Goal: Transaction & Acquisition: Purchase product/service

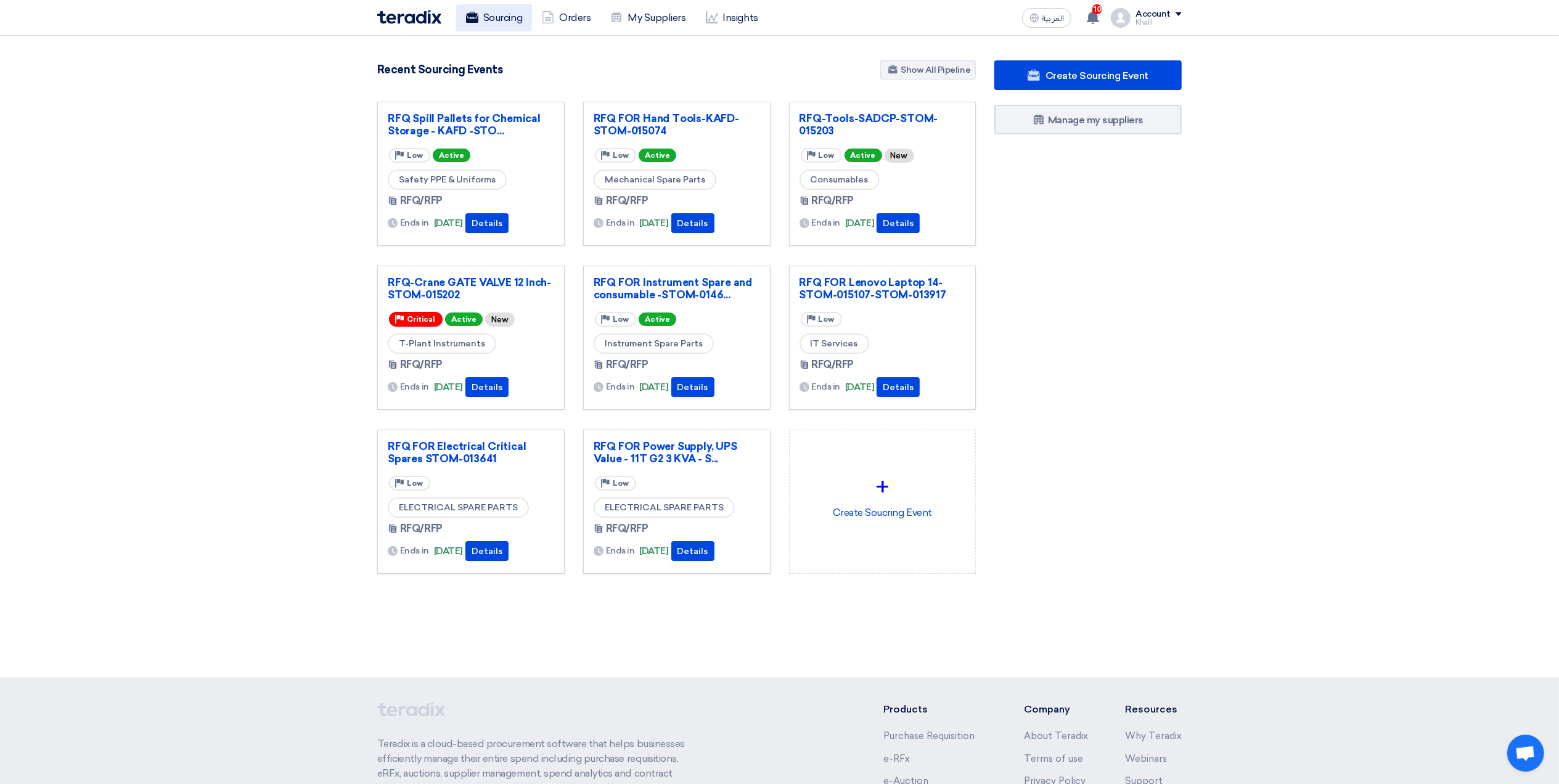
click at [506, 21] on link "Sourcing" at bounding box center [494, 17] width 76 height 27
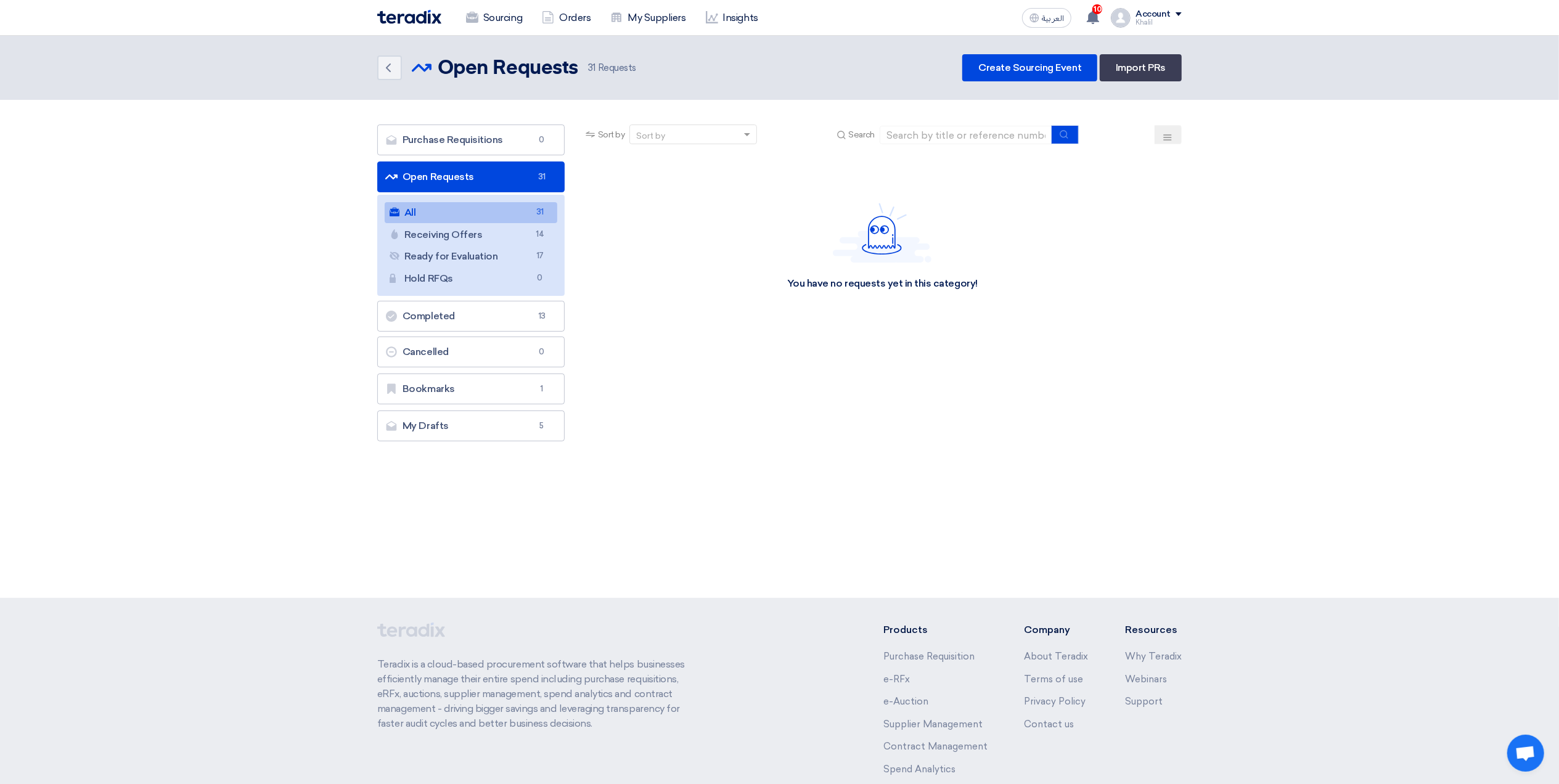
click at [506, 212] on link "All All 31" at bounding box center [471, 212] width 173 height 21
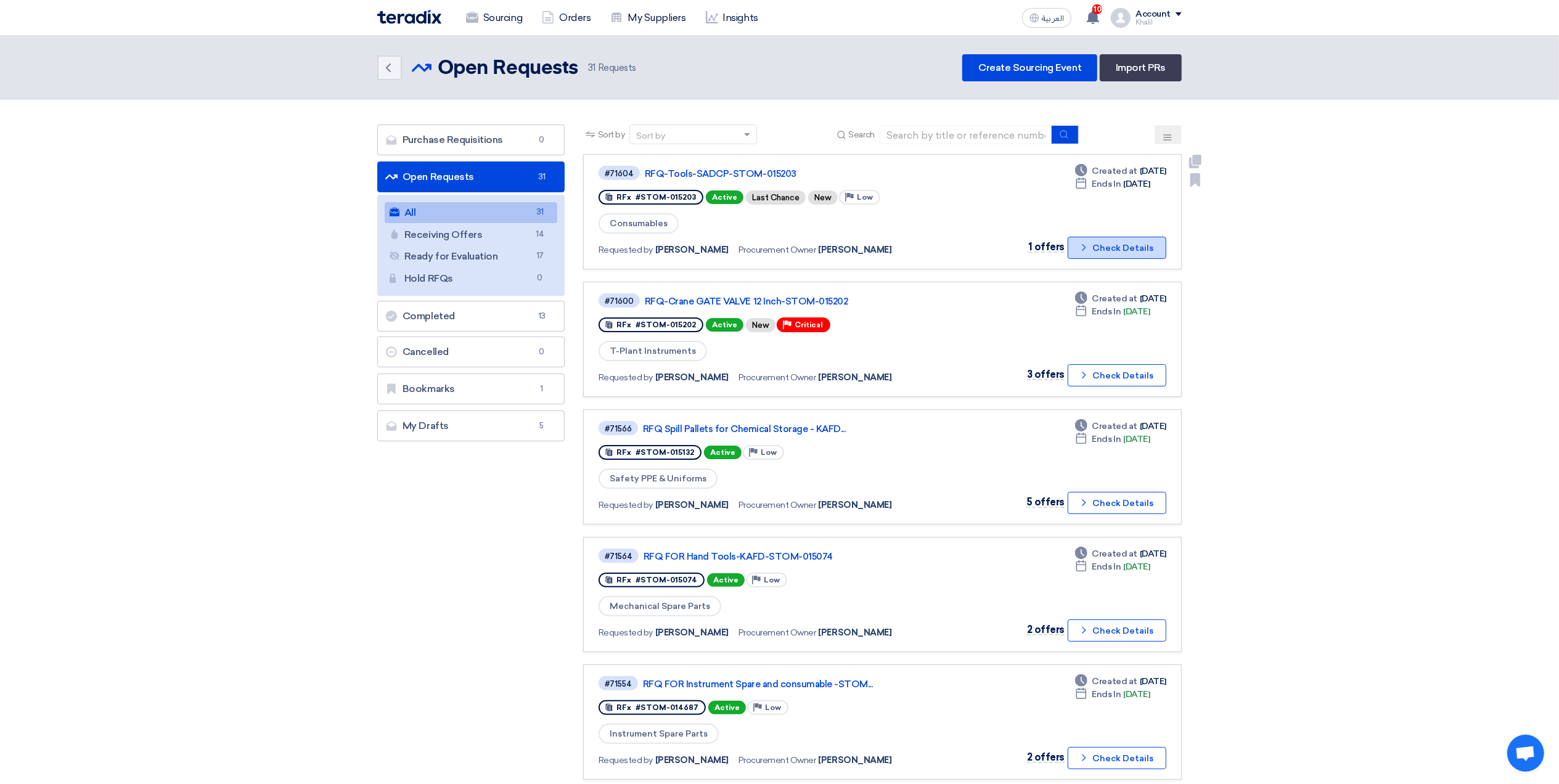
click at [1093, 247] on button "Check details Check Details" at bounding box center [1117, 248] width 99 height 22
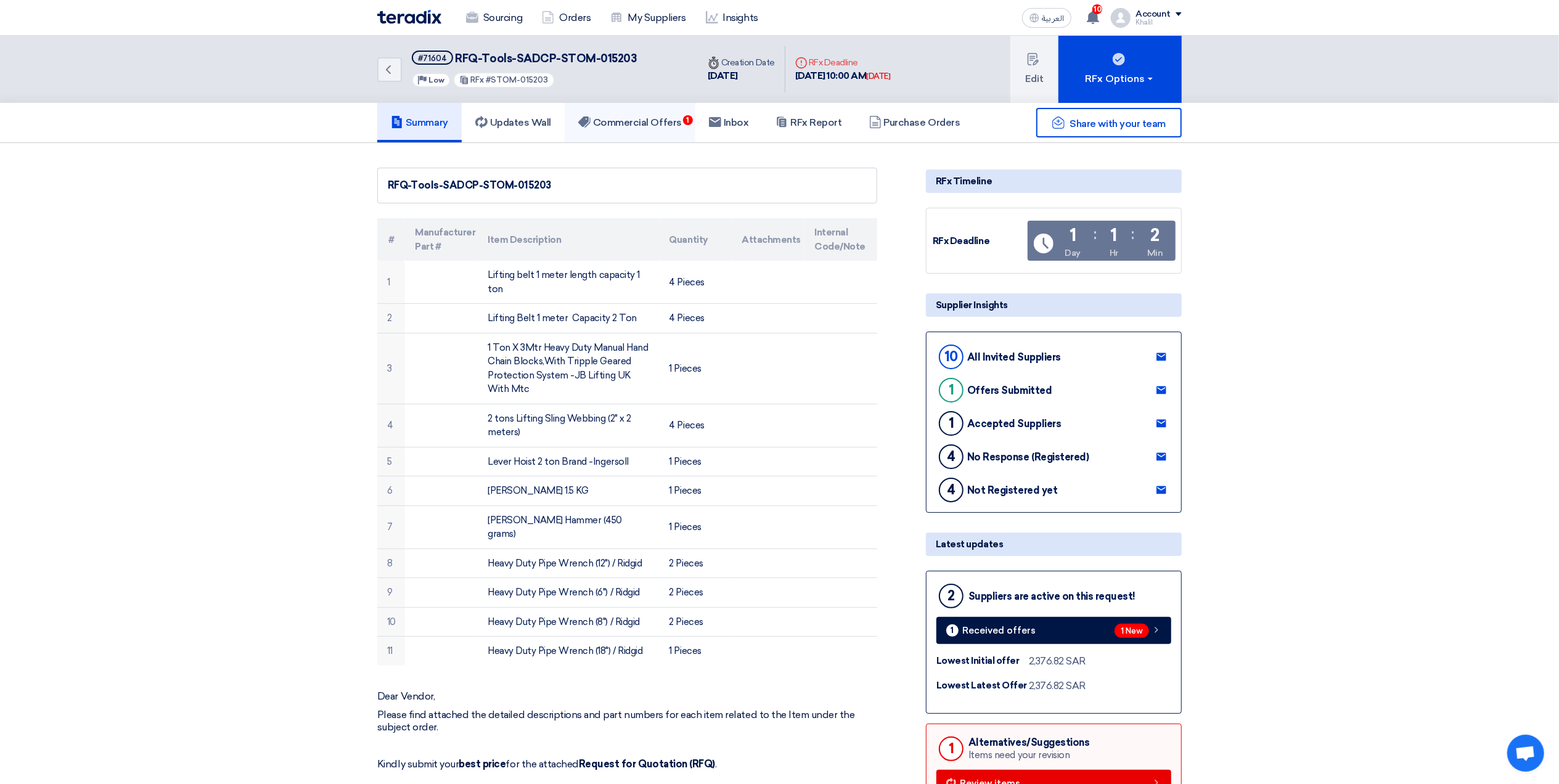
click at [661, 126] on h5 "Commercial Offers 1" at bounding box center [629, 122] width 103 height 13
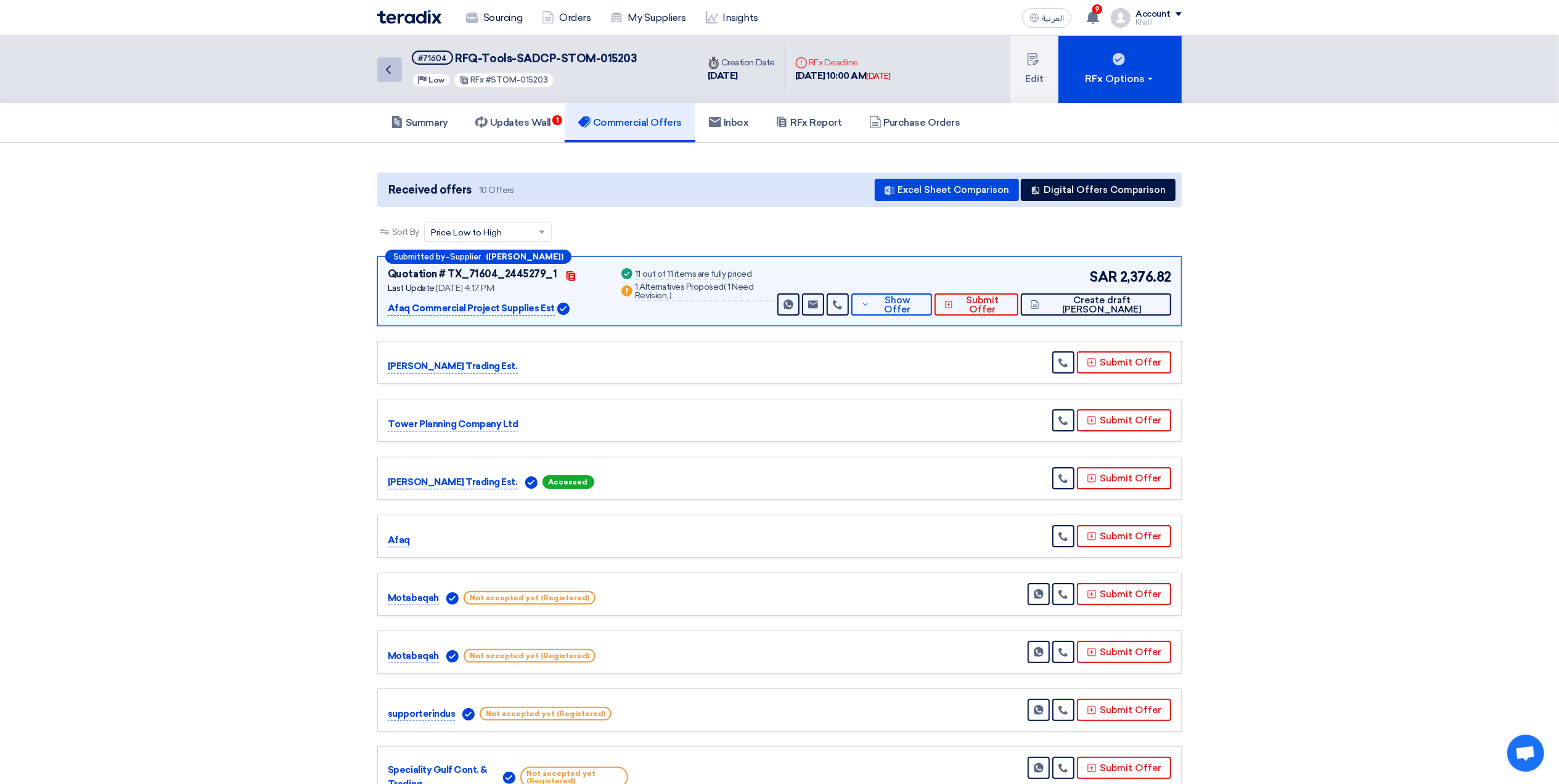
click at [389, 68] on icon "Back" at bounding box center [388, 69] width 15 height 15
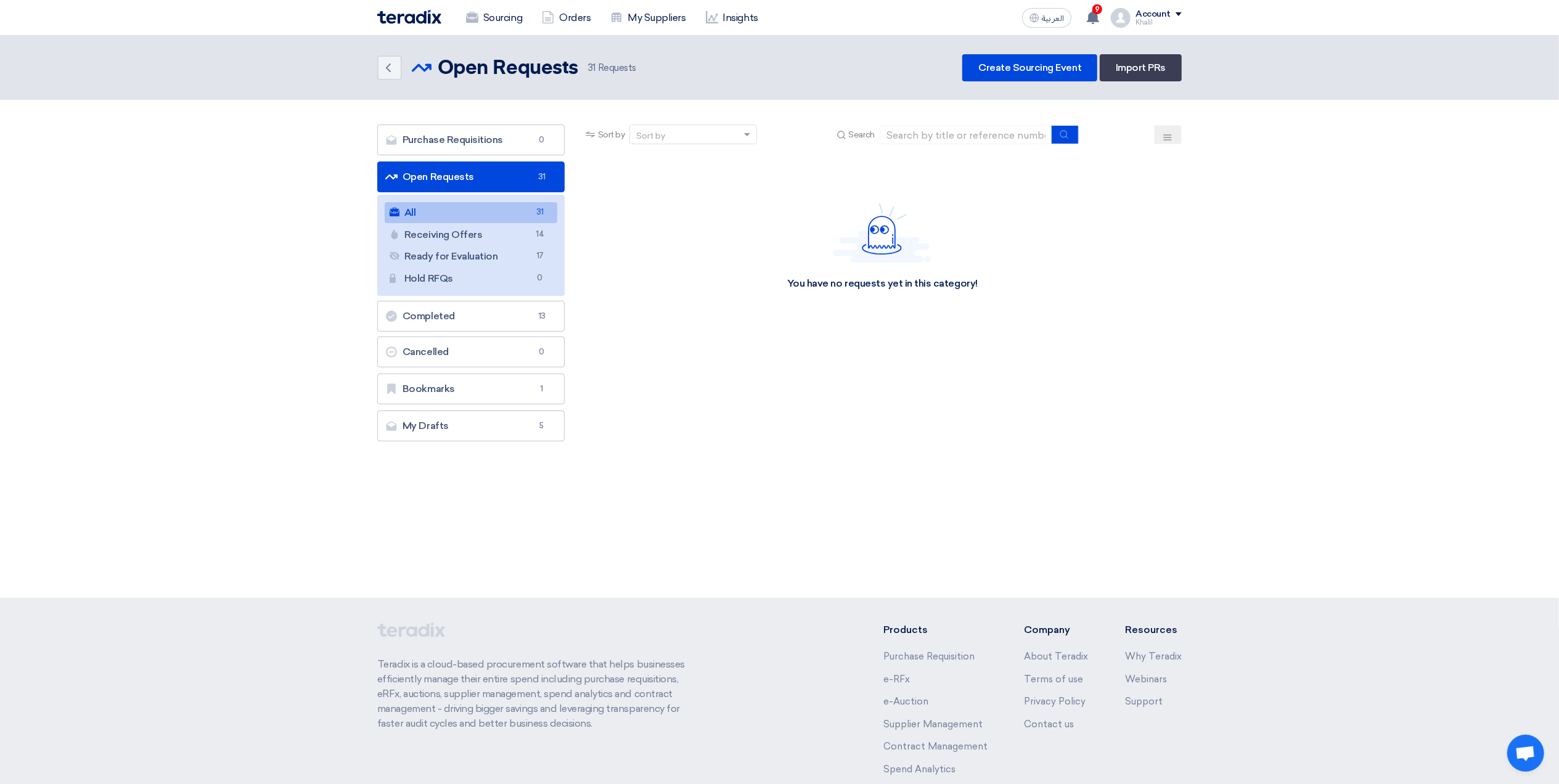
click at [469, 204] on link "All All 31" at bounding box center [471, 212] width 173 height 21
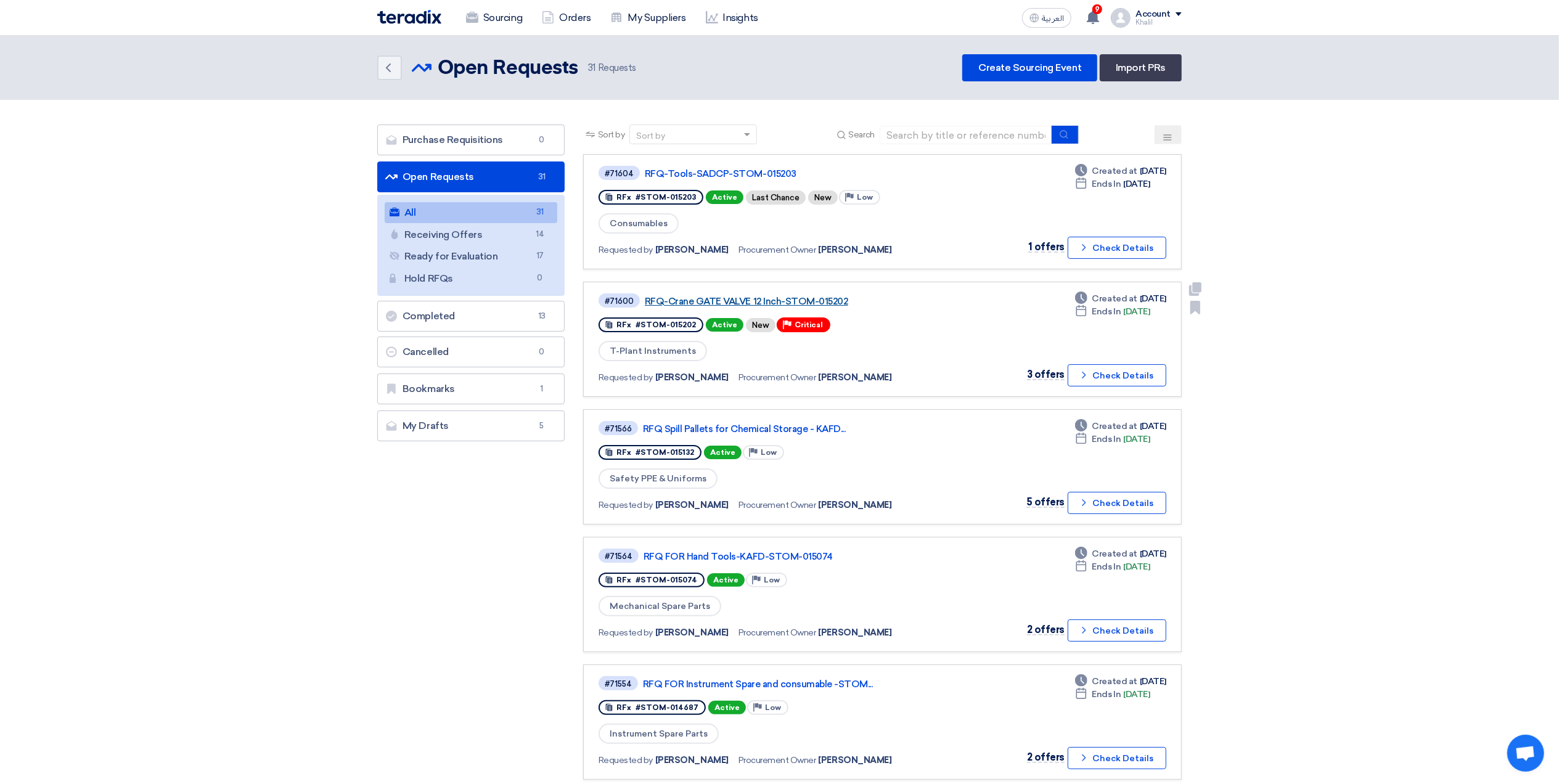
click at [738, 298] on link "RFQ-Crane GATE VALVE 12 Inch-STOM-015202" at bounding box center [798, 302] width 308 height 11
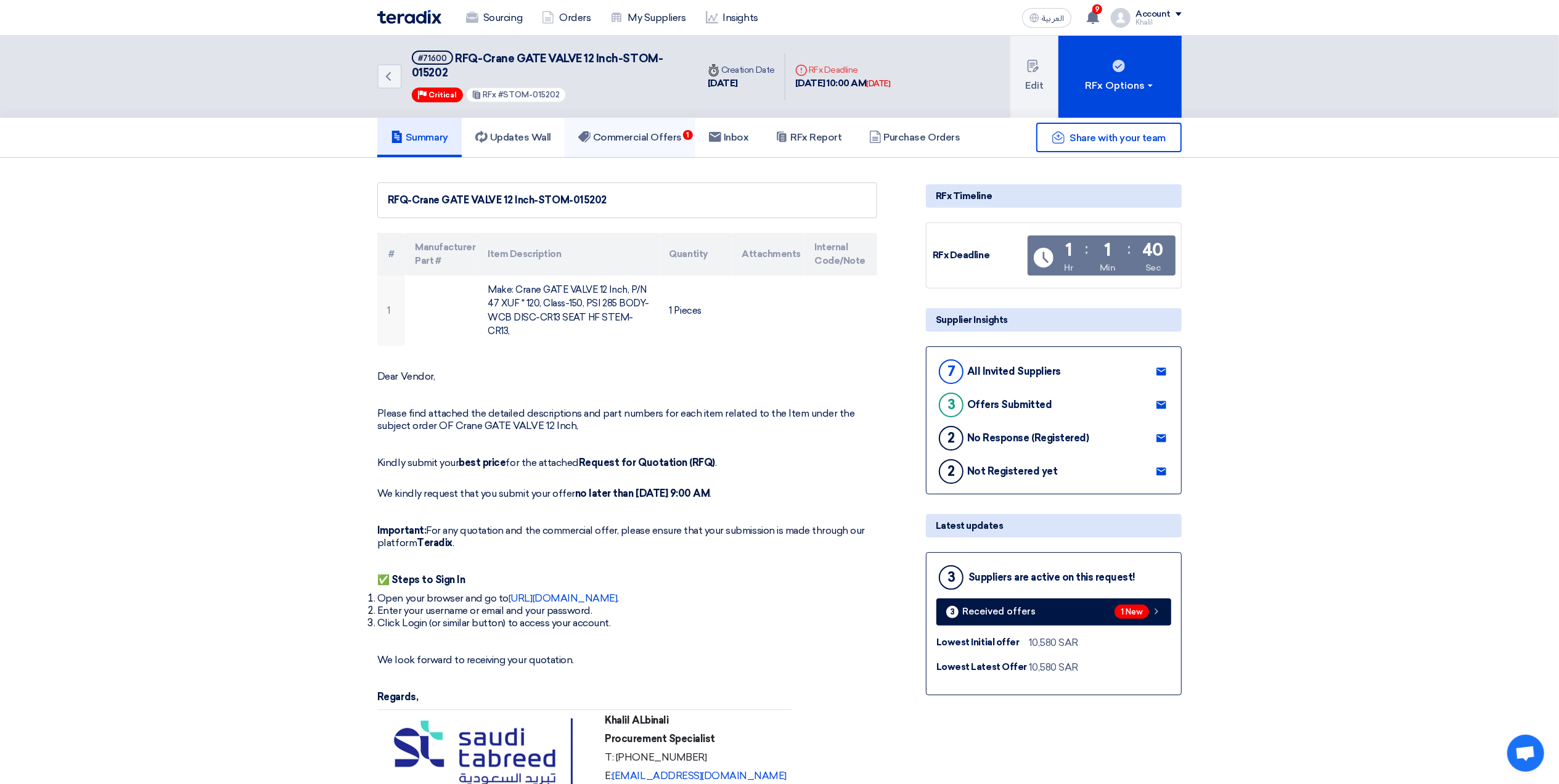
click at [671, 137] on h5 "Commercial Offers 1" at bounding box center [629, 137] width 103 height 13
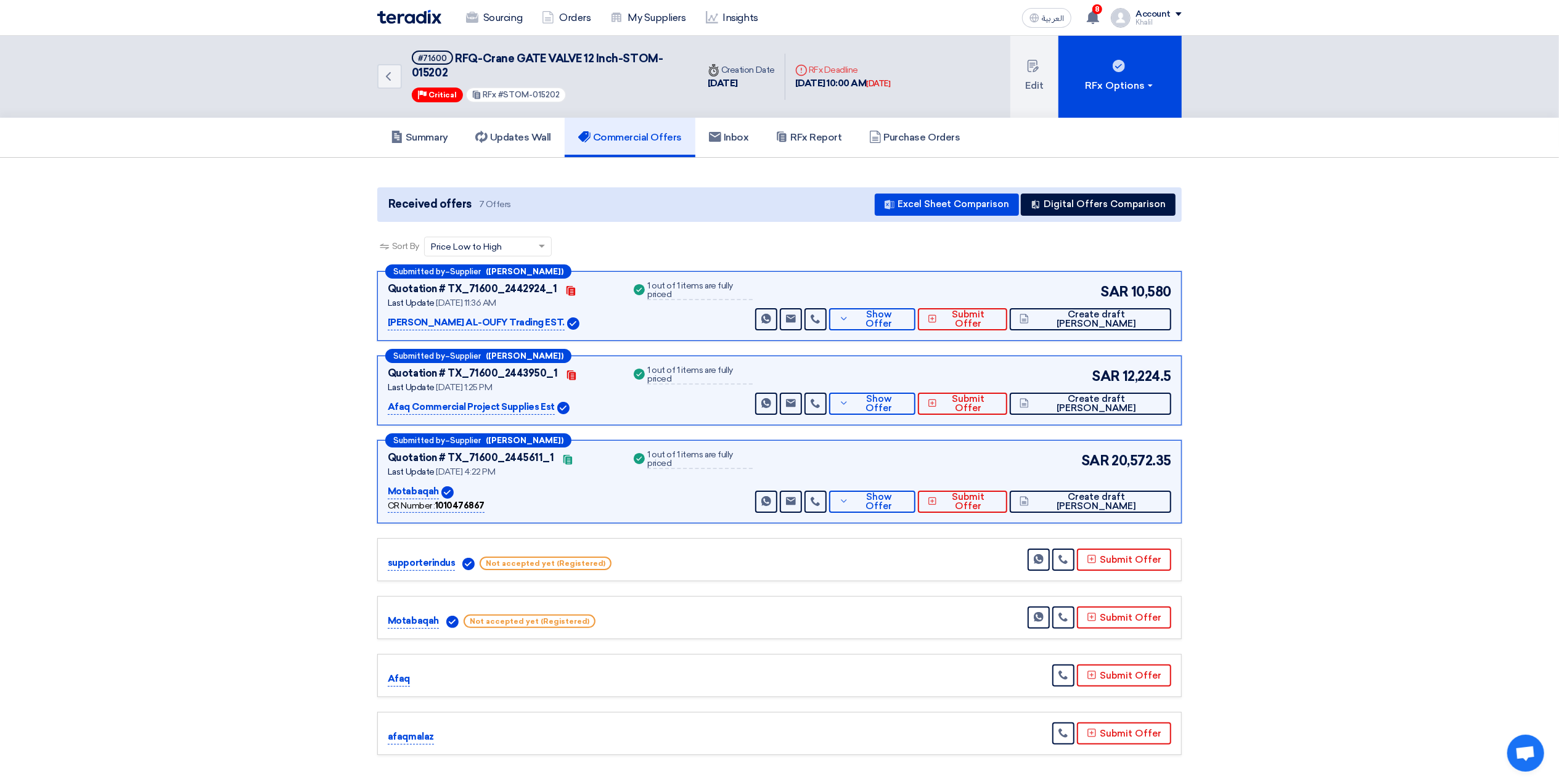
click at [425, 490] on p "Motabaqah" at bounding box center [413, 491] width 51 height 15
click at [905, 506] on span "Show Offer" at bounding box center [879, 501] width 54 height 18
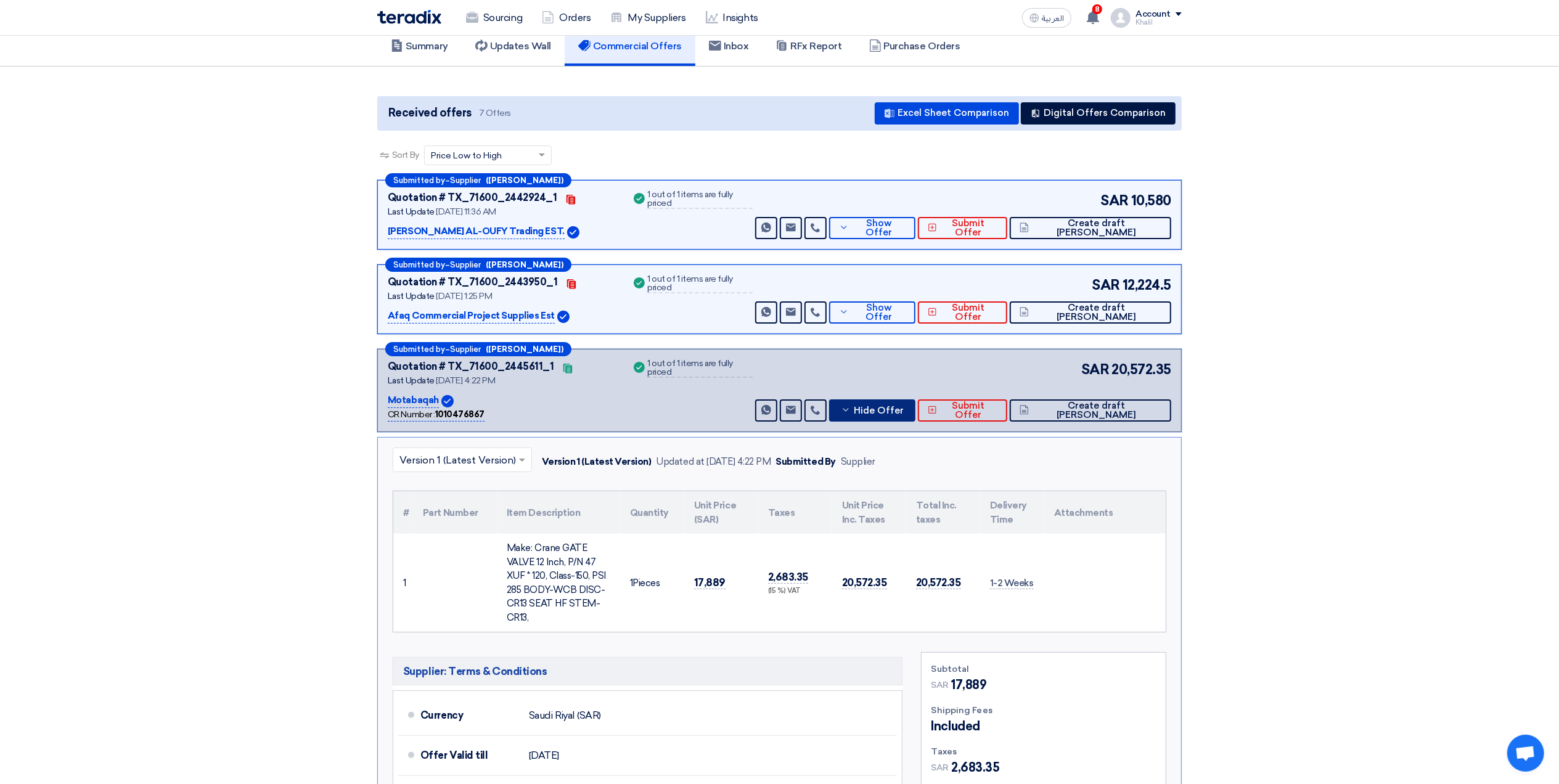
scroll to position [82, 0]
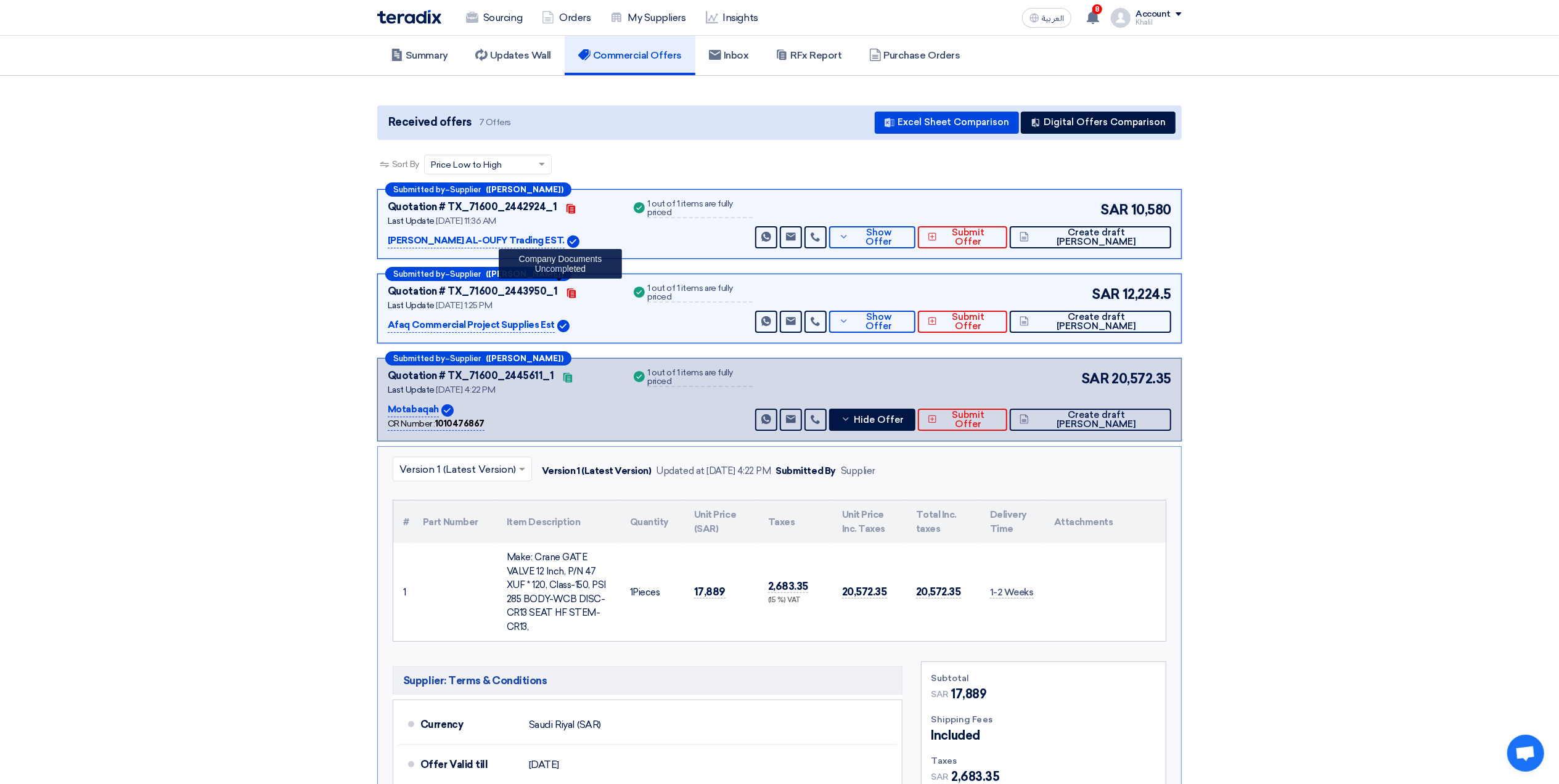
click at [566, 293] on use at bounding box center [570, 293] width 9 height 9
click at [566, 291] on use at bounding box center [570, 293] width 9 height 9
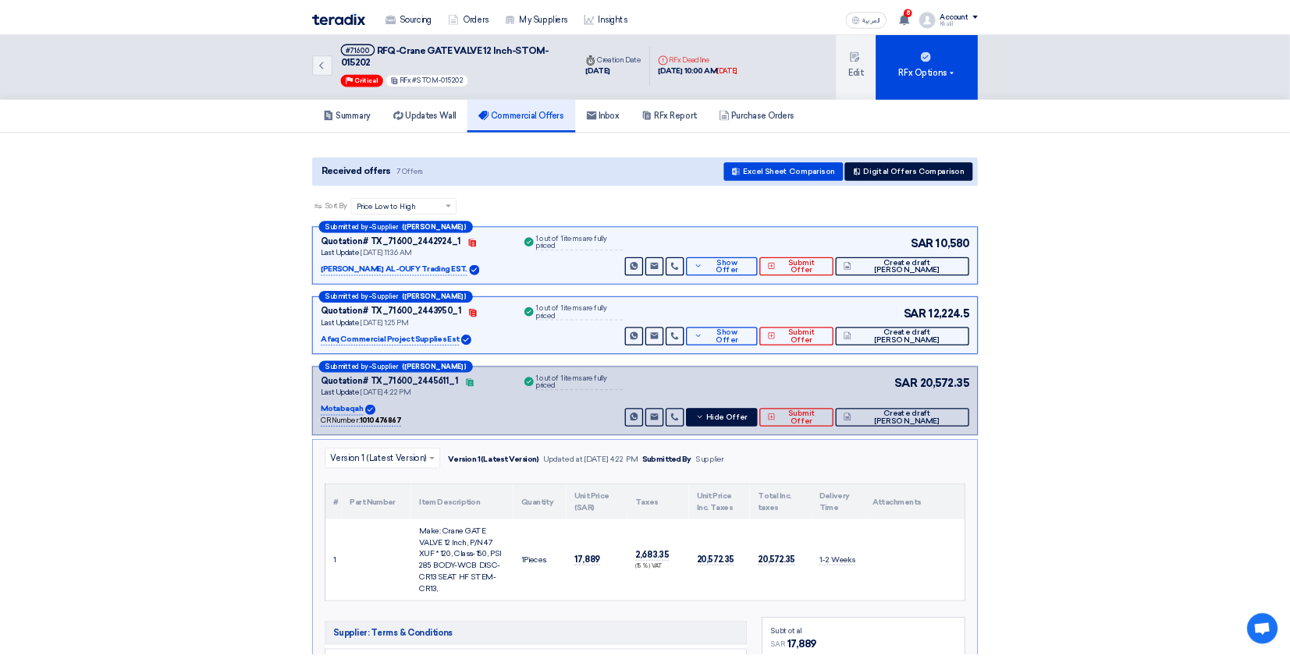
scroll to position [0, 0]
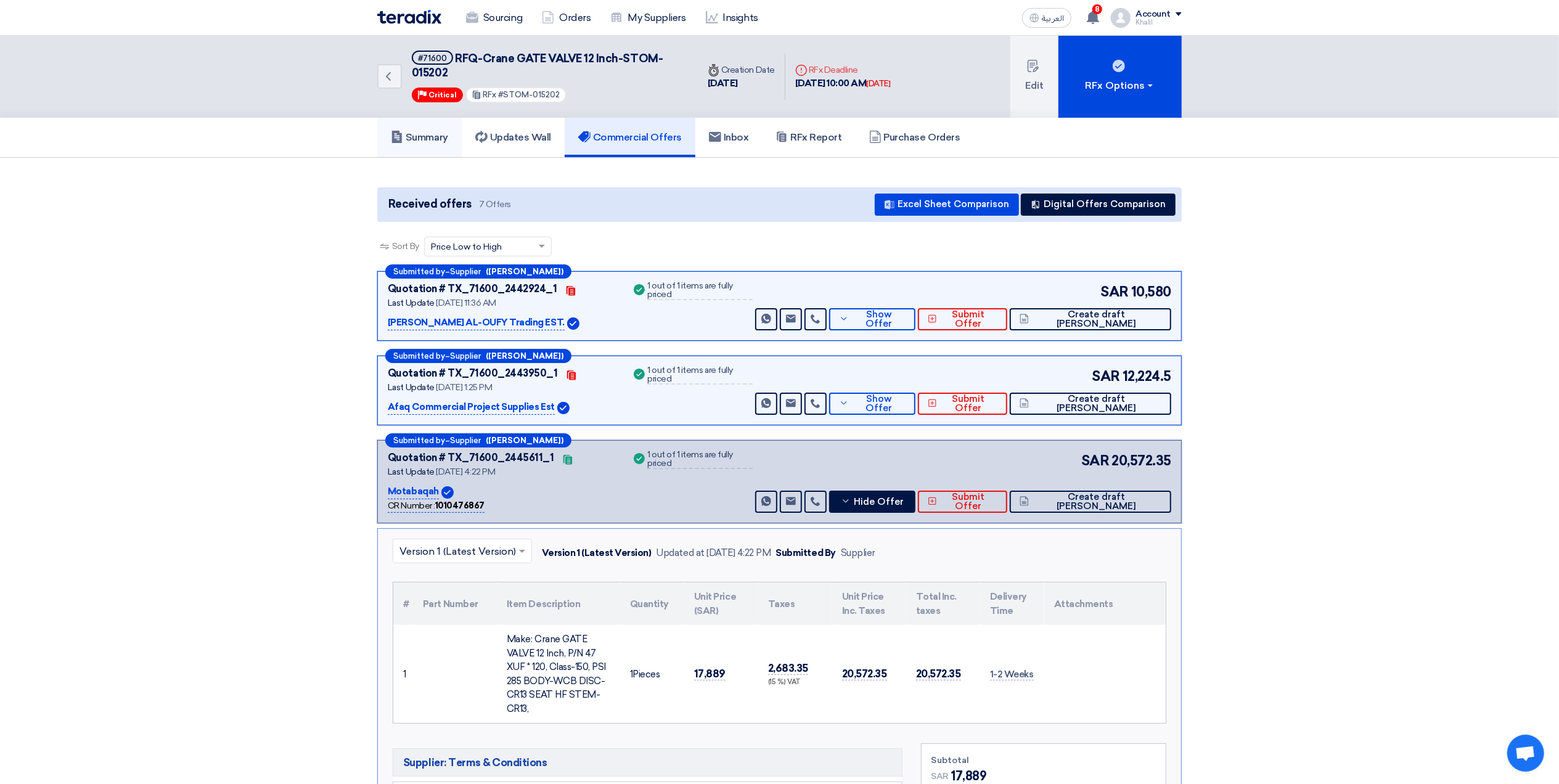
click at [437, 131] on h5 "Summary" at bounding box center [419, 137] width 58 height 13
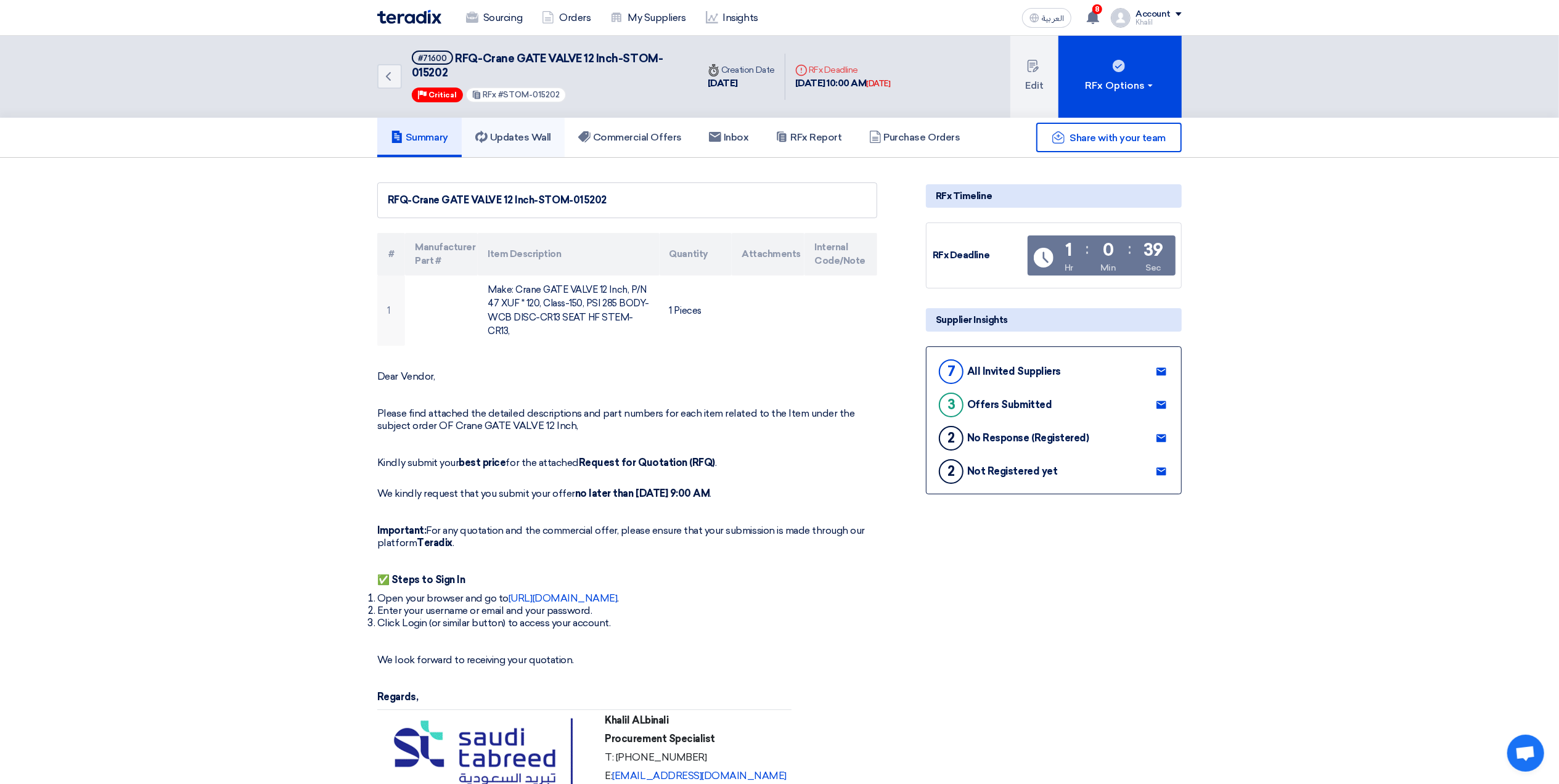
click at [529, 138] on h5 "Updates Wall" at bounding box center [513, 137] width 76 height 13
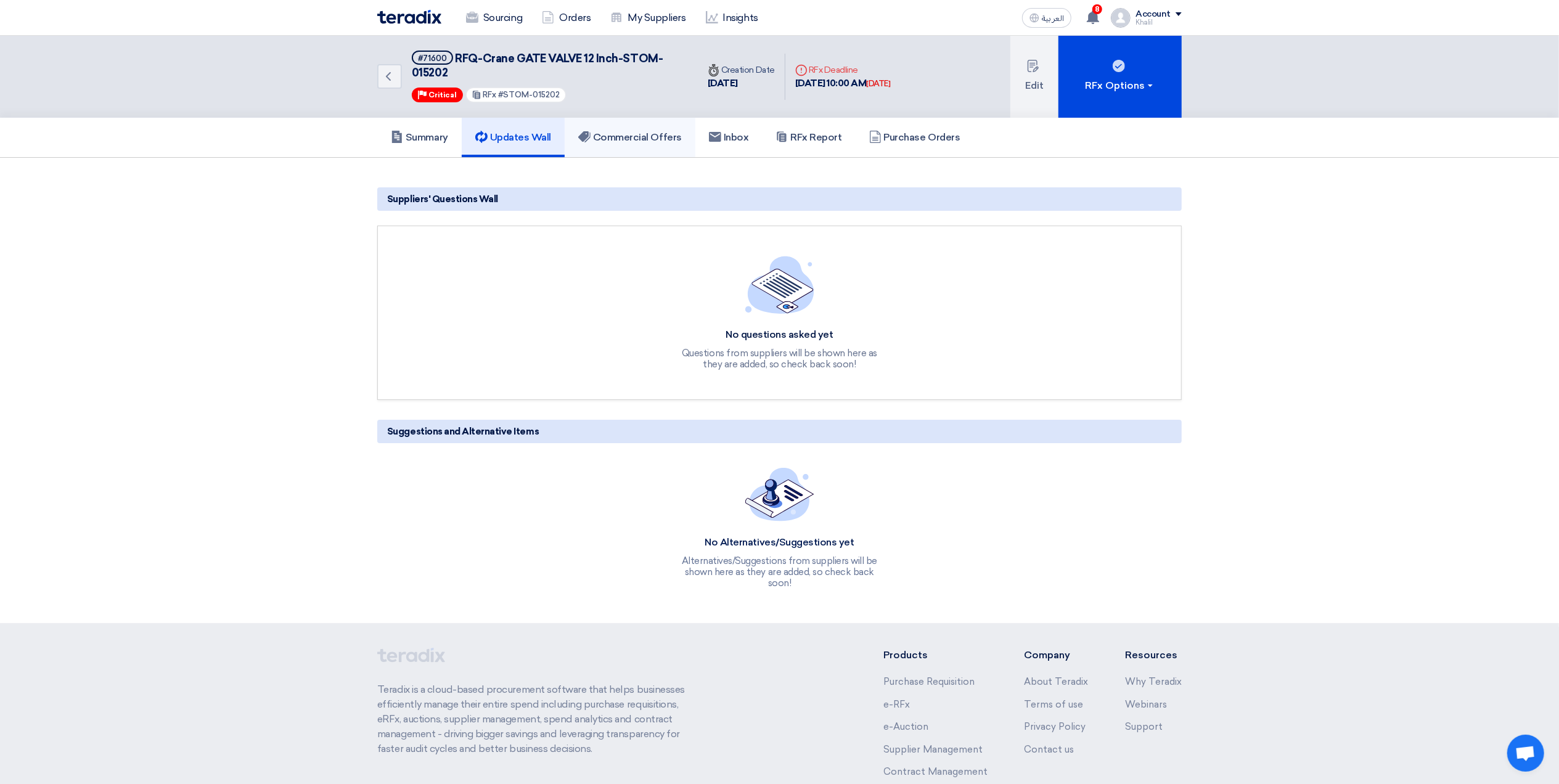
click at [644, 139] on h5 "Commercial Offers" at bounding box center [629, 137] width 103 height 13
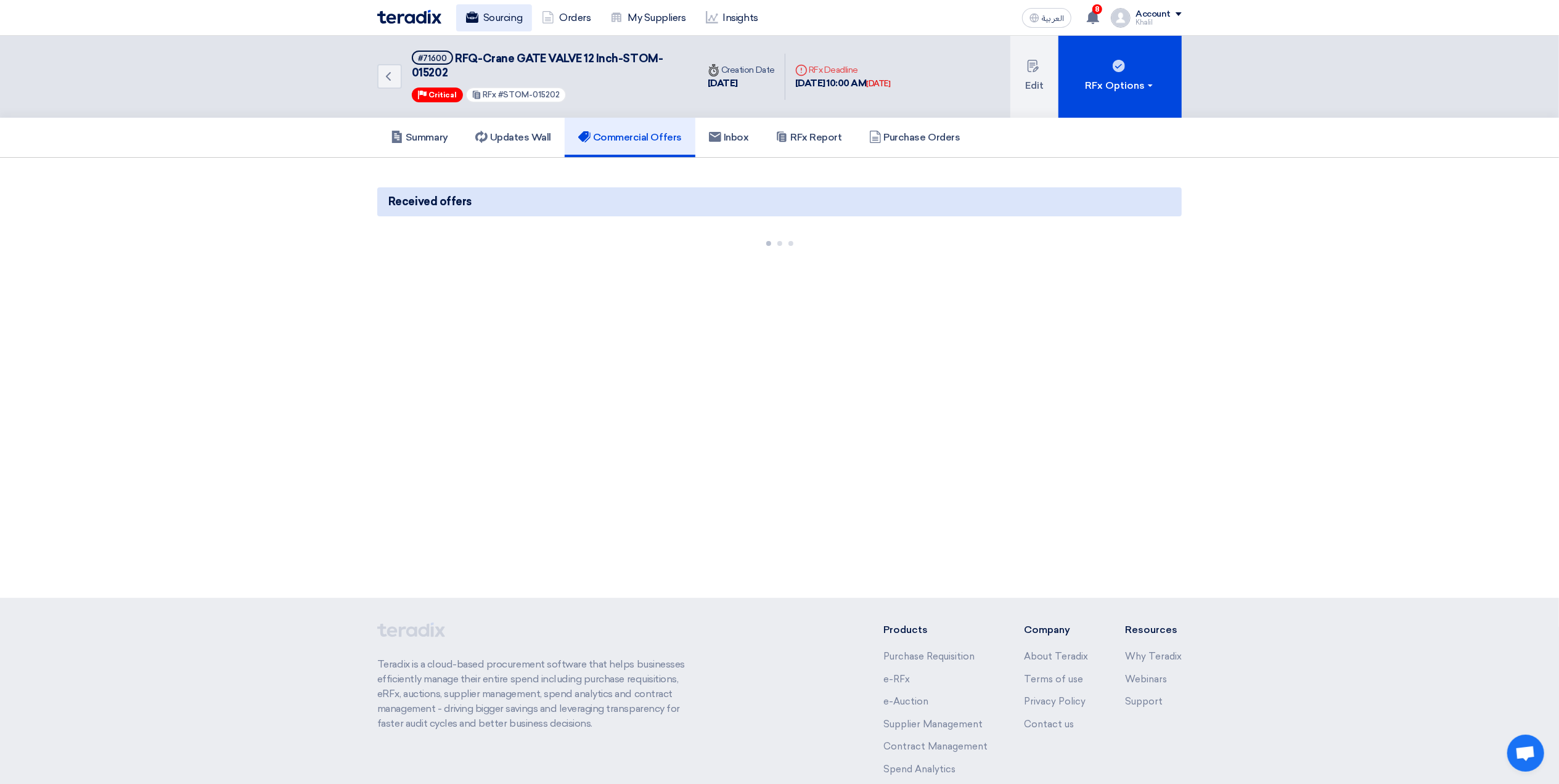
click at [499, 16] on link "Sourcing" at bounding box center [494, 17] width 76 height 27
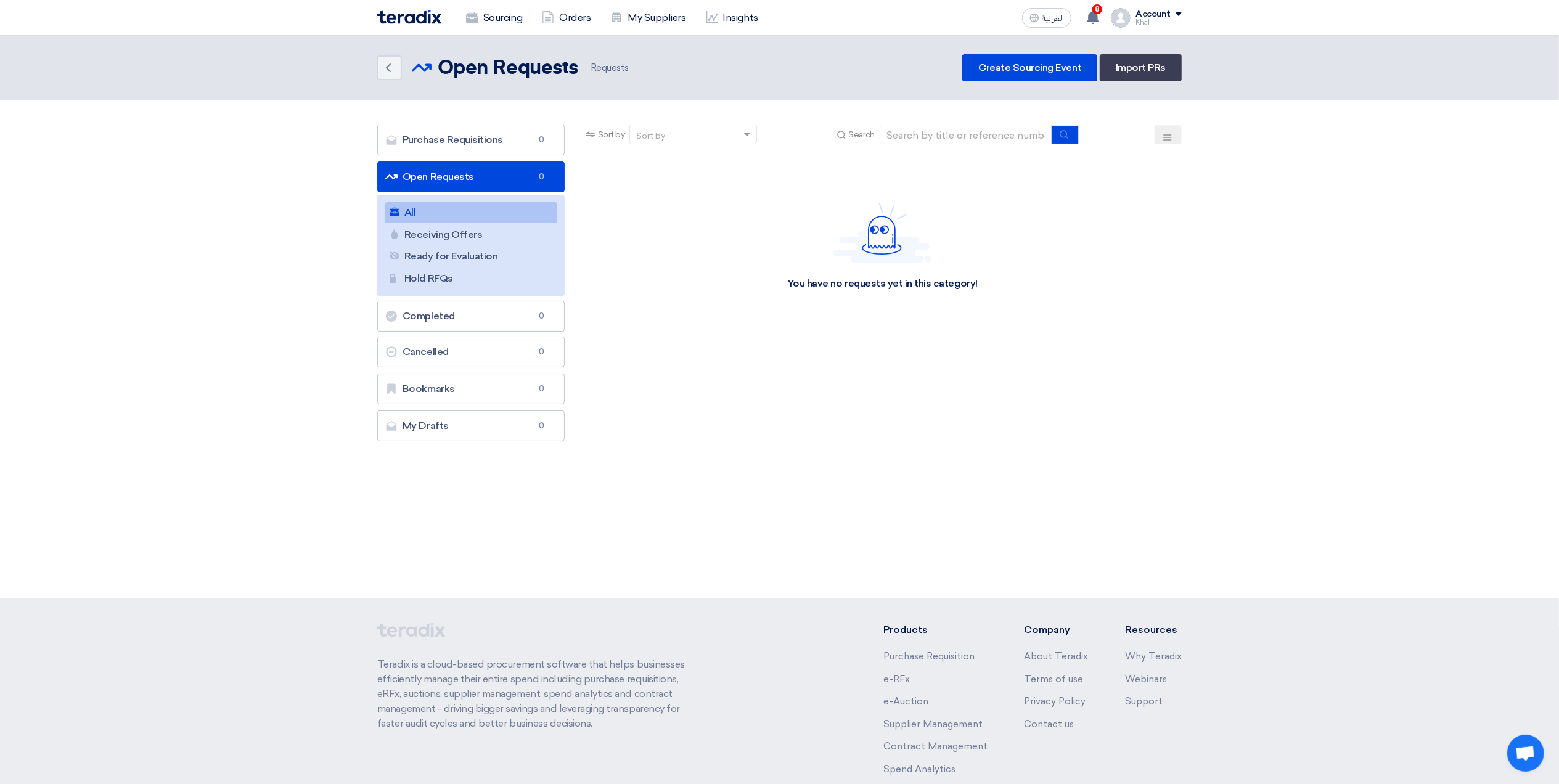
click at [482, 217] on link "All All" at bounding box center [471, 212] width 173 height 21
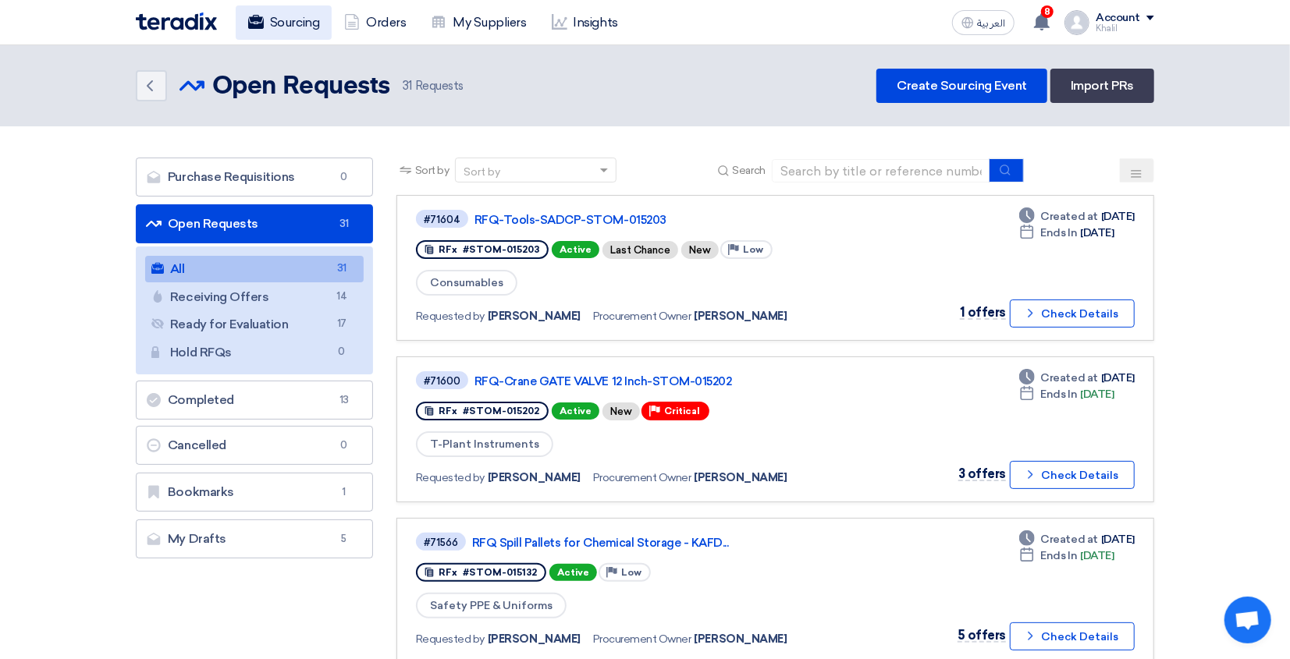
click at [300, 26] on link "Sourcing" at bounding box center [284, 22] width 96 height 34
click at [828, 169] on input at bounding box center [881, 170] width 219 height 23
paste input "STOM-015121"
type input "STOM-015121"
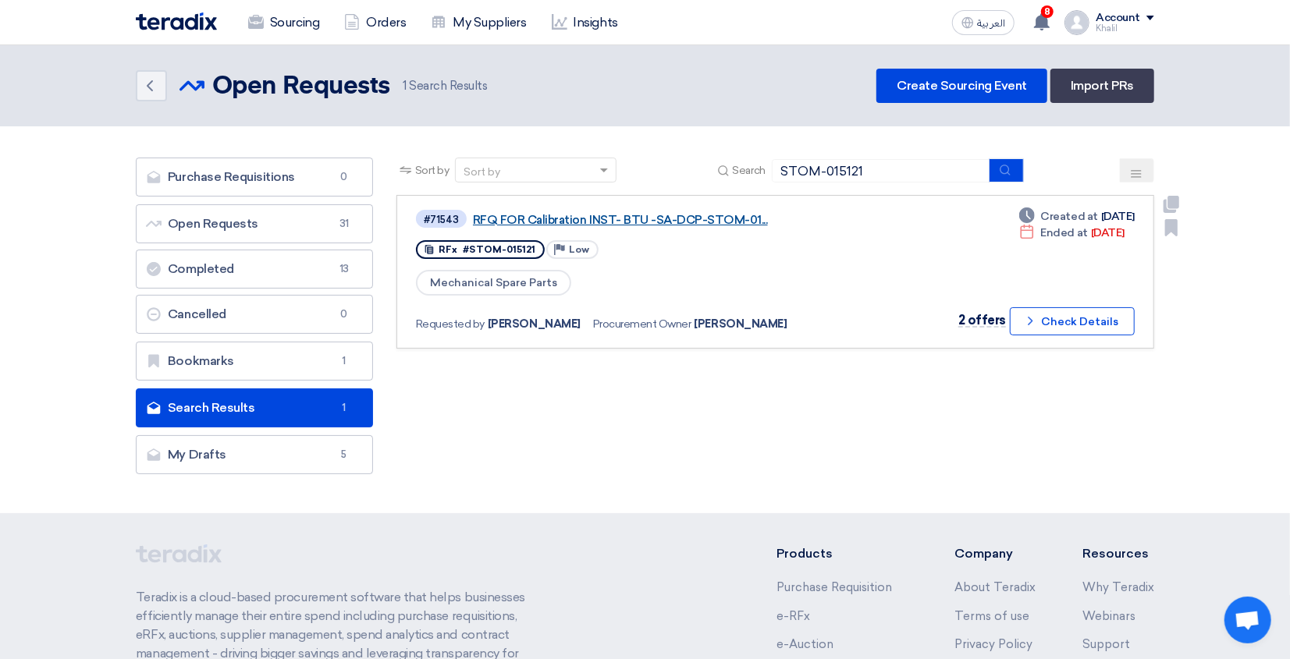
click at [652, 220] on link "RFQ FOR Calibration INST- BTU -SA-DCP-STOM-01..." at bounding box center [668, 220] width 390 height 14
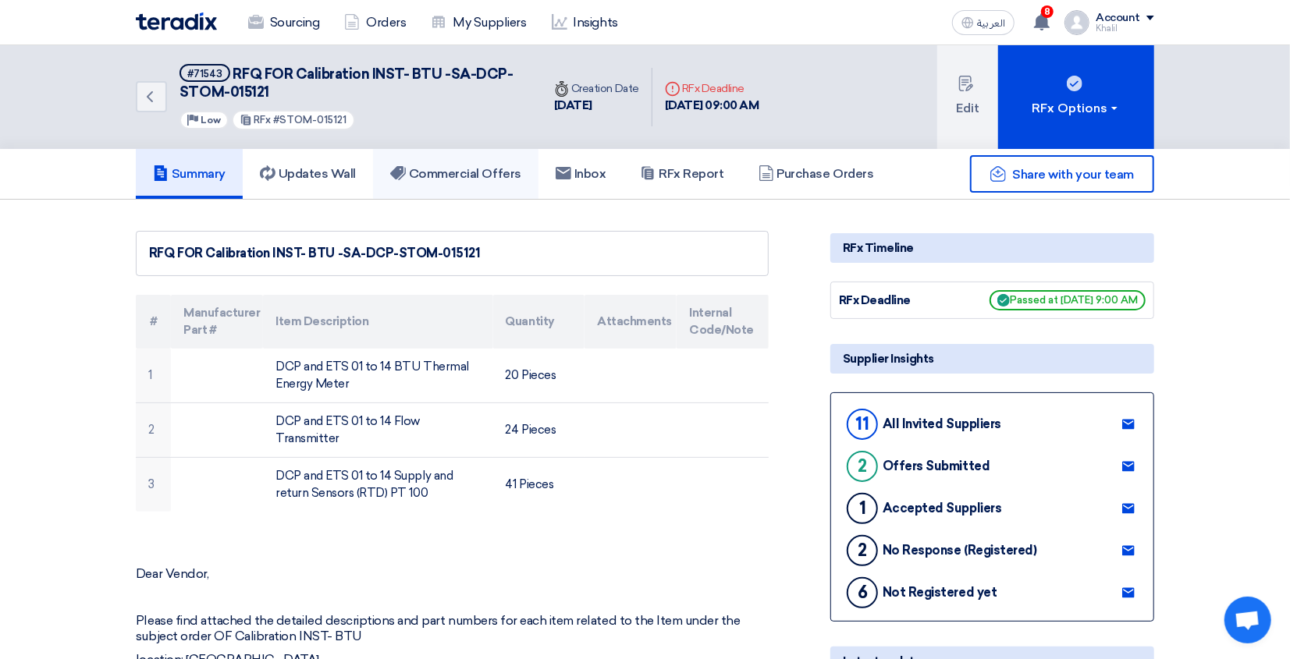
click at [494, 169] on h5 "Commercial Offers" at bounding box center [455, 174] width 131 height 16
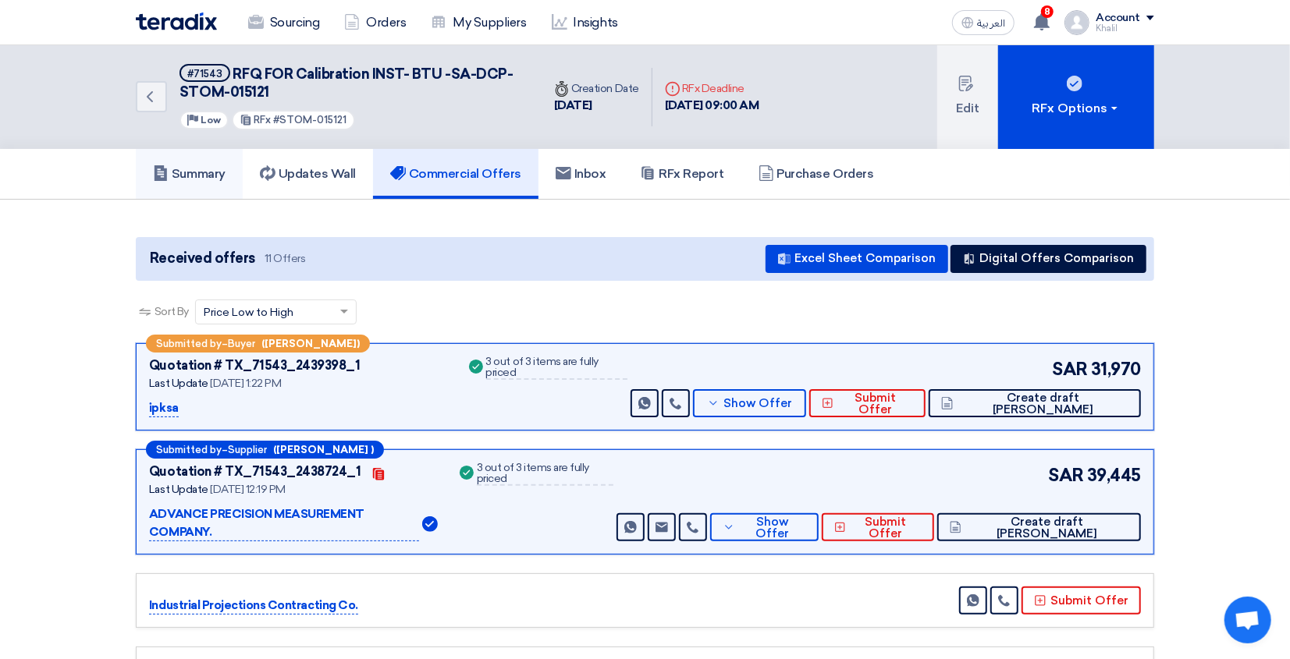
click at [203, 175] on h5 "Summary" at bounding box center [189, 174] width 73 height 16
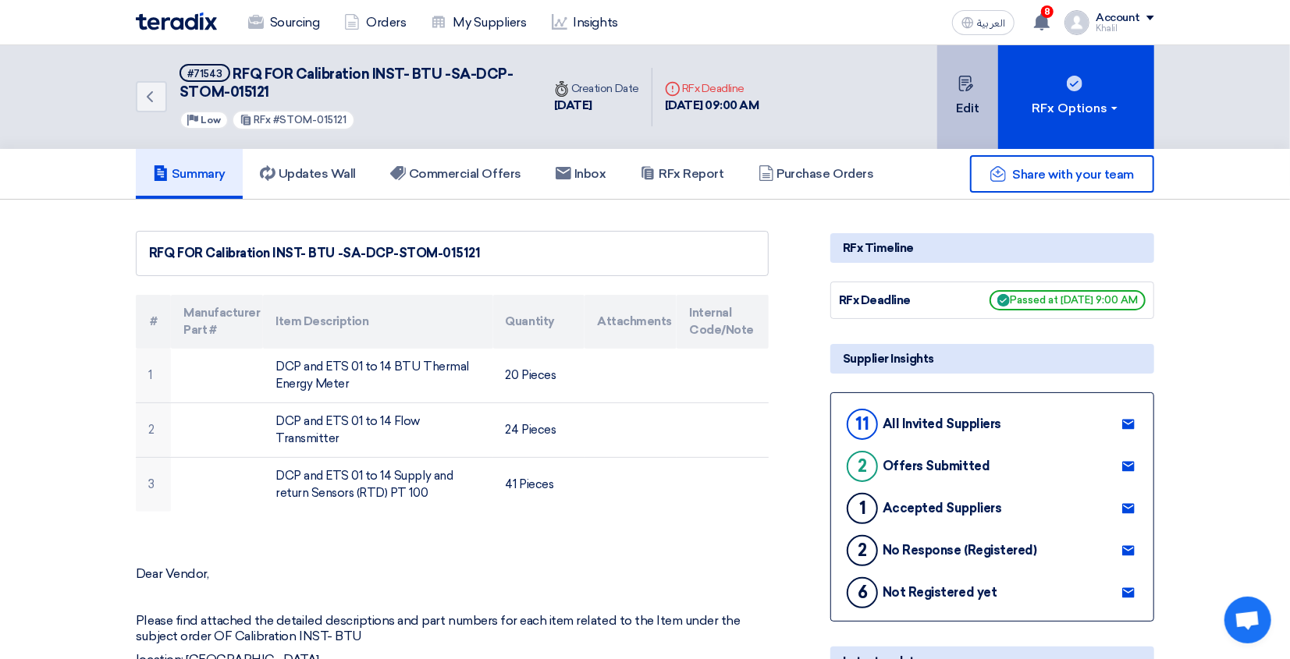
click at [957, 108] on button "Edit" at bounding box center [967, 97] width 61 height 104
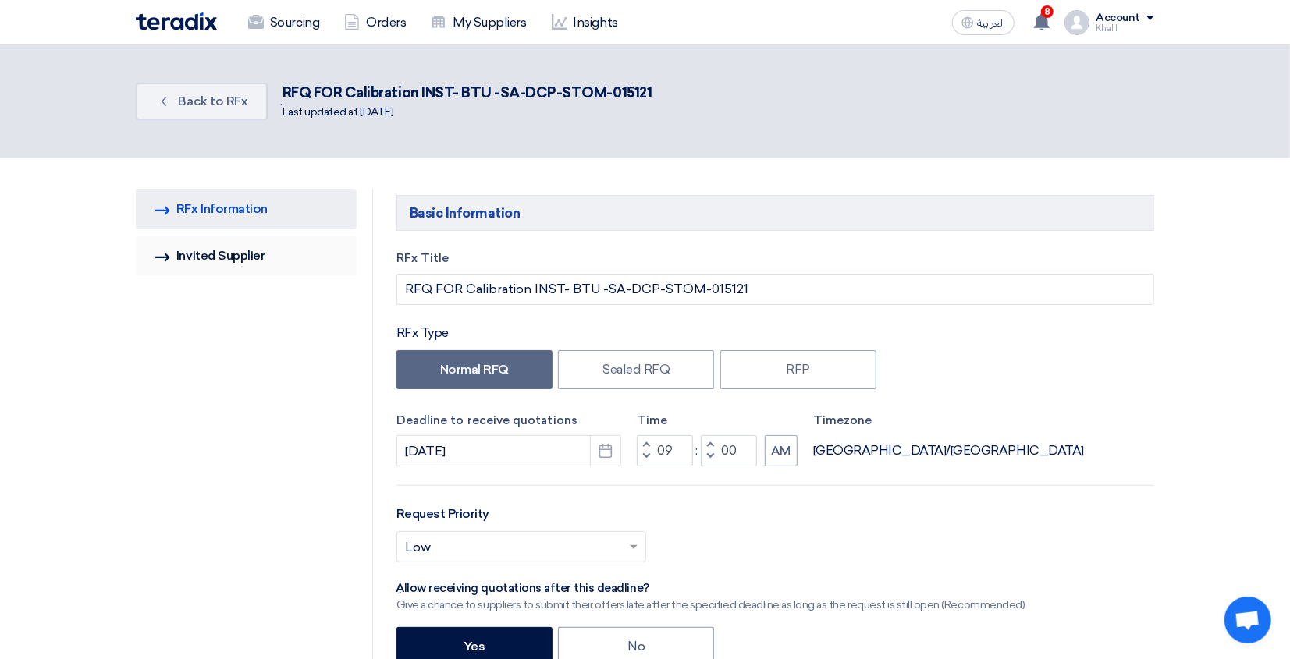
click at [263, 258] on link "Invited Suppliers Invited Supplier" at bounding box center [246, 256] width 221 height 41
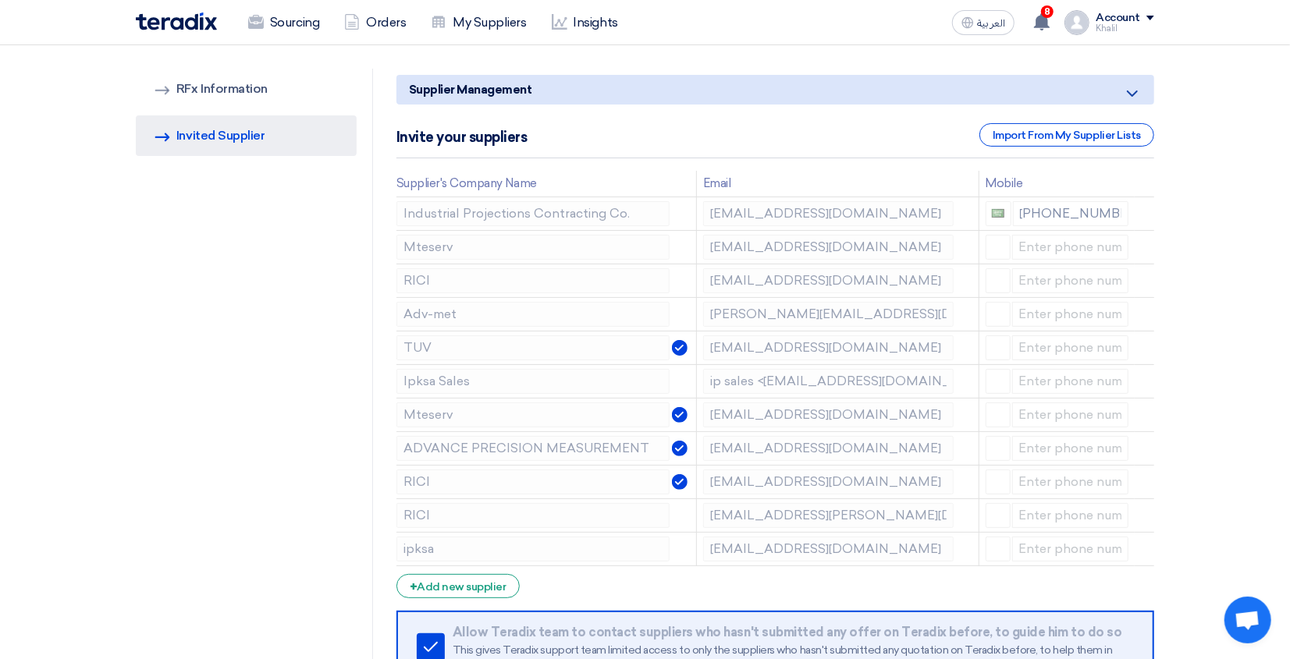
scroll to position [416, 0]
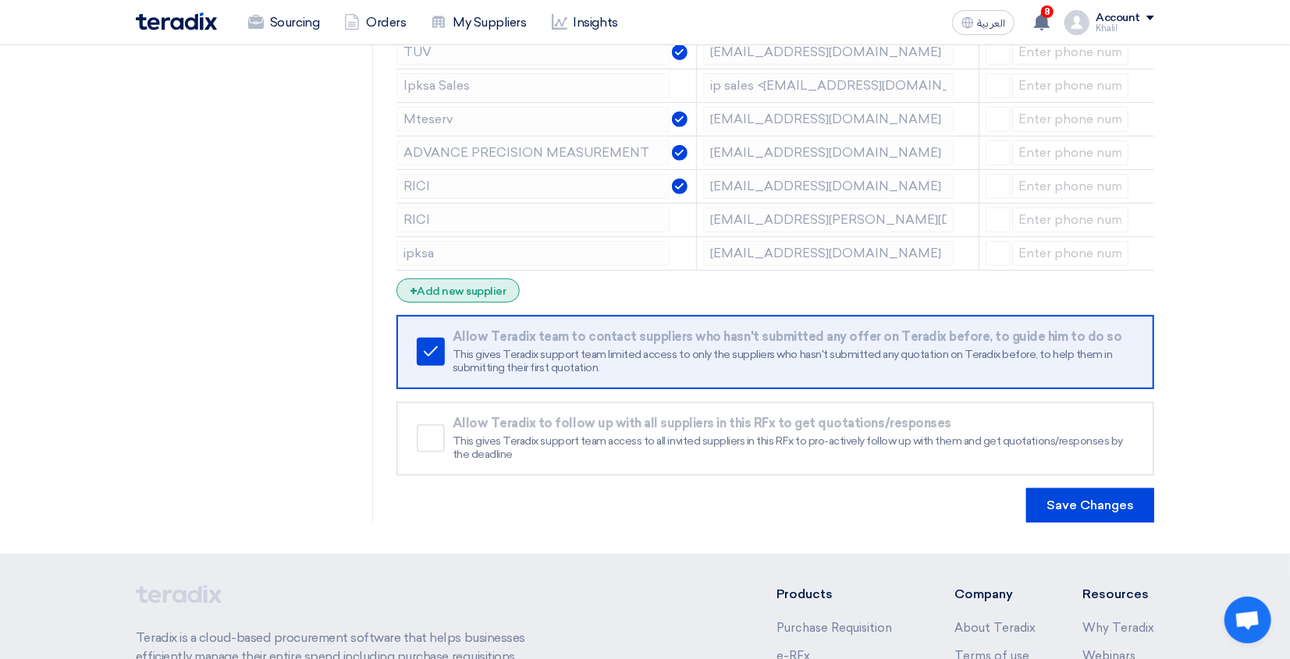
click at [478, 297] on div "+ Add new supplier" at bounding box center [457, 291] width 123 height 24
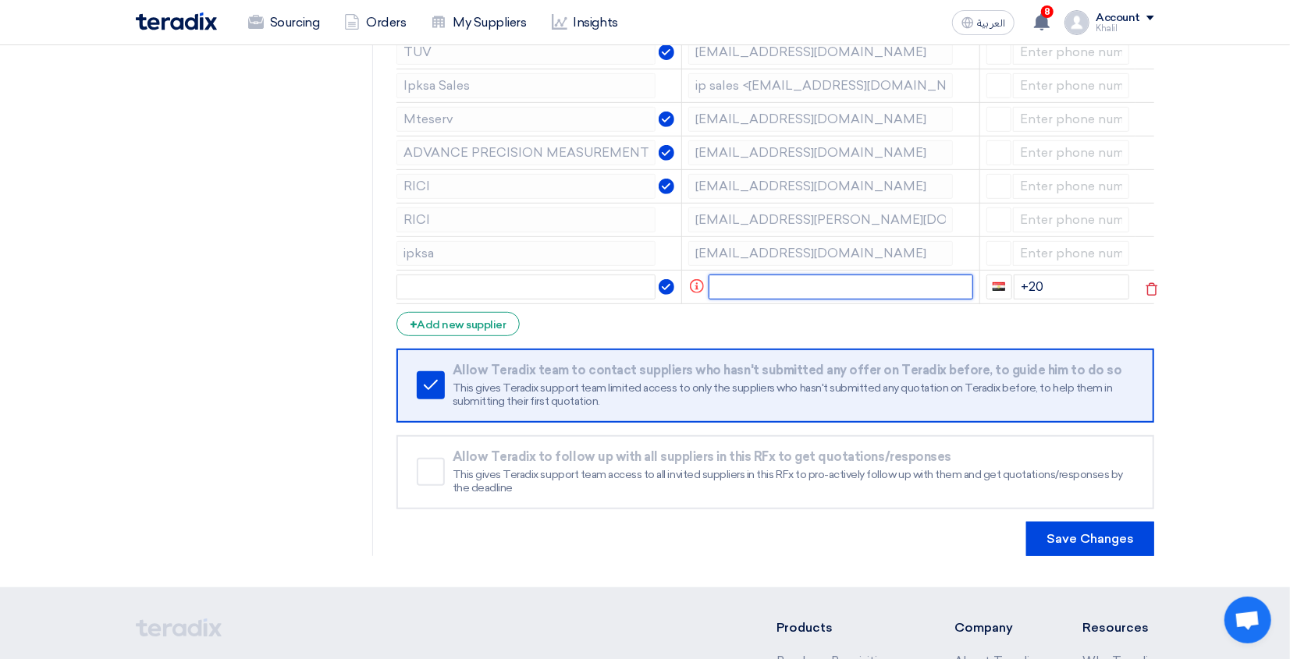
click at [759, 292] on input "text" at bounding box center [841, 287] width 265 height 25
paste input "[PERSON_NAME][EMAIL_ADDRESS][DOMAIN_NAME]"
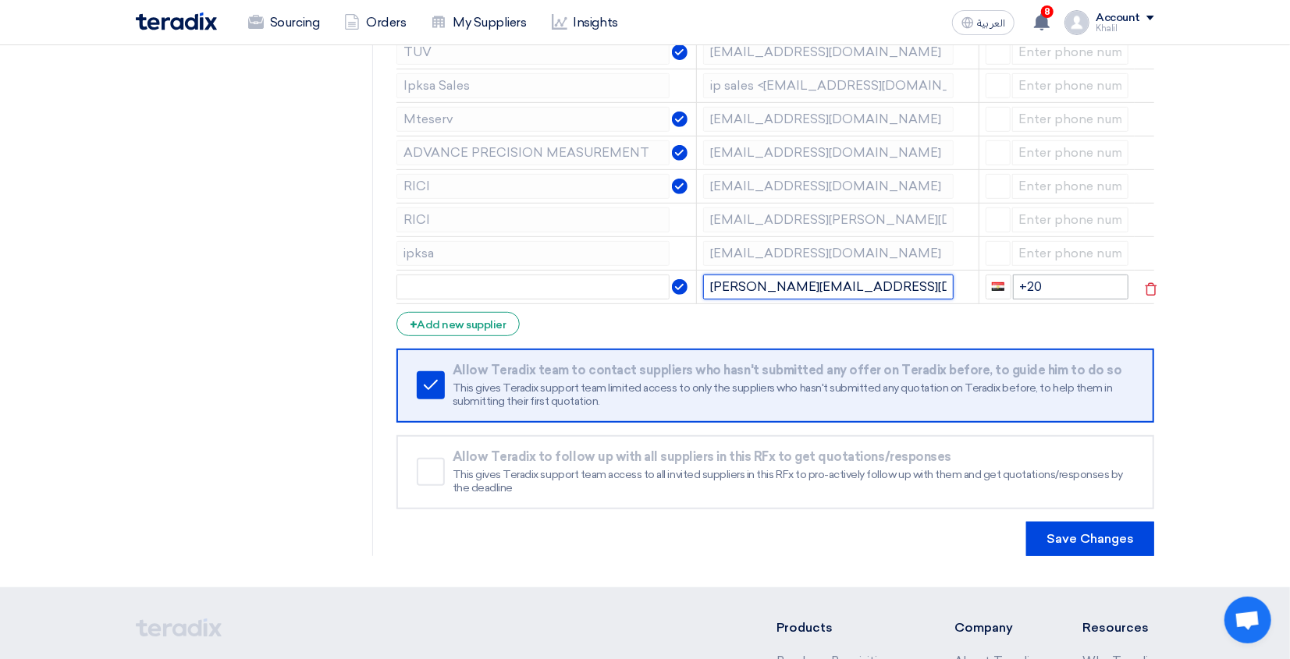
type input "[PERSON_NAME][EMAIL_ADDRESS][DOMAIN_NAME]"
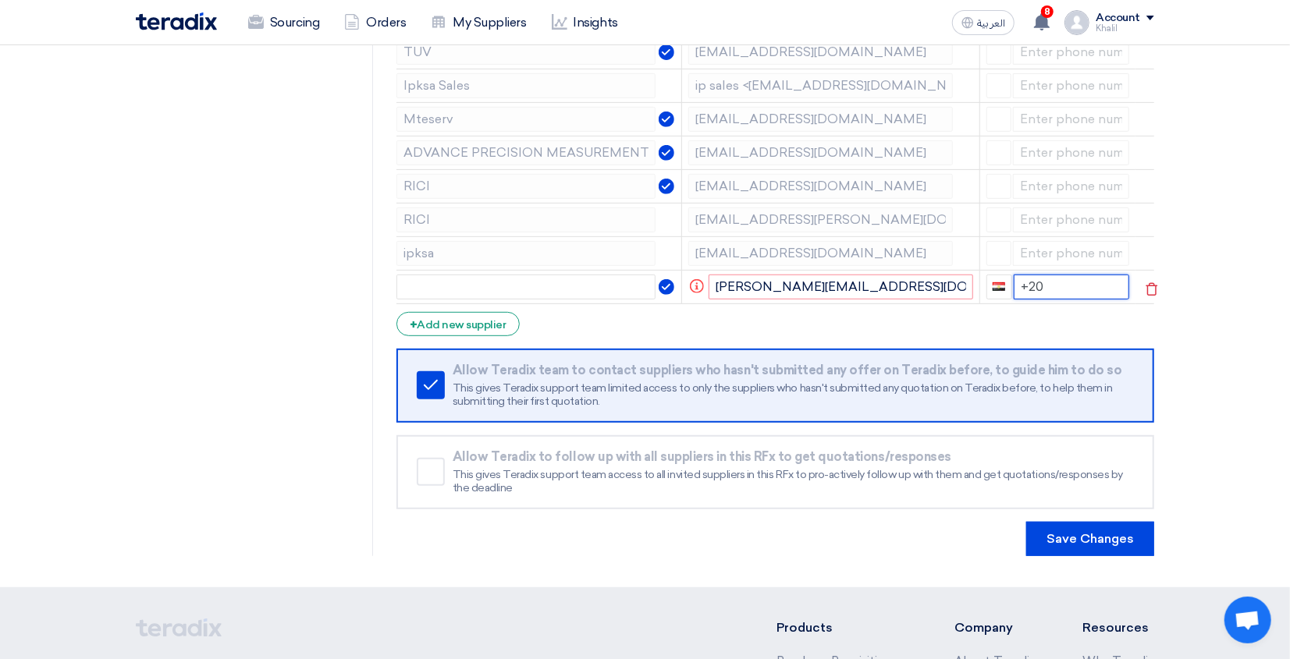
drag, startPoint x: 1060, startPoint y: 297, endPoint x: 1022, endPoint y: 288, distance: 39.2
click at [1022, 288] on input "+20" at bounding box center [1072, 287] width 116 height 25
click at [985, 325] on form "Supplier Management Minimize/Maximize Category Invite your suppliers Import Fro…" at bounding box center [775, 167] width 758 height 777
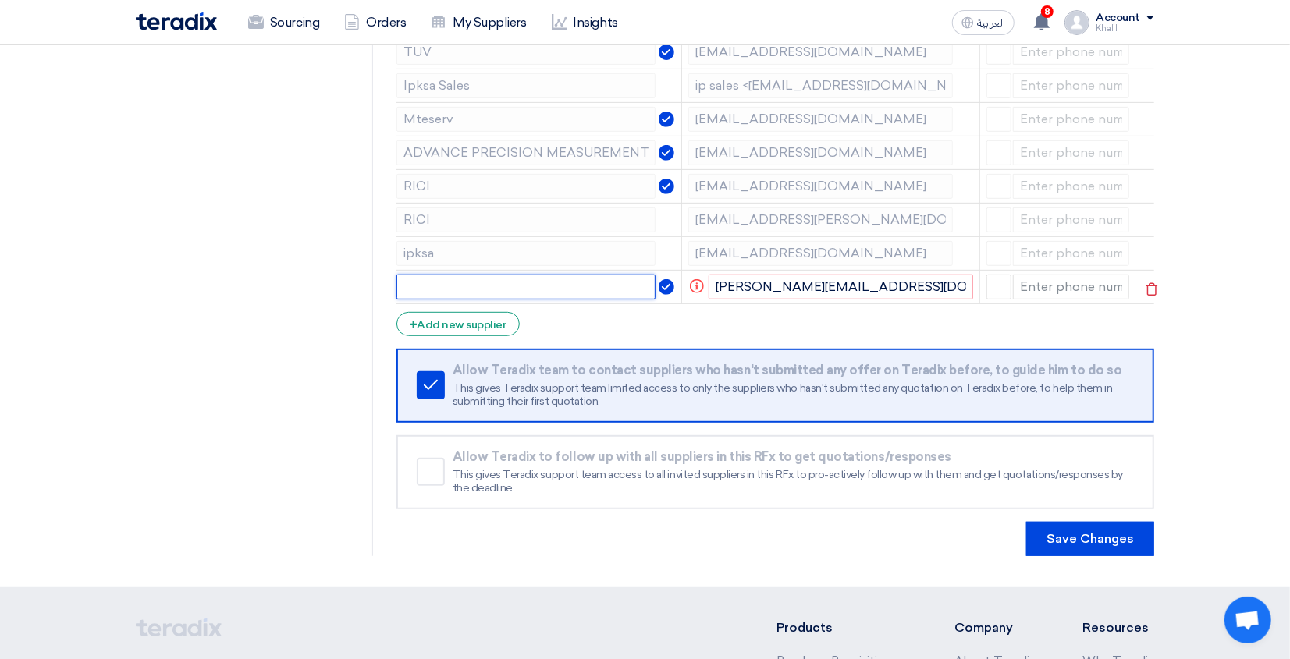
click at [550, 300] on input "text" at bounding box center [526, 287] width 260 height 25
drag, startPoint x: 897, startPoint y: 294, endPoint x: 710, endPoint y: 297, distance: 186.5
click at [710, 297] on input "[PERSON_NAME][EMAIL_ADDRESS][DOMAIN_NAME]" at bounding box center [841, 287] width 265 height 25
click at [819, 337] on form "Supplier Management Minimize/Maximize Category Invite your suppliers Import Fro…" at bounding box center [775, 167] width 758 height 777
click at [584, 287] on input "text" at bounding box center [526, 287] width 260 height 25
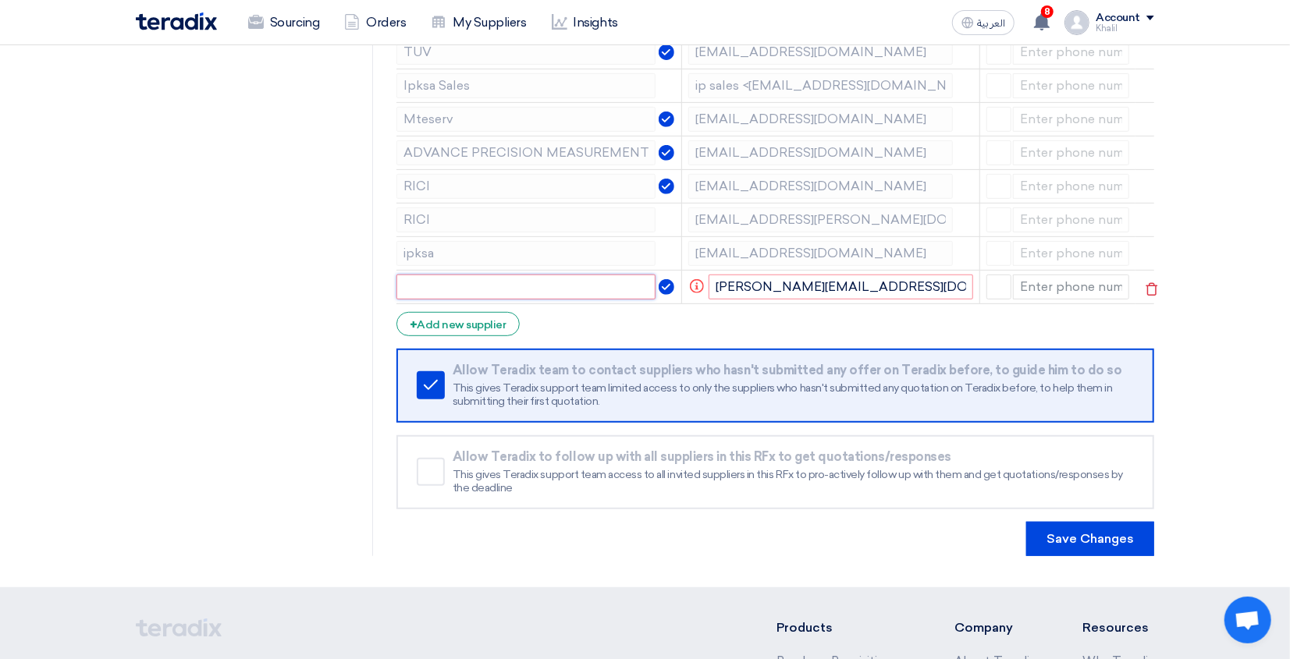
paste input "[PERSON_NAME][EMAIL_ADDRESS][DOMAIN_NAME]"
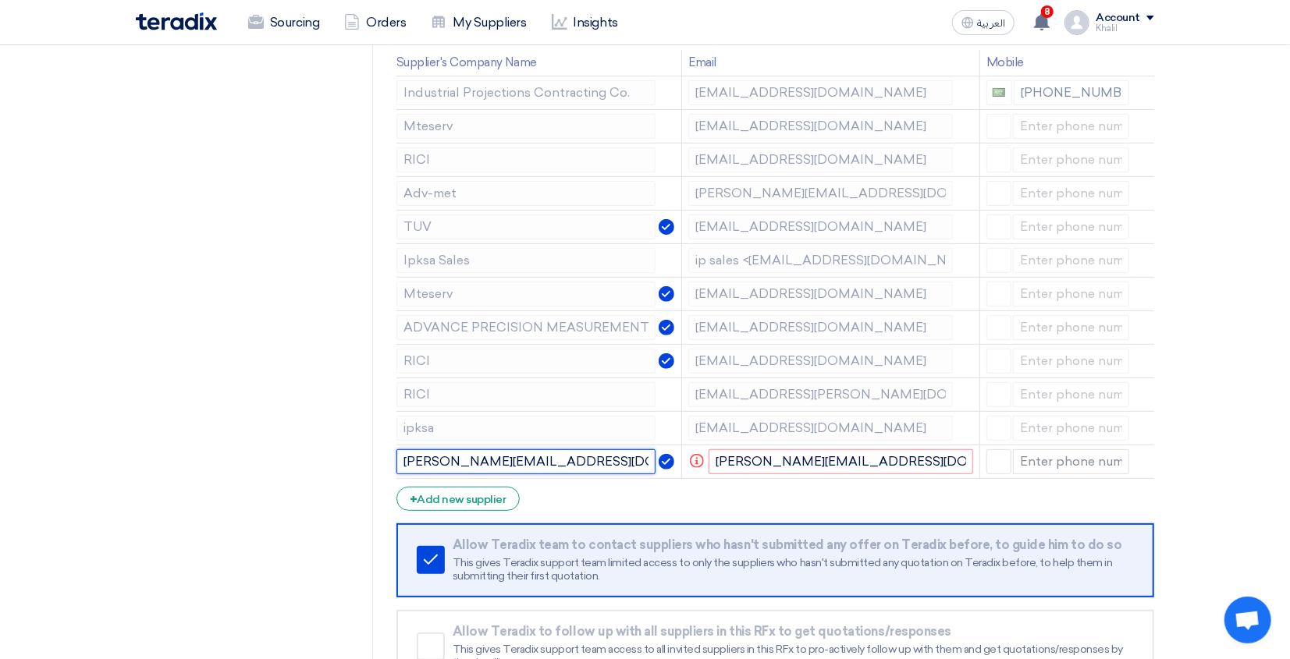
scroll to position [208, 0]
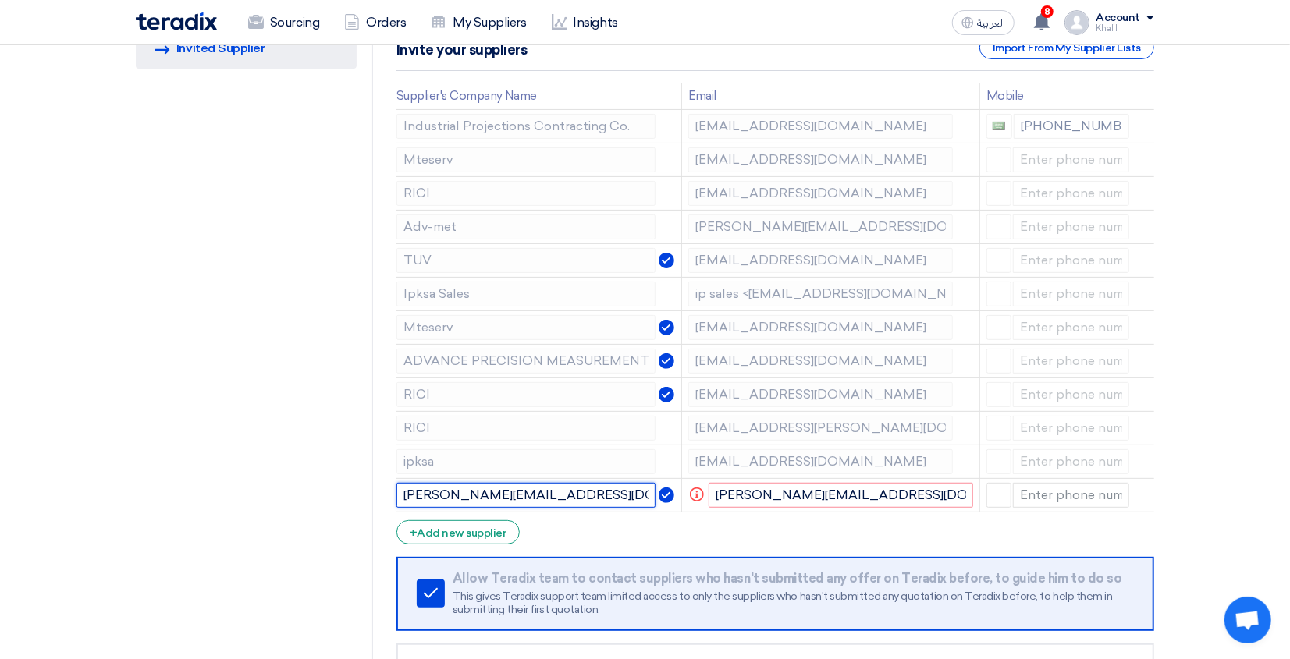
type input "[PERSON_NAME][EMAIL_ADDRESS][DOMAIN_NAME]"
click at [865, 546] on form "Supplier Management Minimize/Maximize Category Invite your suppliers Import Fro…" at bounding box center [775, 376] width 758 height 777
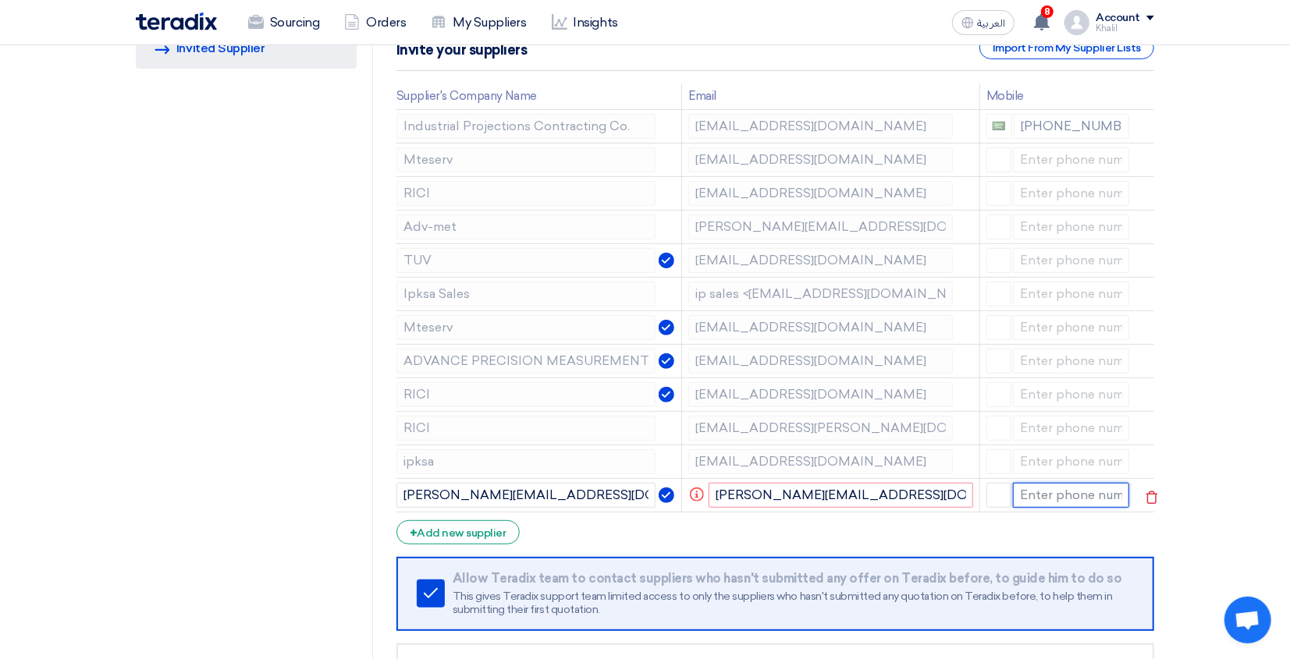
click at [1043, 498] on input at bounding box center [1071, 495] width 117 height 25
type input "1"
click at [883, 500] on input "[PERSON_NAME][EMAIL_ADDRESS][DOMAIN_NAME]" at bounding box center [841, 495] width 265 height 25
click at [1149, 501] on icon at bounding box center [1152, 498] width 27 height 27
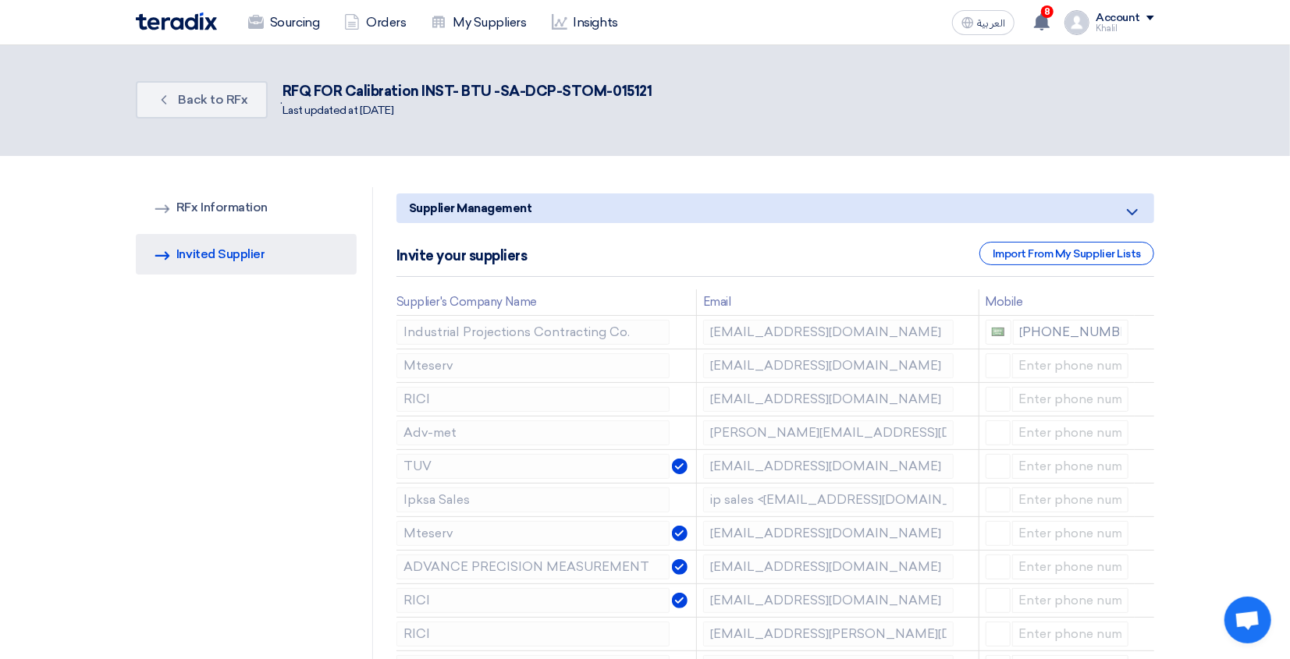
scroll to position [0, 0]
click at [191, 97] on span "Back to RFx" at bounding box center [213, 101] width 69 height 15
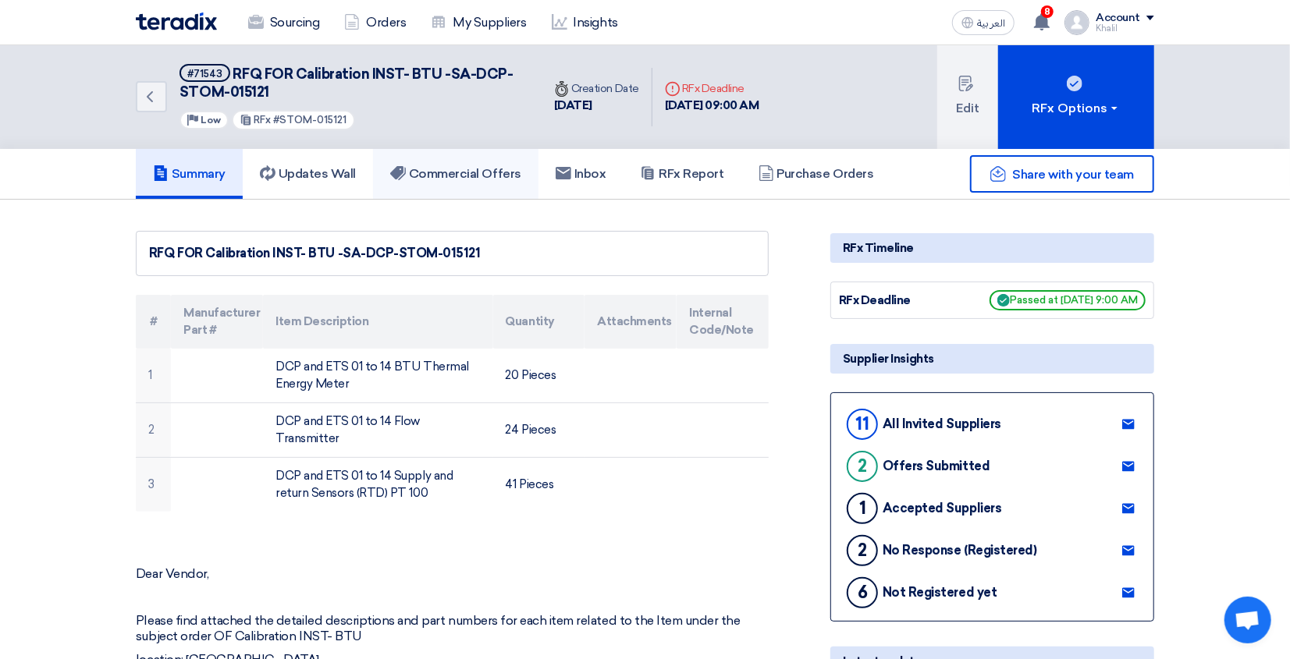
click at [470, 170] on h5 "Commercial Offers" at bounding box center [455, 174] width 131 height 16
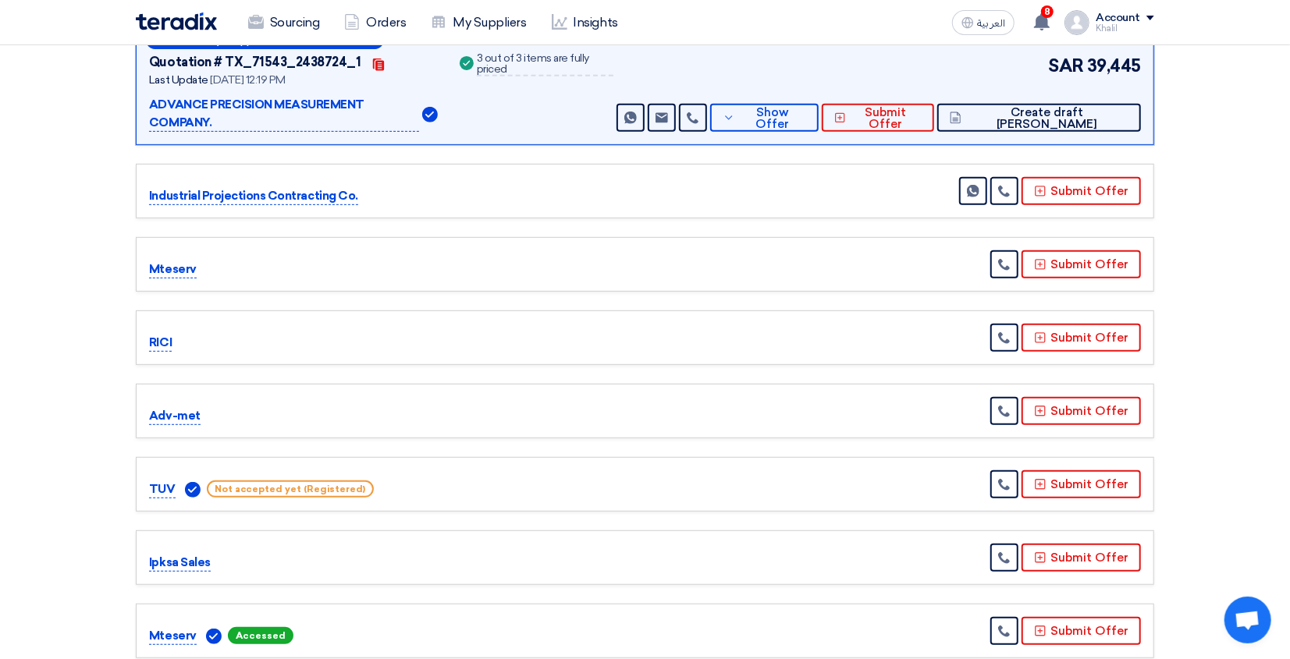
scroll to position [416, 0]
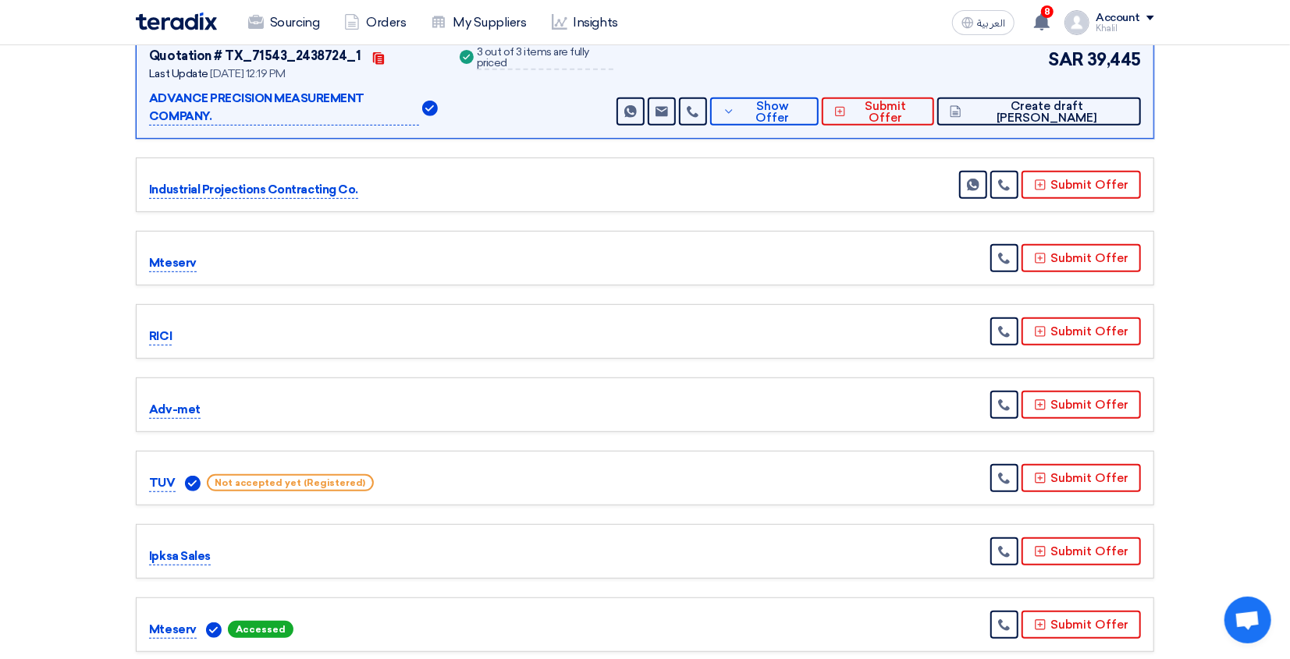
click at [181, 254] on p "Mteserv" at bounding box center [173, 263] width 48 height 19
click at [173, 254] on p "Mteserv" at bounding box center [173, 263] width 48 height 19
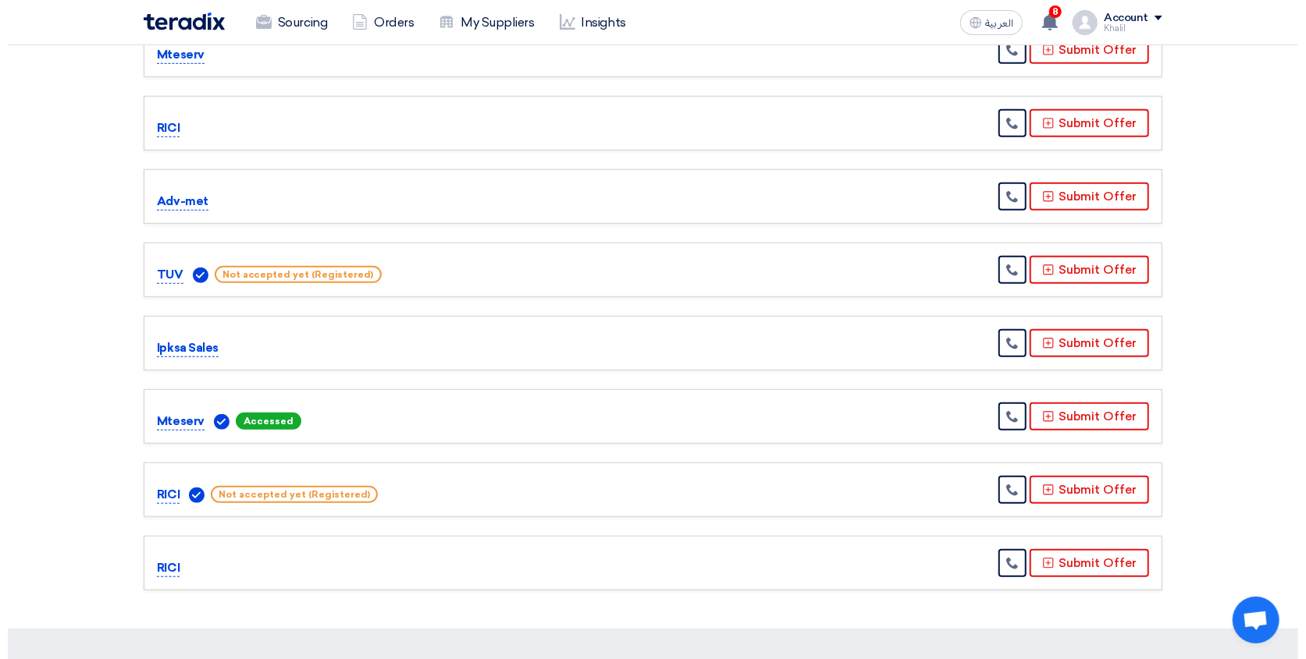
scroll to position [728, 0]
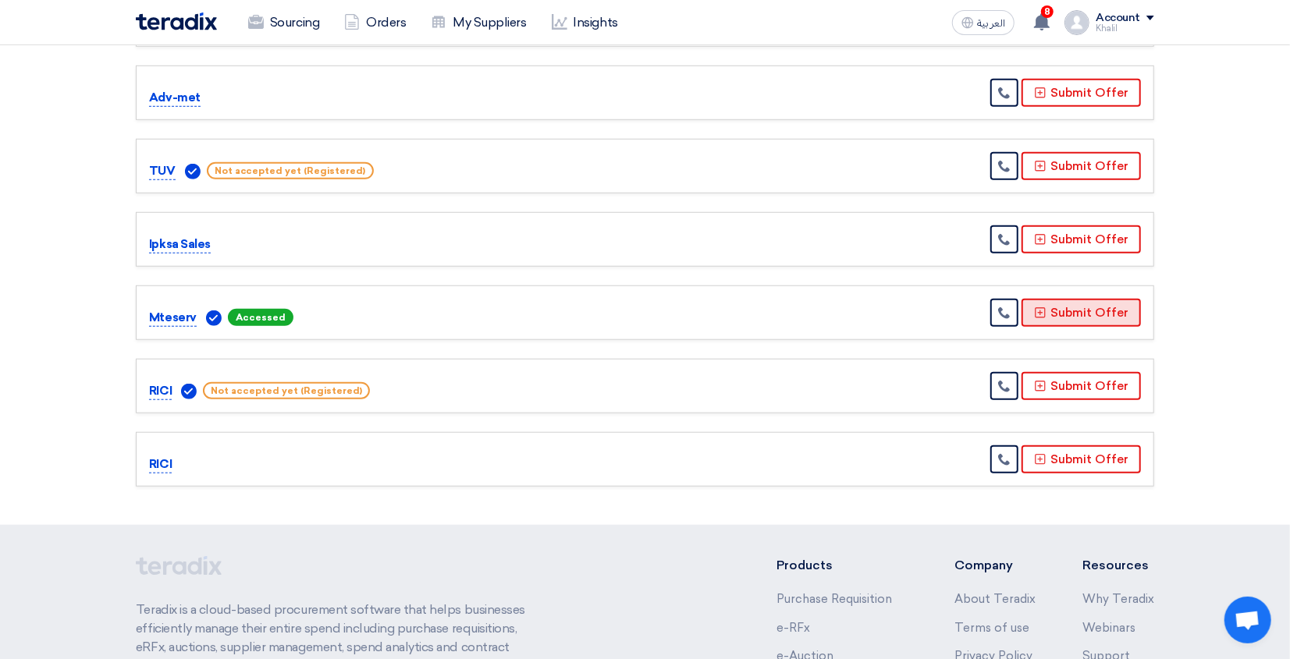
click at [1053, 307] on button "Submit Offer" at bounding box center [1081, 313] width 119 height 28
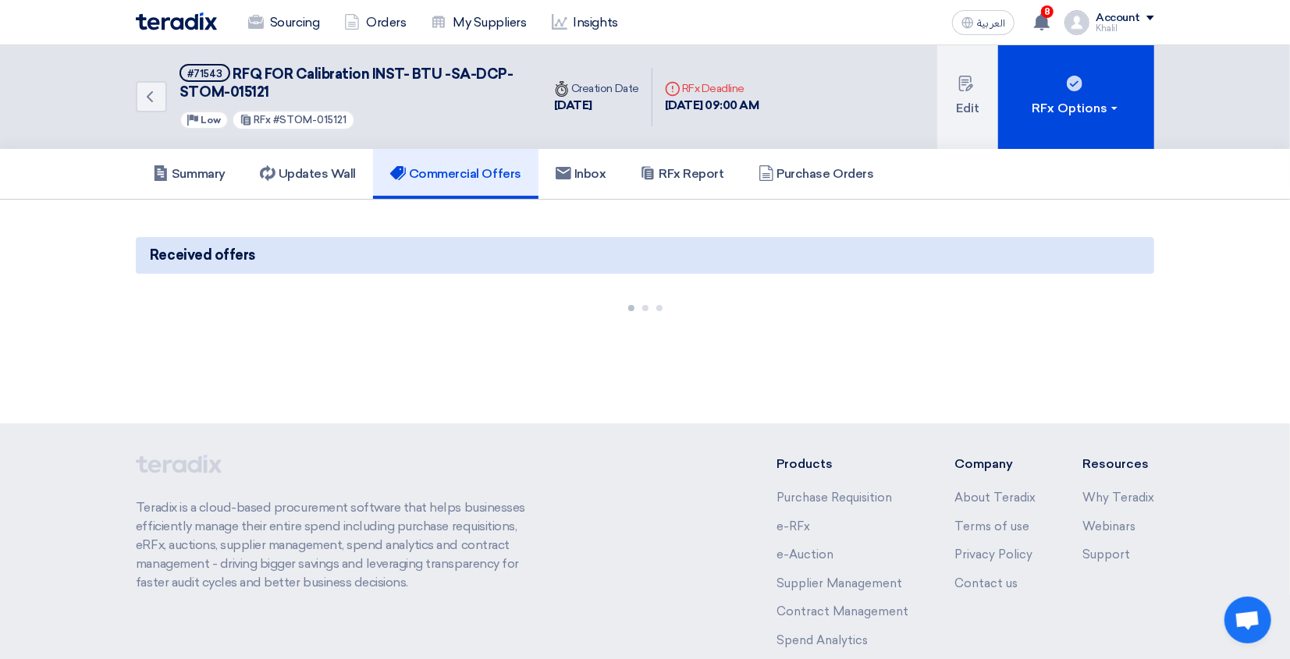
click at [453, 172] on h5 "Commercial Offers" at bounding box center [455, 174] width 131 height 16
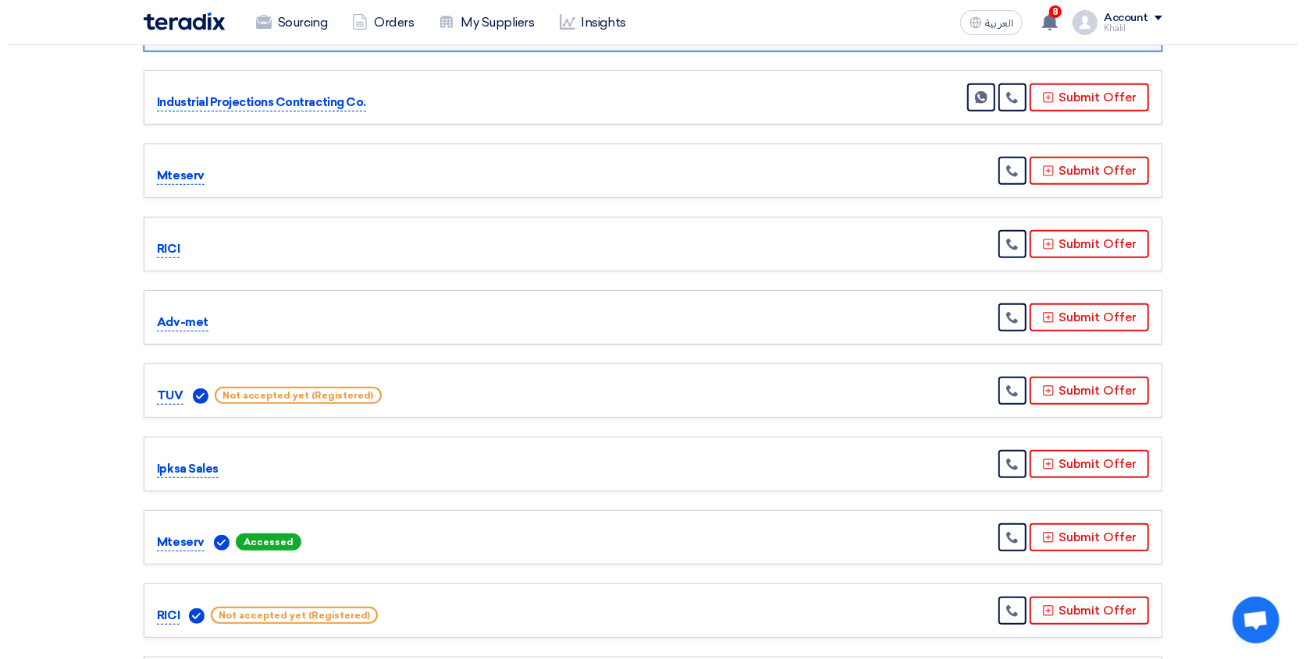
scroll to position [624, 0]
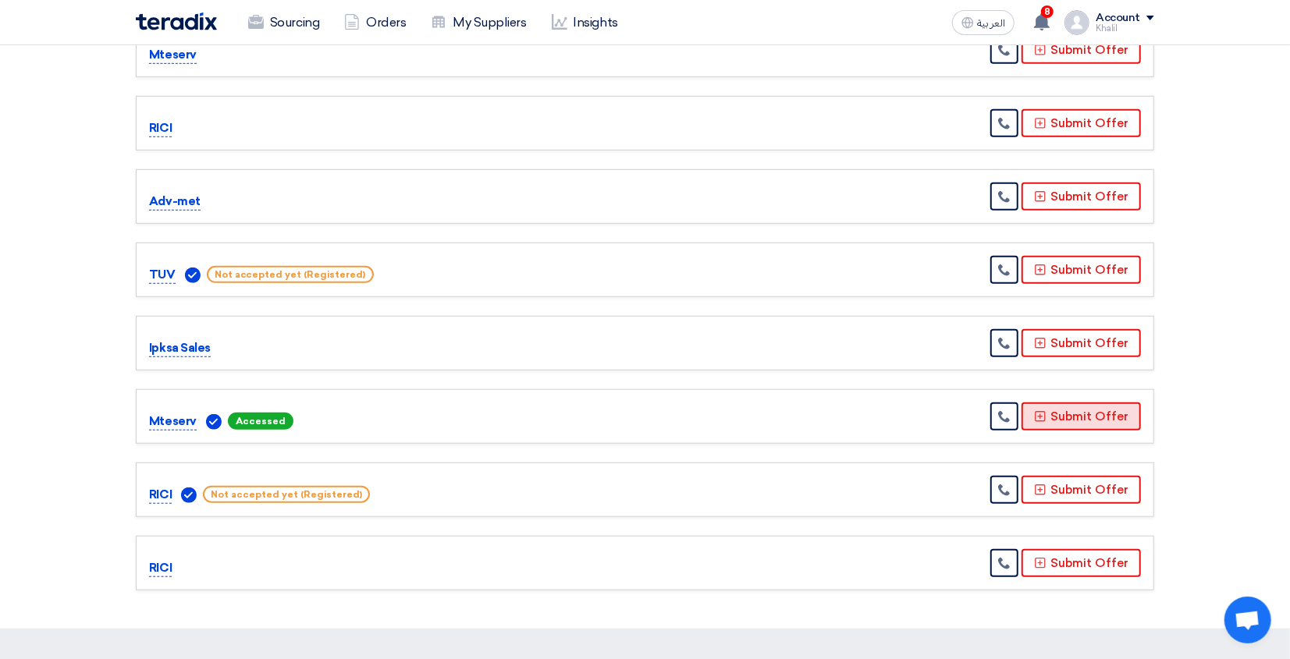
click at [1046, 410] on icon at bounding box center [1040, 416] width 12 height 12
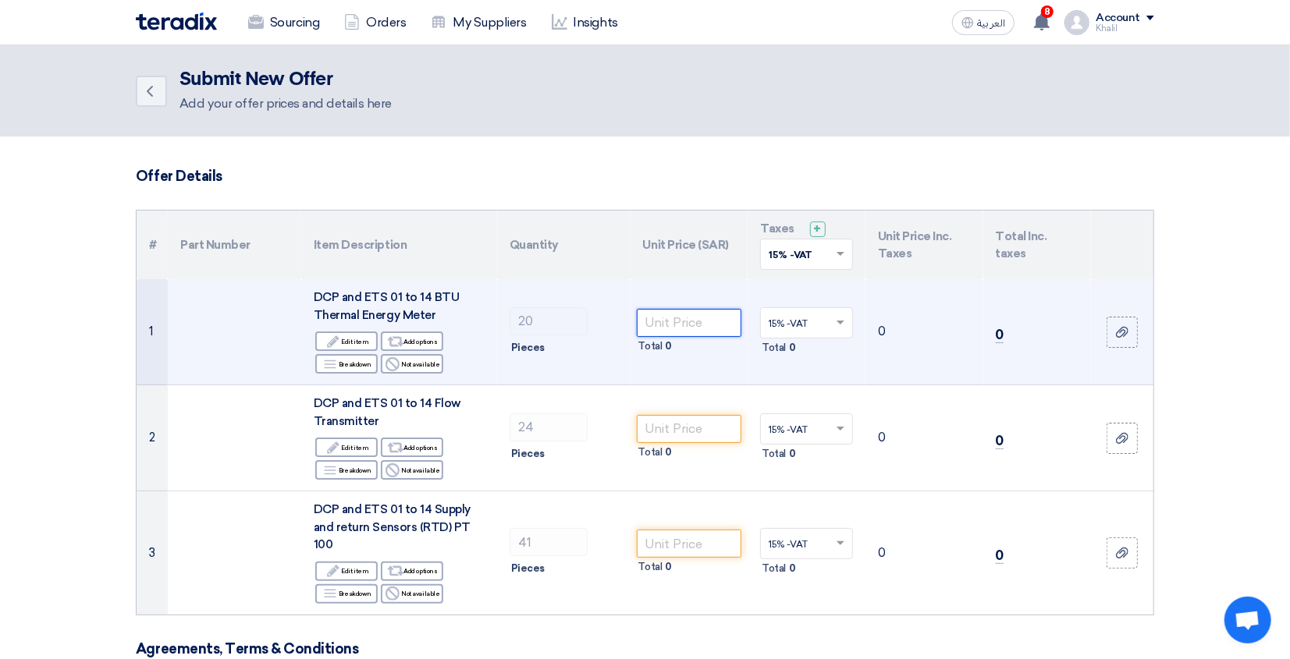
click at [688, 328] on input "number" at bounding box center [689, 323] width 105 height 28
drag, startPoint x: 653, startPoint y: 322, endPoint x: 623, endPoint y: 319, distance: 30.5
click at [623, 319] on tr "1 DCP and ETS 01 to 14 BTU Thermal Energy Meter Edit Edit item Alternative Add …" at bounding box center [645, 332] width 1017 height 106
paste input "50.00"
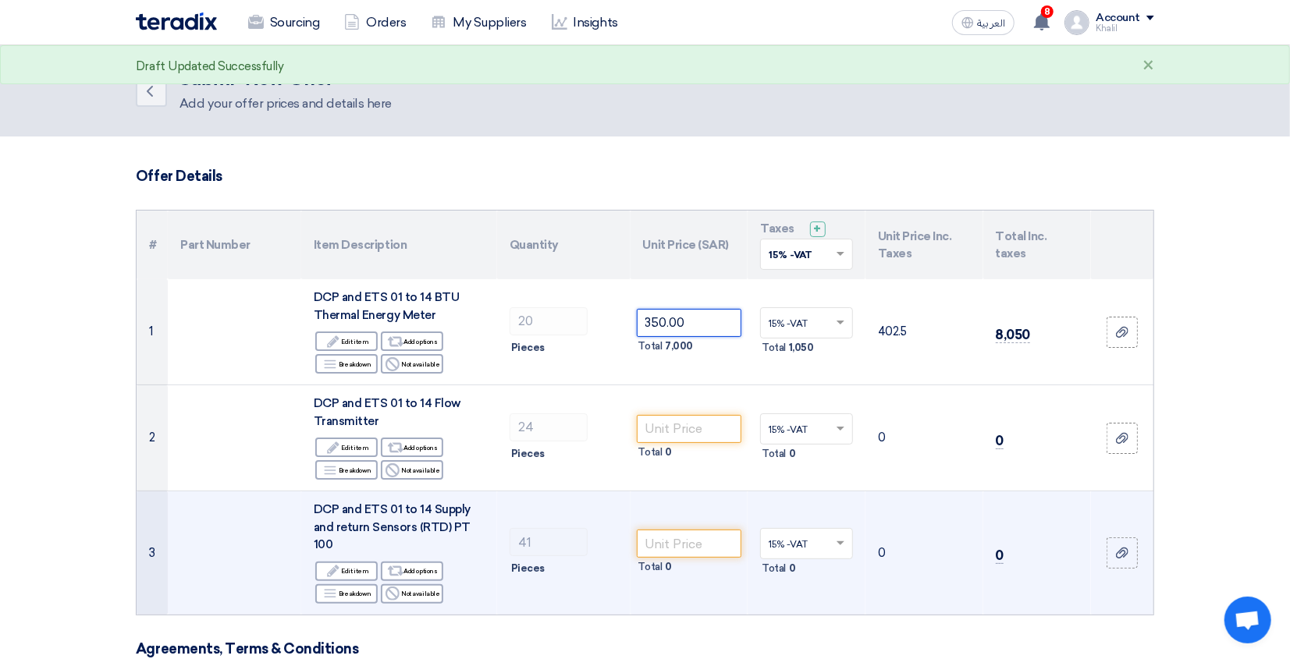
type input "350.00"
click at [610, 503] on td "41 Pieces" at bounding box center [563, 553] width 133 height 123
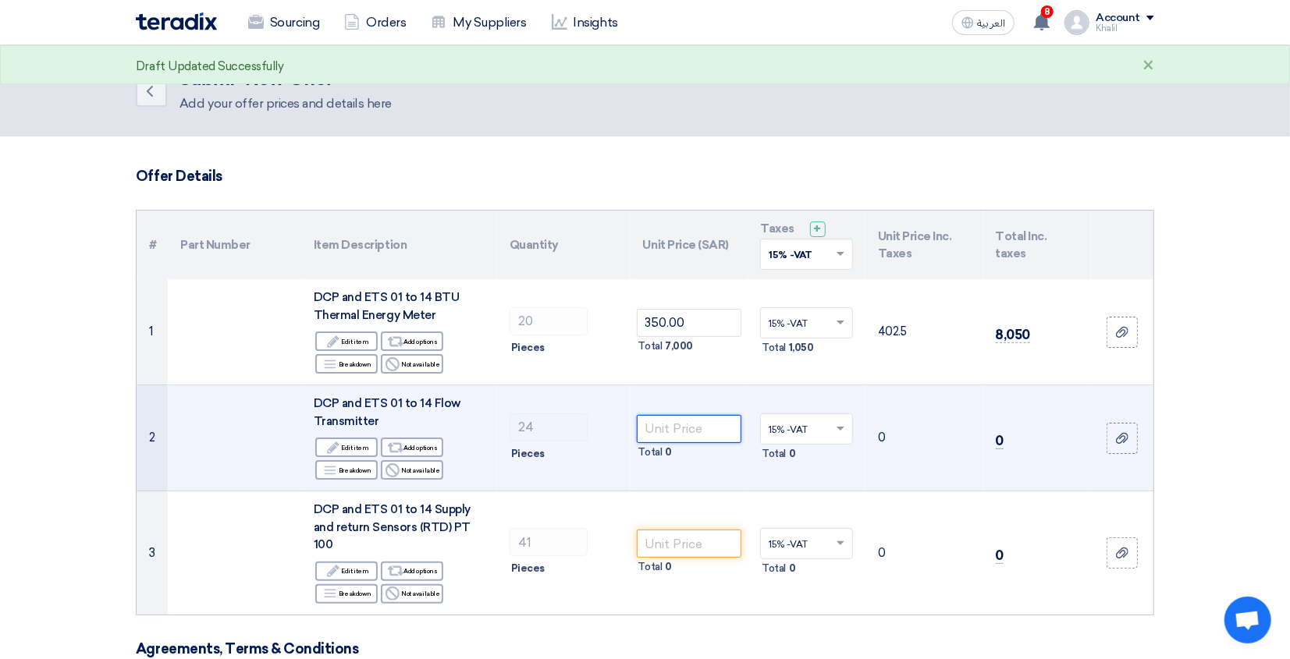
click at [675, 429] on input "number" at bounding box center [689, 429] width 105 height 28
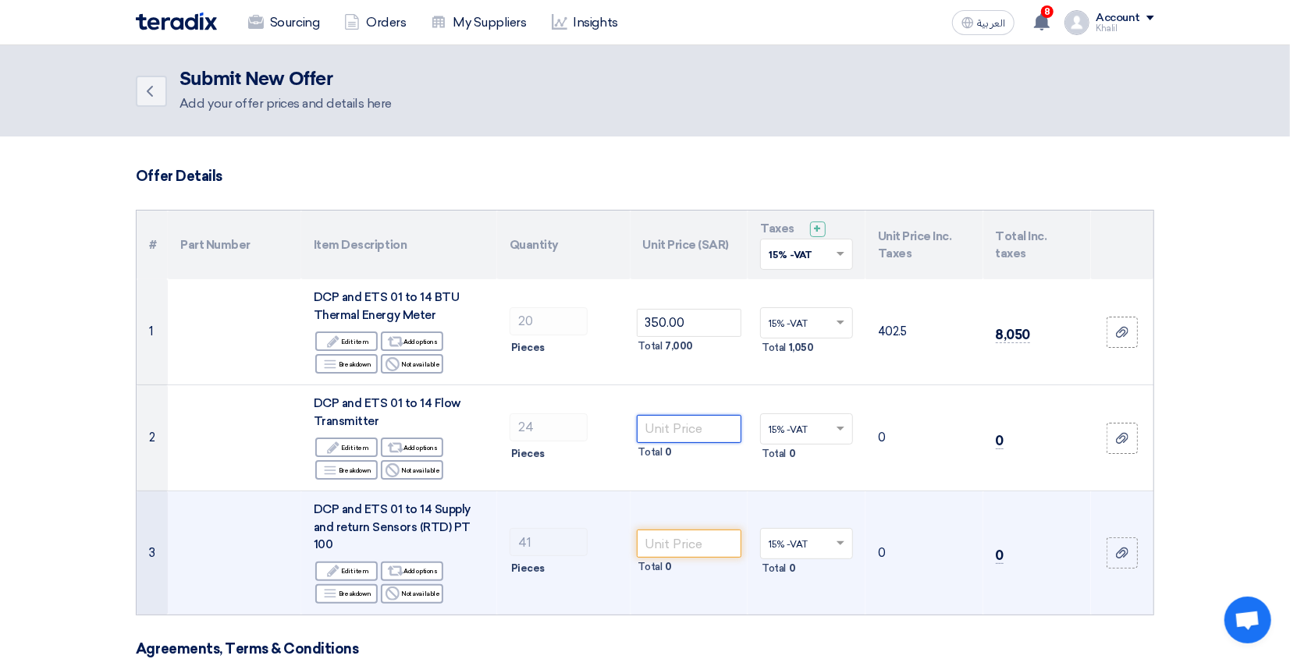
paste input "350.00"
type input "350.00"
click at [697, 543] on input "number" at bounding box center [689, 544] width 105 height 28
click at [679, 538] on input "number" at bounding box center [689, 544] width 105 height 28
paste input "200.00"
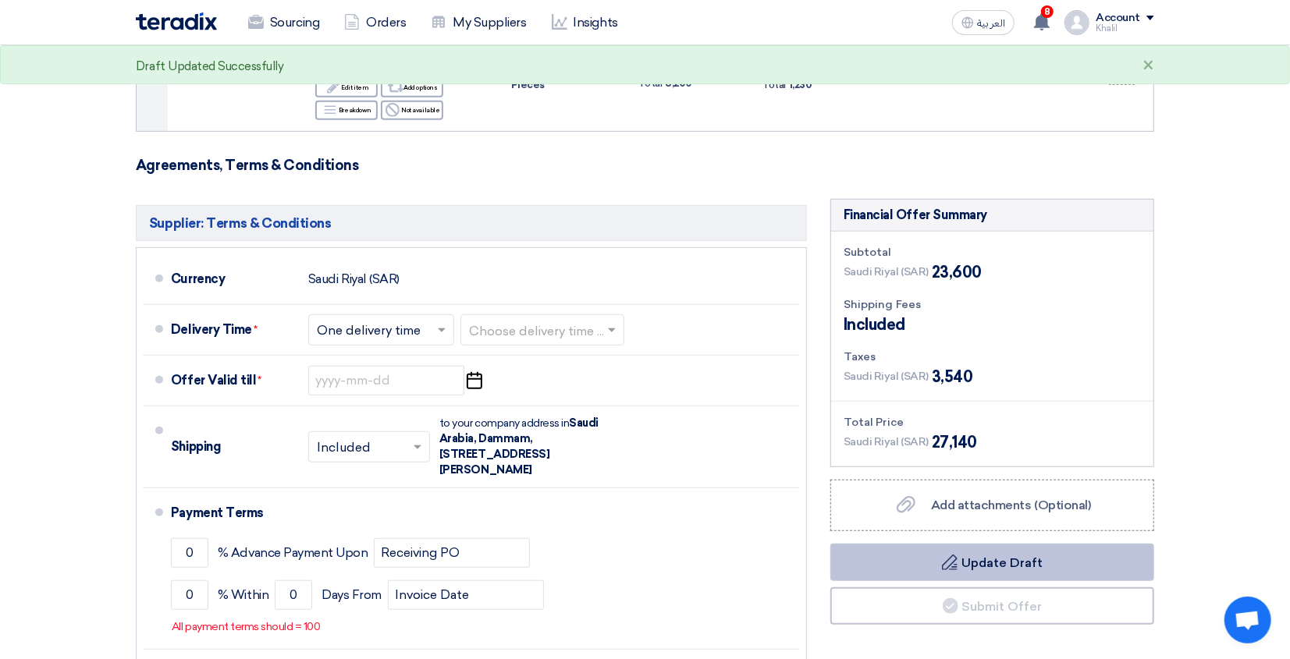
scroll to position [520, 0]
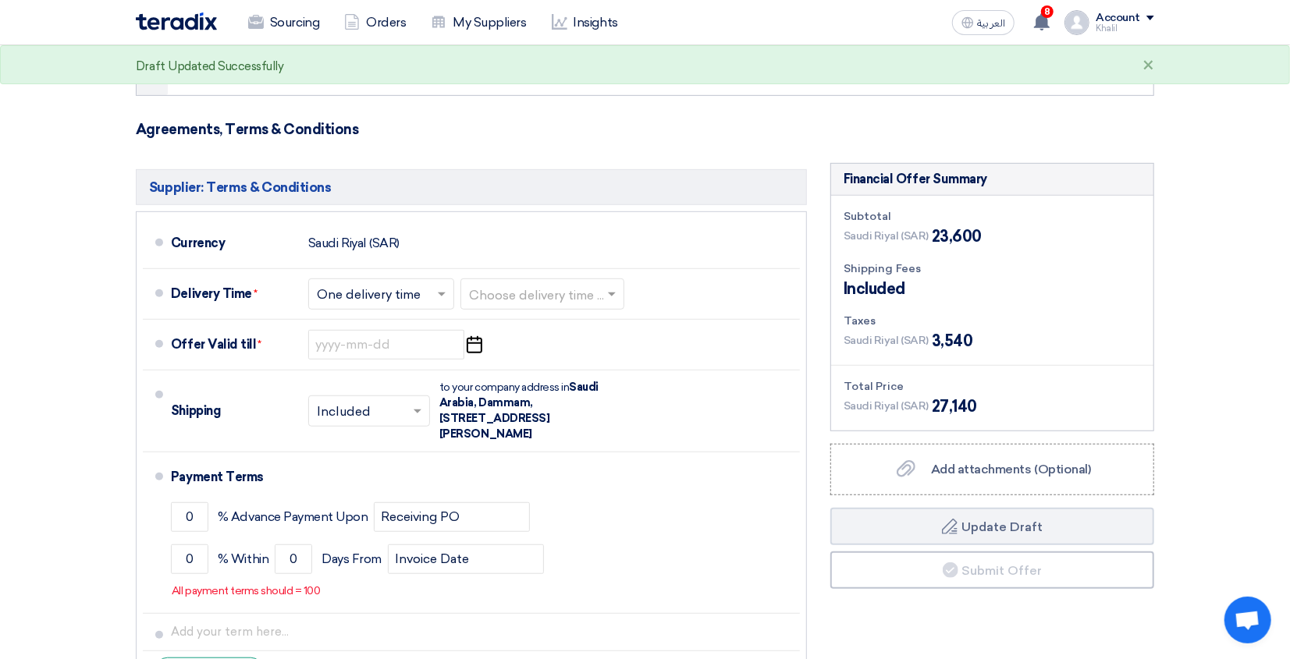
type input "200.00"
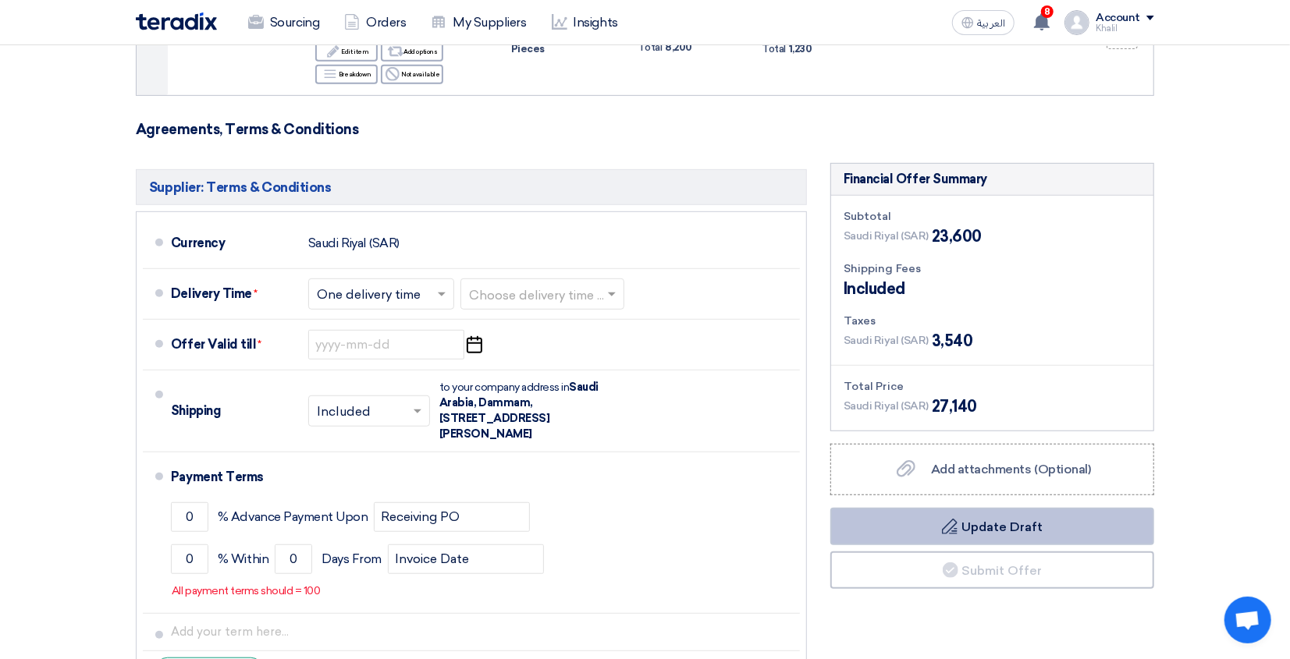
click at [1033, 508] on button "Draft Update Draft" at bounding box center [992, 526] width 324 height 37
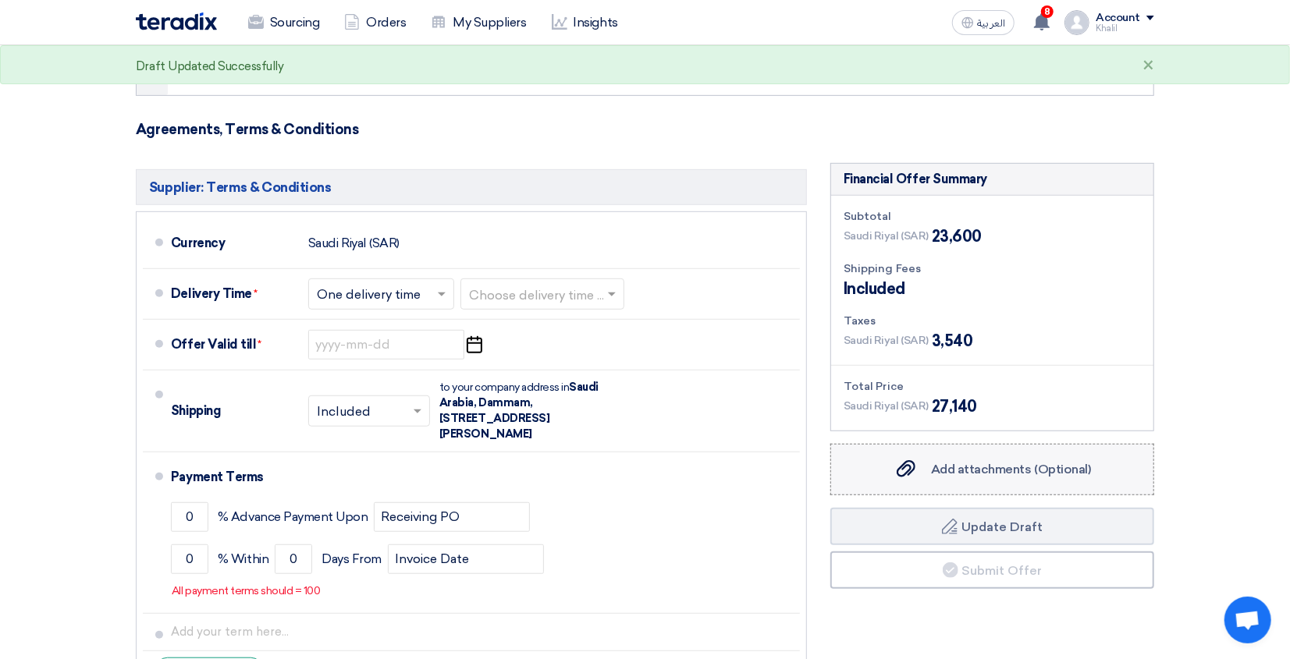
click at [1007, 467] on label "Add attachments (Optional) Add attachments (Optional)" at bounding box center [992, 470] width 324 height 52
click at [0, 0] on input "Add attachments (Optional) Add attachments (Optional)" at bounding box center [0, 0] width 0 height 0
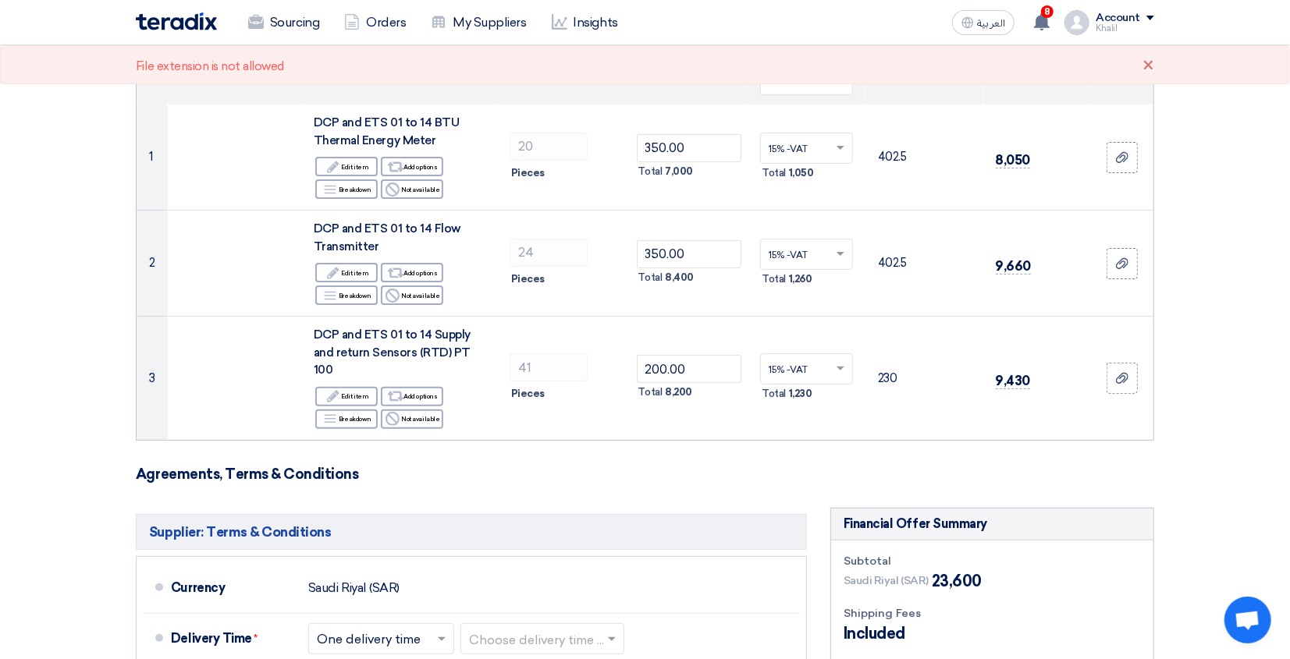
scroll to position [104, 0]
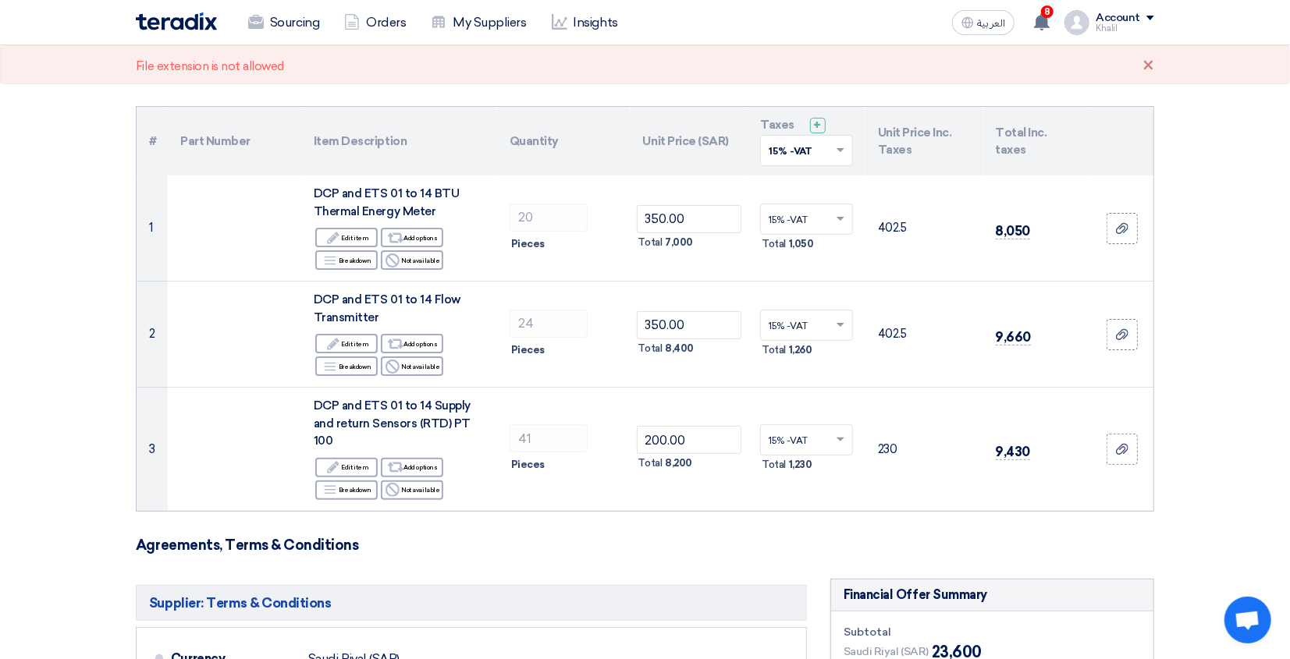
click at [1191, 516] on section "Offer Details # Part Number Item Description Quantity Unit Price (SAR) Taxes + …" at bounding box center [645, 601] width 1290 height 1137
click at [1150, 66] on div "×" at bounding box center [1149, 66] width 12 height 19
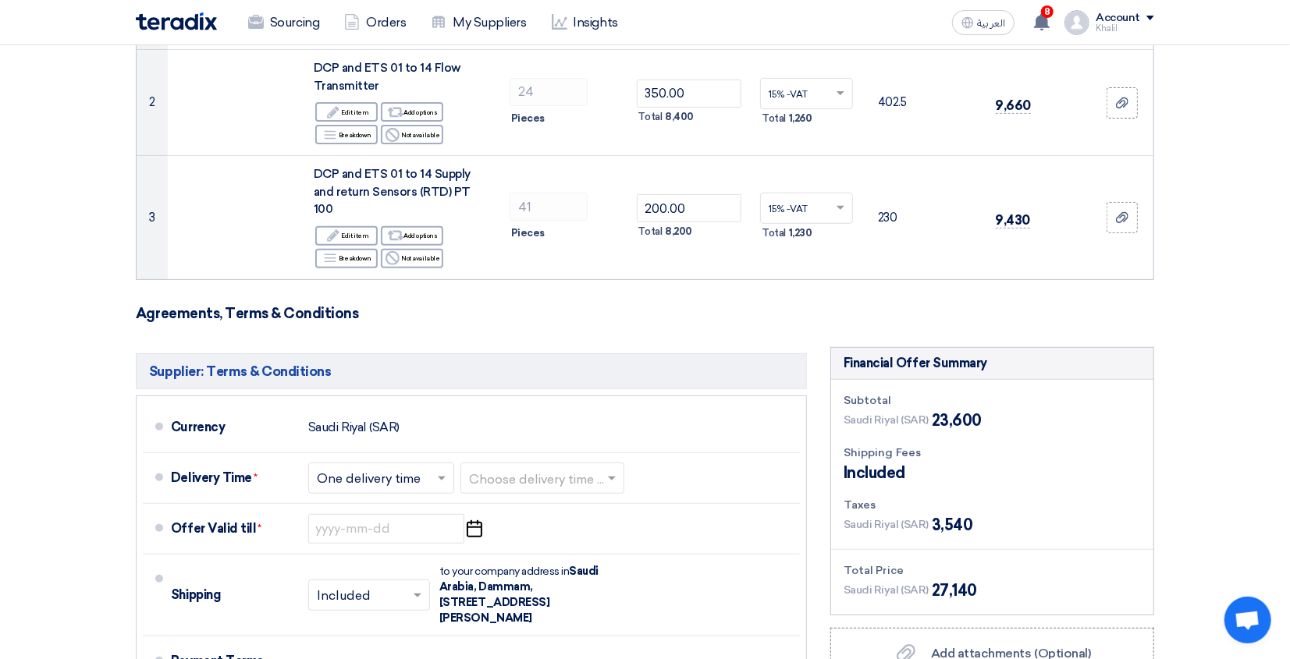
scroll to position [624, 0]
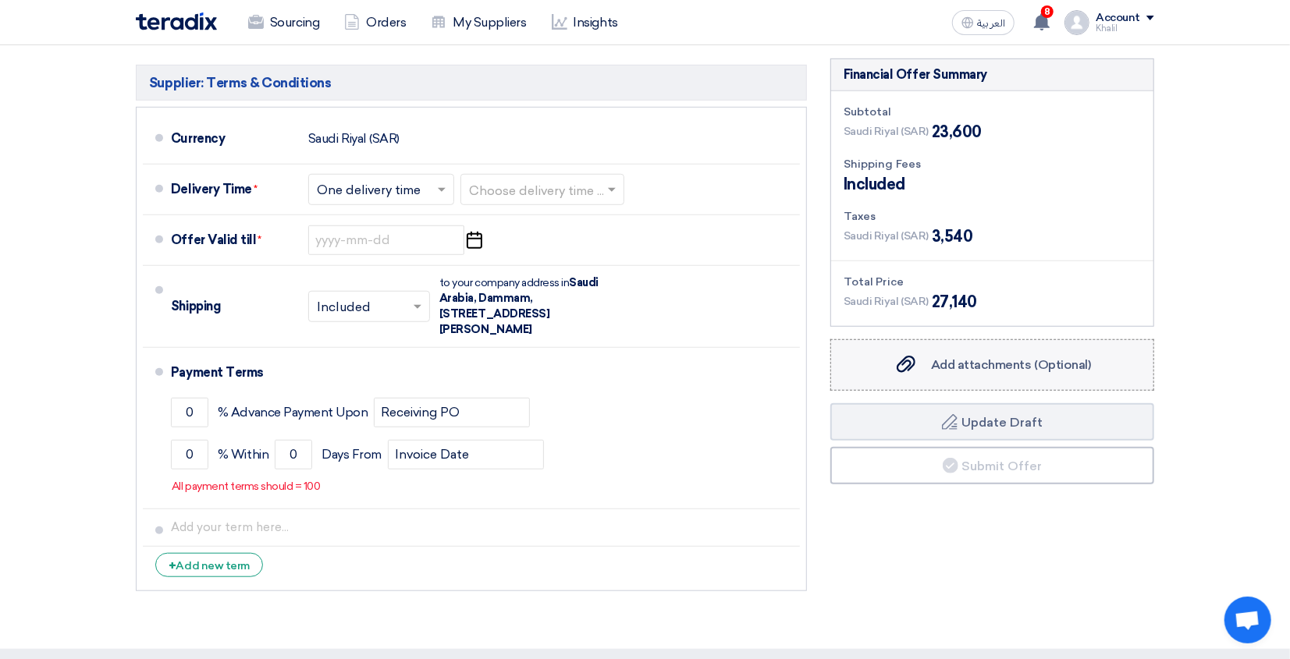
click at [1030, 357] on span "Add attachments (Optional)" at bounding box center [1011, 364] width 160 height 15
click at [0, 0] on input "Add attachments (Optional) Add attachments (Optional)" at bounding box center [0, 0] width 0 height 0
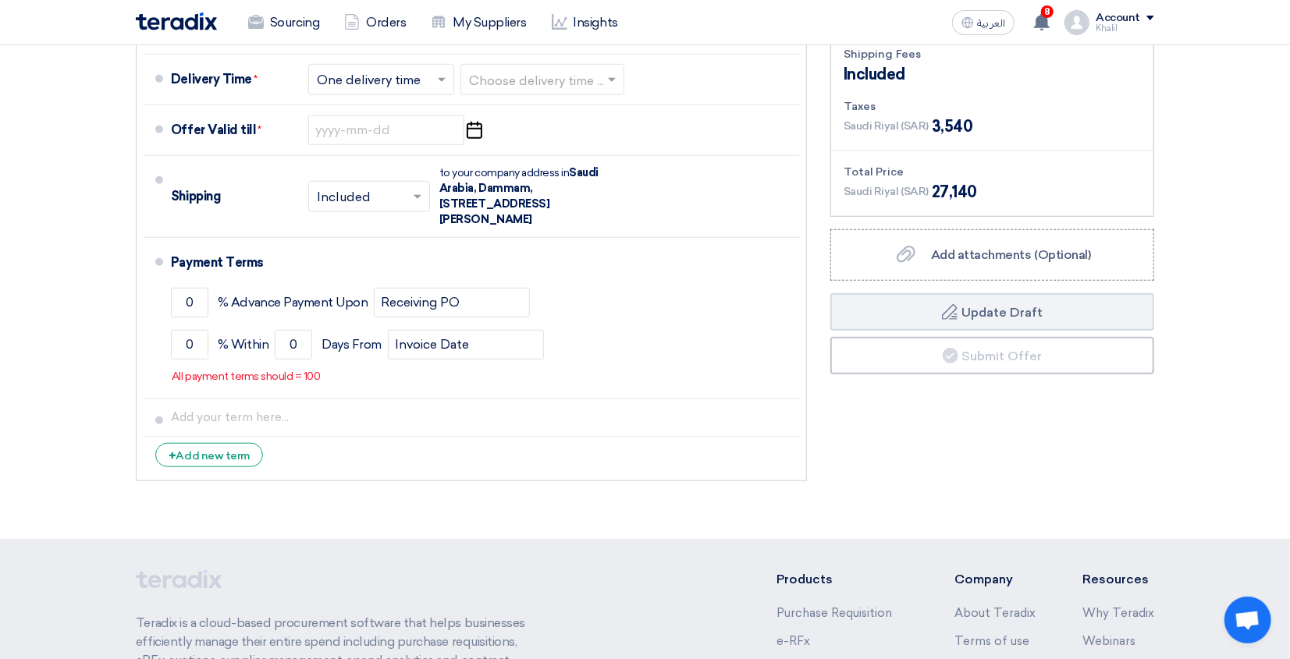
scroll to position [728, 0]
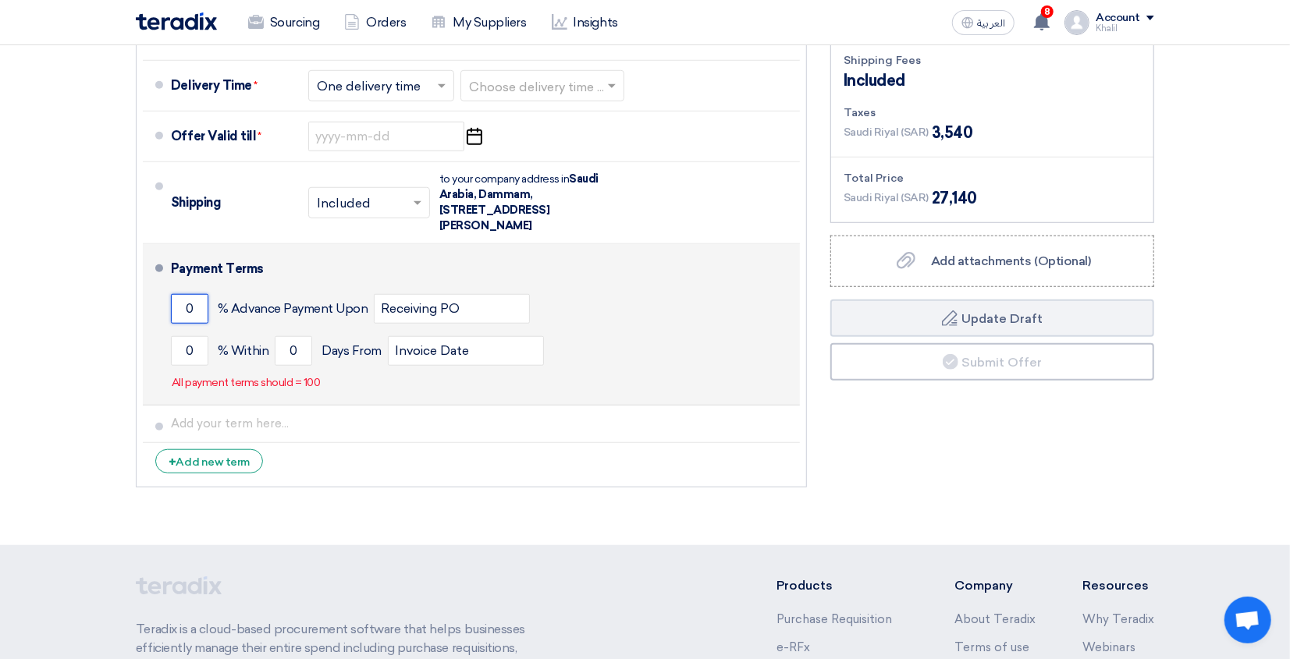
drag, startPoint x: 197, startPoint y: 297, endPoint x: 176, endPoint y: 303, distance: 21.2
click at [178, 300] on input "0" at bounding box center [189, 309] width 37 height 30
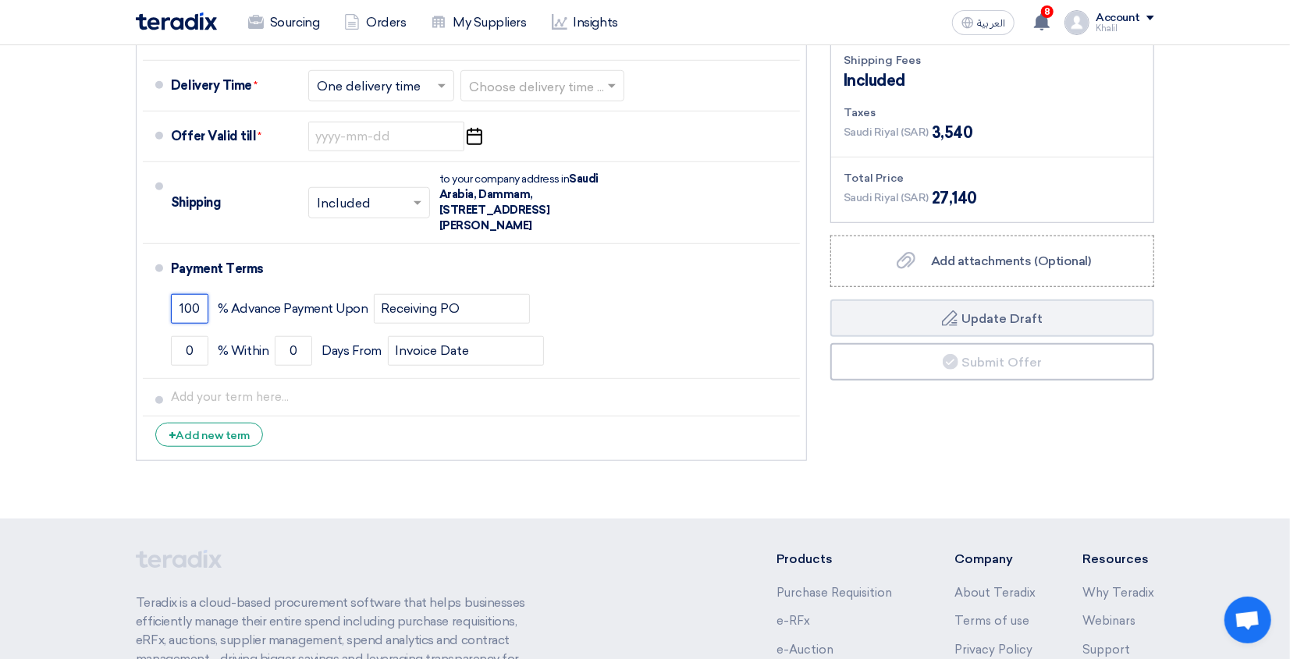
type input "100"
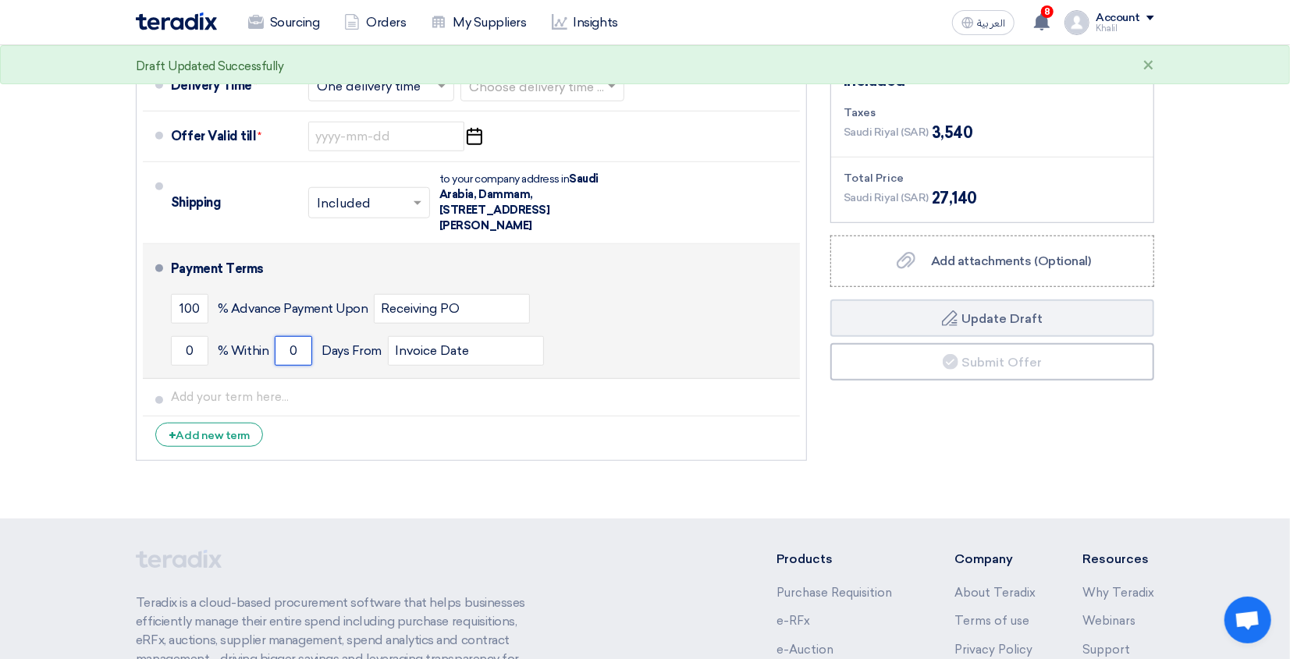
drag, startPoint x: 297, startPoint y: 332, endPoint x: 275, endPoint y: 332, distance: 21.1
click at [275, 336] on input "0" at bounding box center [293, 351] width 37 height 30
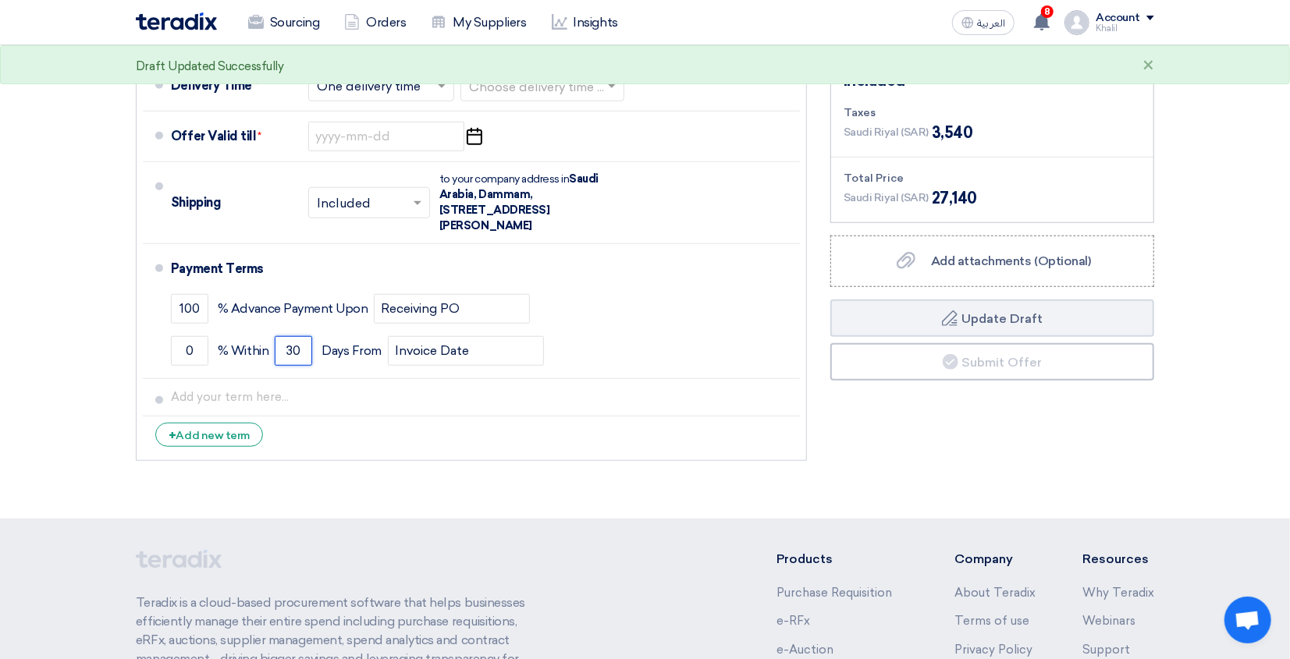
type input "30"
click at [1009, 254] on span "Add attachments (Optional)" at bounding box center [1011, 261] width 160 height 15
click at [0, 0] on input "Add attachments (Optional) Add attachments (Optional)" at bounding box center [0, 0] width 0 height 0
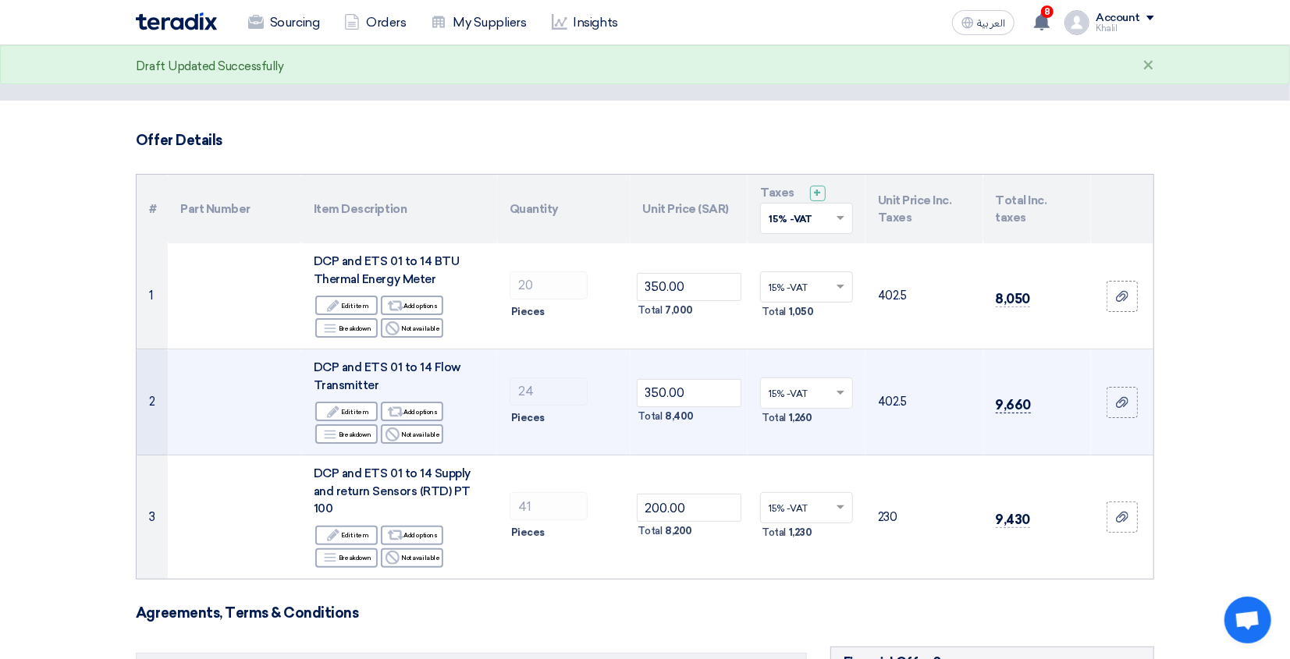
scroll to position [0, 0]
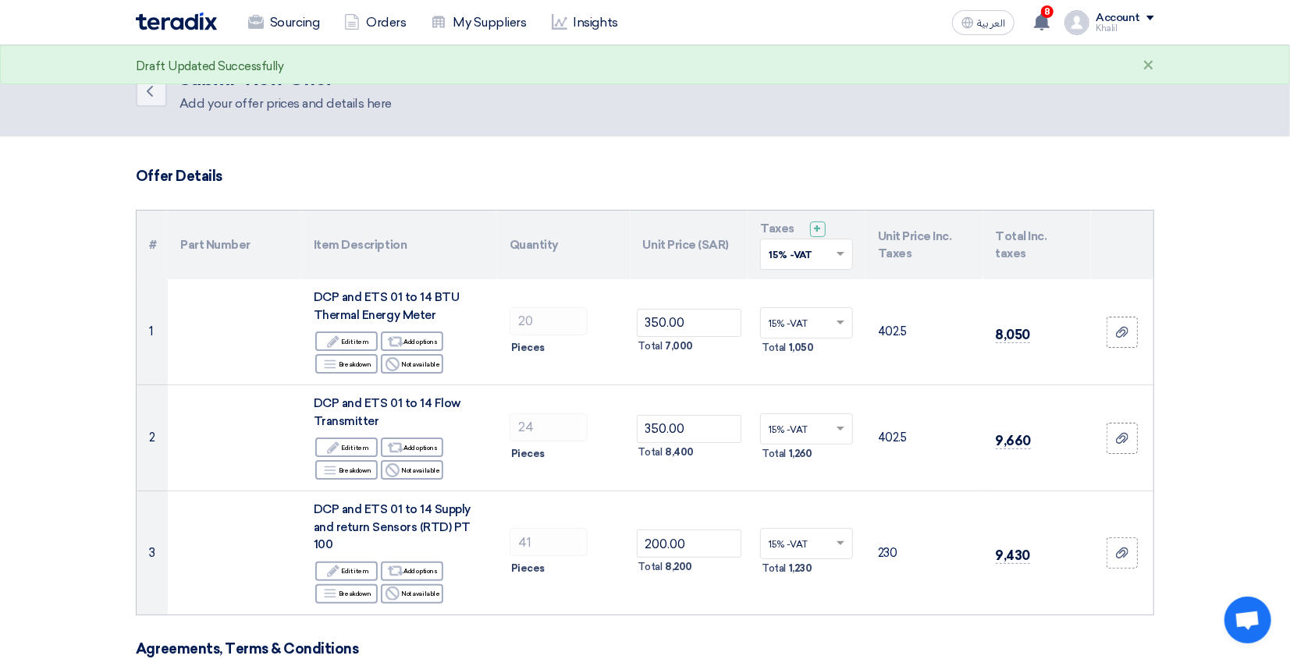
click at [1144, 58] on div "×" at bounding box center [1149, 66] width 12 height 19
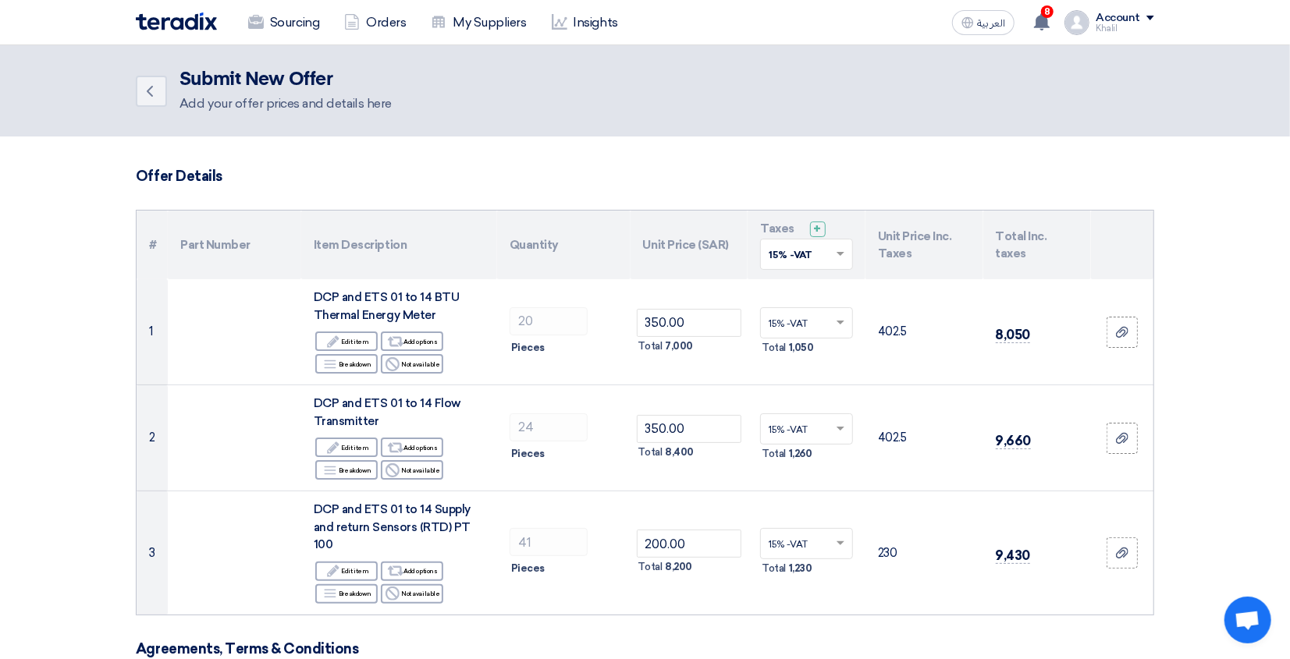
click at [264, 91] on h2 "Submit New Offer" at bounding box center [285, 80] width 212 height 22
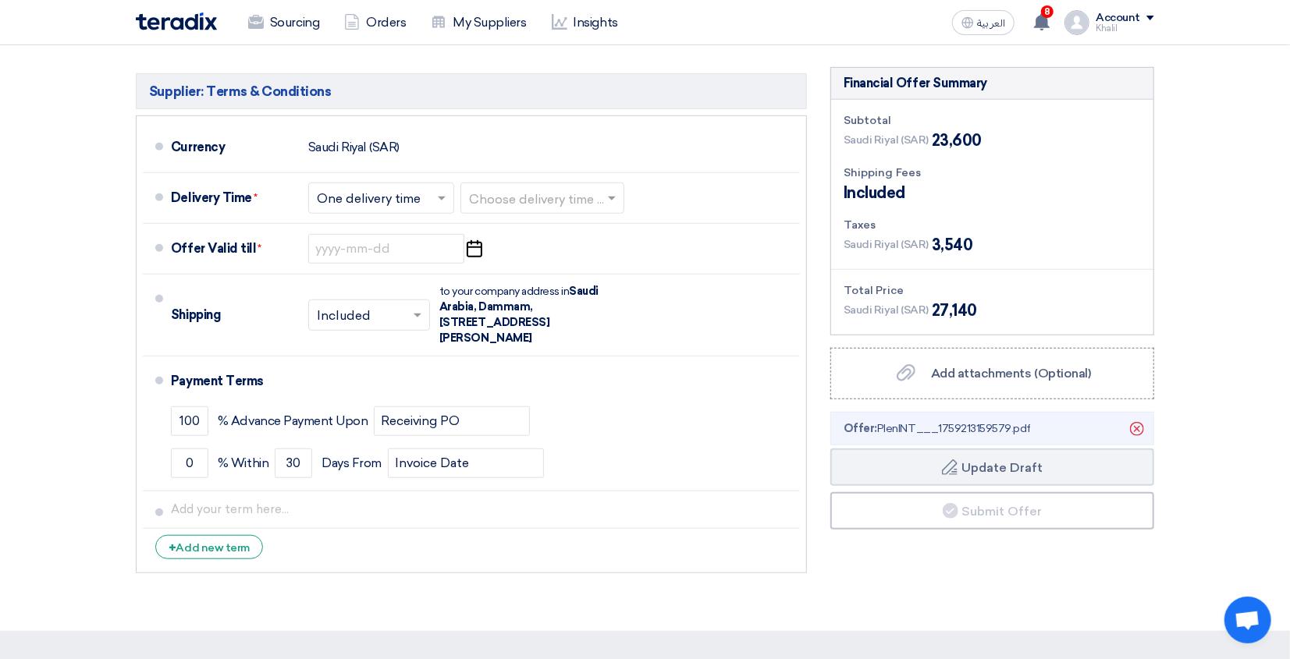
scroll to position [613, 0]
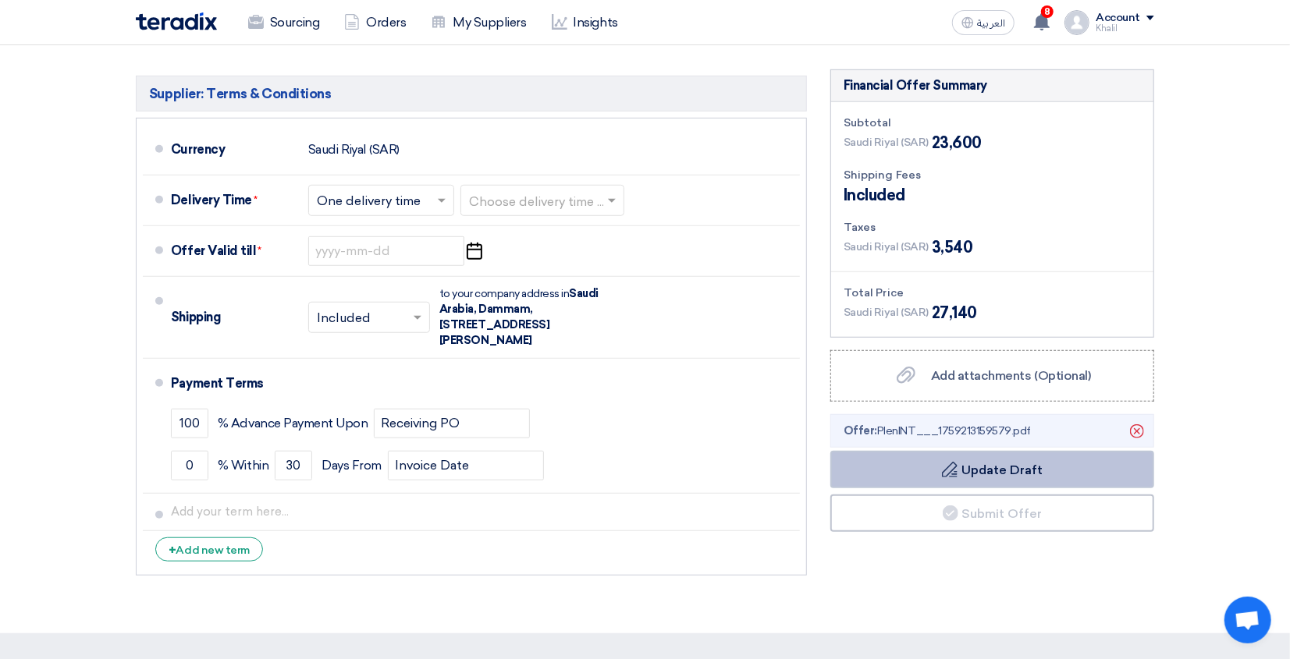
click at [1030, 464] on button "Draft Update Draft" at bounding box center [992, 469] width 324 height 37
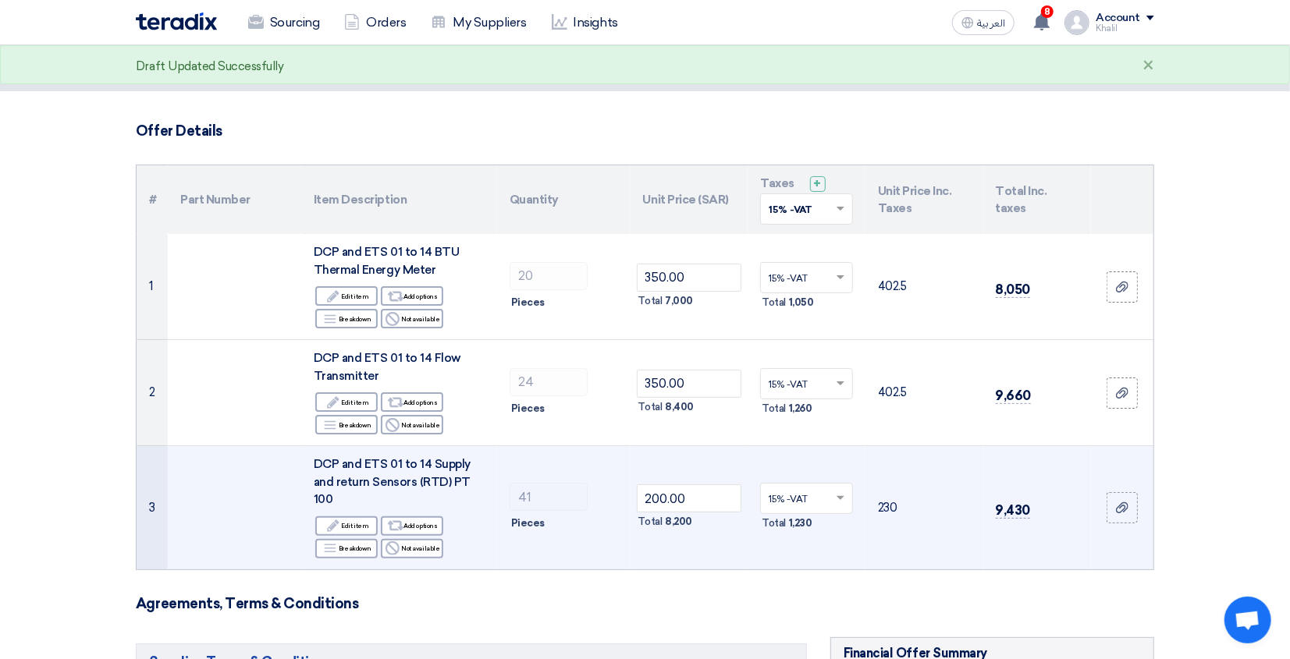
scroll to position [0, 0]
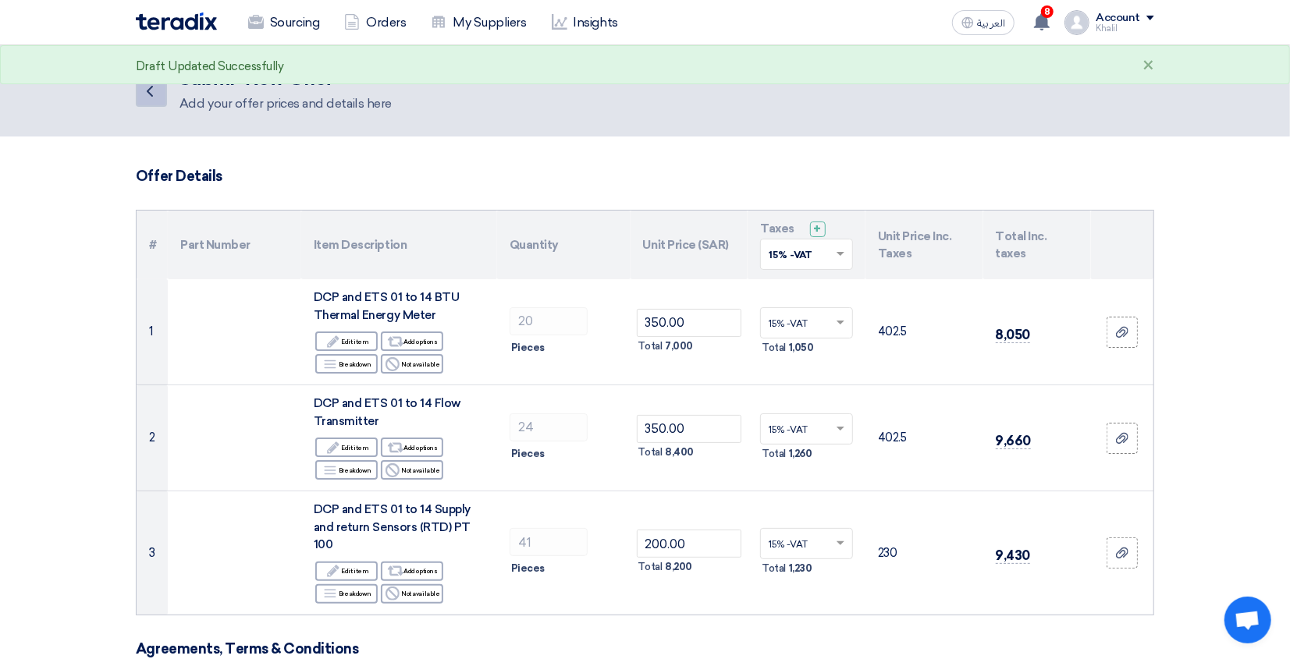
click at [151, 92] on icon "Back" at bounding box center [149, 91] width 19 height 19
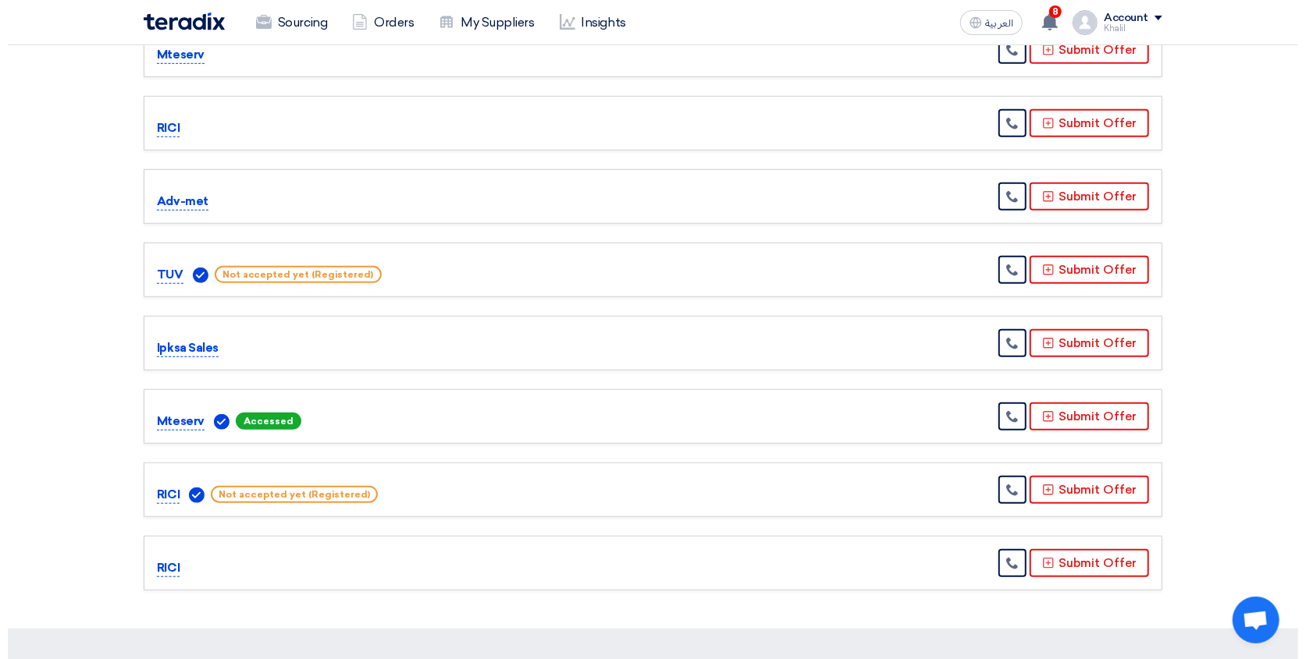
scroll to position [728, 0]
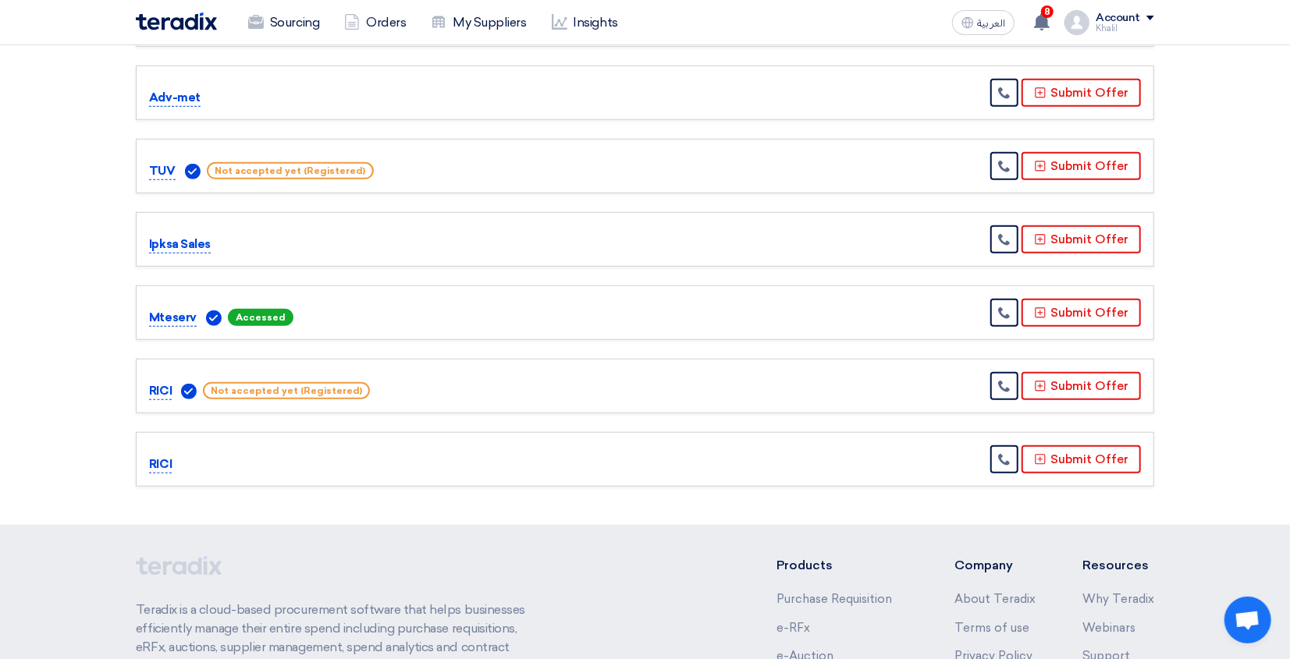
click at [185, 309] on p "Mteserv" at bounding box center [173, 318] width 48 height 19
click at [1072, 300] on button "Submit Offer" at bounding box center [1081, 313] width 119 height 28
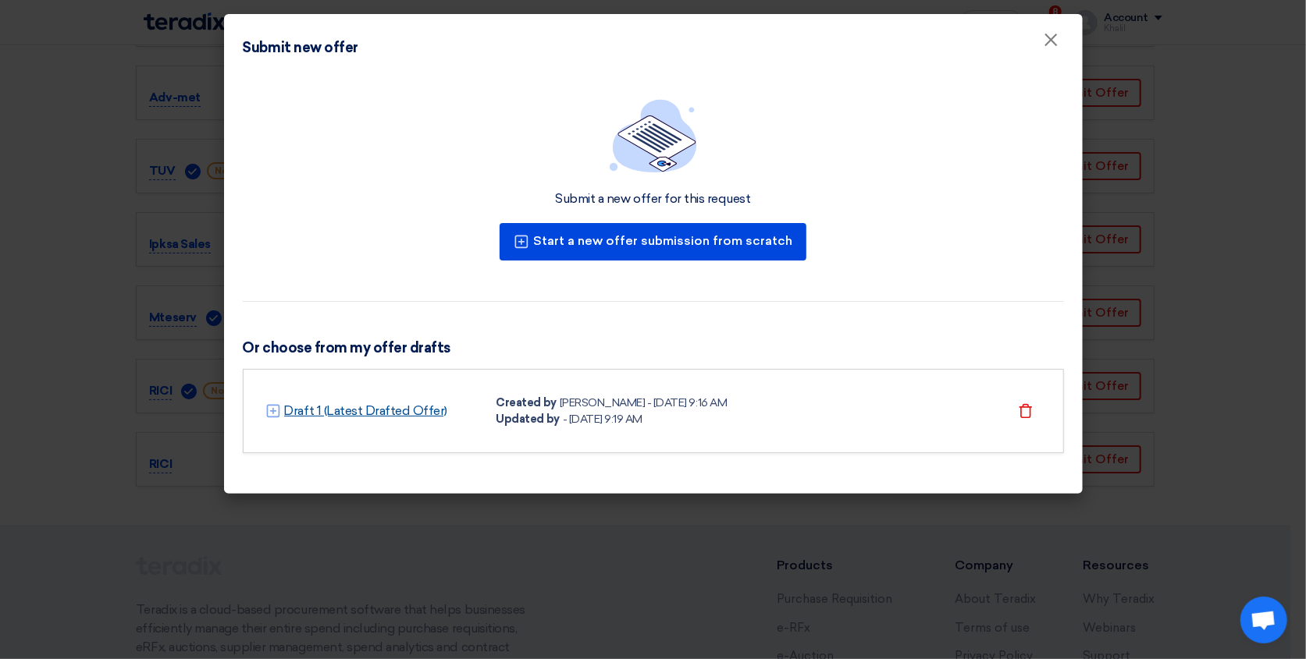
click at [382, 407] on link "Draft 1 (Latest Drafted Offer)" at bounding box center [366, 411] width 164 height 19
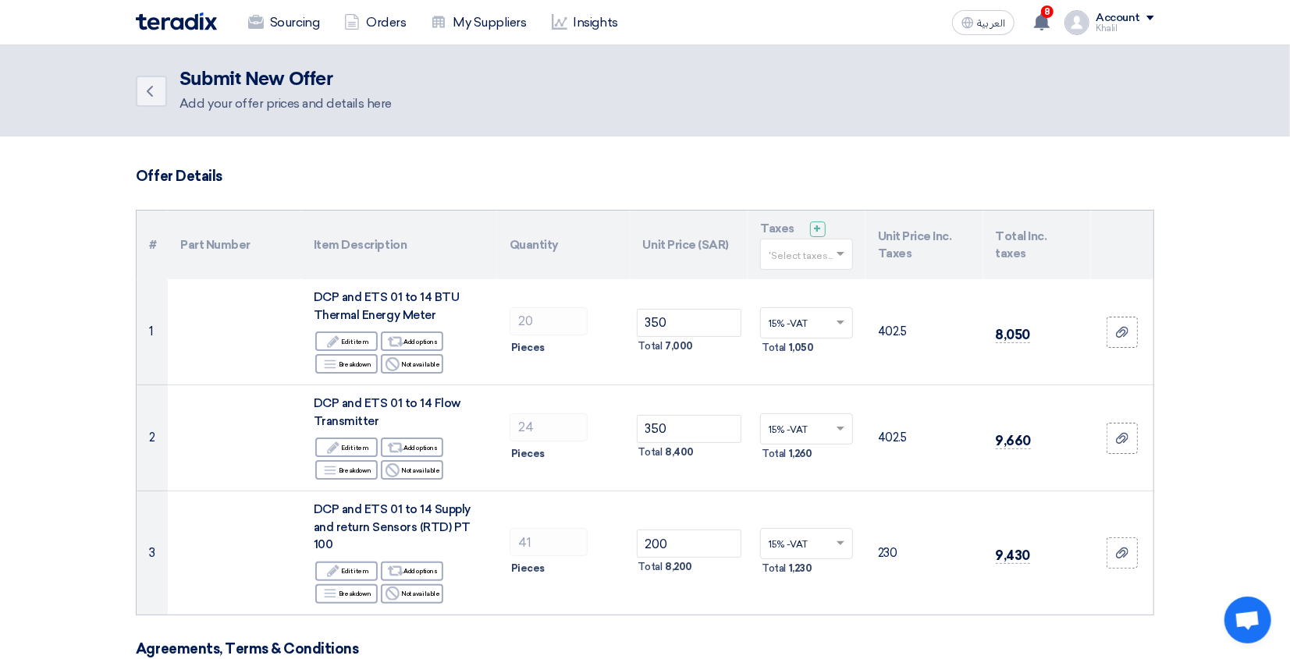
click at [176, 170] on h3 "Offer Details" at bounding box center [645, 176] width 1018 height 17
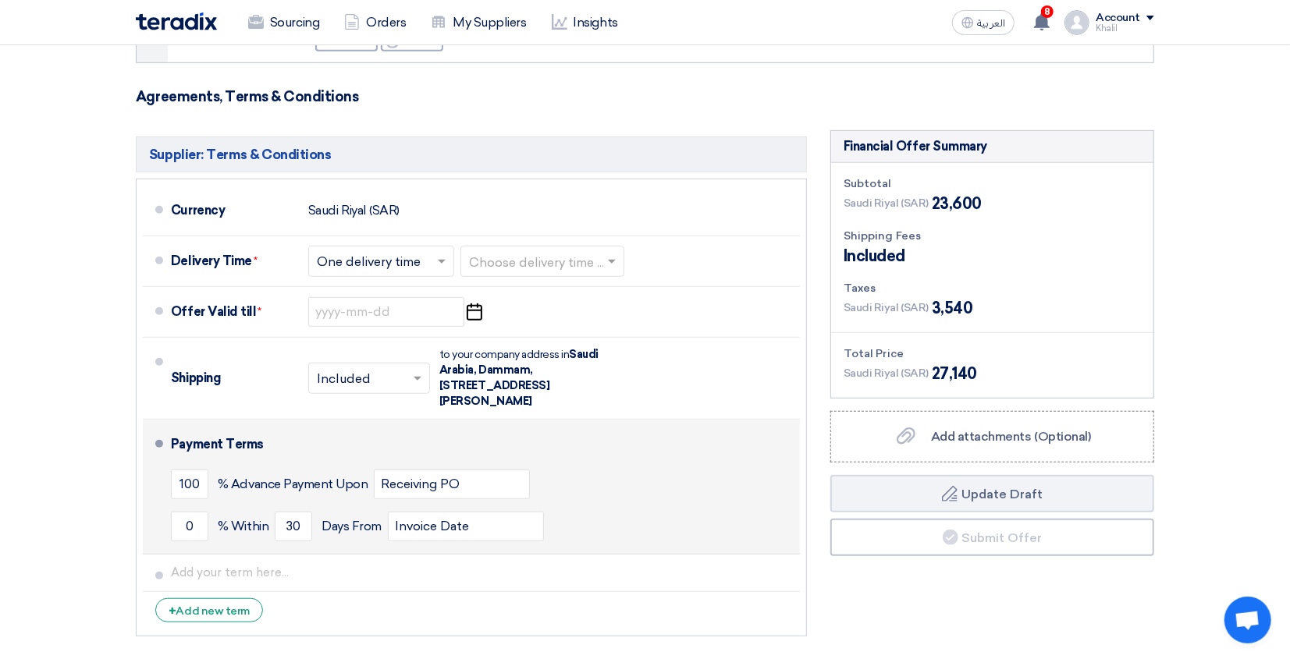
scroll to position [520, 0]
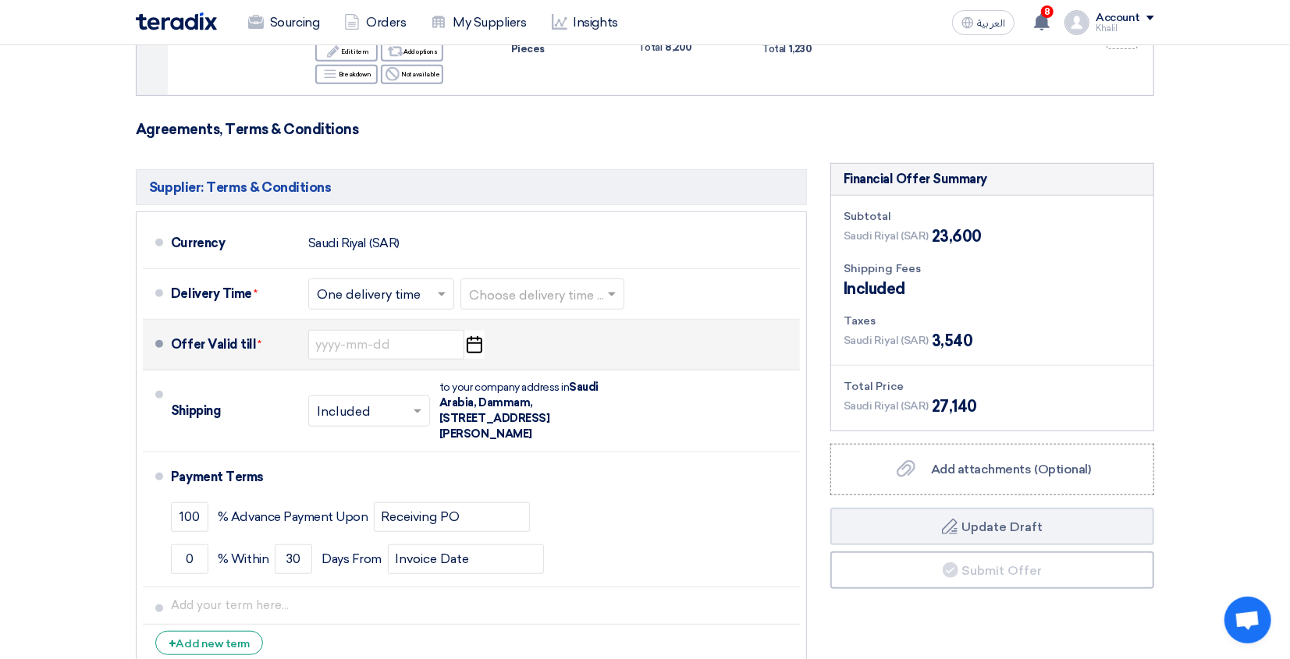
click at [473, 331] on icon "Pick a date" at bounding box center [474, 345] width 21 height 28
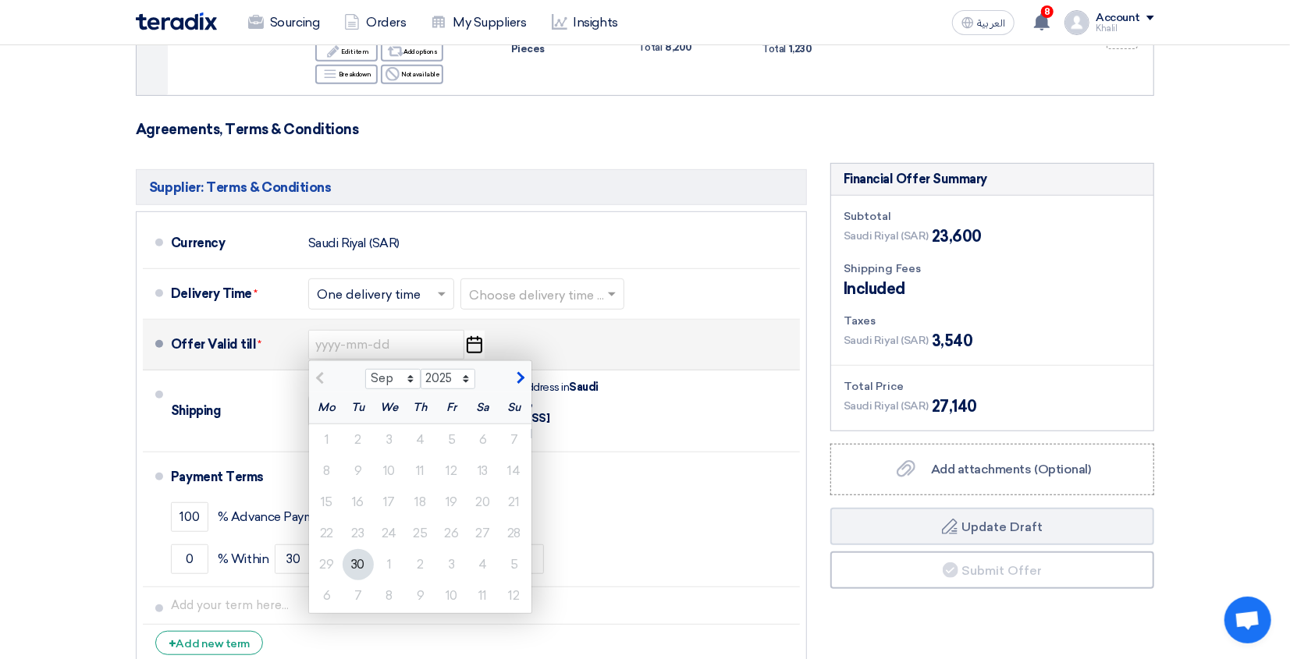
click at [363, 553] on div "30" at bounding box center [358, 564] width 31 height 31
type input "[DATE]"
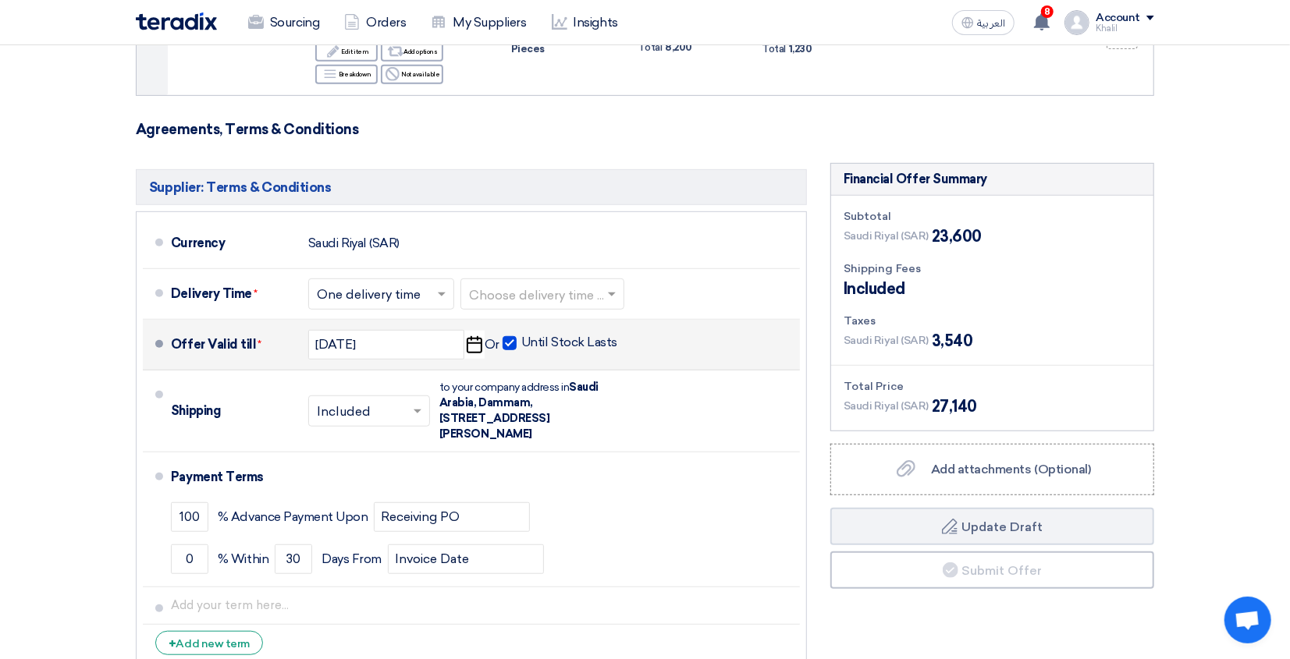
click at [473, 331] on icon "Pick a date" at bounding box center [474, 345] width 21 height 28
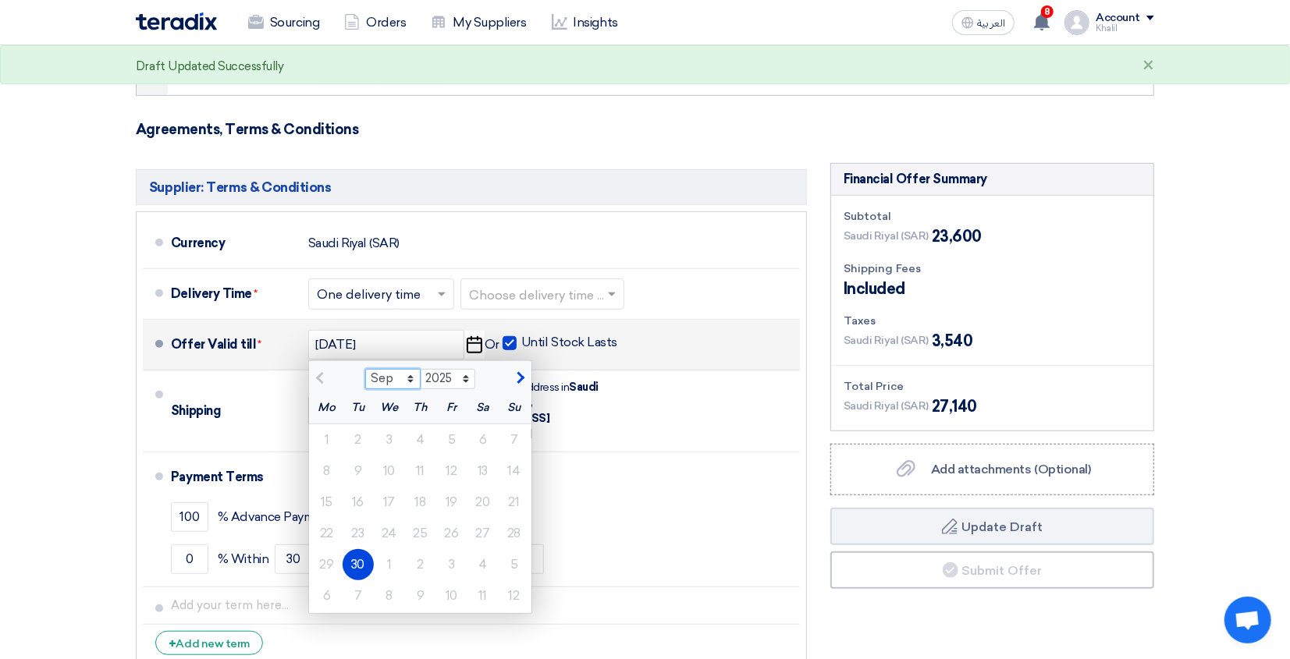
click at [410, 369] on select "Sep Oct Nov Dec" at bounding box center [392, 379] width 55 height 20
select select "10"
click at [365, 369] on select "Sep Oct Nov Dec" at bounding box center [392, 379] width 55 height 20
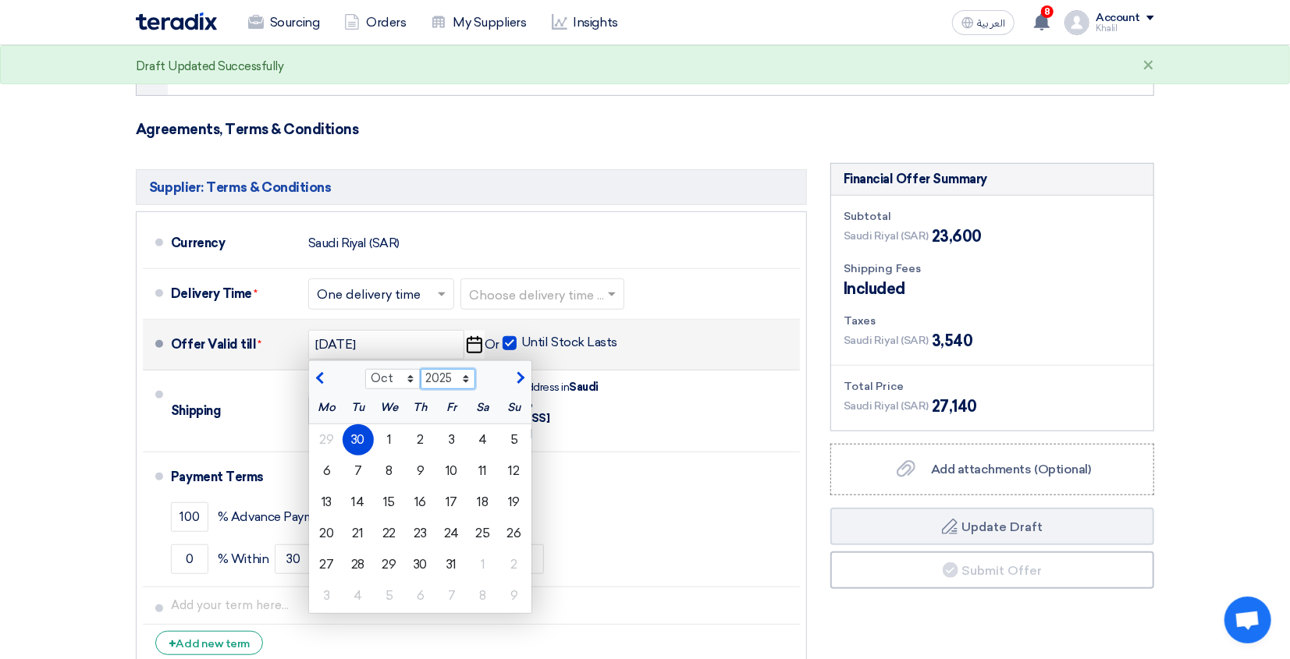
click at [460, 370] on select "2025 2026 2027 2028 2029 2030 2031 2032 2033 2034 2035" at bounding box center [448, 379] width 55 height 20
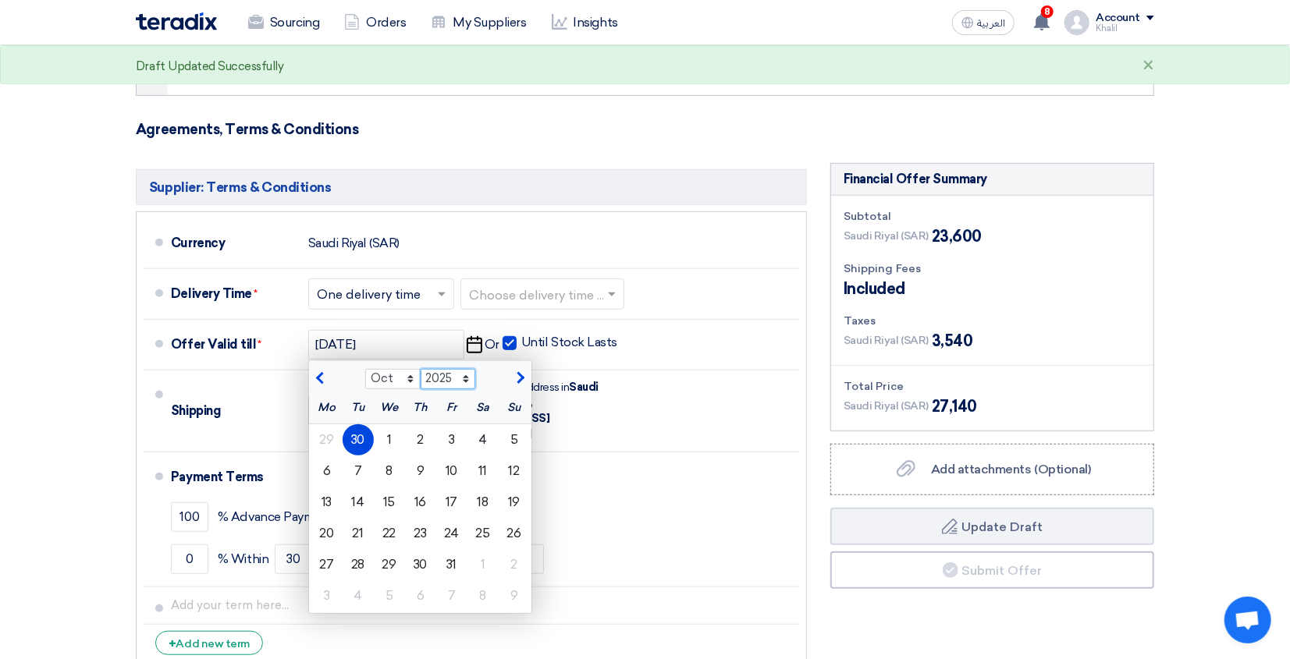
click at [421, 369] on select "2025 2026 2027 2028 2029 2030 2031 2032 2033 2034 2035" at bounding box center [448, 379] width 55 height 20
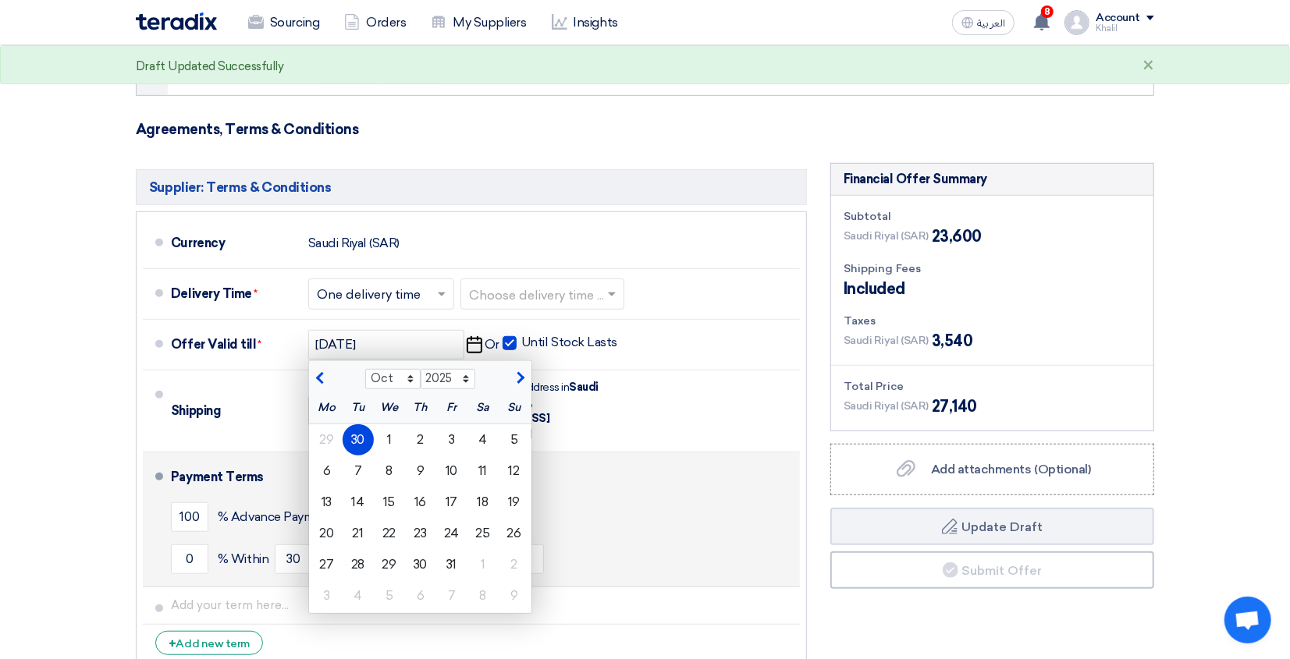
click at [620, 496] on div "100 % Advance Payment Upon Receiving PO" at bounding box center [482, 517] width 623 height 42
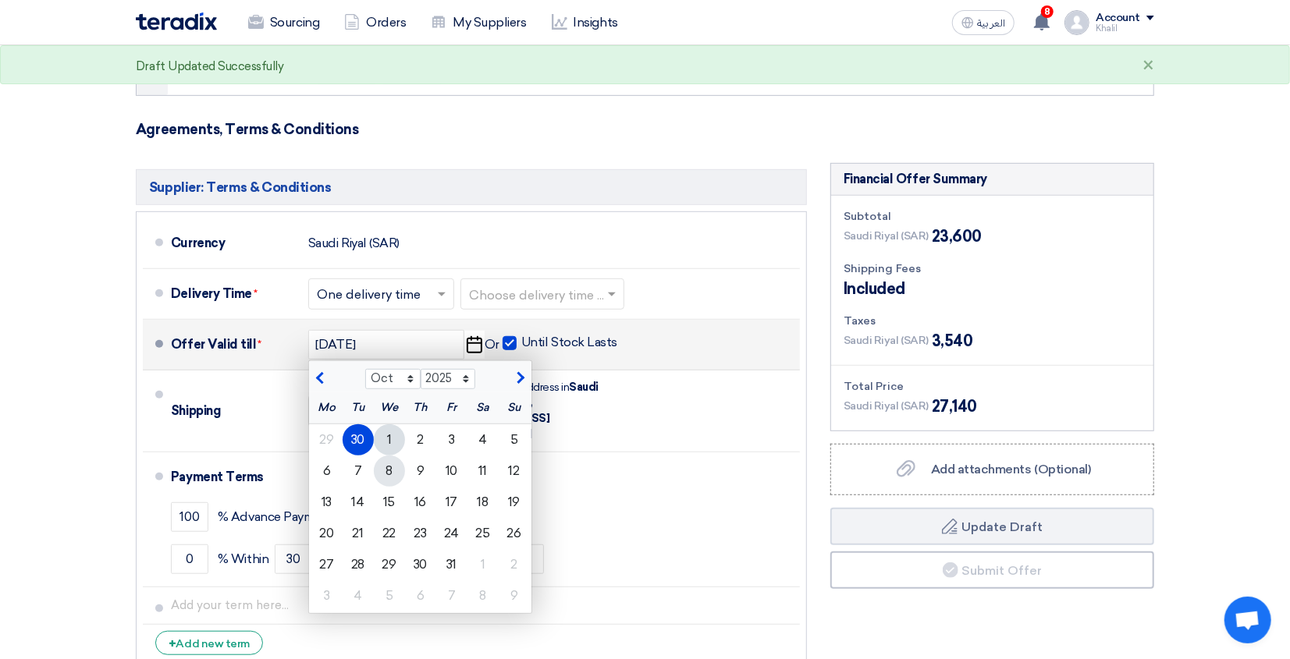
click at [395, 456] on div "8" at bounding box center [389, 471] width 31 height 31
type input "[DATE]"
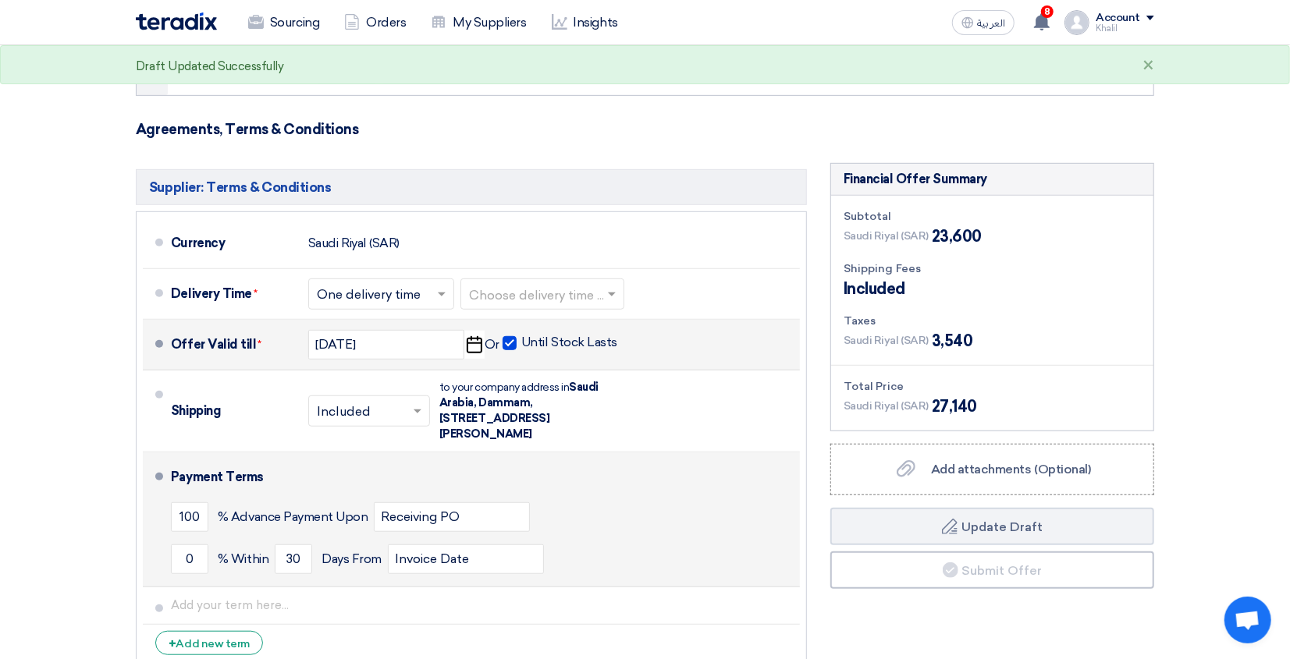
click at [763, 538] on div "0 % [DATE] From Invoice Date" at bounding box center [482, 559] width 623 height 42
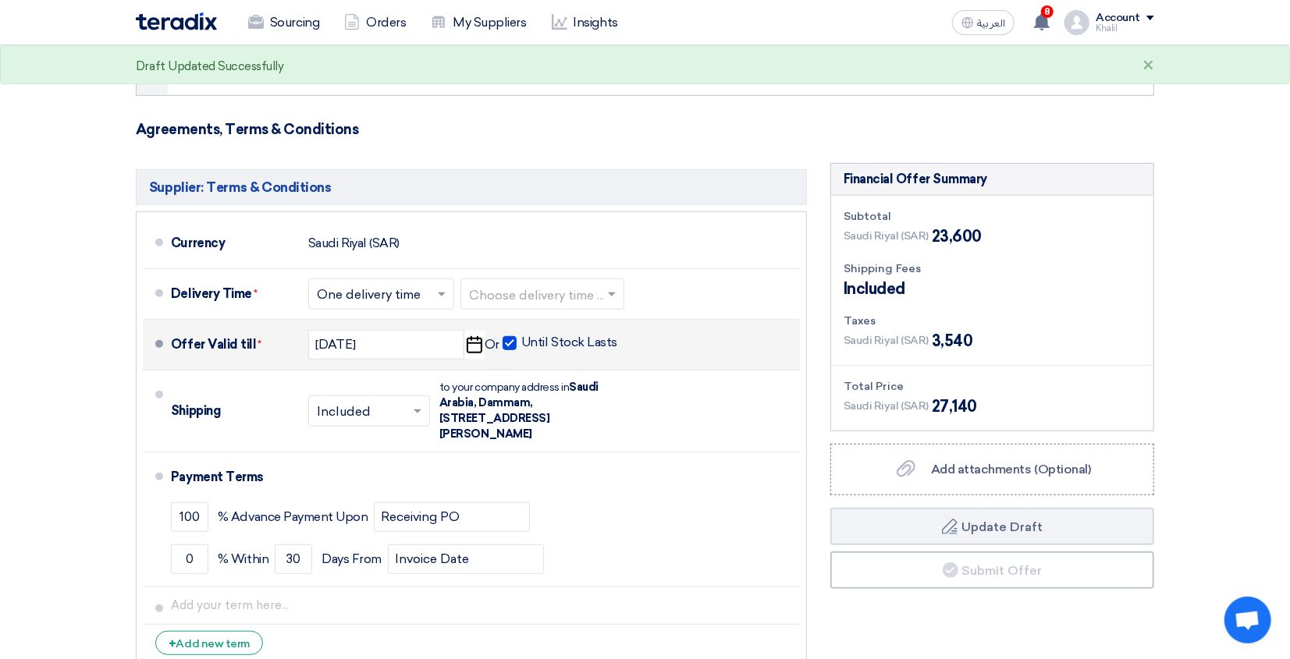
click at [1164, 610] on div "Financial Offer Summary Subtotal [GEOGRAPHIC_DATA] (SAR) 23,600 Shipping Fees" at bounding box center [992, 420] width 347 height 514
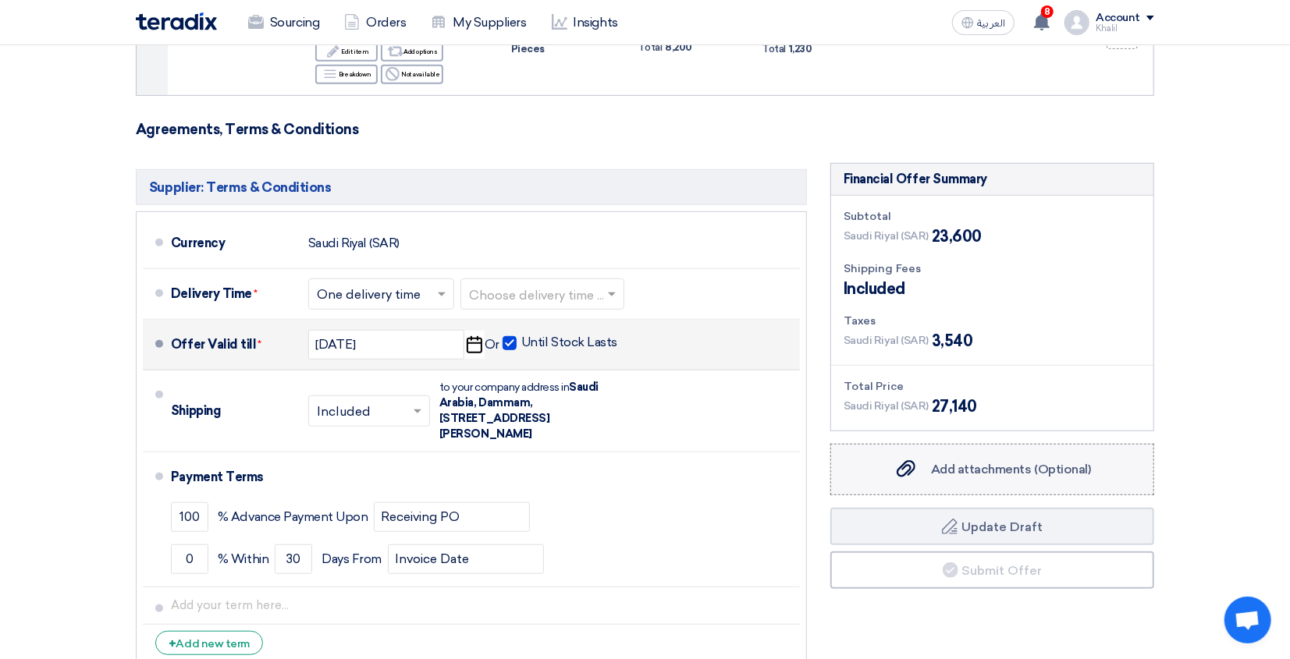
click at [1024, 460] on div "Add attachments (Optional) Add attachments (Optional)" at bounding box center [992, 469] width 197 height 19
click at [0, 0] on input "Add attachments (Optional) Add attachments (Optional)" at bounding box center [0, 0] width 0 height 0
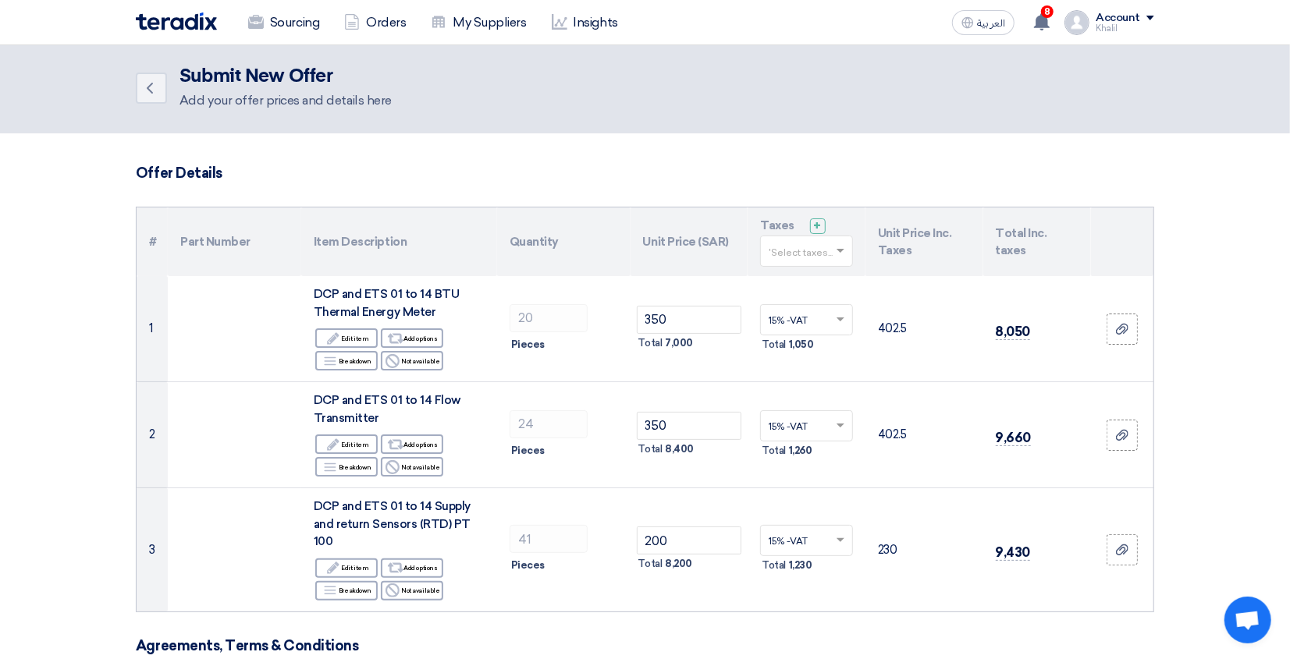
scroll to position [0, 0]
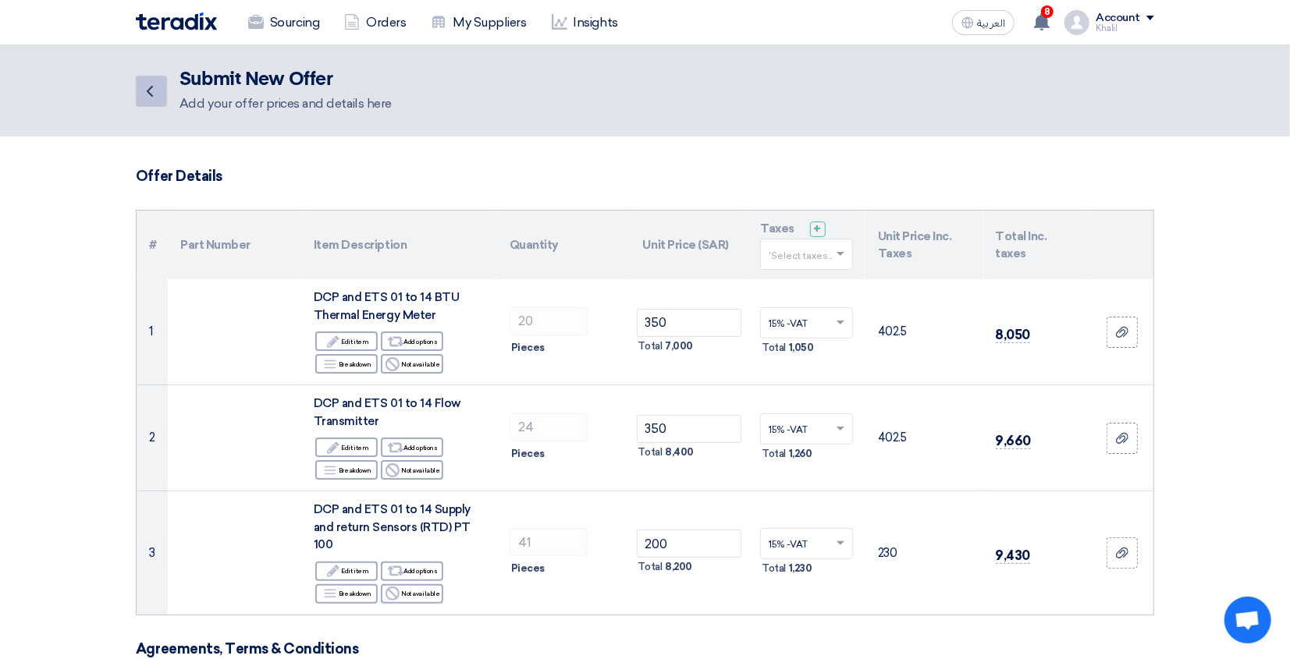
click at [151, 101] on link "Back" at bounding box center [151, 91] width 31 height 31
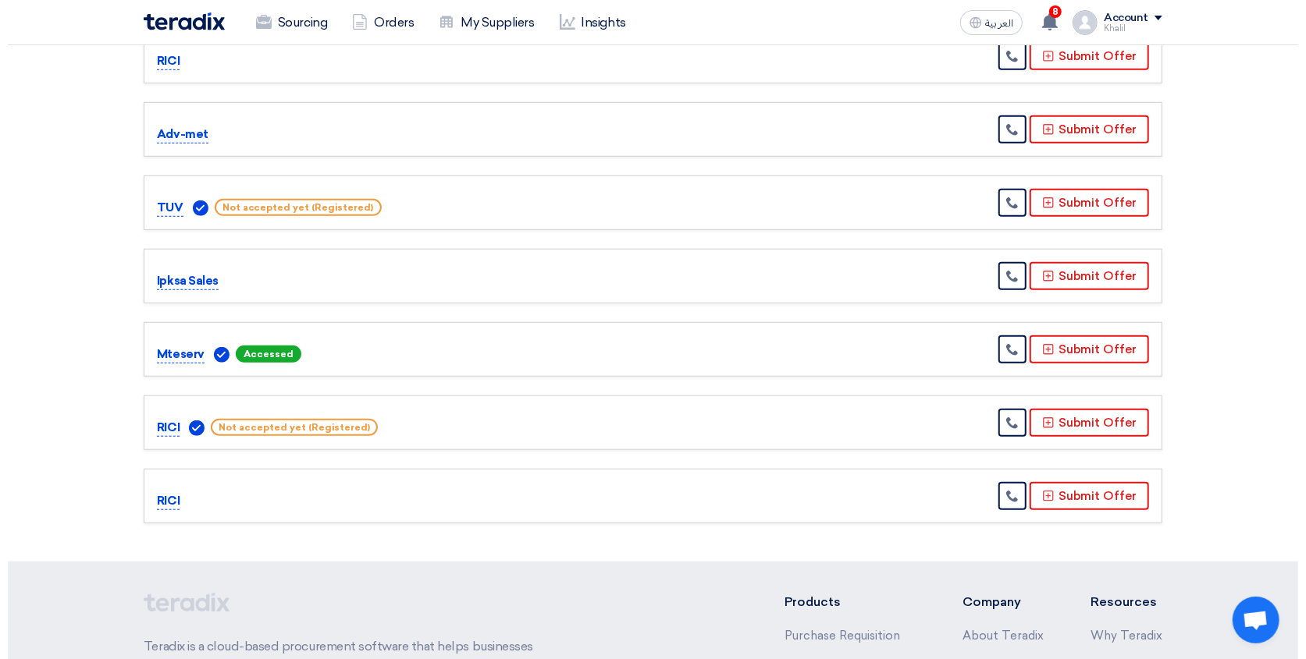
scroll to position [728, 0]
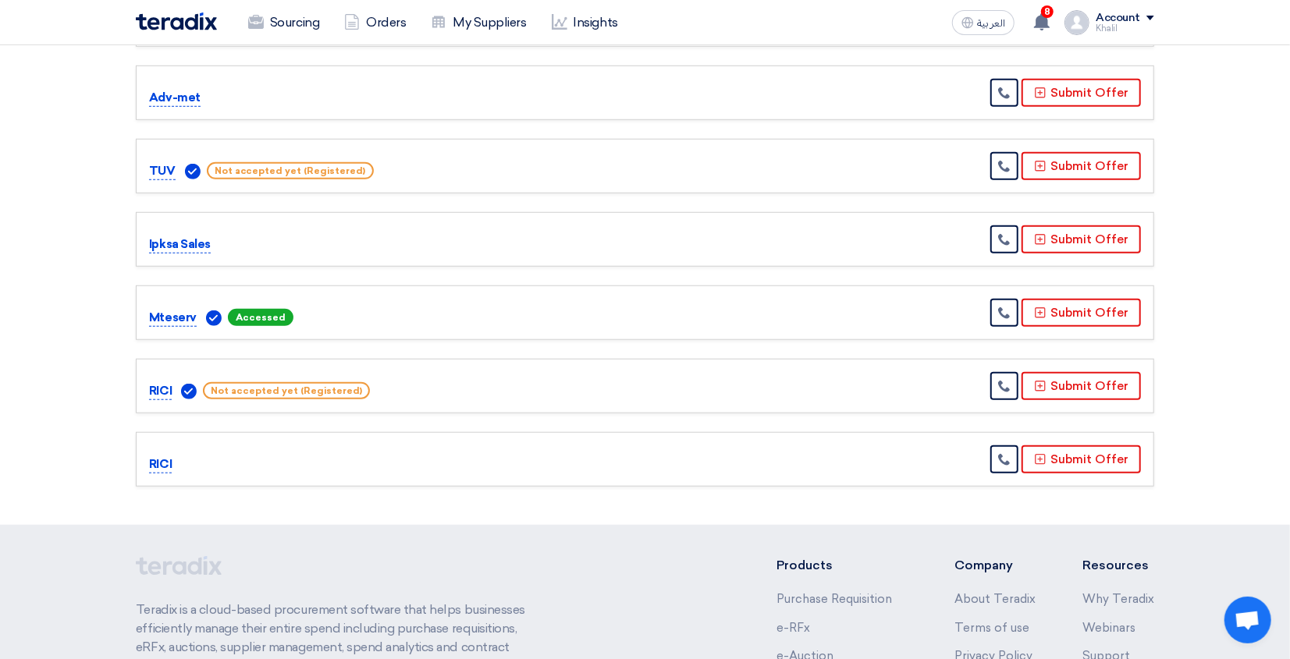
click at [175, 309] on p "Mteserv" at bounding box center [173, 318] width 48 height 19
click at [1053, 299] on button "Submit Offer" at bounding box center [1081, 313] width 119 height 28
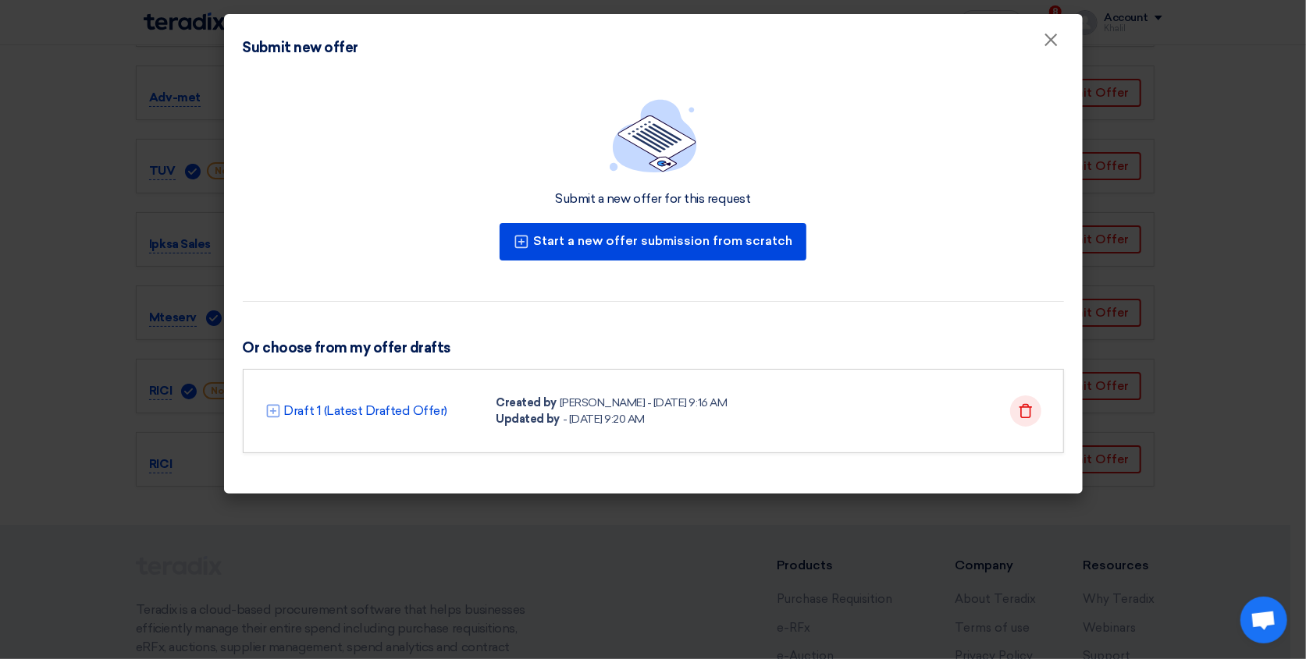
click at [1019, 410] on use at bounding box center [1024, 410] width 13 height 14
click at [1025, 413] on icon "Delete" at bounding box center [1026, 411] width 16 height 16
click at [382, 410] on link "Draft 1 (Latest Drafted Offer)" at bounding box center [366, 411] width 164 height 19
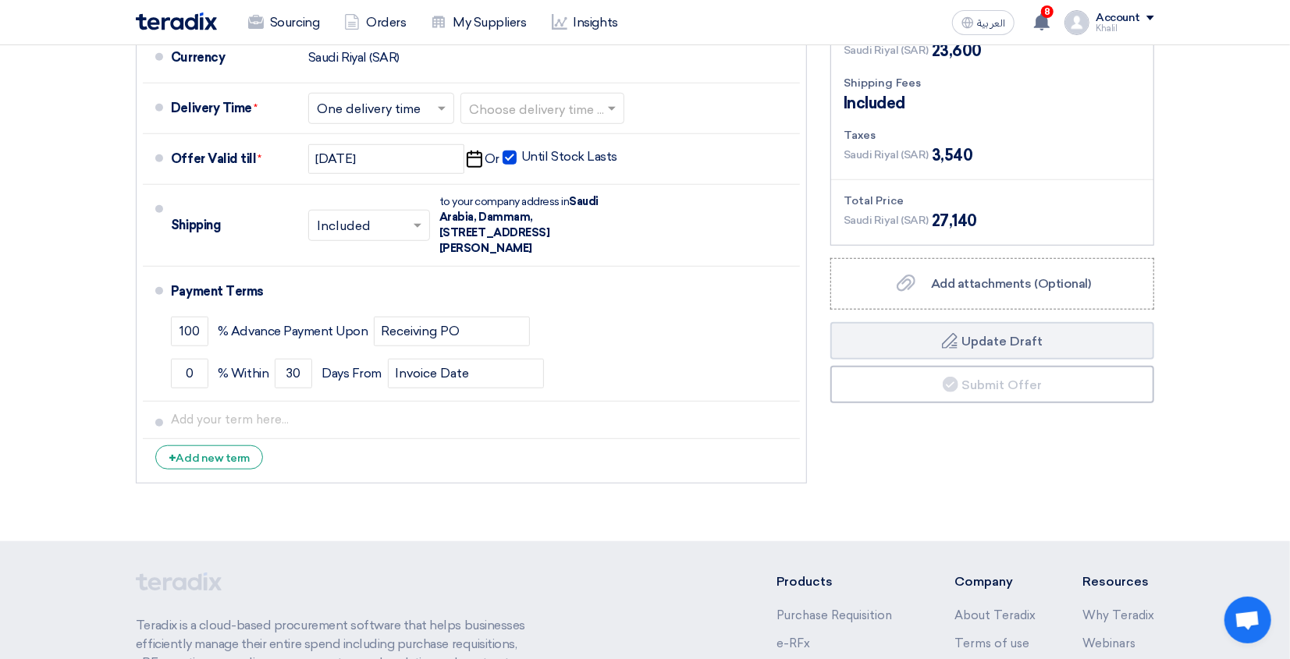
scroll to position [718, 0]
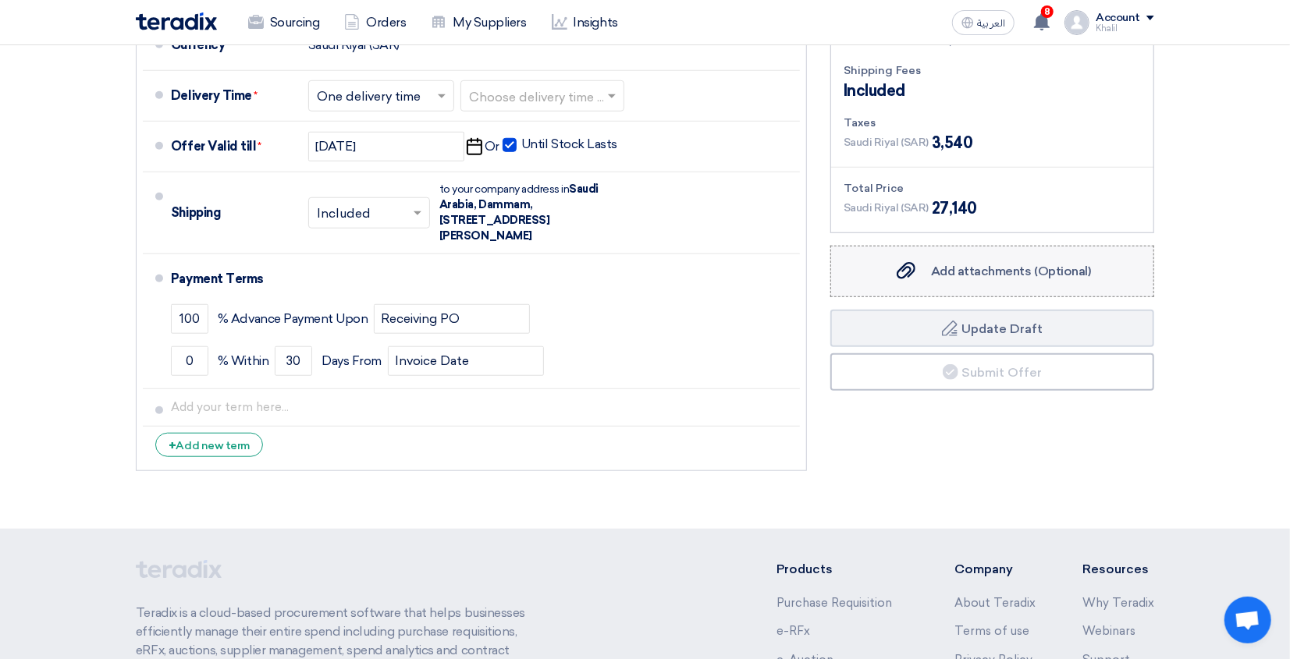
click at [1015, 264] on span "Add attachments (Optional)" at bounding box center [1011, 271] width 160 height 15
click at [0, 0] on input "Add attachments (Optional) Add attachments (Optional)" at bounding box center [0, 0] width 0 height 0
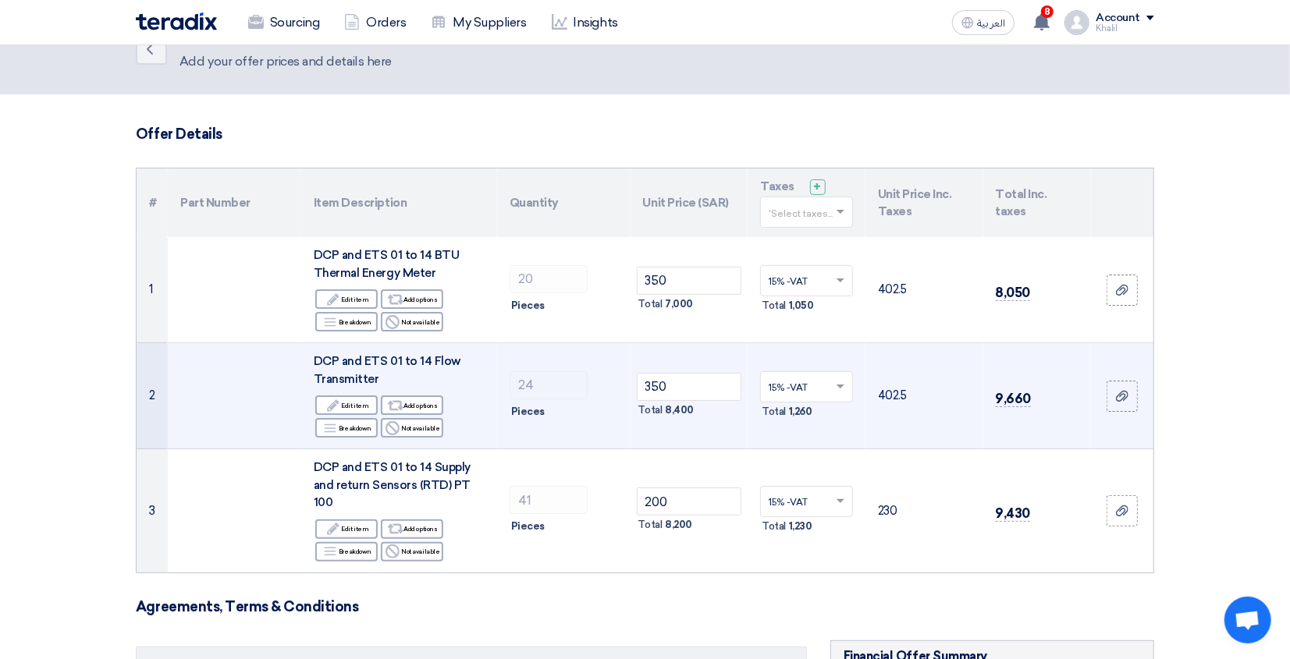
scroll to position [0, 0]
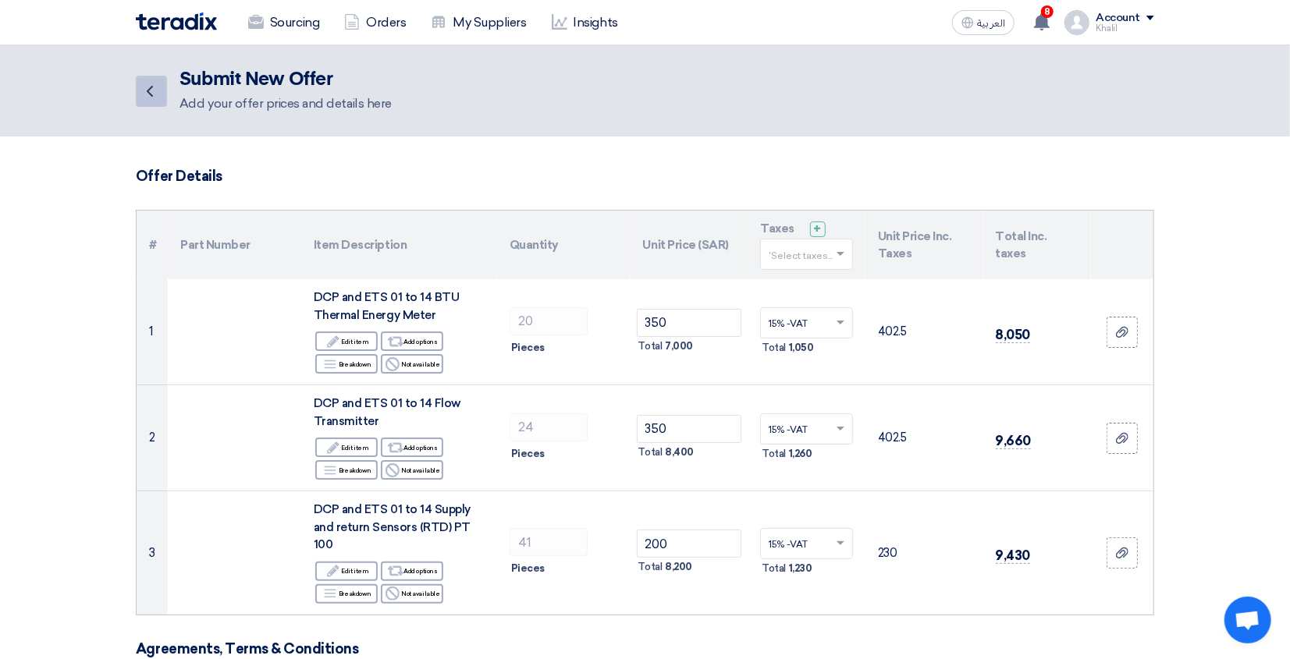
click at [144, 82] on icon "Back" at bounding box center [149, 91] width 19 height 19
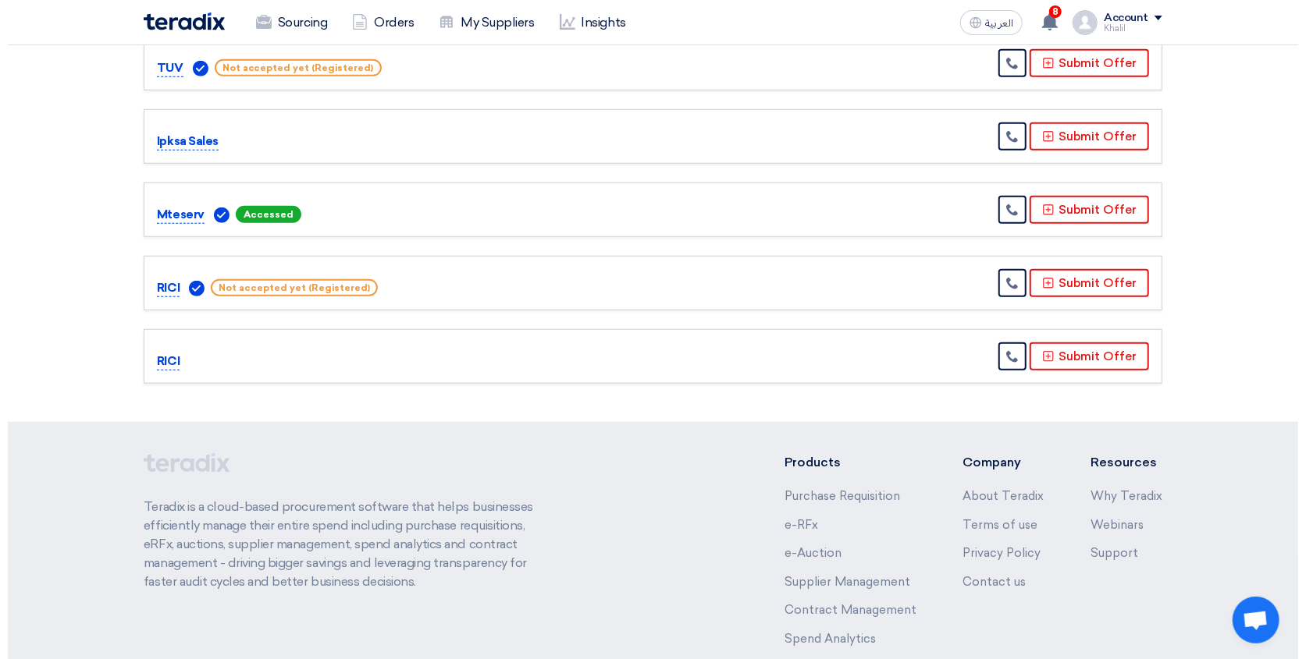
scroll to position [832, 0]
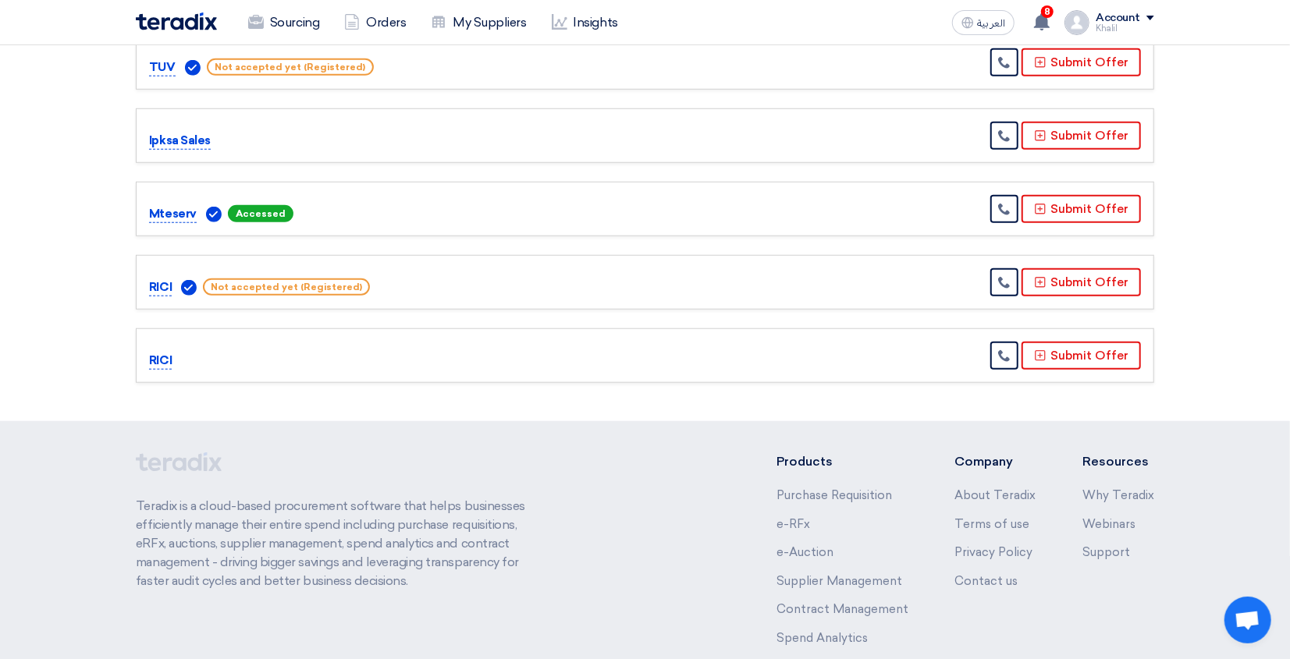
click at [170, 205] on p "Mteserv" at bounding box center [173, 214] width 48 height 19
click at [1079, 195] on button "Submit Offer" at bounding box center [1081, 209] width 119 height 28
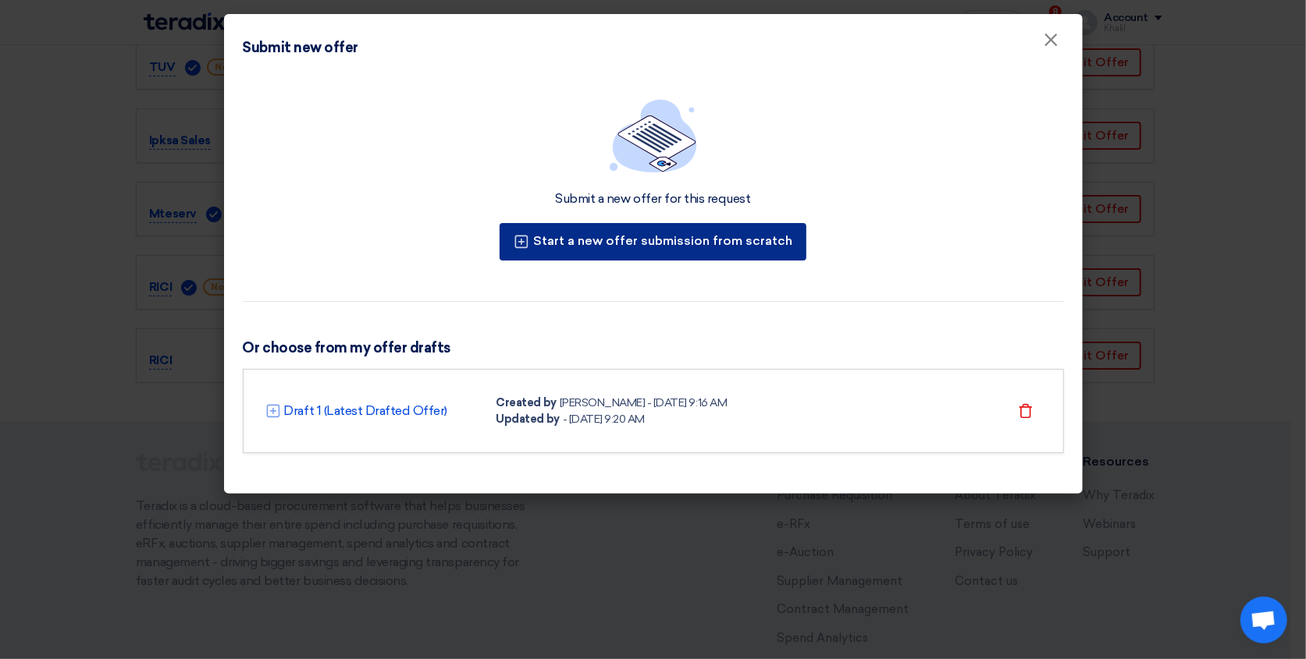
click at [726, 238] on button "Start a new offer submission from scratch" at bounding box center [652, 241] width 307 height 37
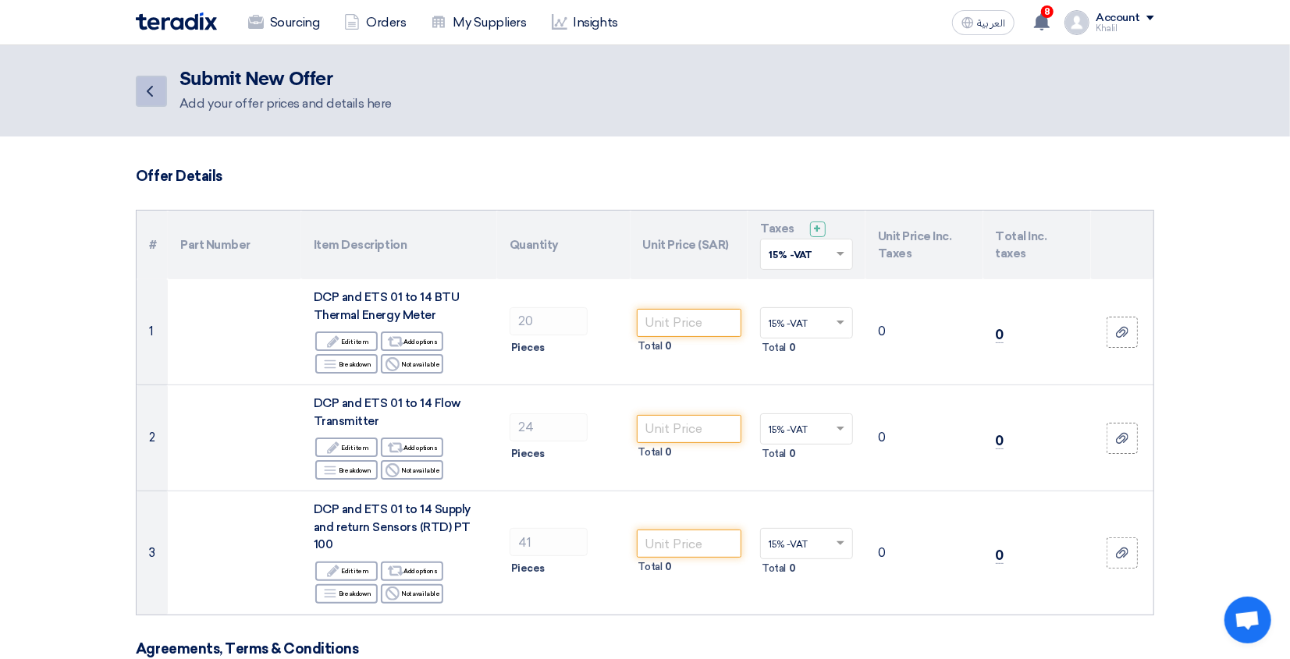
click at [142, 89] on icon "Back" at bounding box center [149, 91] width 19 height 19
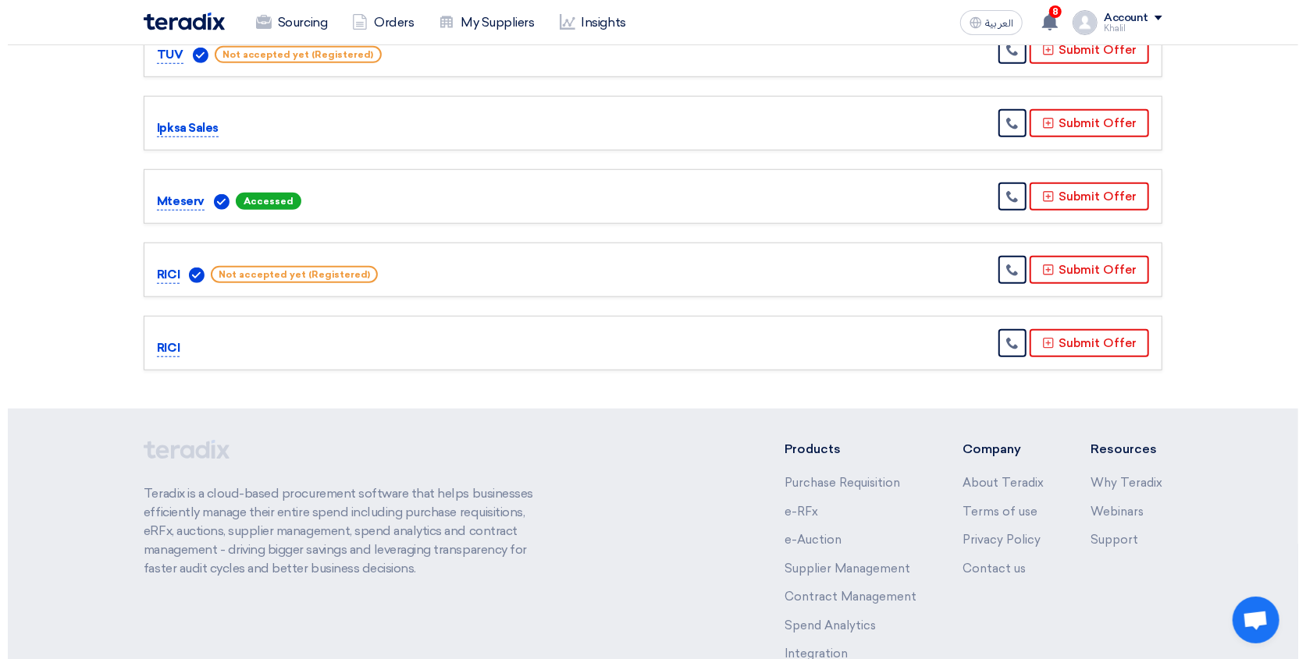
scroll to position [622, 0]
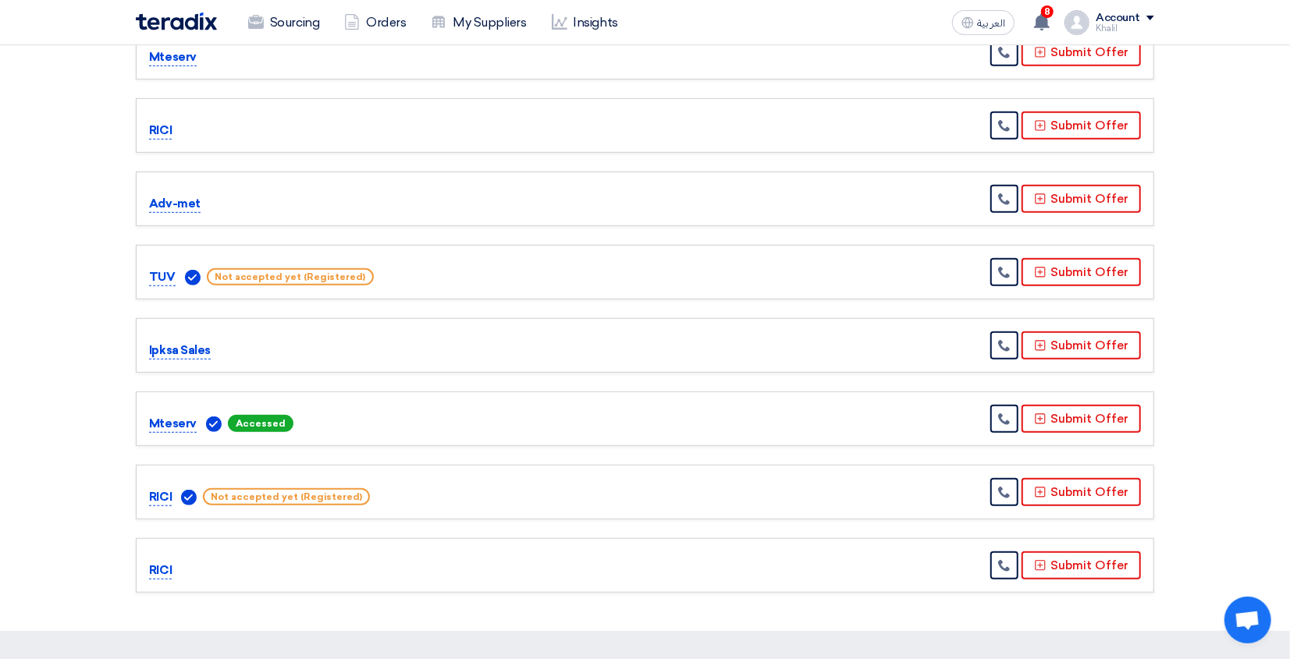
click at [167, 415] on p "Mteserv" at bounding box center [173, 424] width 48 height 19
click at [1050, 405] on button "Submit Offer" at bounding box center [1081, 419] width 119 height 28
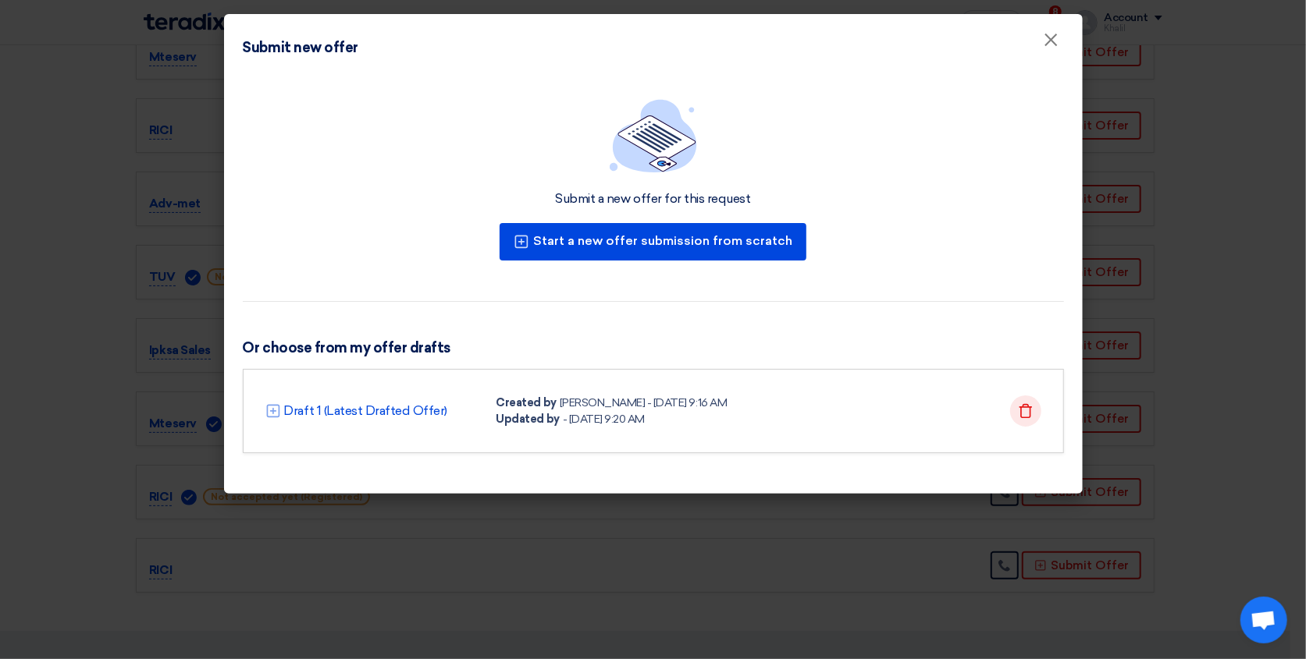
click at [1024, 412] on icon "Delete" at bounding box center [1026, 411] width 16 height 16
click at [1019, 412] on use at bounding box center [1024, 410] width 13 height 14
click at [748, 403] on div "Draft 1 (Latest Drafted Offer) Created by [PERSON_NAME] - [DATE] 9:16 AM Update…" at bounding box center [653, 411] width 776 height 33
click at [375, 407] on link "Draft 1 (Latest Drafted Offer)" at bounding box center [366, 411] width 164 height 19
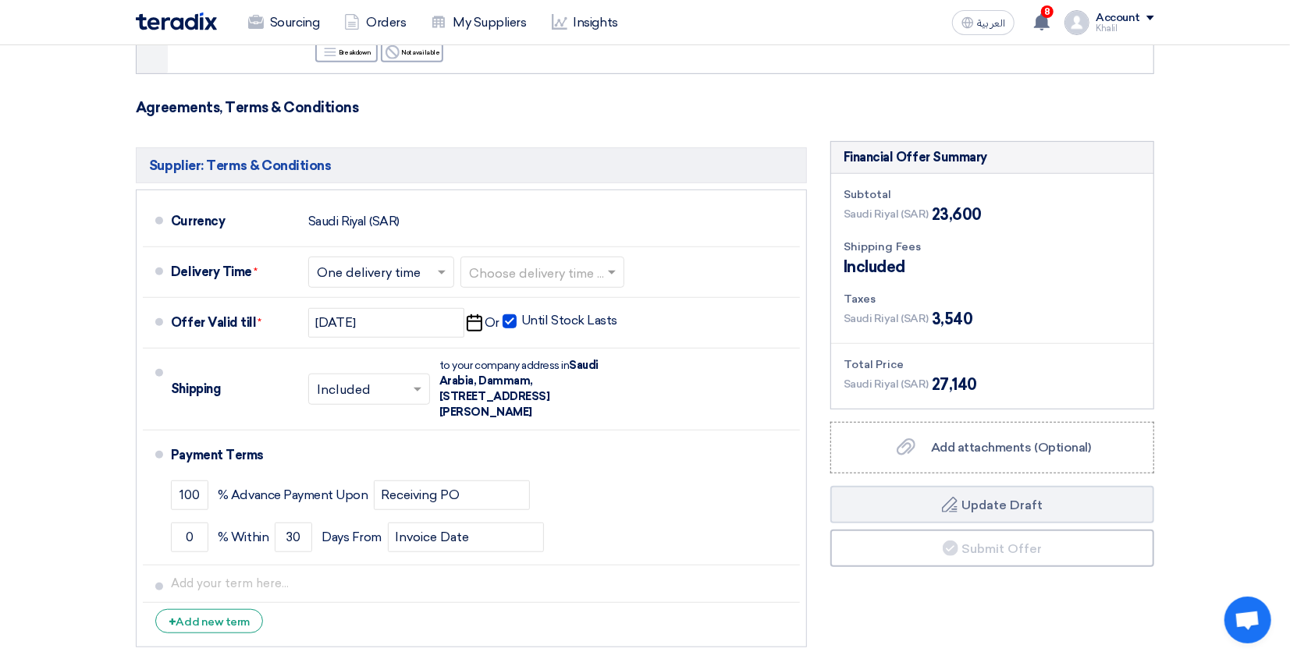
scroll to position [624, 0]
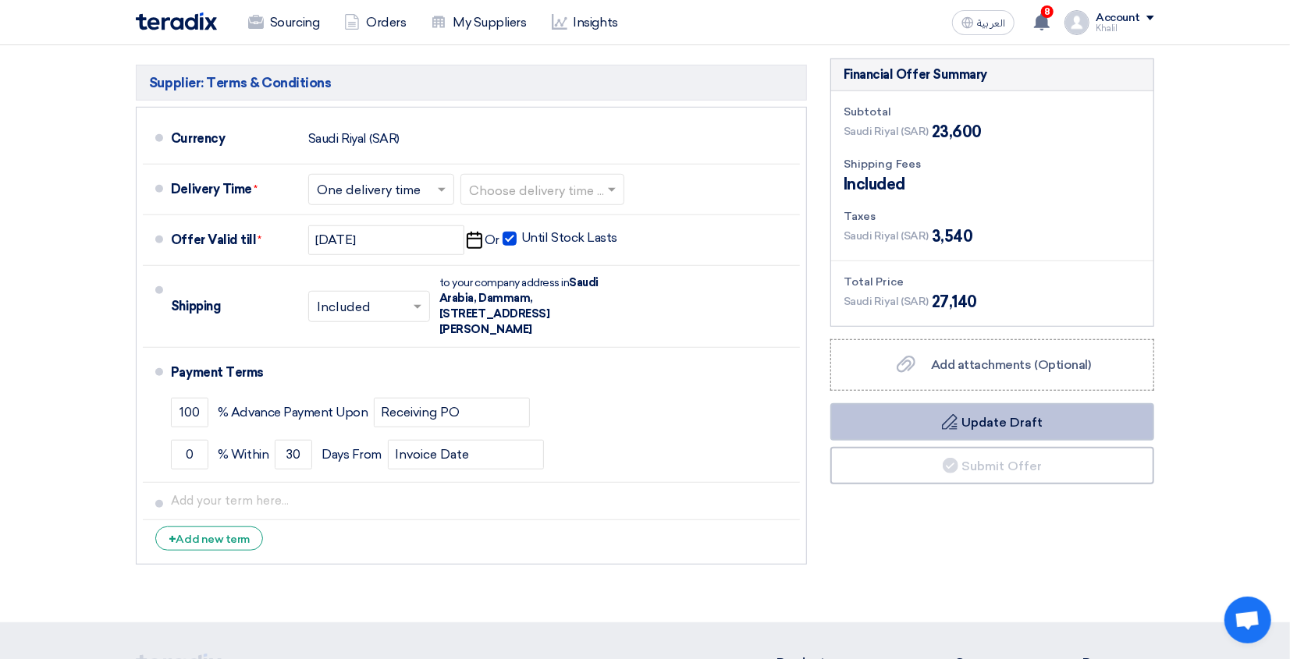
click at [1068, 403] on button "Draft Update Draft" at bounding box center [992, 421] width 324 height 37
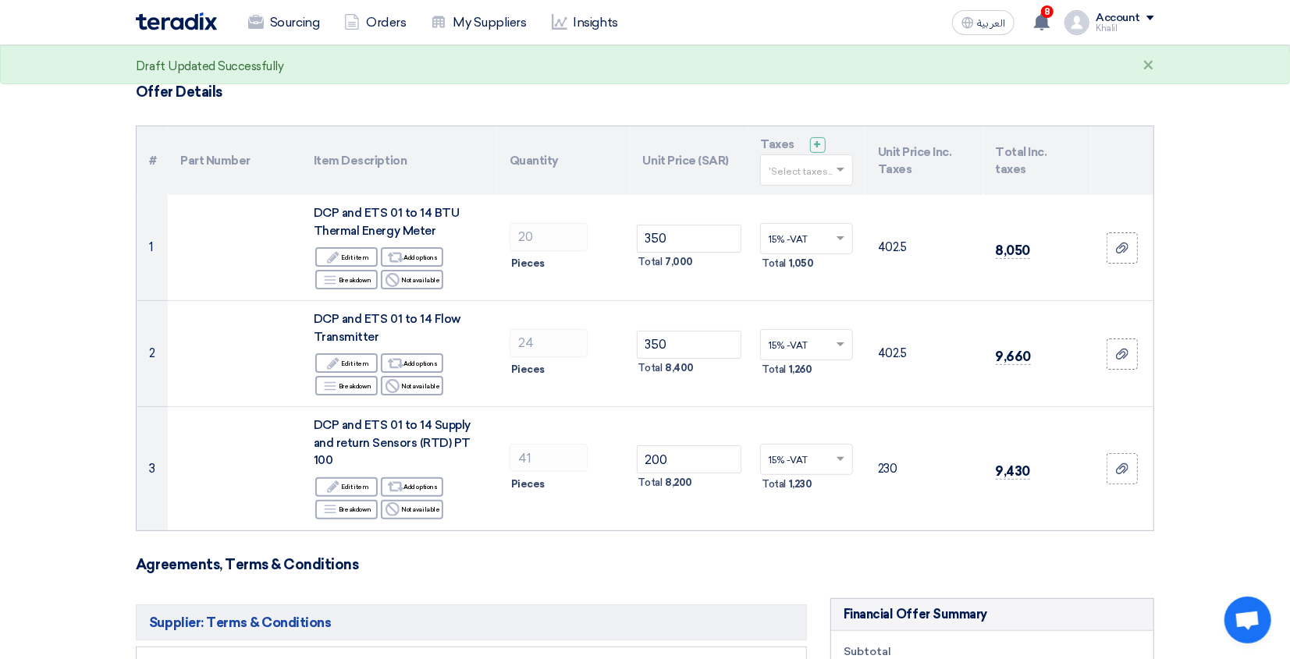
scroll to position [0, 0]
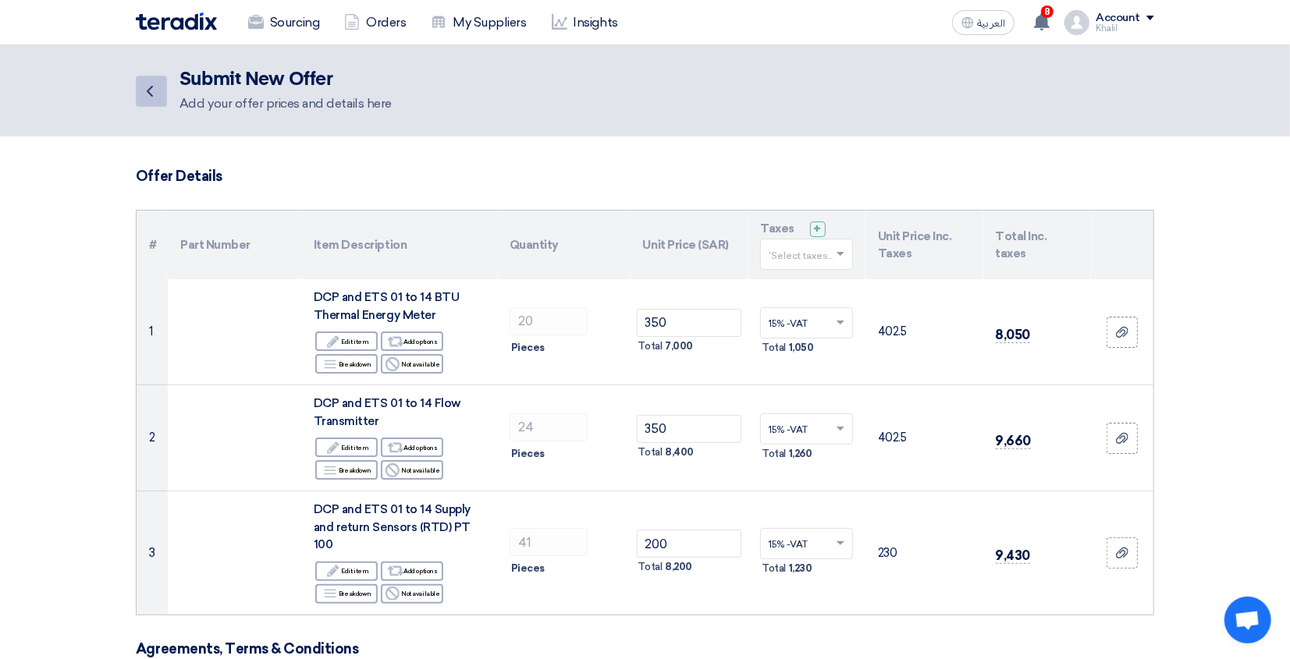
click at [150, 94] on icon "Back" at bounding box center [149, 91] width 19 height 19
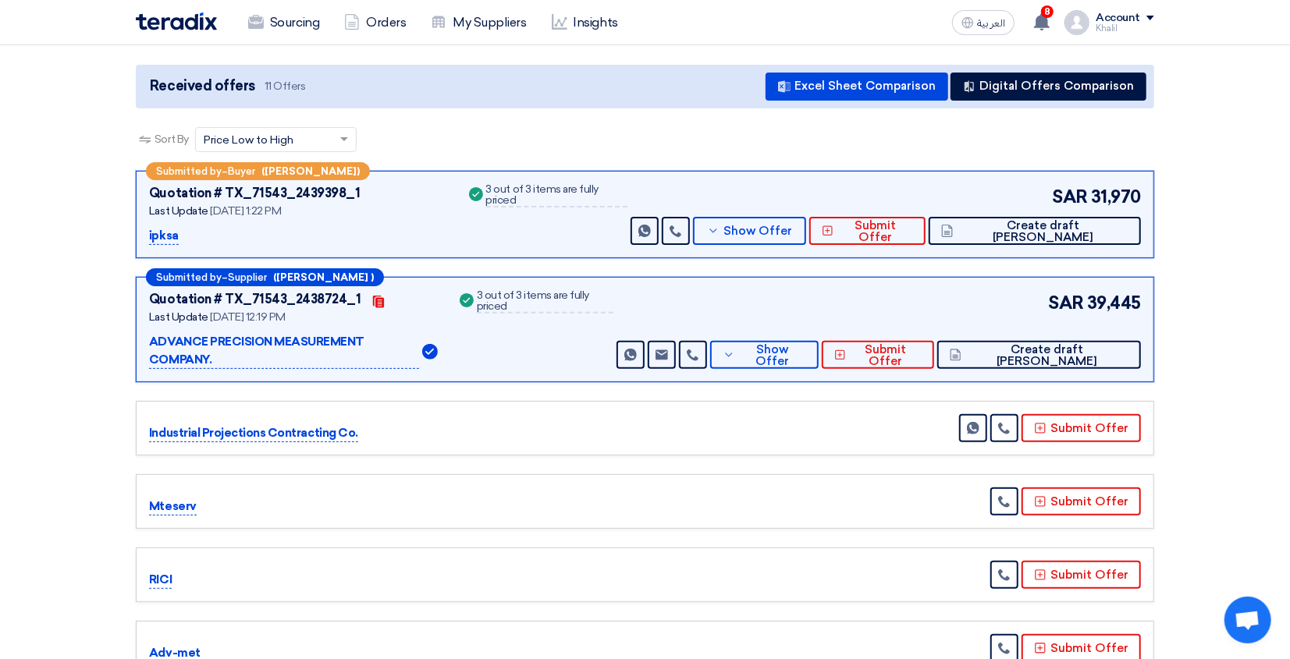
scroll to position [104, 0]
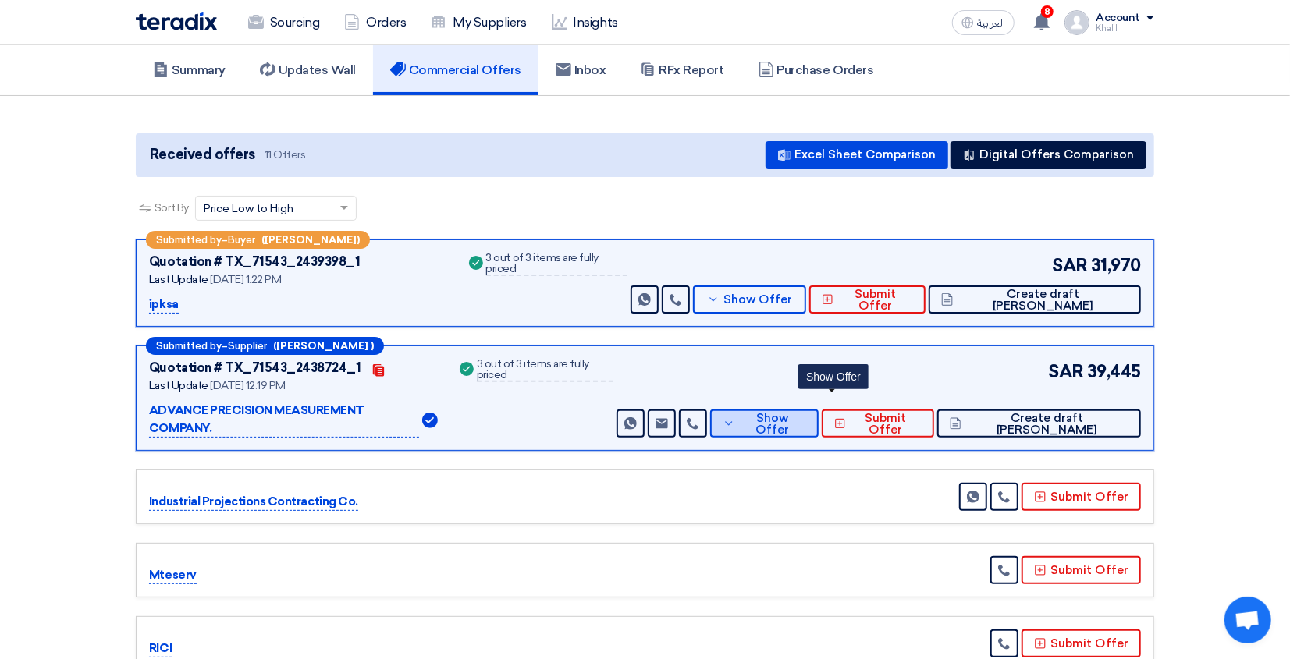
click at [791, 410] on button "Show Offer" at bounding box center [764, 424] width 108 height 28
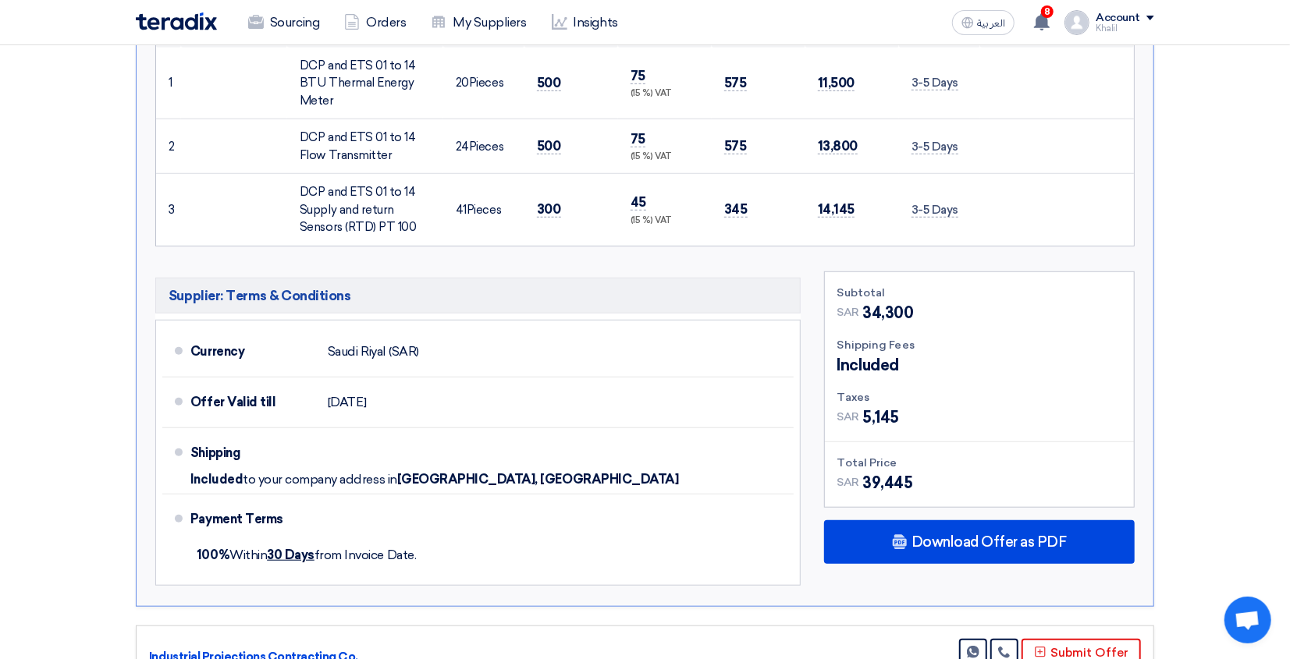
scroll to position [728, 0]
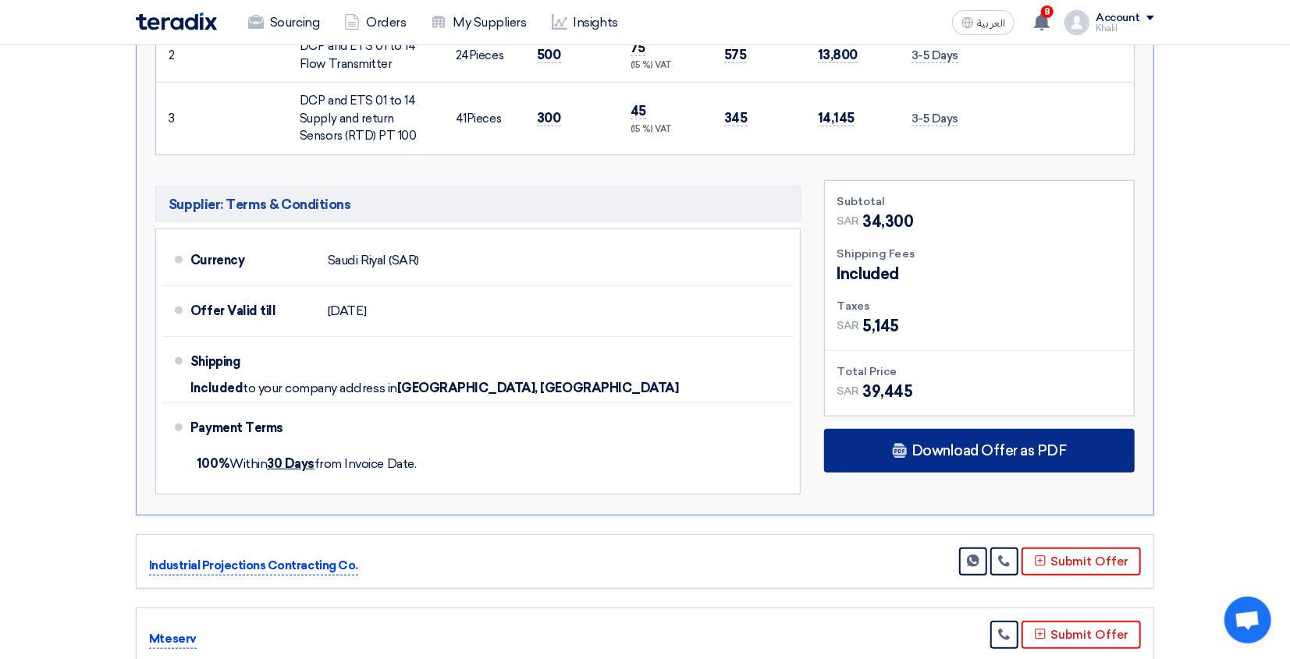
click at [919, 444] on span "Download Offer as PDF" at bounding box center [989, 451] width 155 height 14
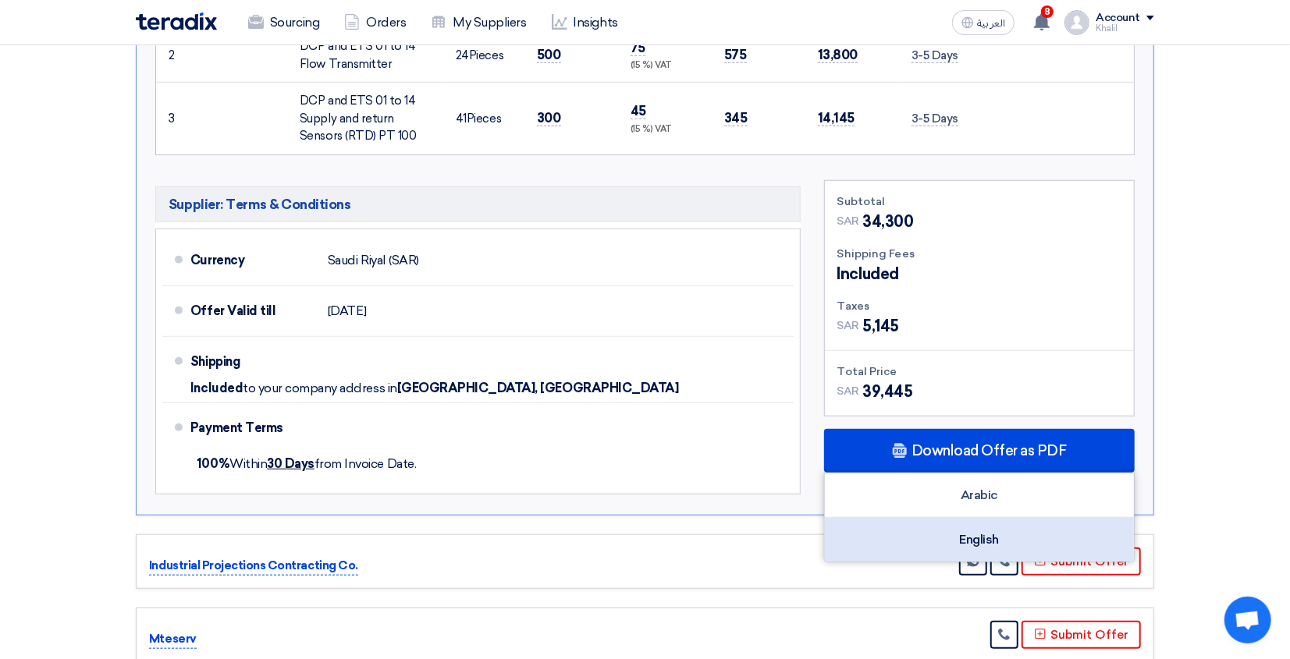
click at [978, 531] on div "English" at bounding box center [979, 540] width 309 height 44
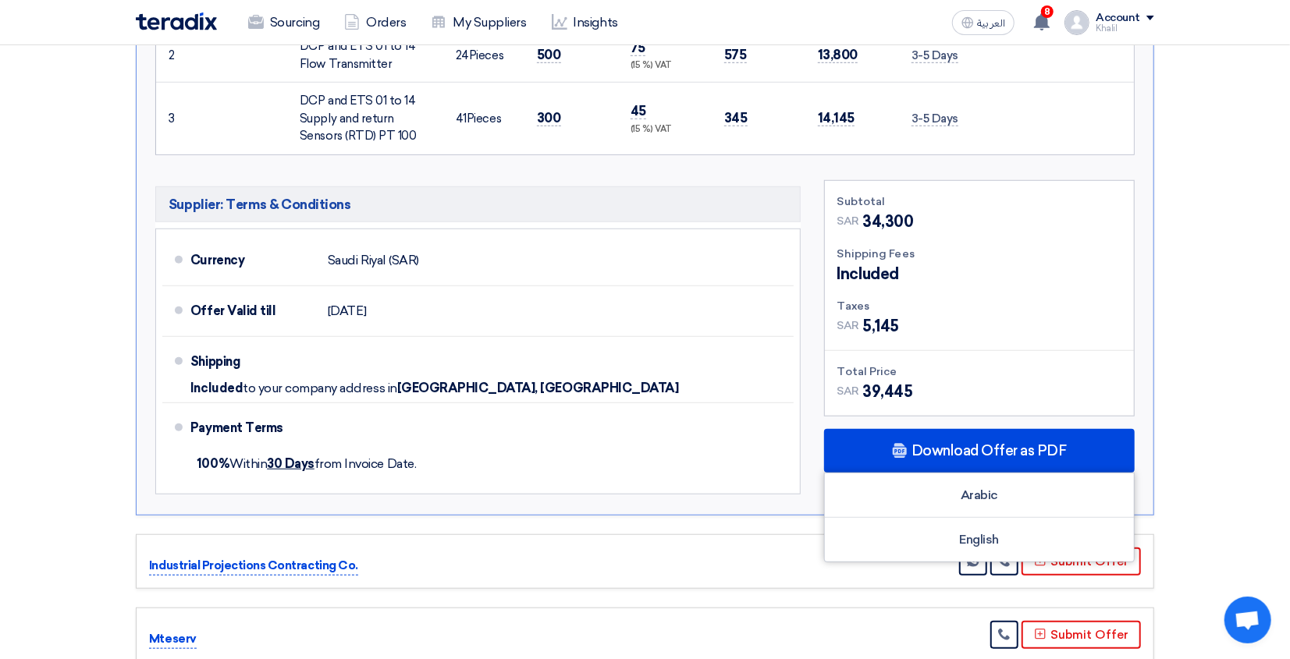
click at [804, 448] on div "Supplier: Terms & Conditions Currency [GEOGRAPHIC_DATA] (SAR) Offer Valid till …" at bounding box center [478, 341] width 669 height 322
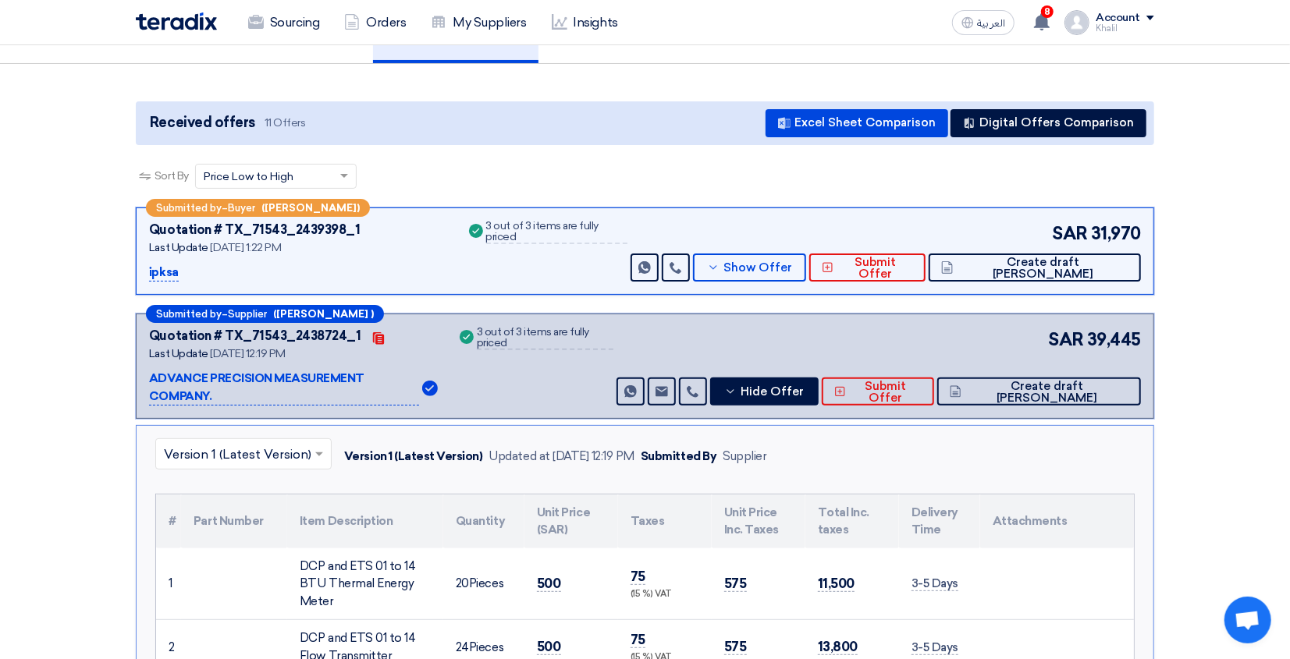
scroll to position [0, 0]
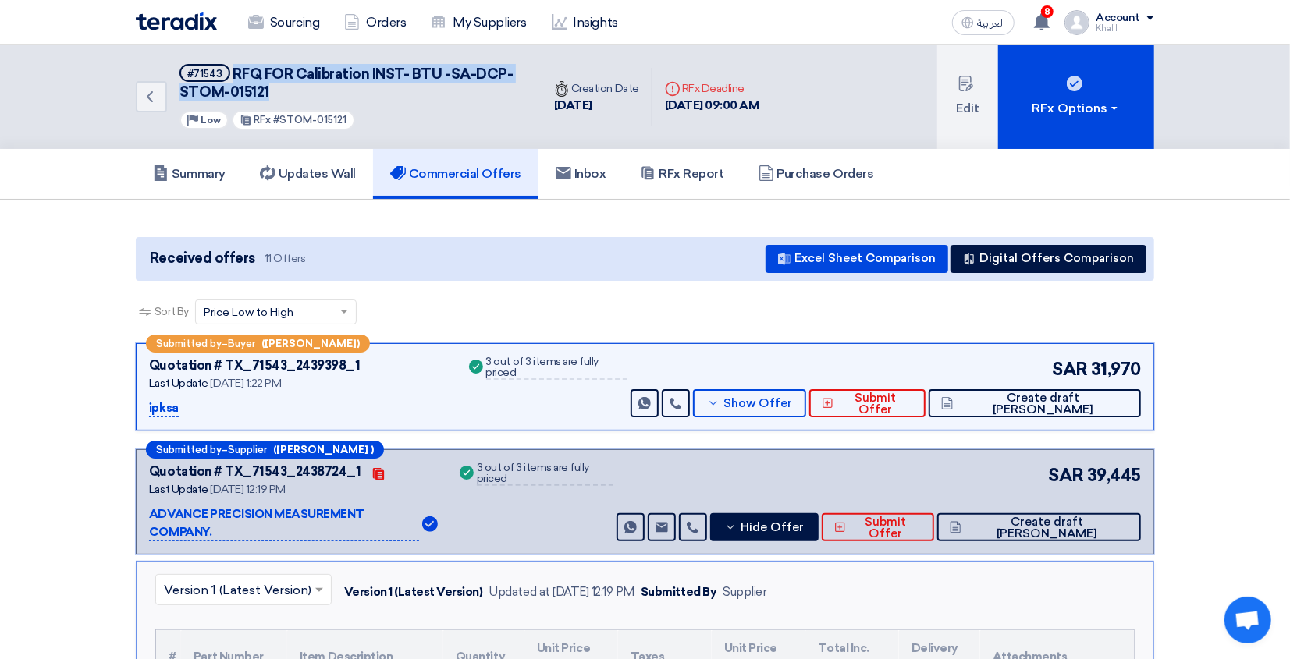
drag, startPoint x: 325, startPoint y: 85, endPoint x: 232, endPoint y: 62, distance: 96.3
click at [232, 62] on div "Back #71543 RFQ FOR Calibration INST- BTU -SA-DCP-STOM-015121 Priority Low RFx …" at bounding box center [339, 97] width 406 height 104
copy span "RFQ FOR Calibration INST- BTU -SA-DCP-STOM-015121"
click at [792, 400] on span "Show Offer" at bounding box center [757, 404] width 69 height 12
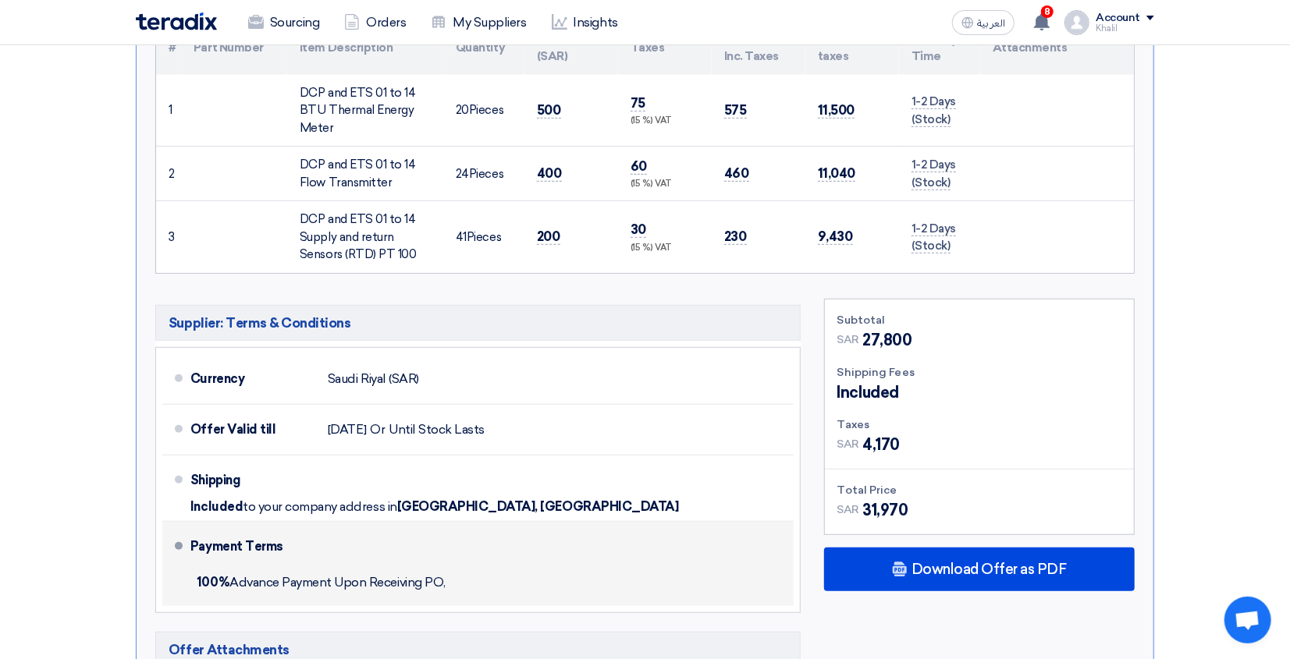
scroll to position [520, 0]
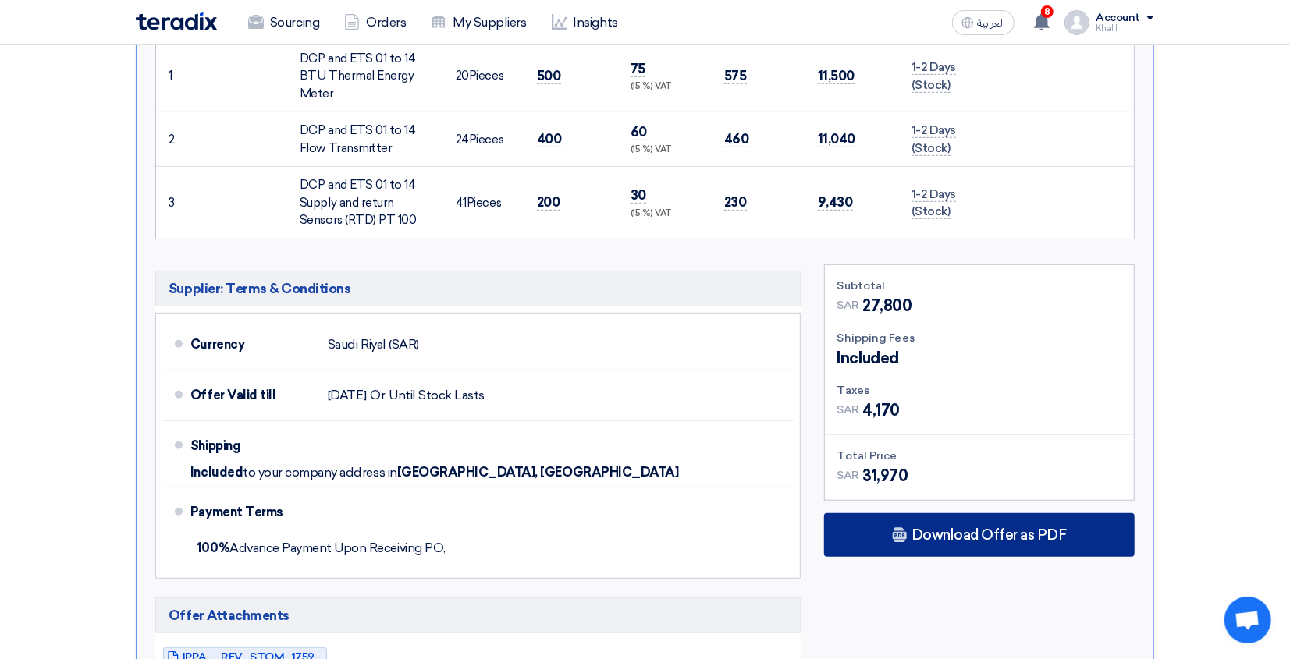
click at [936, 531] on span "Download Offer as PDF" at bounding box center [989, 535] width 155 height 14
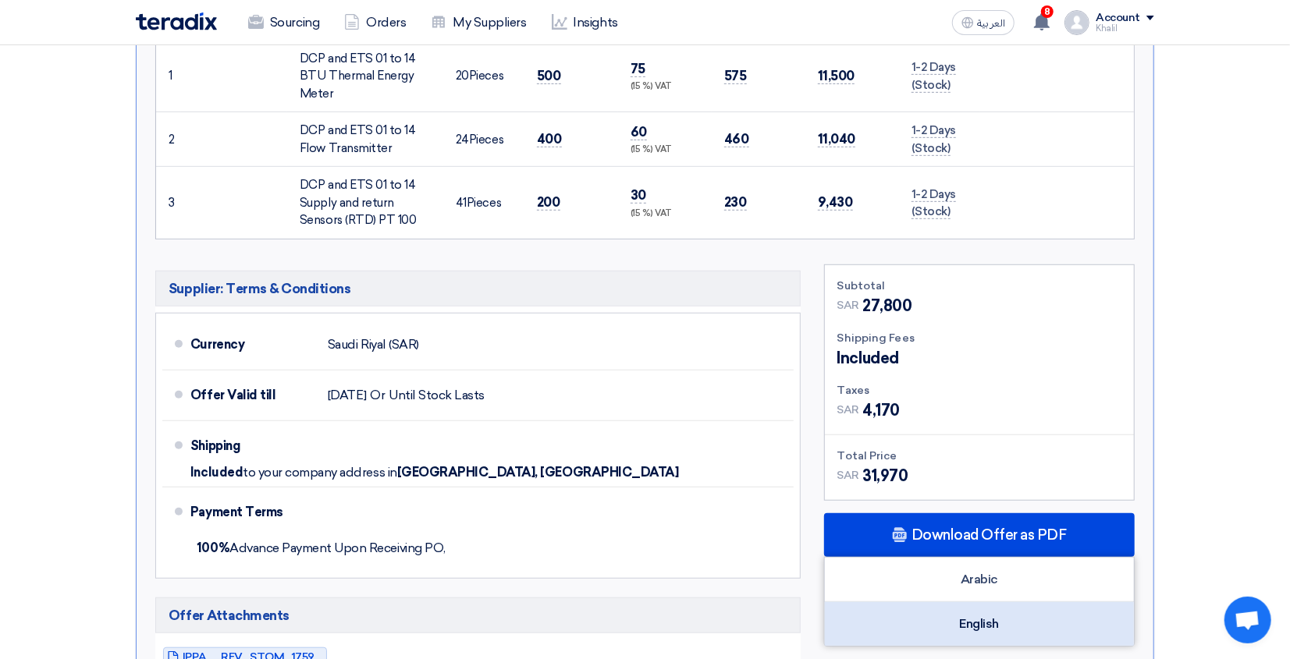
click at [972, 623] on div "English" at bounding box center [979, 624] width 309 height 44
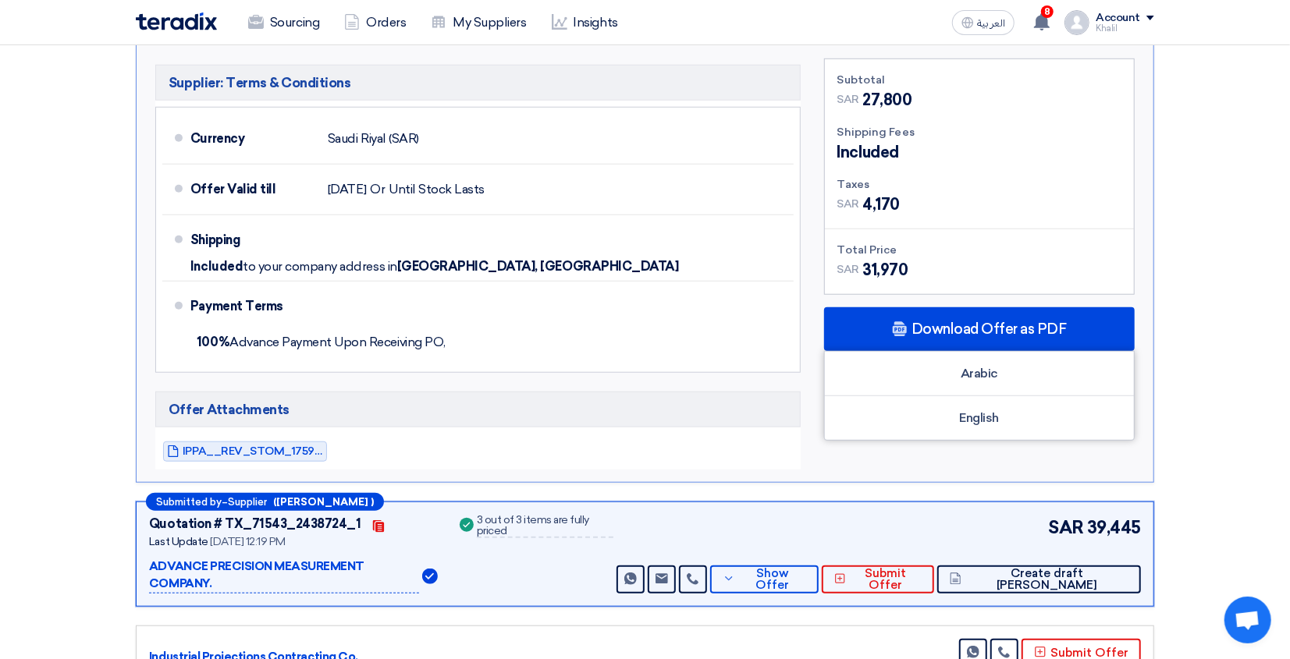
scroll to position [728, 0]
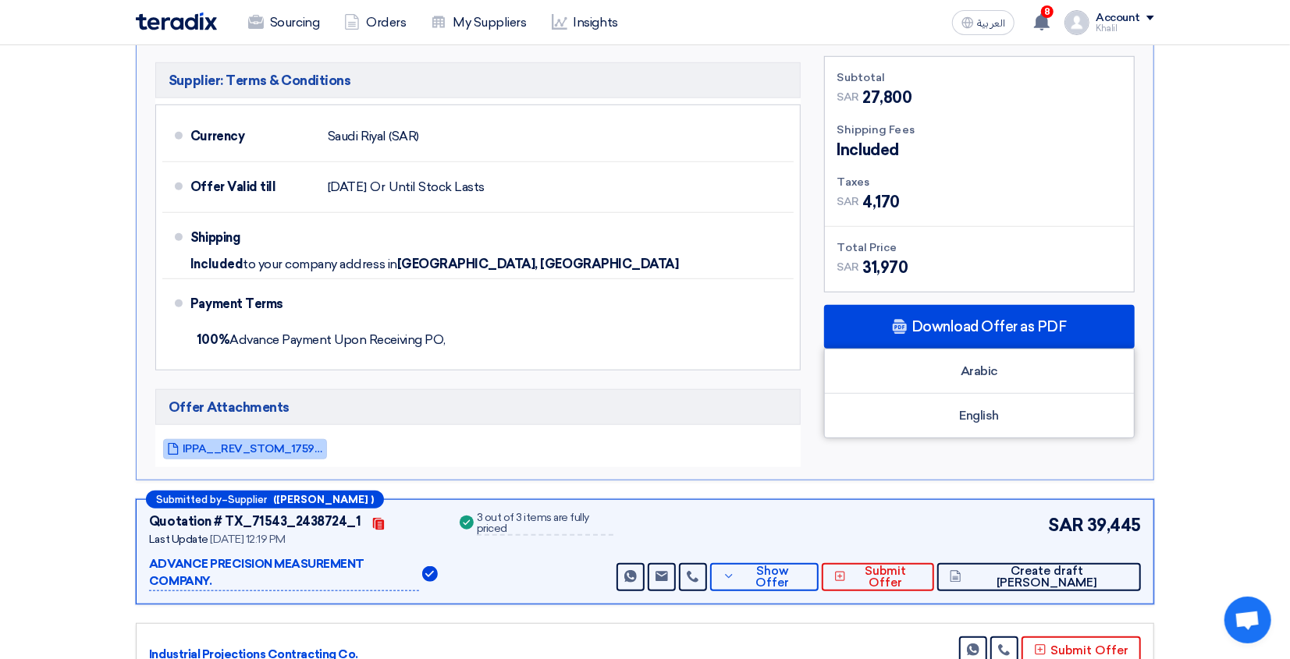
click at [278, 445] on link "IPPA__REV_STOM_1759054760524.pdf" at bounding box center [245, 449] width 164 height 20
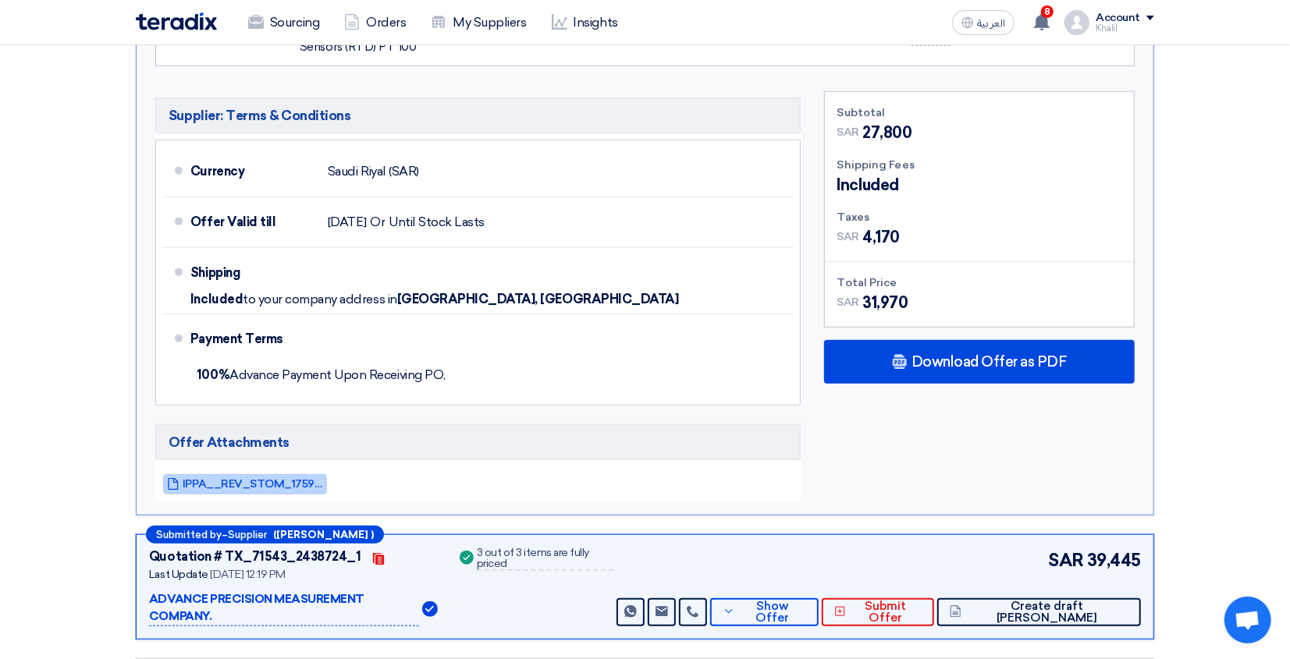
scroll to position [936, 0]
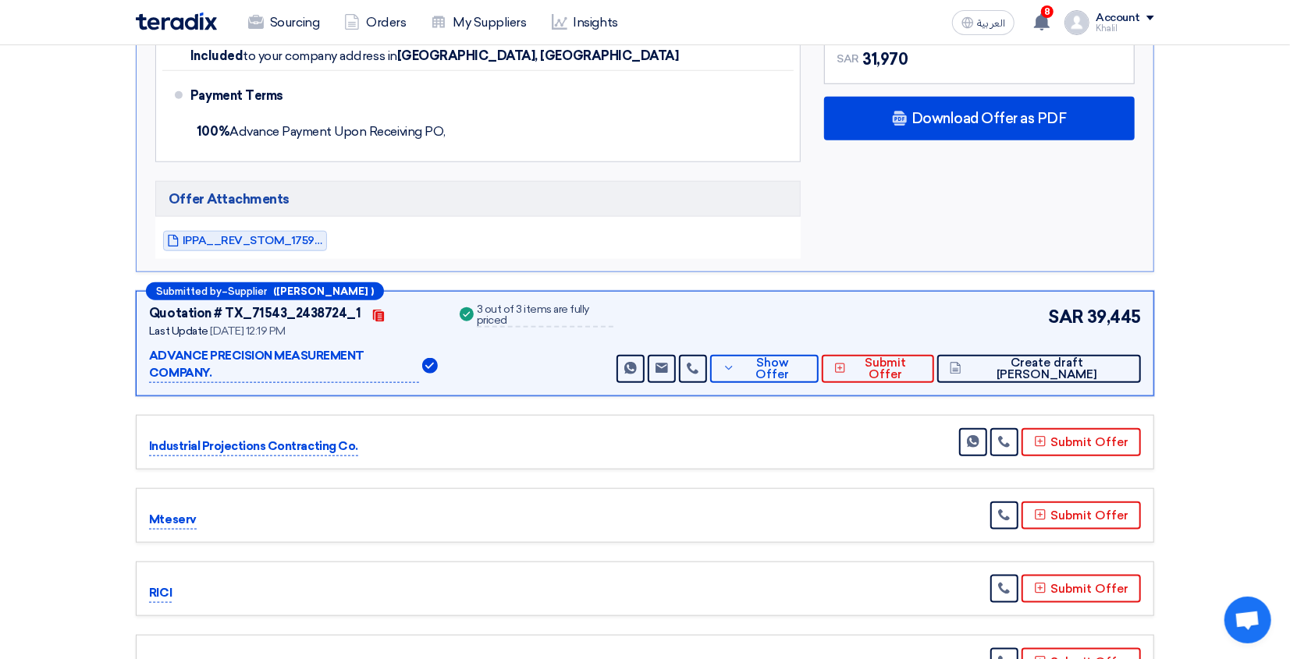
click at [354, 357] on p "ADVANCE PRECISION MEASUREMENT COMPANY." at bounding box center [284, 365] width 270 height 36
click at [807, 357] on span "Show Offer" at bounding box center [773, 368] width 68 height 23
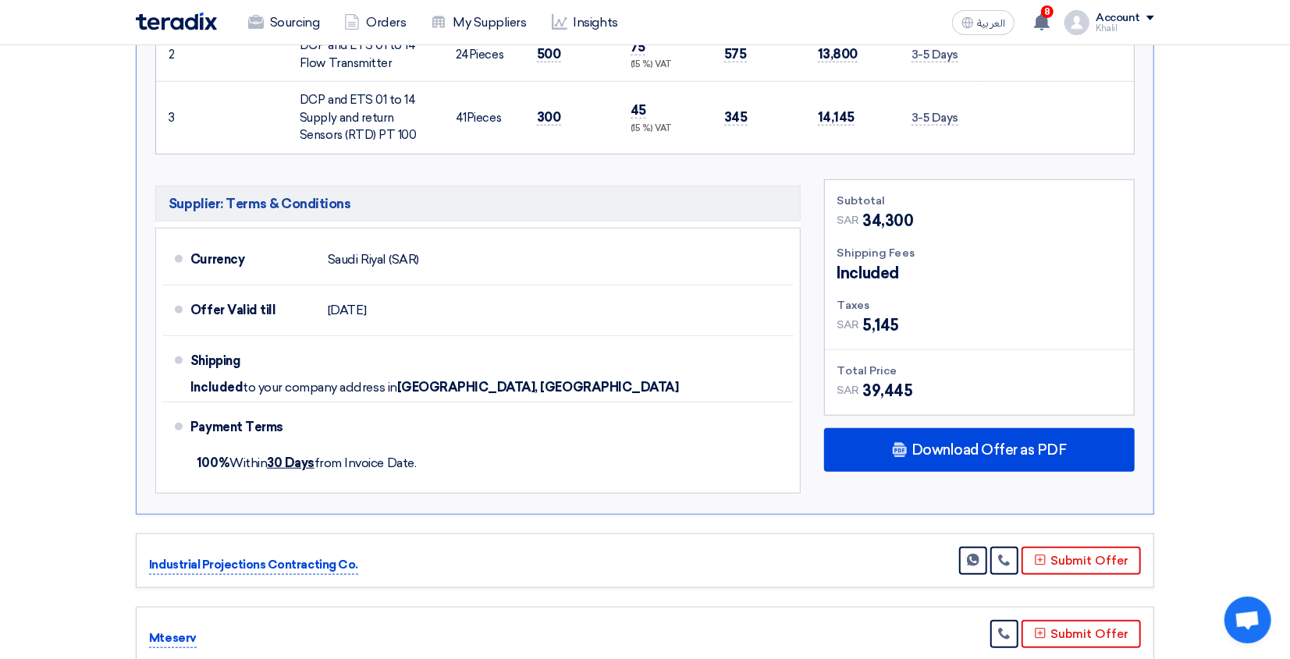
scroll to position [728, 0]
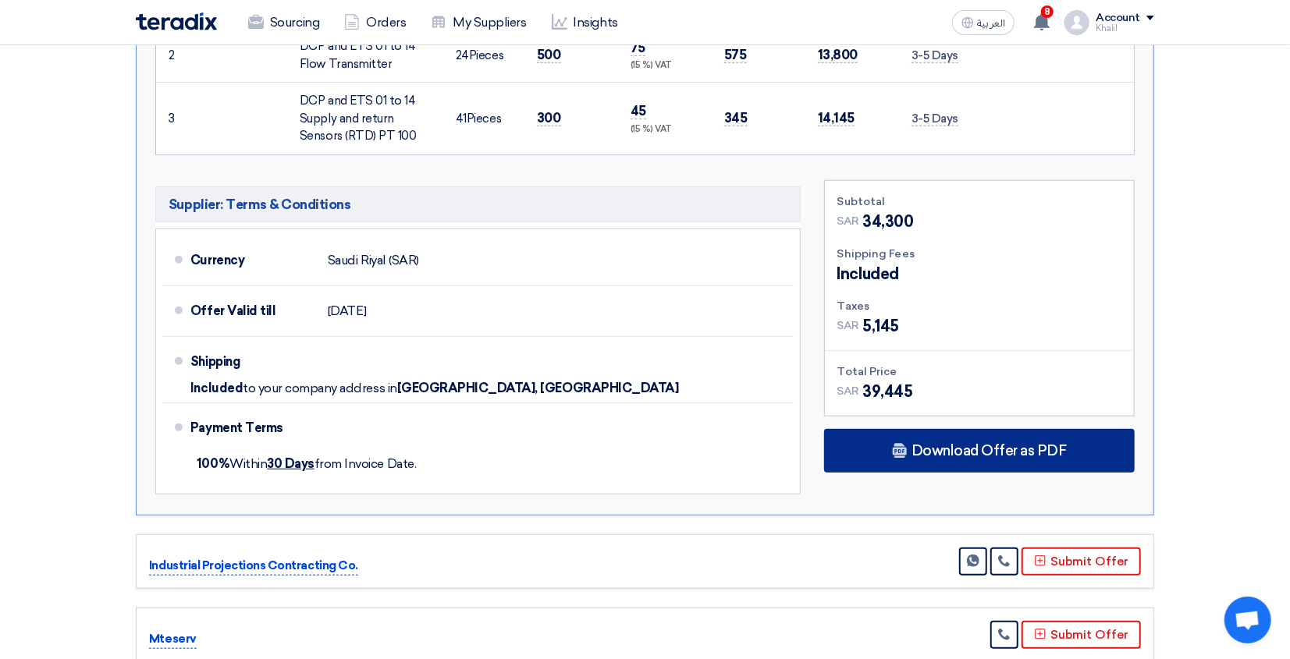
click at [969, 444] on span "Download Offer as PDF" at bounding box center [989, 451] width 155 height 14
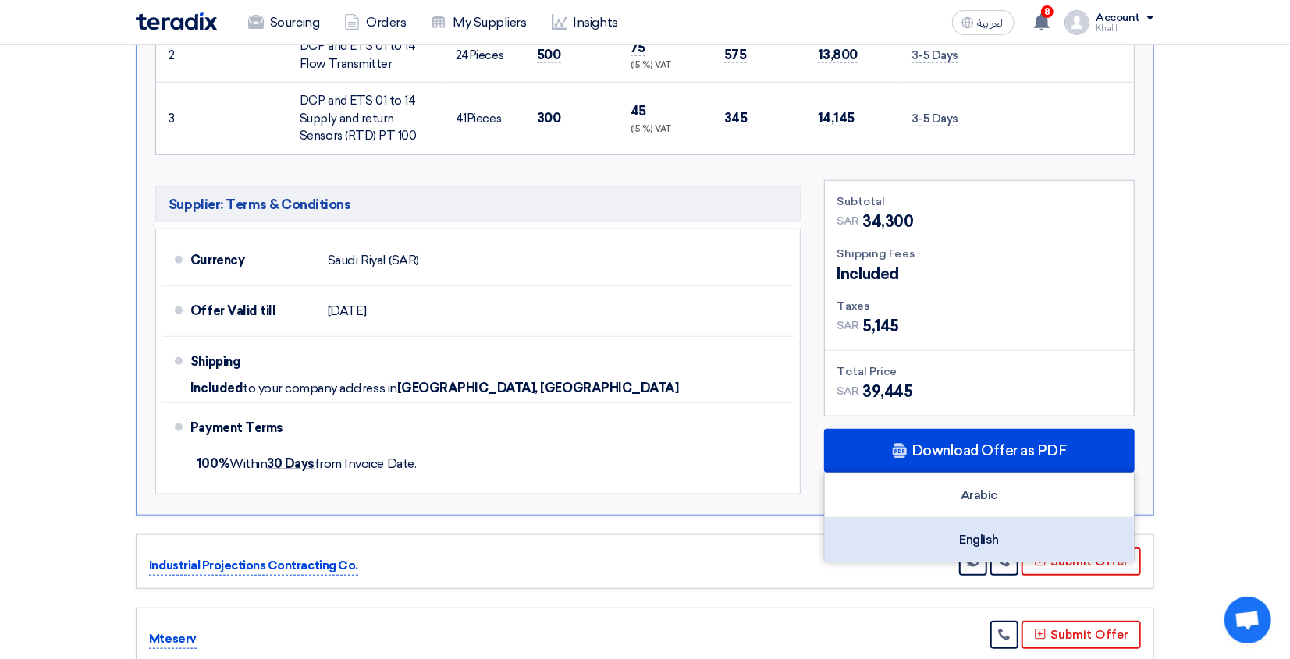
click at [994, 524] on div "English" at bounding box center [979, 540] width 309 height 44
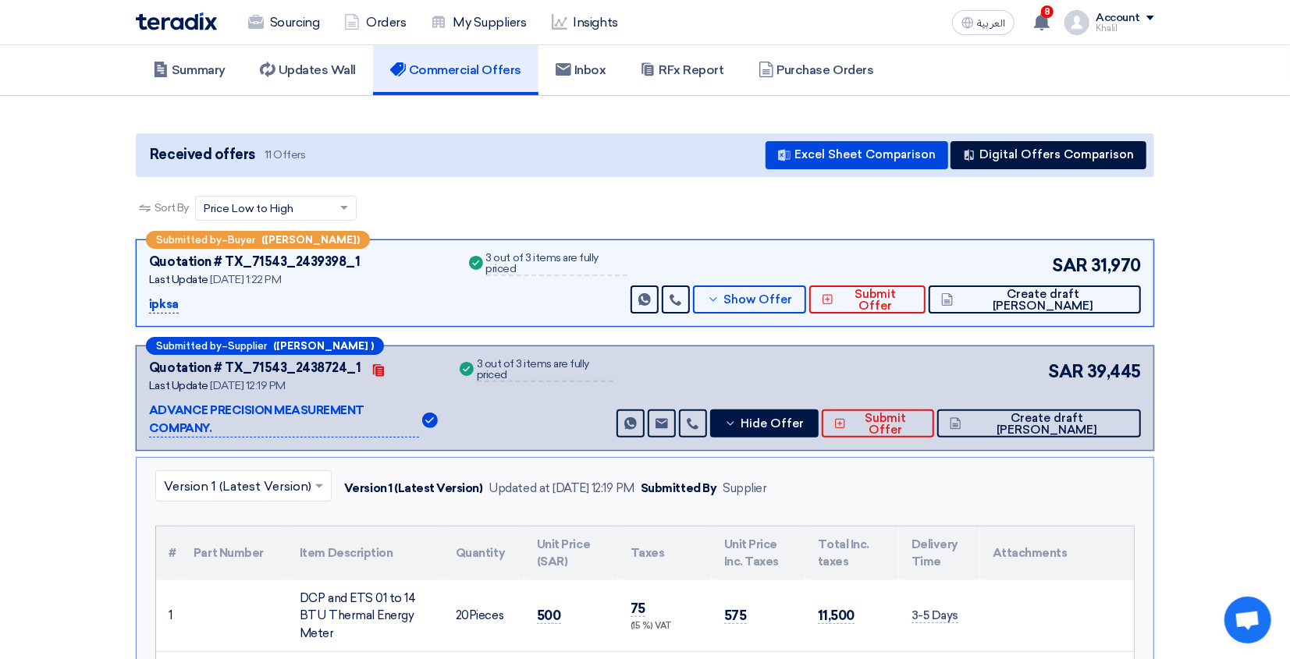
scroll to position [0, 0]
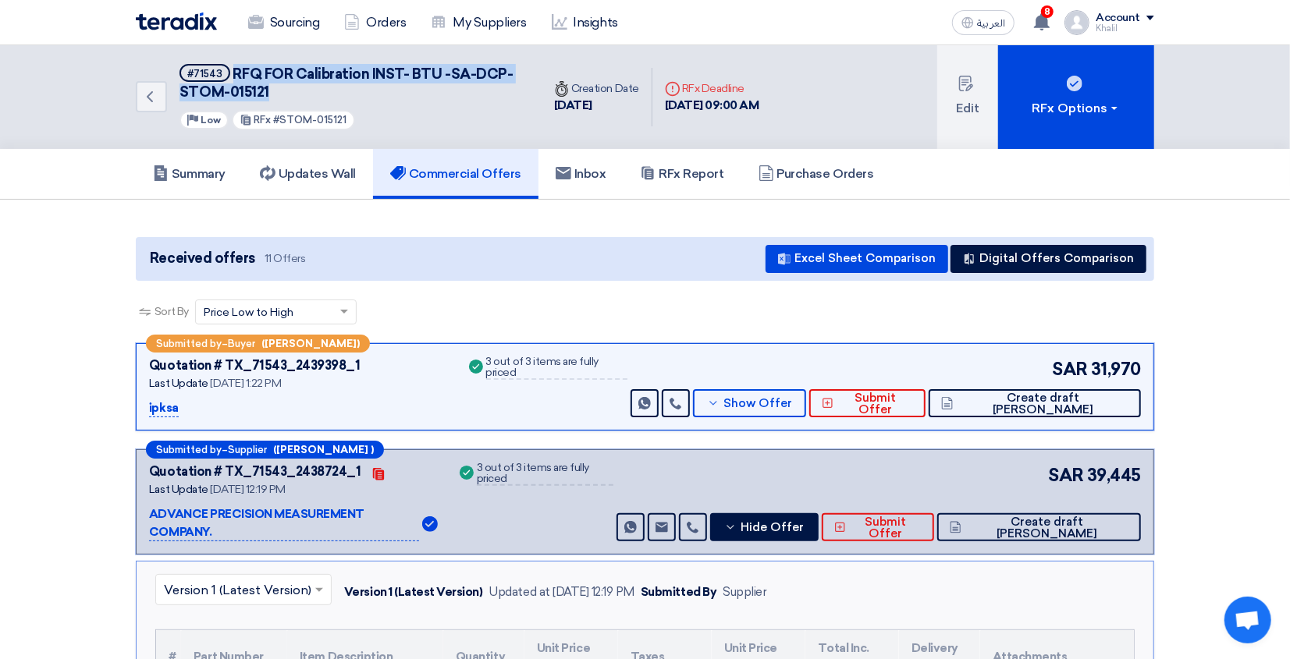
drag, startPoint x: 231, startPoint y: 63, endPoint x: 307, endPoint y: 94, distance: 82.3
click at [307, 94] on h5 "#71543 RFQ FOR Calibration INST- BTU -SA-DCP-STOM-015121" at bounding box center [350, 83] width 343 height 38
copy span "RFQ FOR Calibration INST- BTU -SA-DCP-STOM-015121"
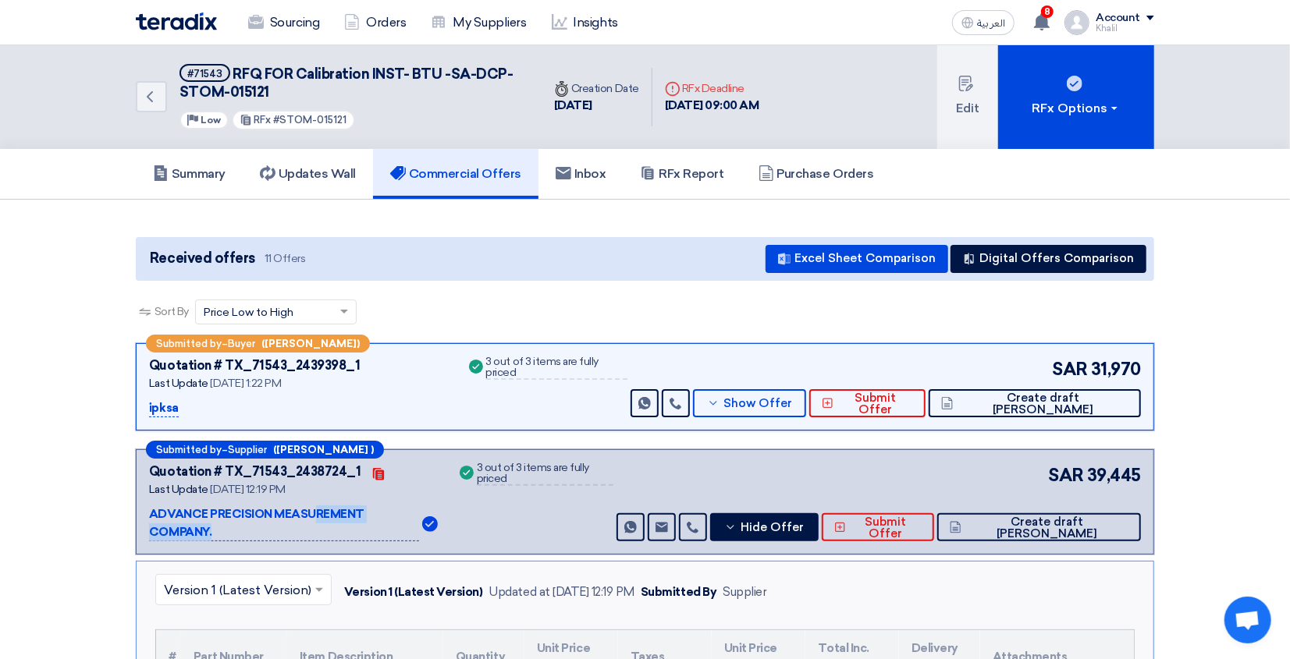
drag, startPoint x: 147, startPoint y: 513, endPoint x: 435, endPoint y: 506, distance: 288.0
click at [435, 506] on div "Submitted by – Supplier ([PERSON_NAME] ) Quotation # TX_71543_2438724_1 Contact…" at bounding box center [645, 502] width 1018 height 105
copy div "ADVANCE PRECISION MEASUREMENT COMPANY."
drag, startPoint x: 279, startPoint y: 97, endPoint x: 181, endPoint y: 94, distance: 98.4
click at [181, 94] on h5 "#71543 RFQ FOR Calibration INST- BTU -SA-DCP-STOM-015121" at bounding box center [350, 83] width 343 height 38
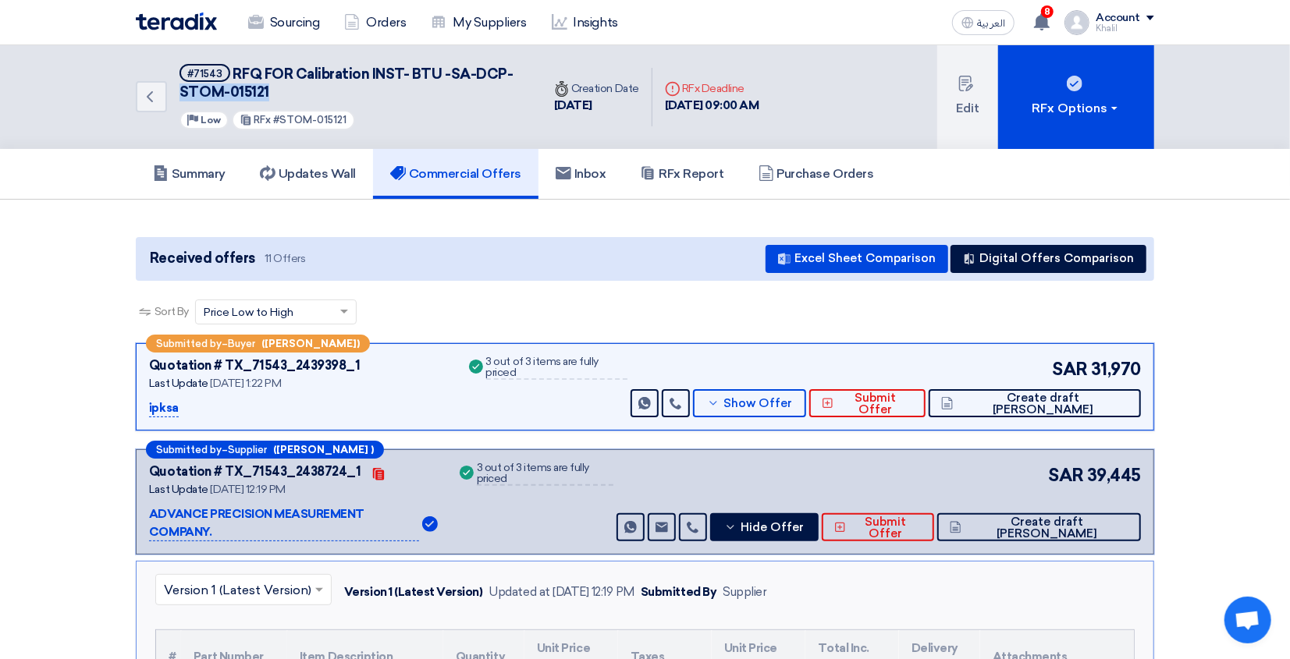
drag, startPoint x: 181, startPoint y: 94, endPoint x: 404, endPoint y: 84, distance: 223.4
click at [404, 84] on h5 "#71543 RFQ FOR Calibration INST- BTU -SA-DCP-STOM-015121" at bounding box center [350, 83] width 343 height 38
click at [414, 73] on span "RFQ FOR Calibration INST- BTU -SA-DCP-STOM-015121" at bounding box center [345, 83] width 333 height 35
copy span "BTU"
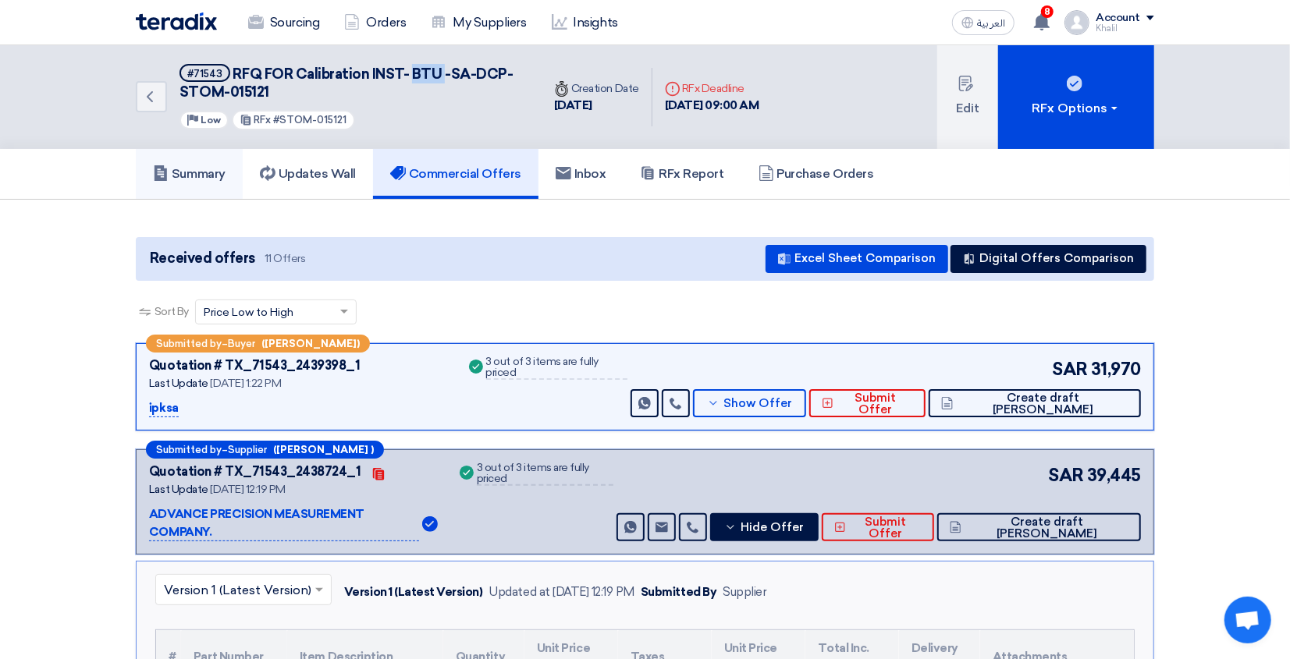
click at [211, 169] on h5 "Summary" at bounding box center [189, 174] width 73 height 16
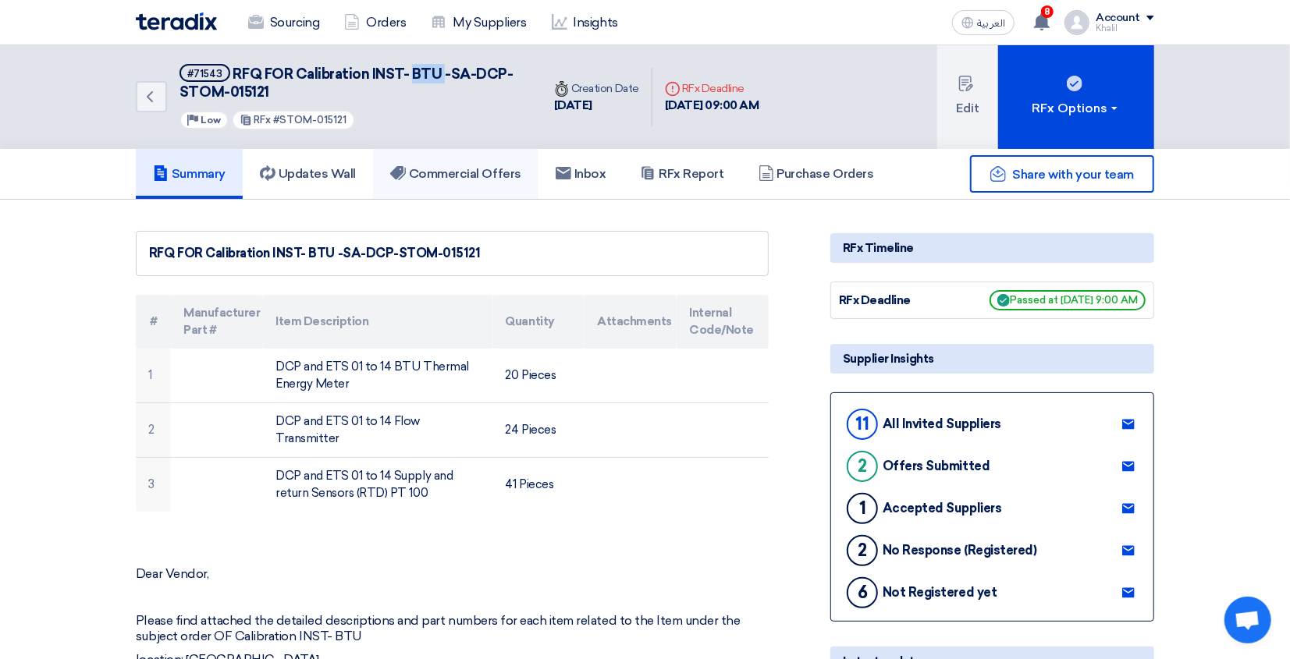
click at [454, 179] on h5 "Commercial Offers" at bounding box center [455, 174] width 131 height 16
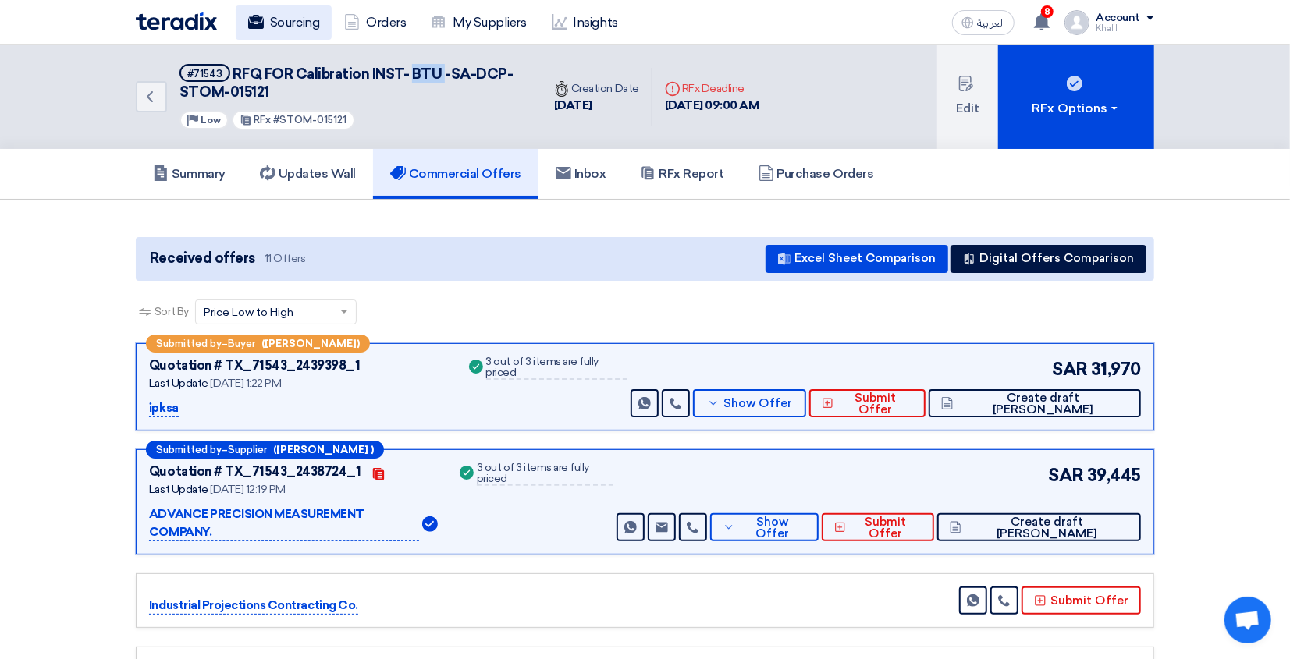
click at [284, 20] on link "Sourcing" at bounding box center [284, 22] width 96 height 34
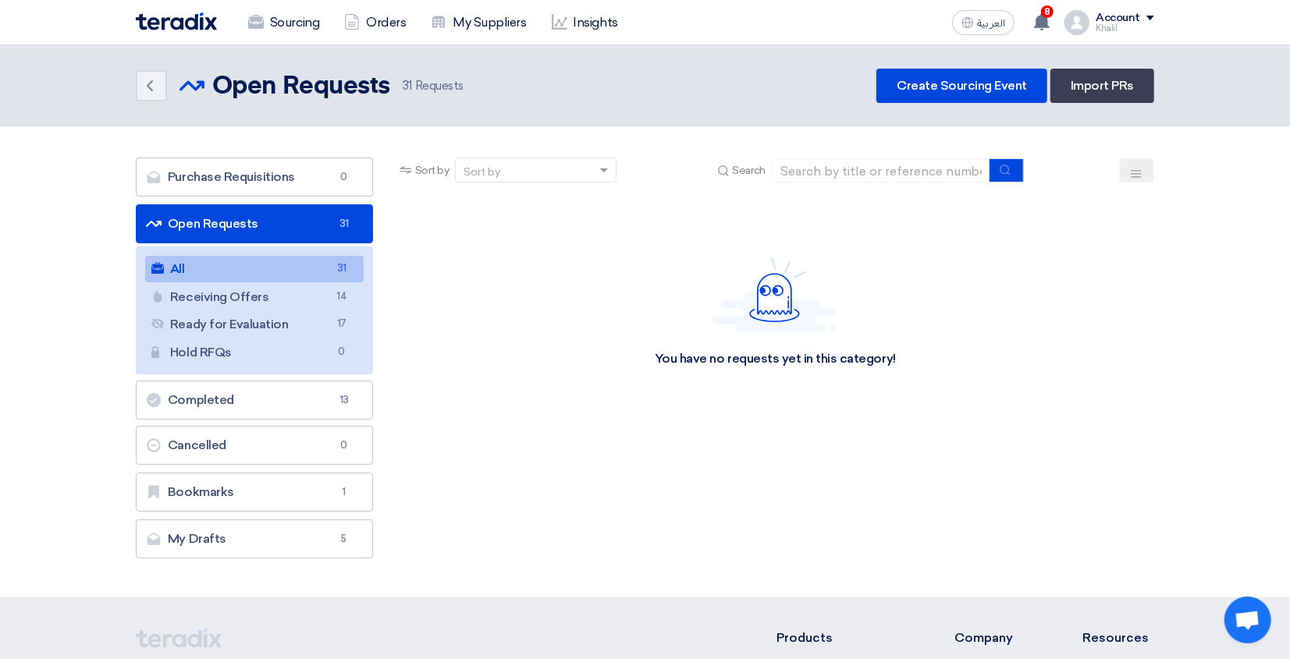
click at [267, 264] on link "All All 31" at bounding box center [254, 269] width 219 height 27
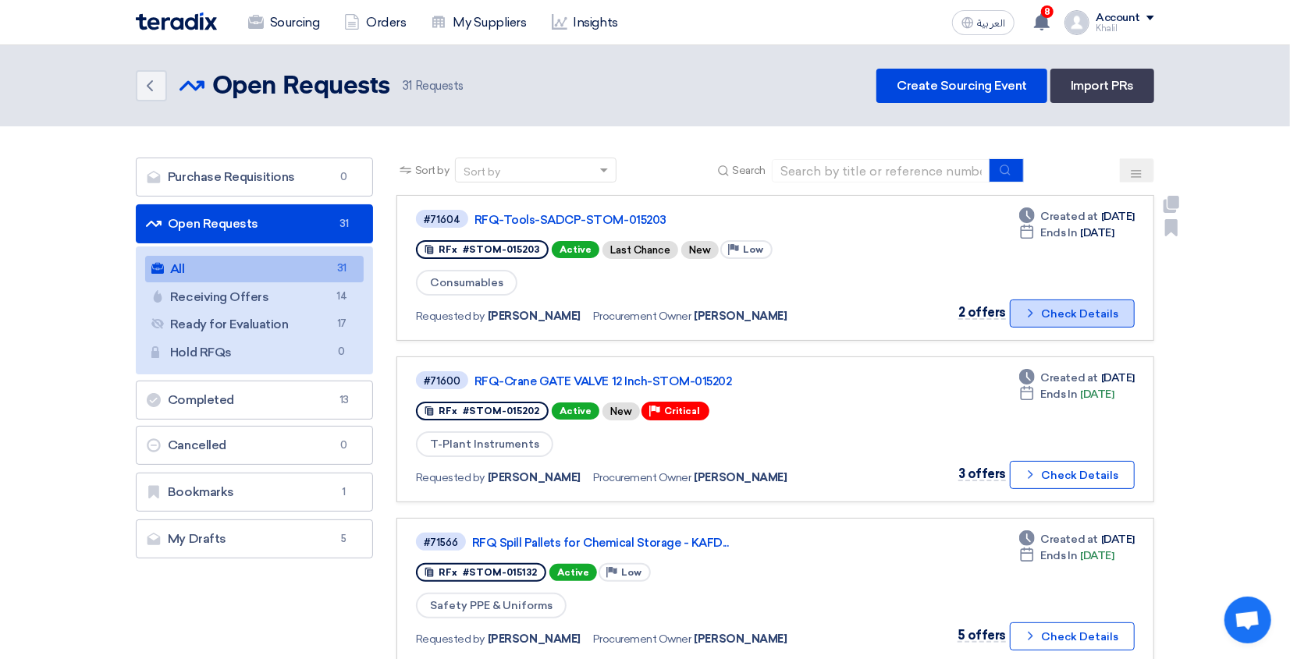
click at [1046, 304] on button "Check details Check Details" at bounding box center [1072, 314] width 125 height 28
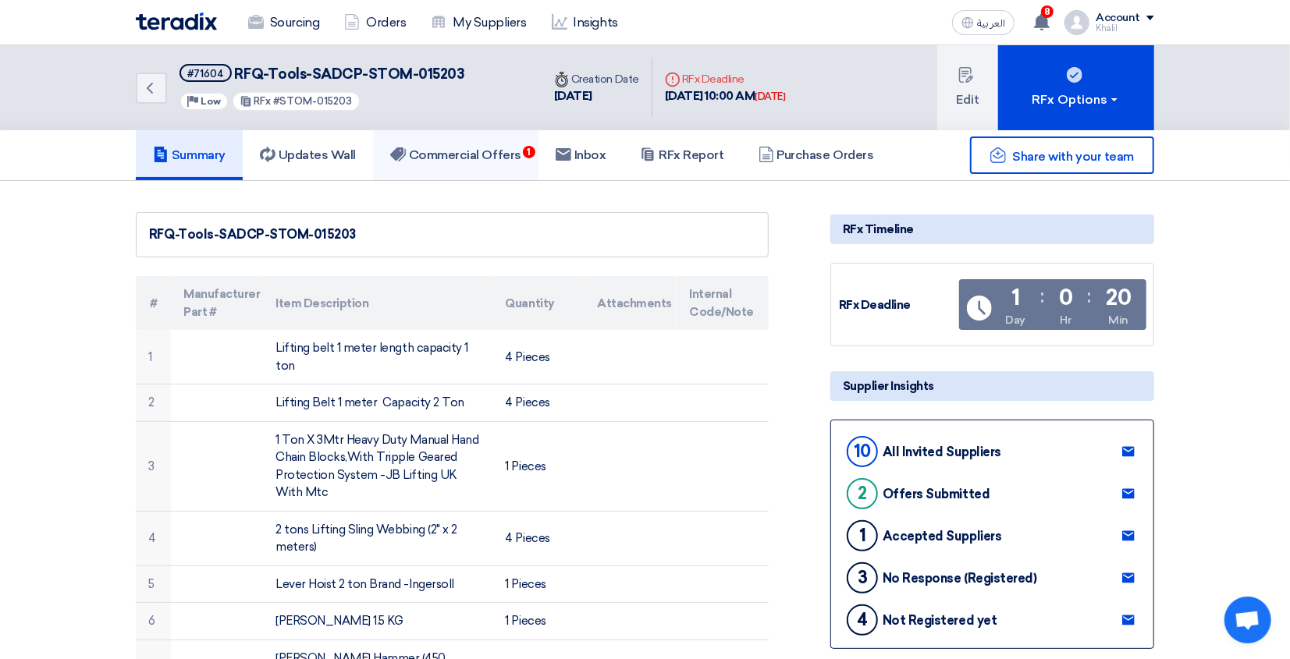
click at [507, 154] on h5 "Commercial Offers 1" at bounding box center [455, 155] width 131 height 16
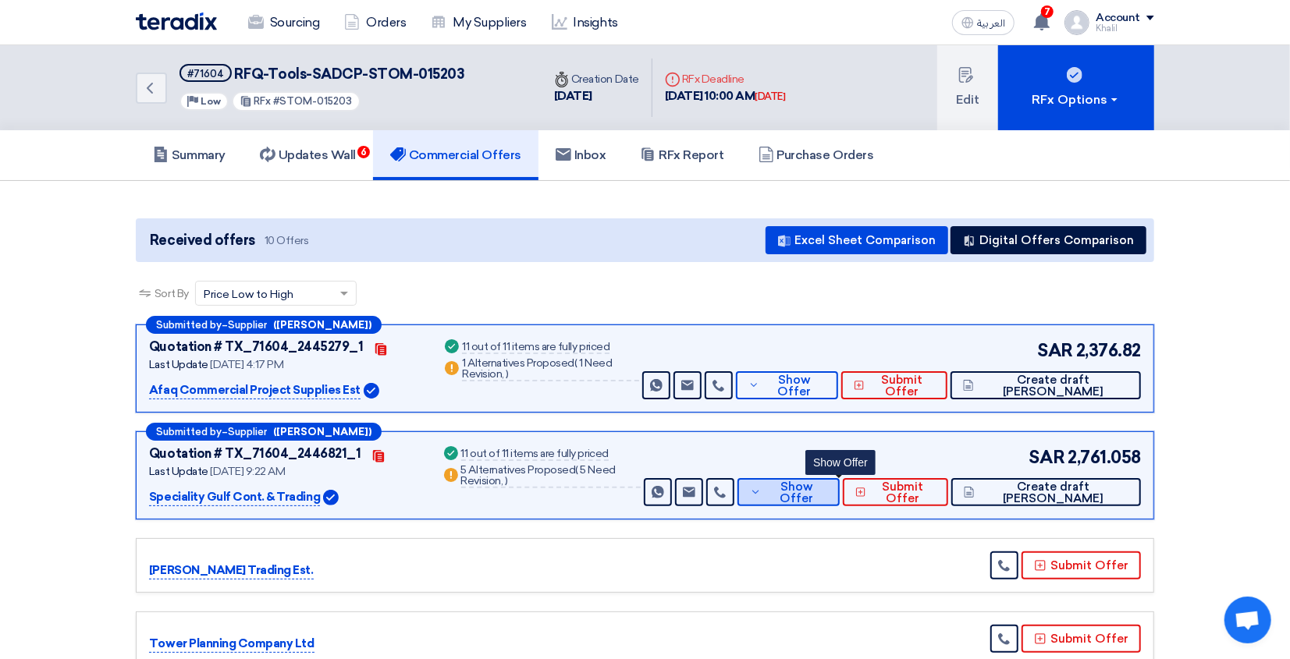
click at [761, 496] on icon at bounding box center [755, 492] width 11 height 12
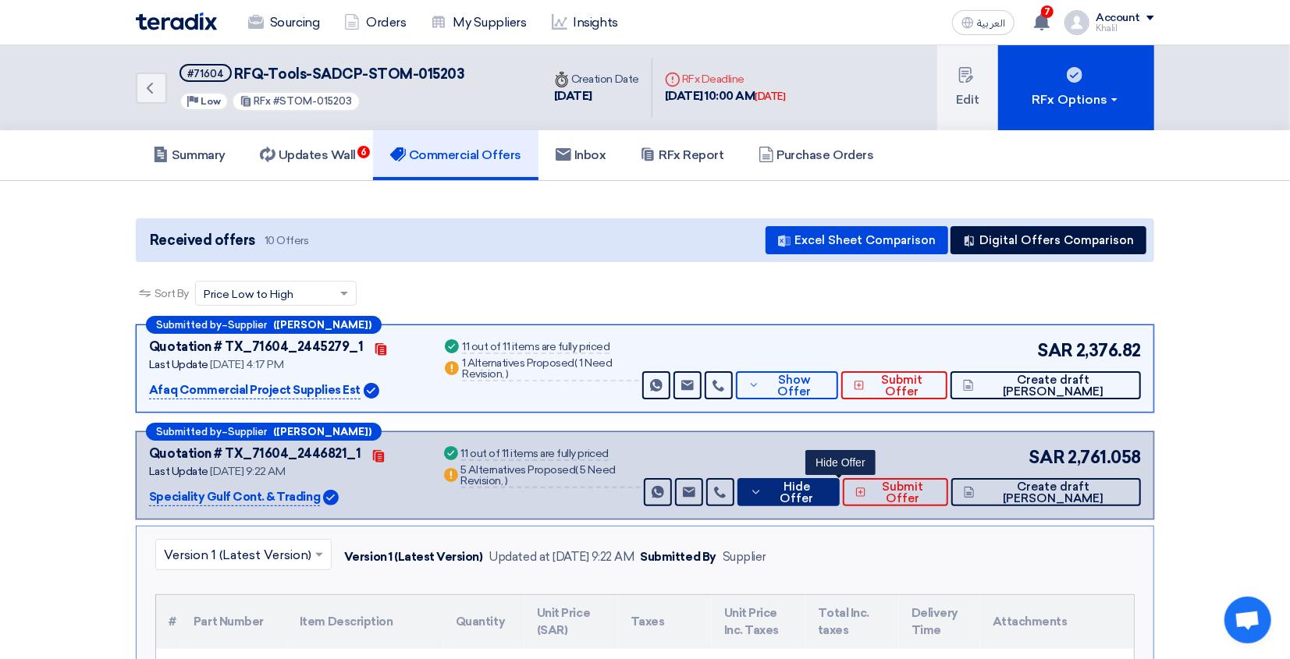
click at [812, 499] on button "Hide Offer" at bounding box center [788, 492] width 102 height 28
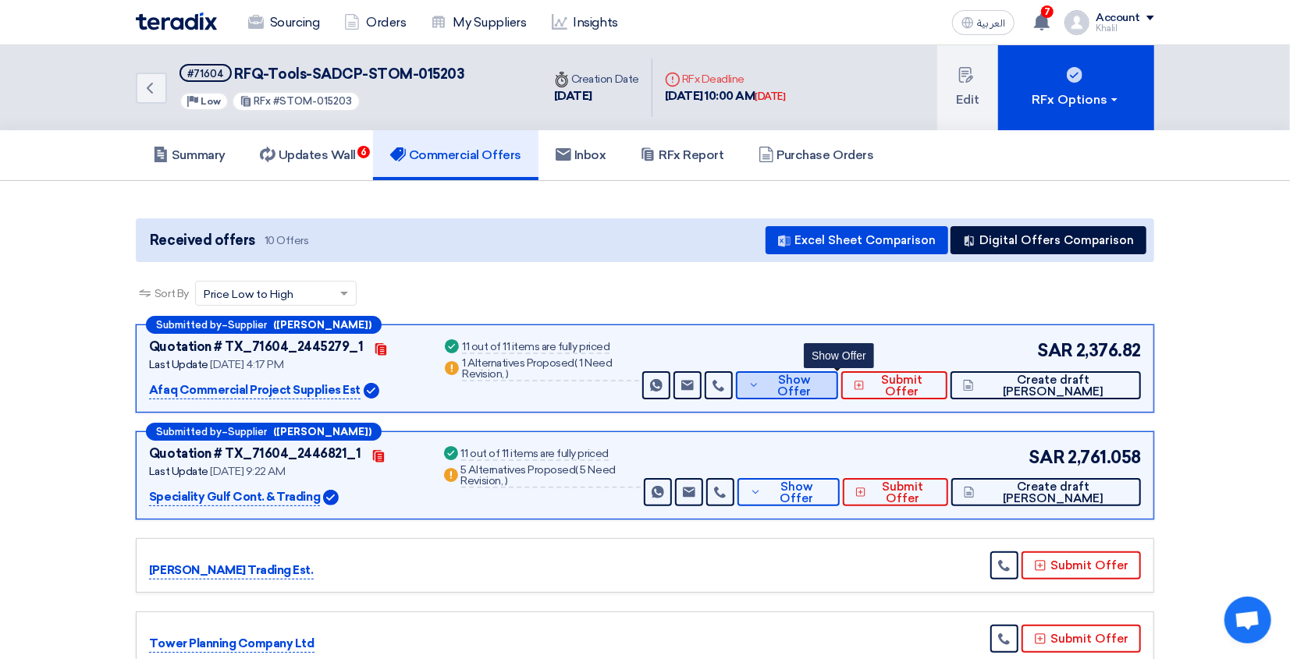
click at [798, 393] on button "Show Offer" at bounding box center [787, 385] width 103 height 28
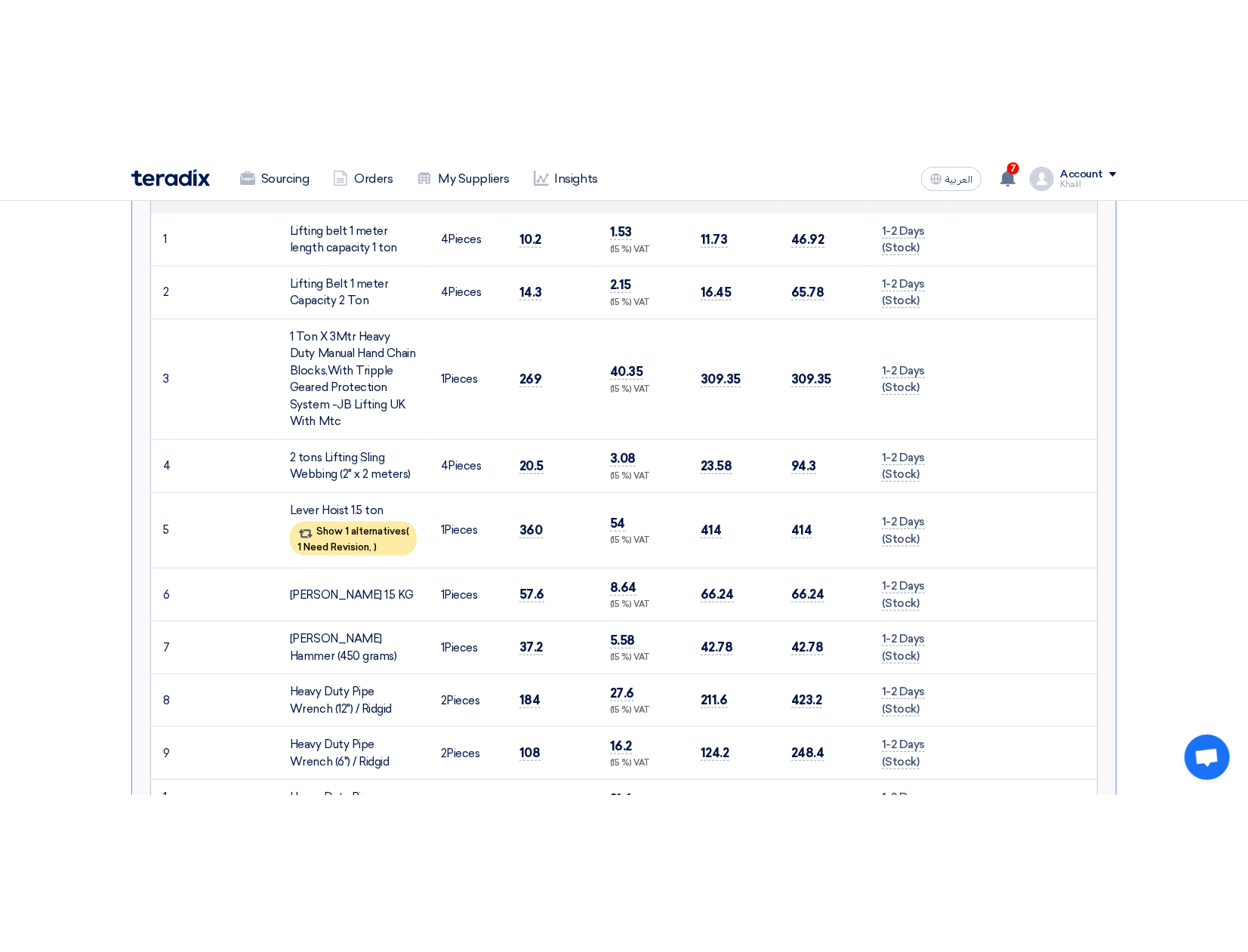
scroll to position [503, 0]
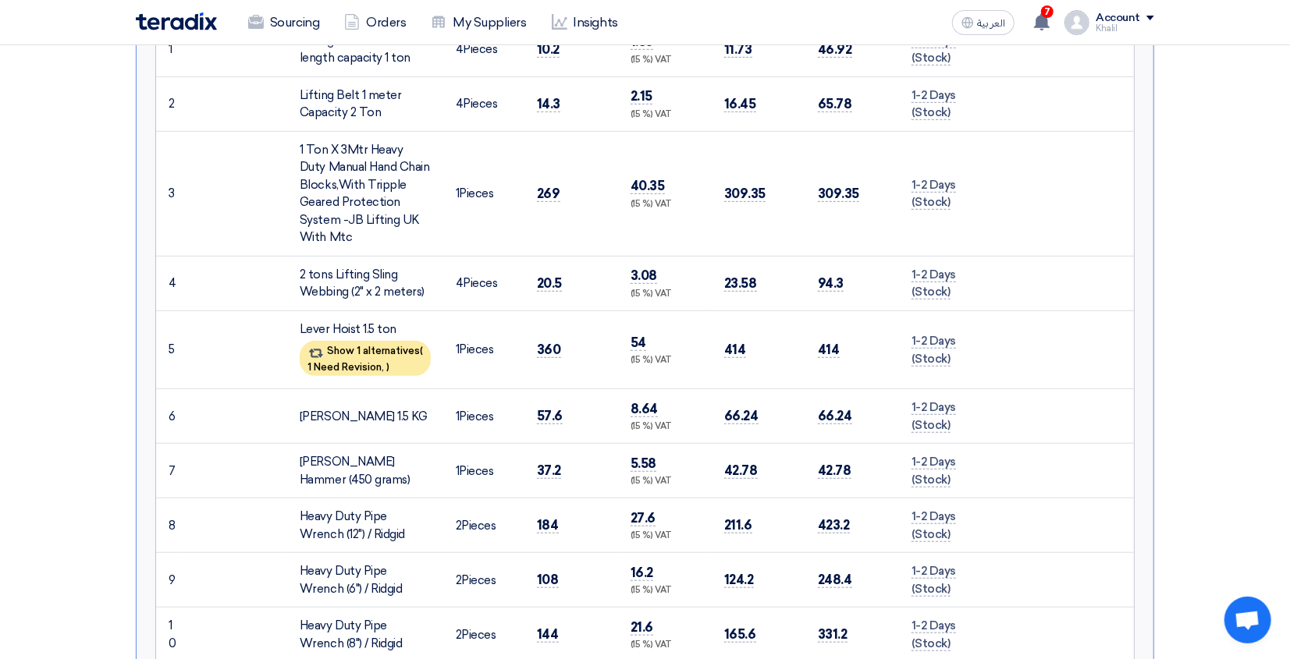
drag, startPoint x: 297, startPoint y: 325, endPoint x: 403, endPoint y: 331, distance: 106.3
click at [403, 331] on td "Lever Hoist 1.5 ton Show 1 alternatives ( 1 Need Revision, )" at bounding box center [365, 350] width 156 height 79
copy div "Lever Hoist 1.5 ton"
click at [400, 364] on div "Show 1 alternatives ( 1 Need Revision, )" at bounding box center [365, 358] width 131 height 35
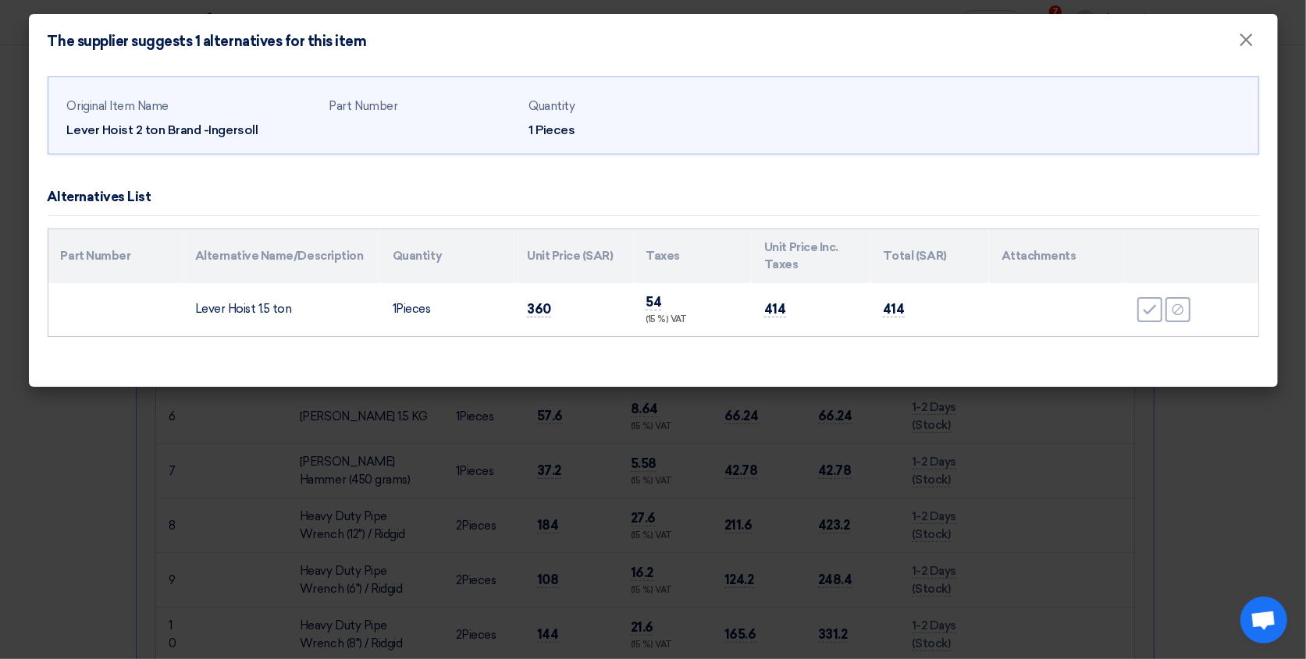
click at [1047, 471] on modal-container "The supplier suggests 1 alternatives for this item × Original Item Name Lever H…" at bounding box center [653, 329] width 1306 height 659
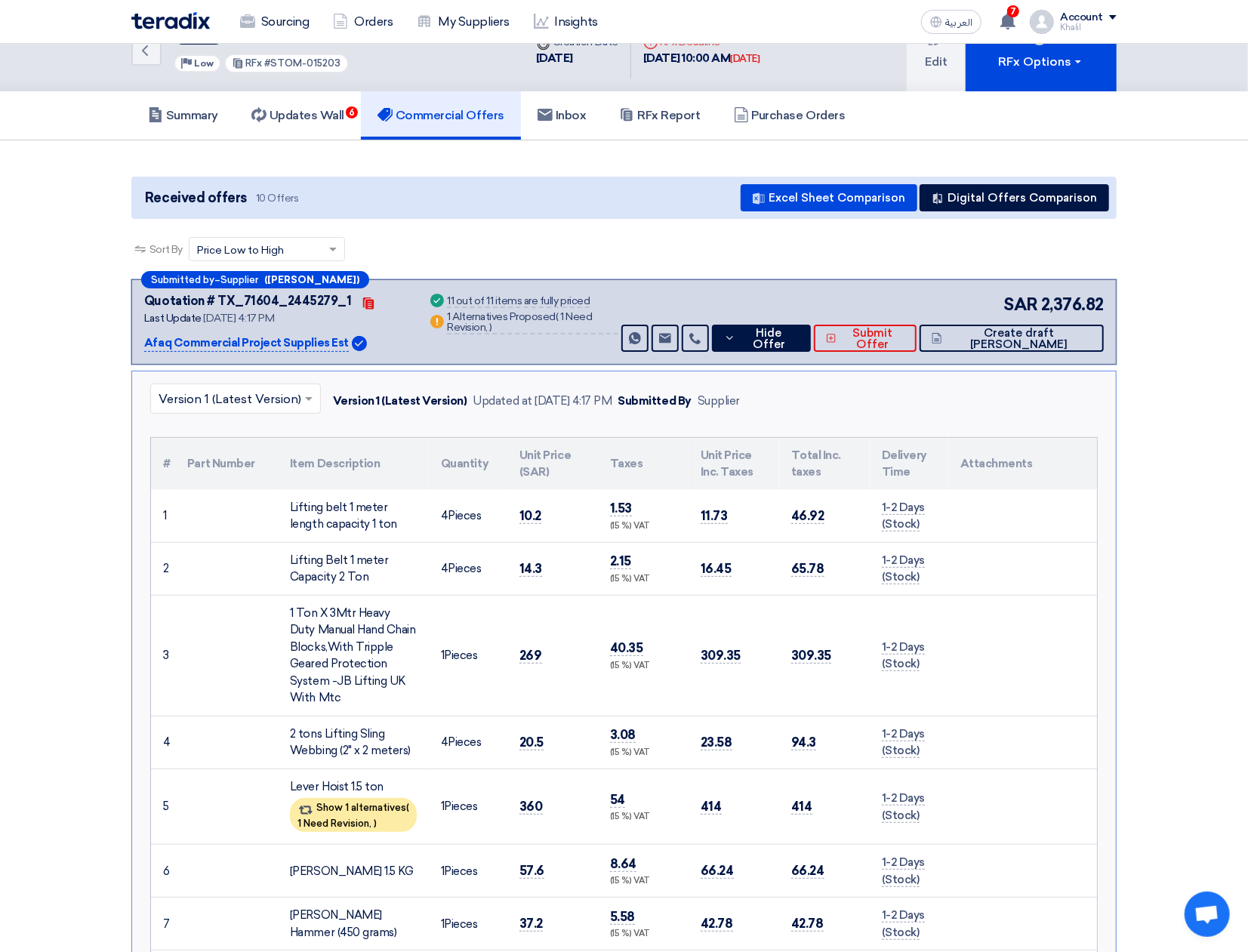
scroll to position [0, 0]
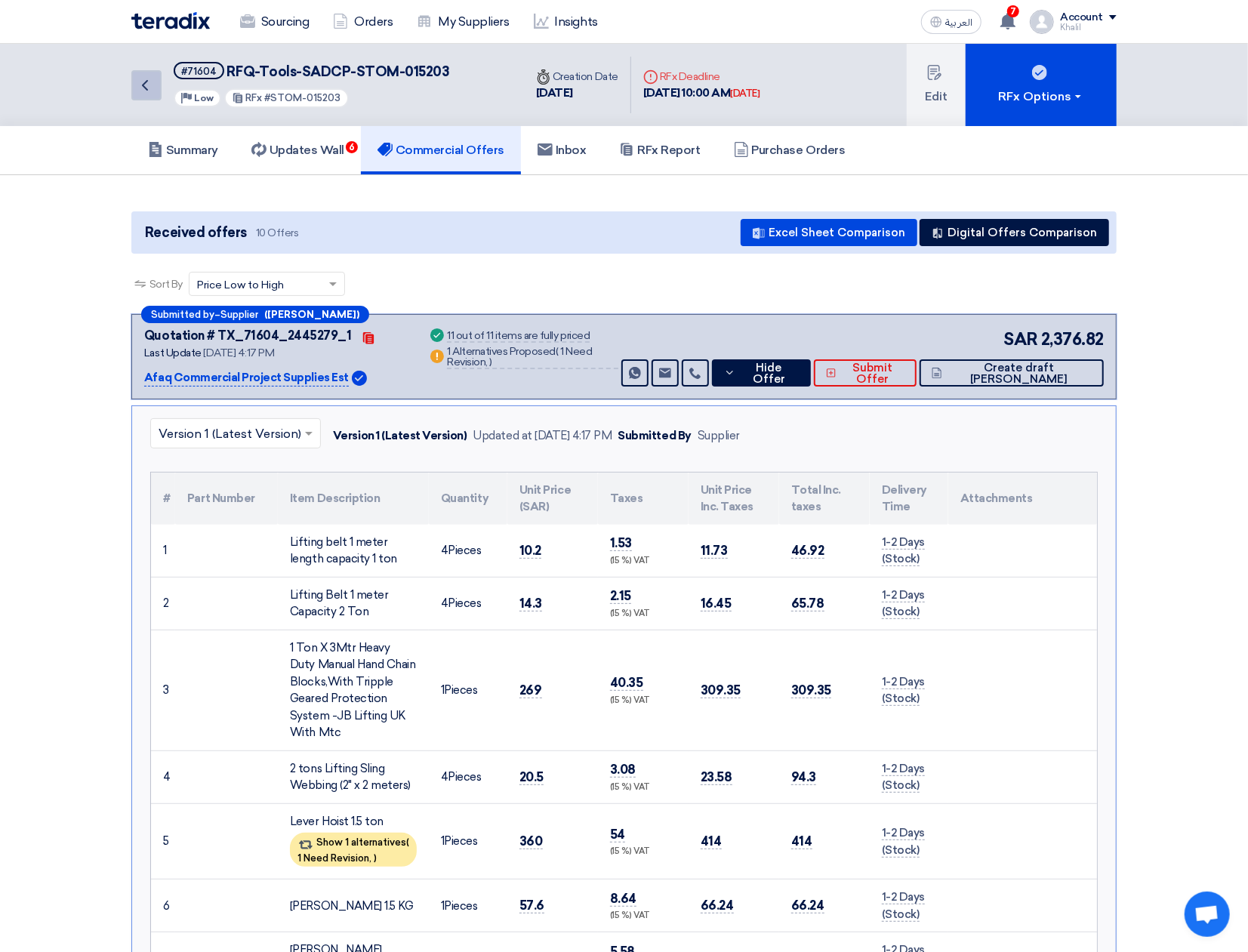
click at [152, 88] on icon "Back" at bounding box center [144, 85] width 18 height 18
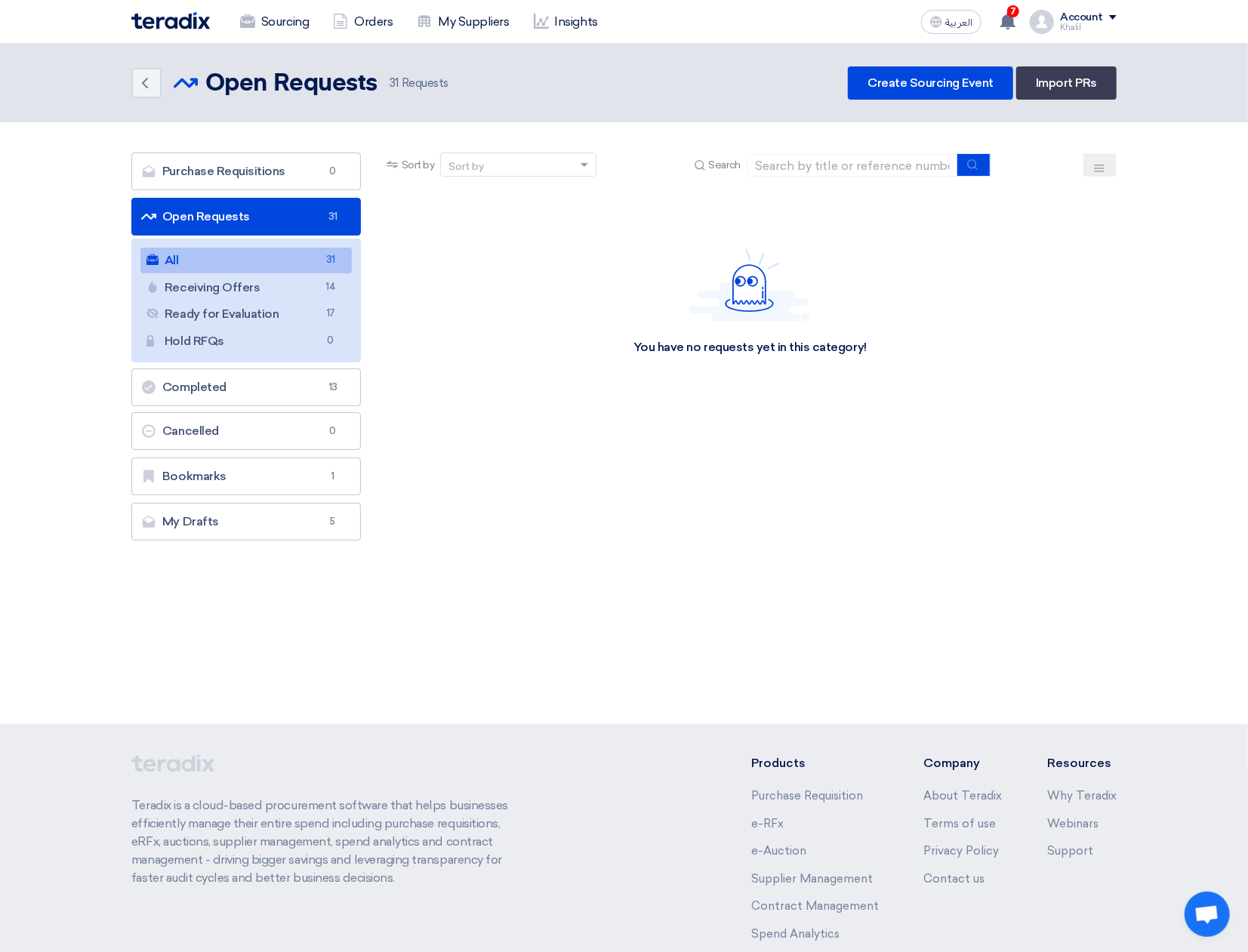
click at [270, 263] on link "All All 31" at bounding box center [246, 260] width 212 height 26
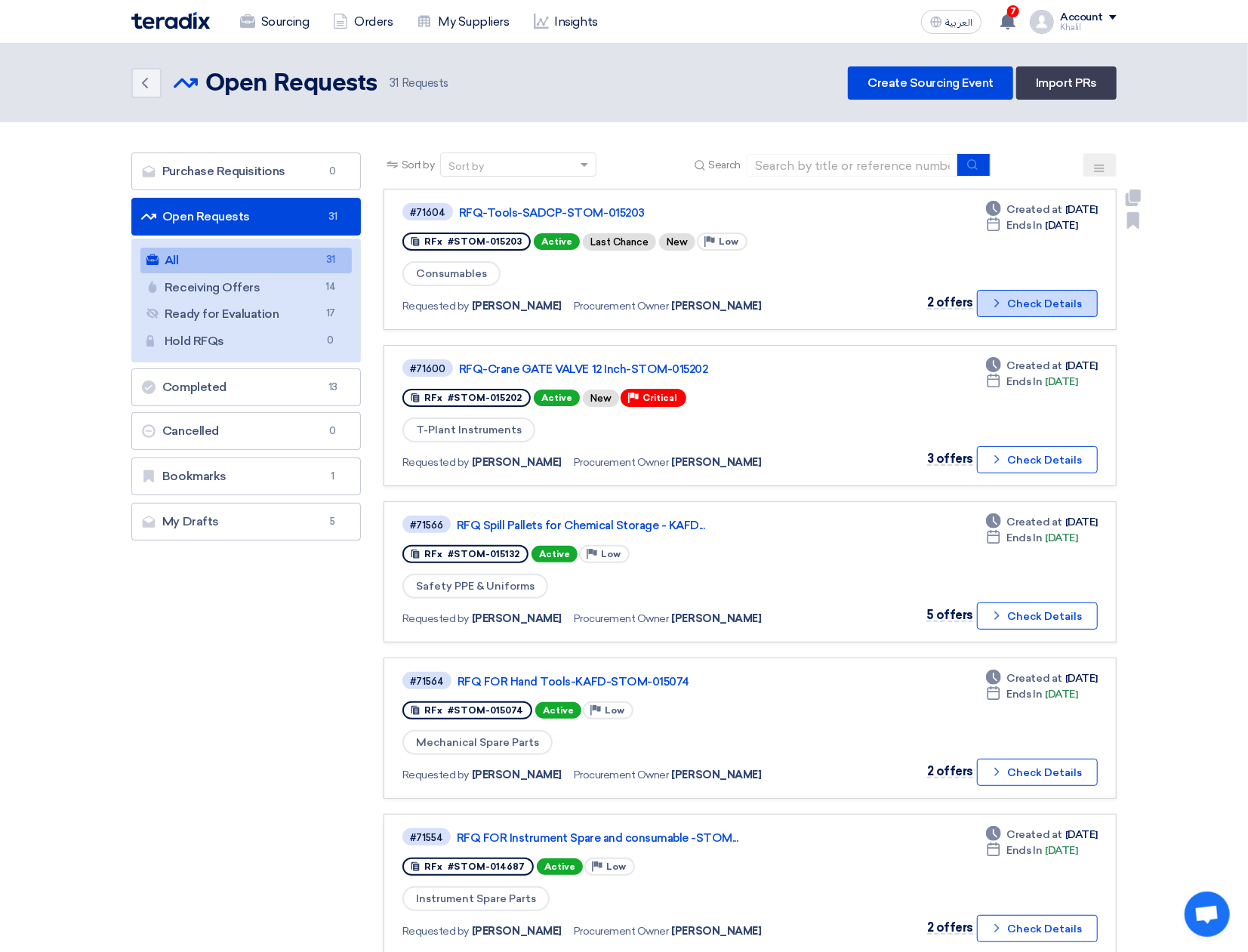
click at [1003, 296] on icon "Check details" at bounding box center [996, 303] width 15 height 15
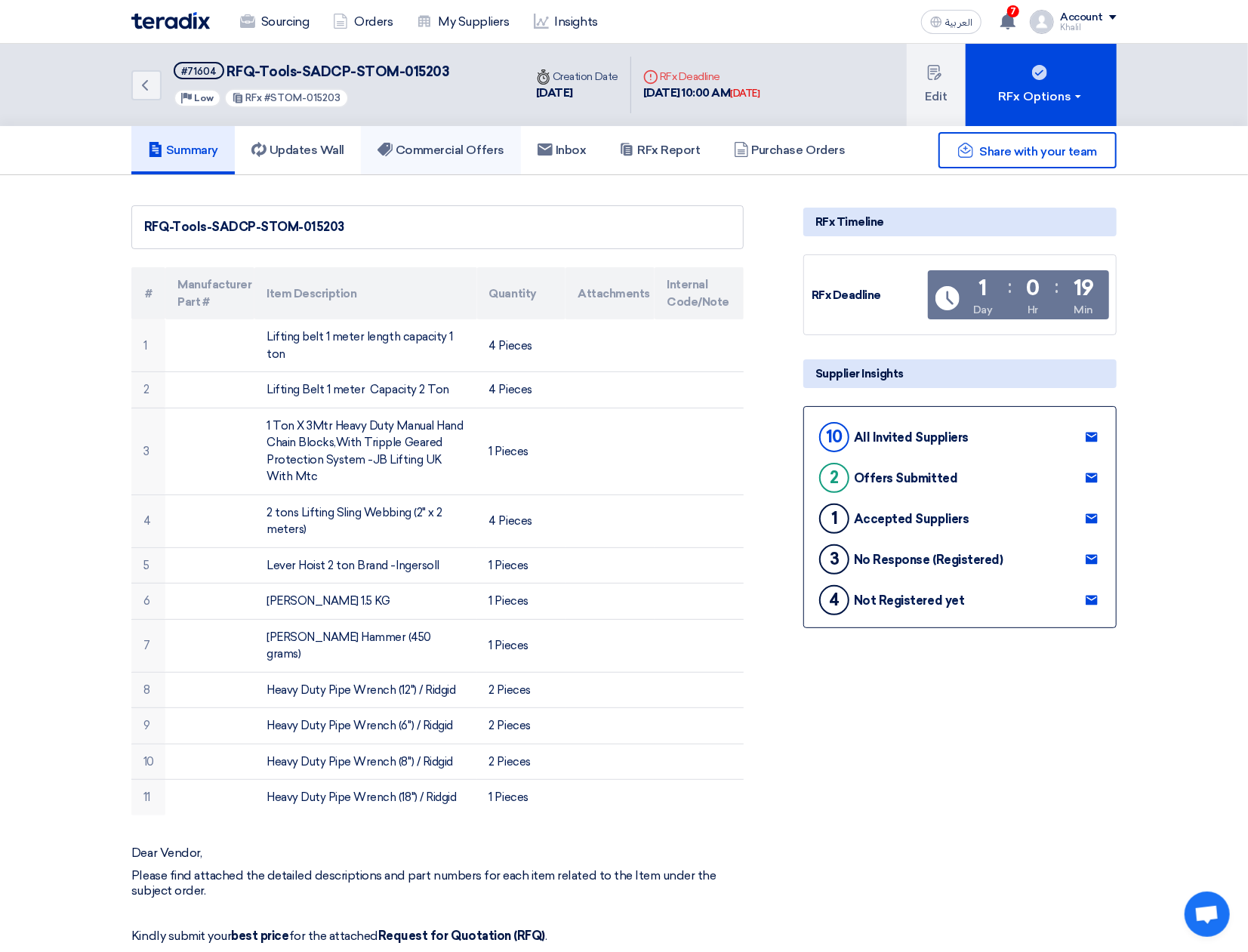
click at [426, 151] on h5 "Commercial Offers" at bounding box center [440, 150] width 127 height 15
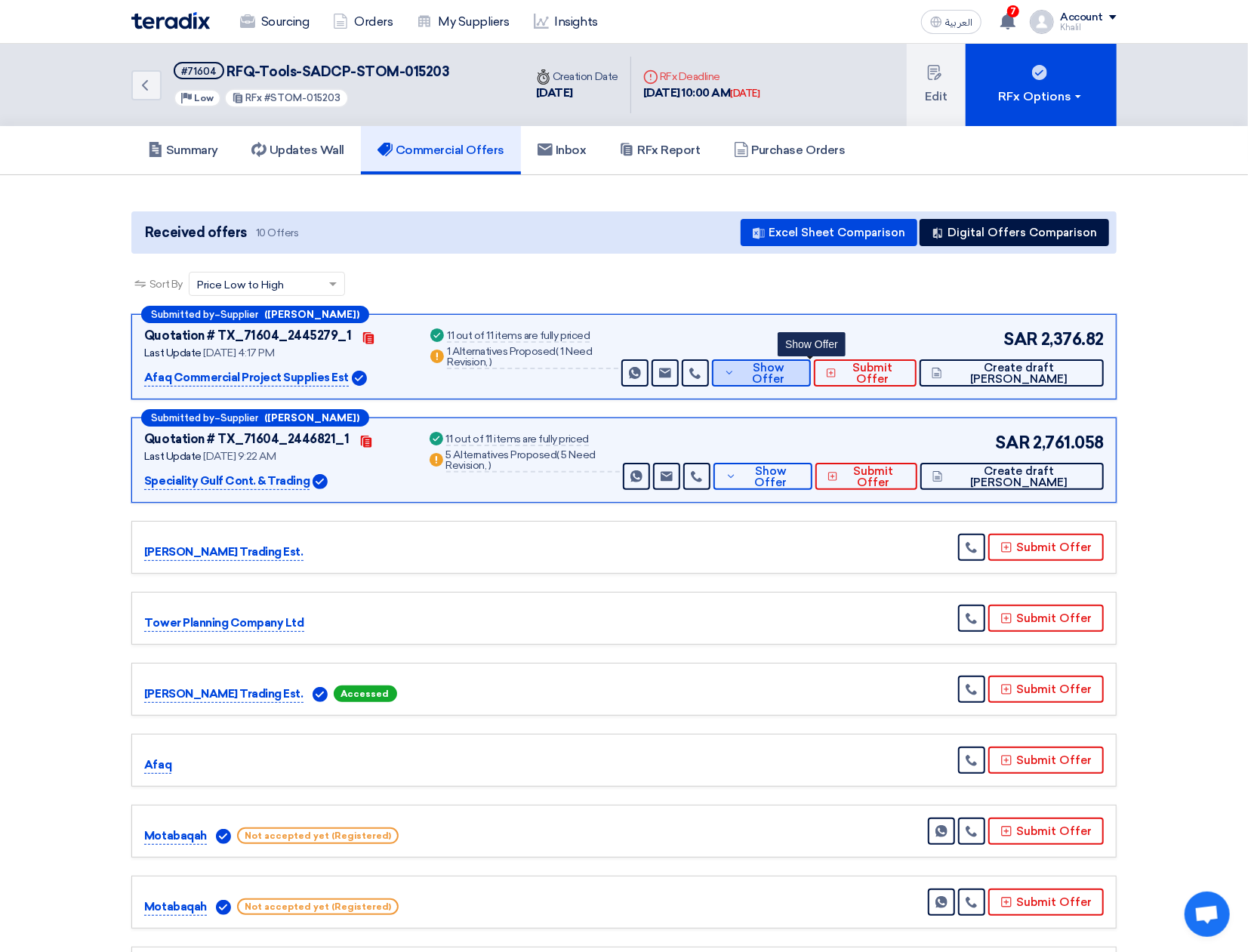
click at [771, 372] on button "Show Offer" at bounding box center [761, 372] width 100 height 27
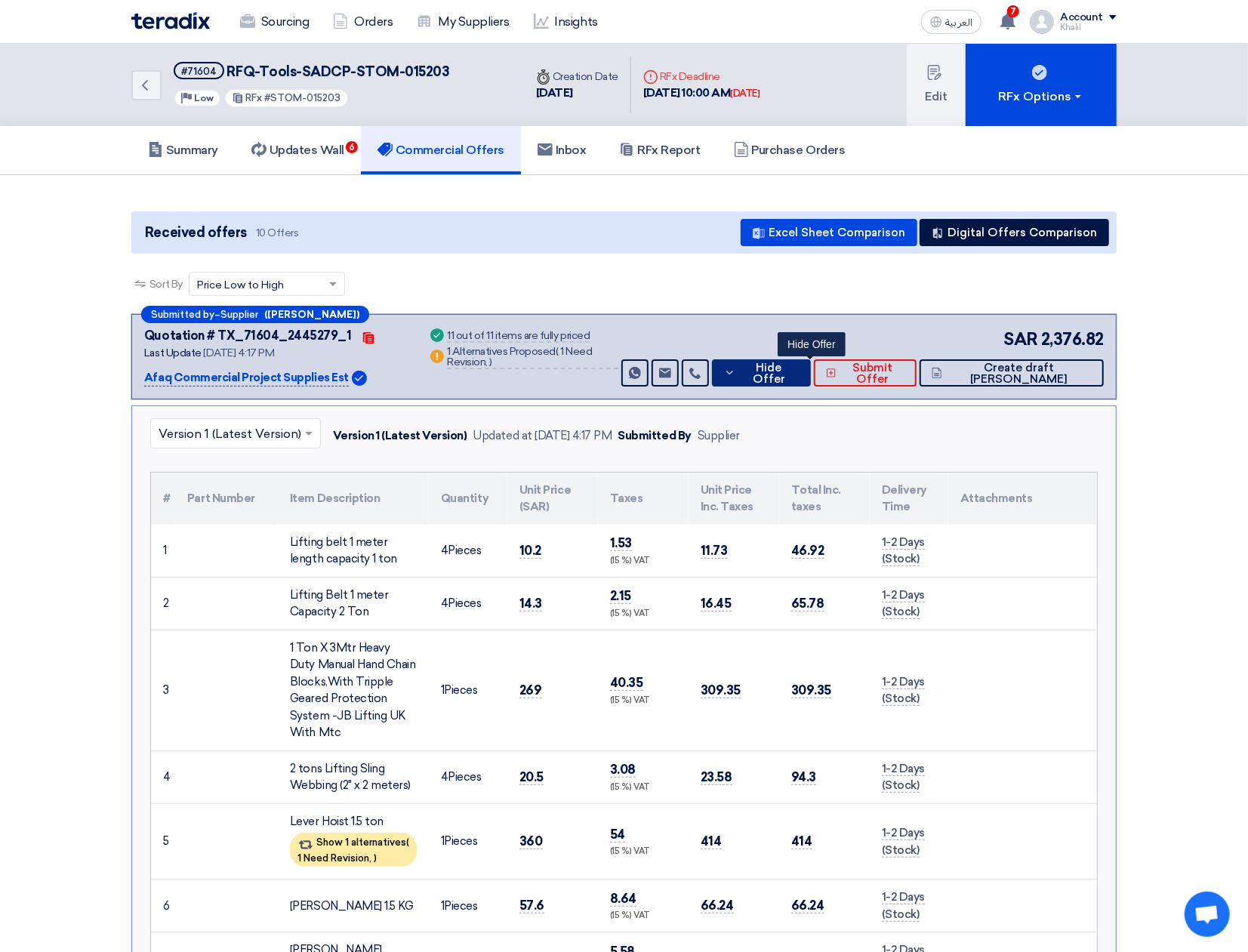
click at [736, 375] on icon at bounding box center [729, 372] width 12 height 12
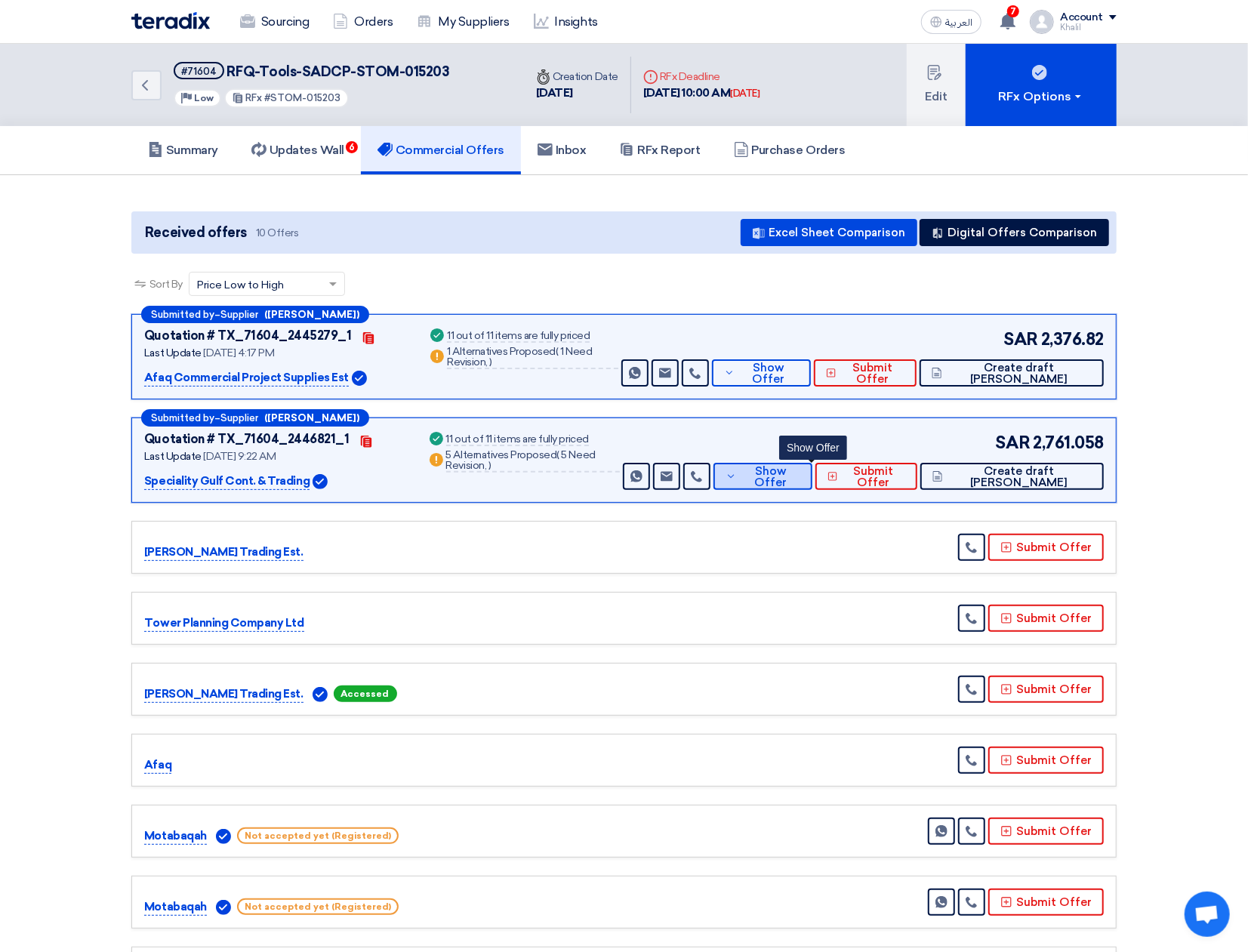
click at [784, 482] on button "Show Offer" at bounding box center [762, 476] width 99 height 27
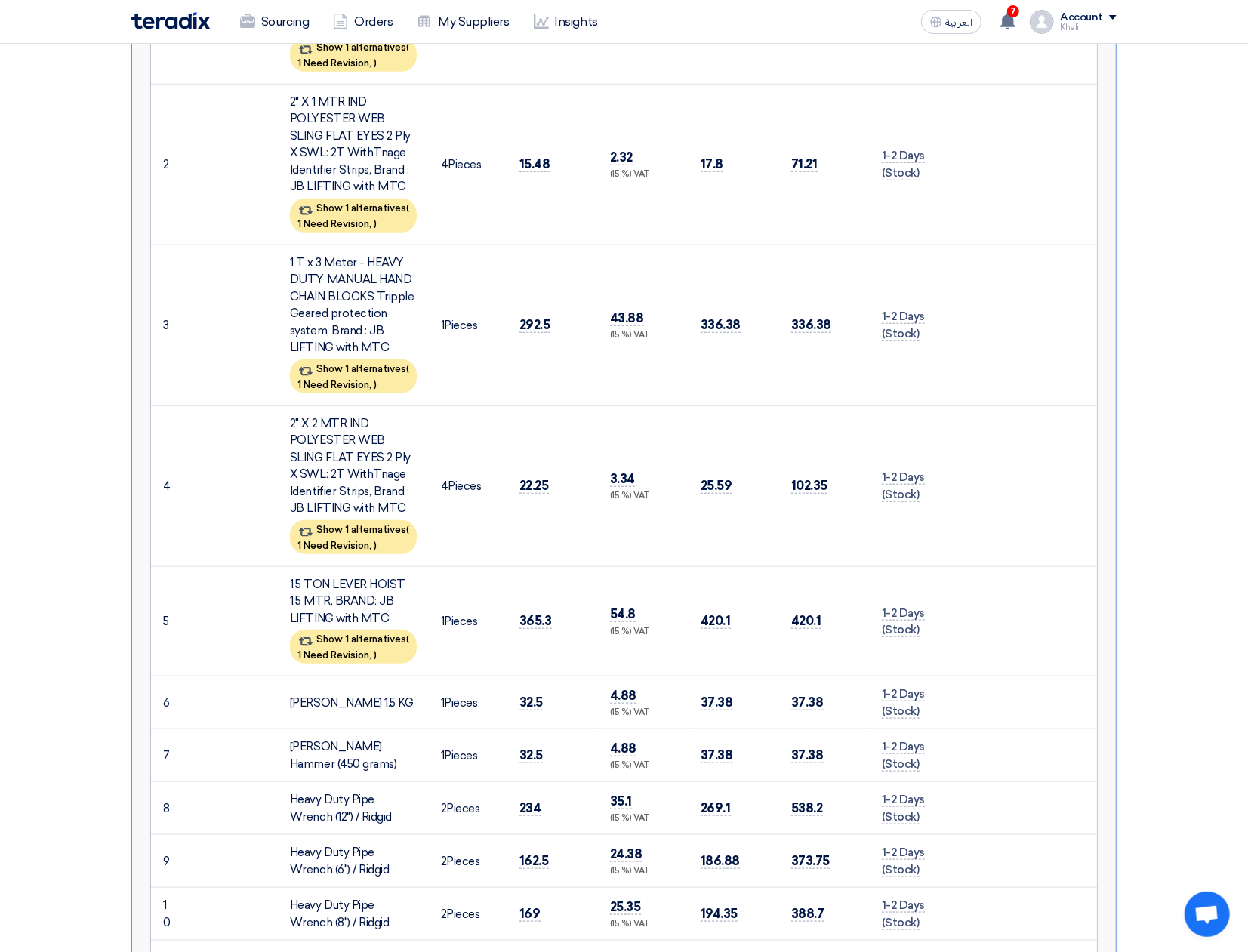
scroll to position [805, 0]
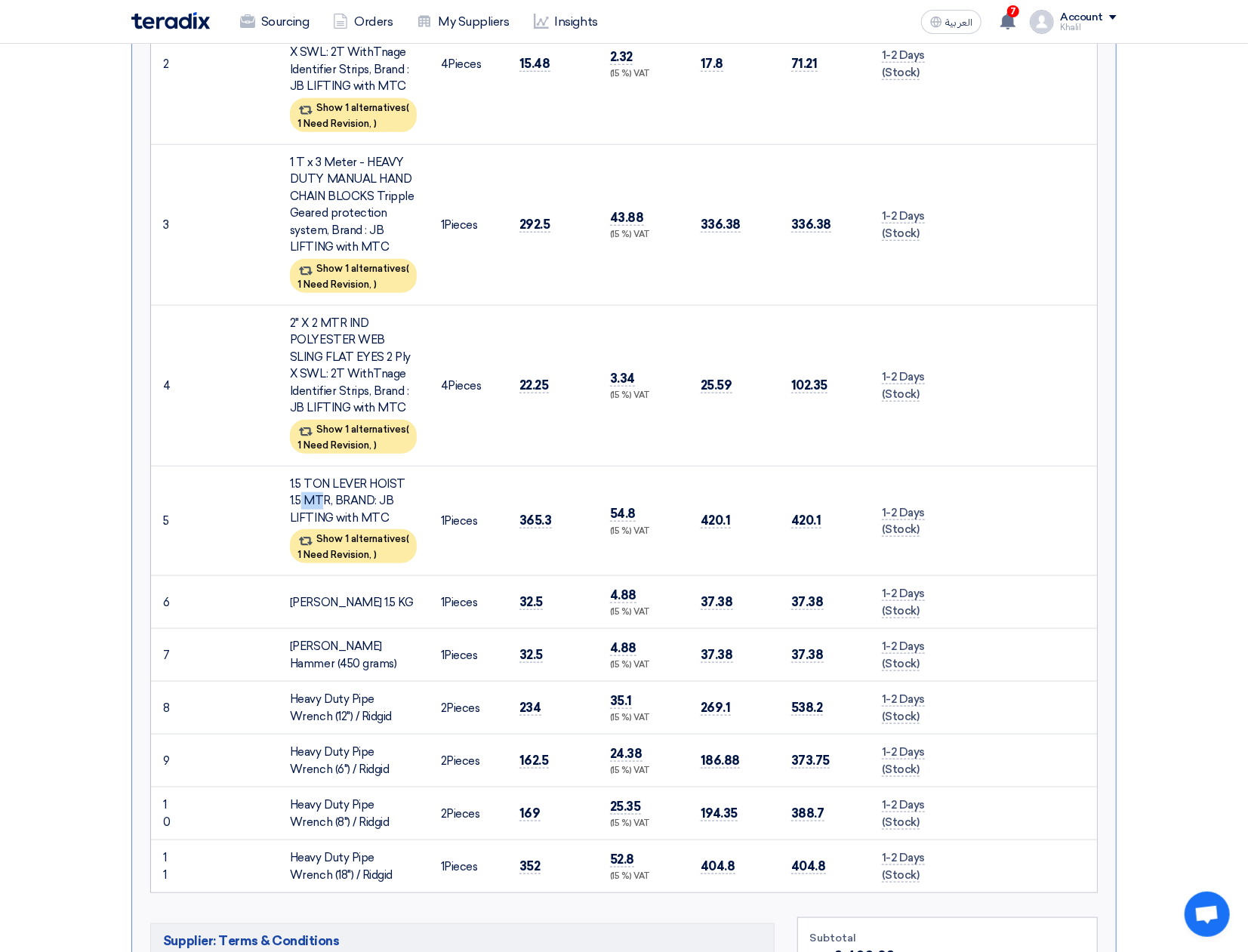
drag, startPoint x: 284, startPoint y: 471, endPoint x: 307, endPoint y: 481, distance: 25.1
click at [304, 480] on td "1.5 TON LEVER HOIST 1.5 MTR, BRAND: JB LIFTING with MTC Show 1 alternatives ( 1…" at bounding box center [353, 521] width 151 height 110
drag, startPoint x: 307, startPoint y: 481, endPoint x: 318, endPoint y: 487, distance: 12.5
click at [318, 487] on div "1.5 TON LEVER HOIST 1.5 MTR, BRAND: JB LIFTING with MTC" at bounding box center [353, 501] width 127 height 51
drag, startPoint x: 318, startPoint y: 487, endPoint x: 353, endPoint y: 491, distance: 35.2
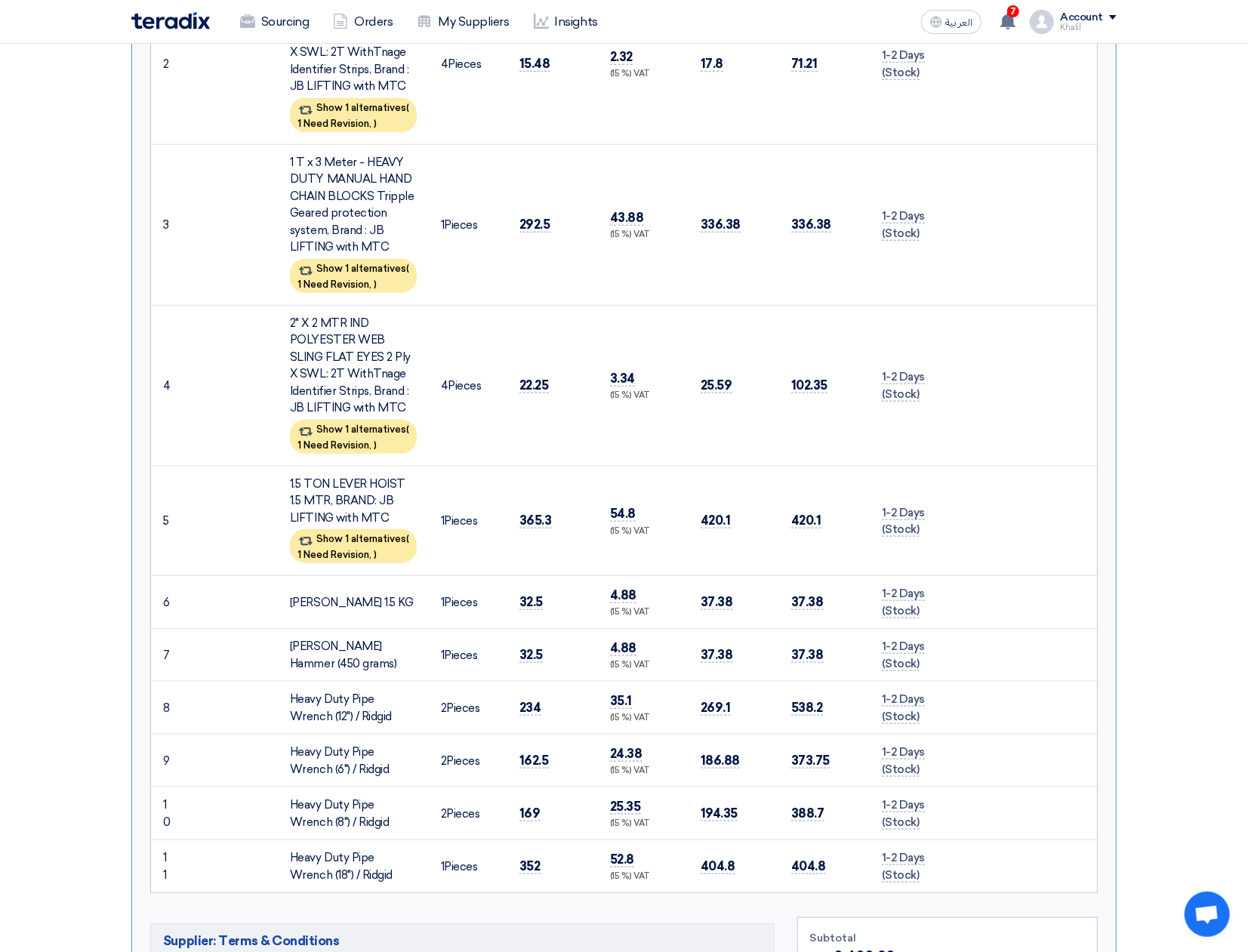
click at [353, 491] on div "1.5 TON LEVER HOIST 1.5 MTR, BRAND: JB LIFTING with MTC" at bounding box center [353, 501] width 127 height 51
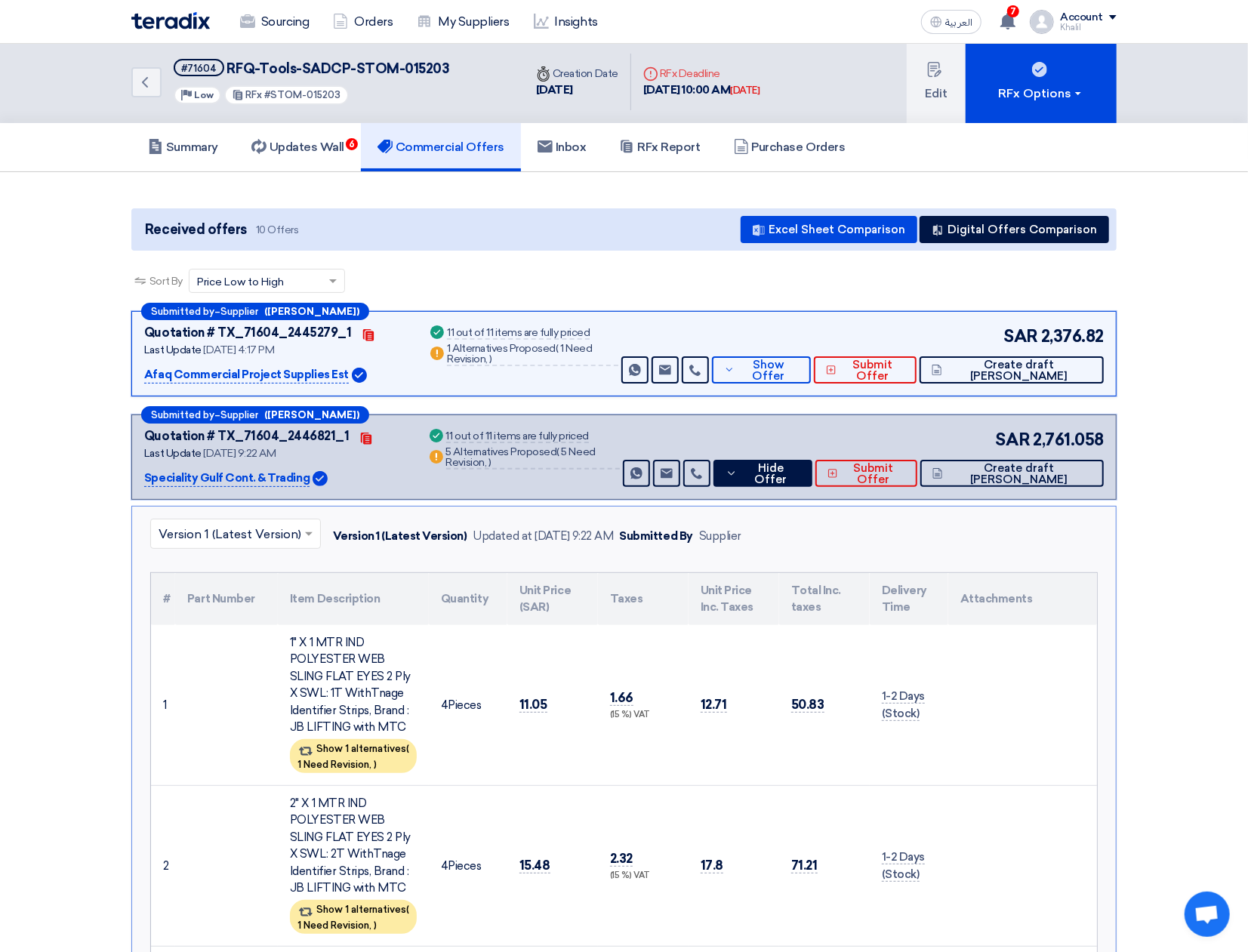
scroll to position [0, 0]
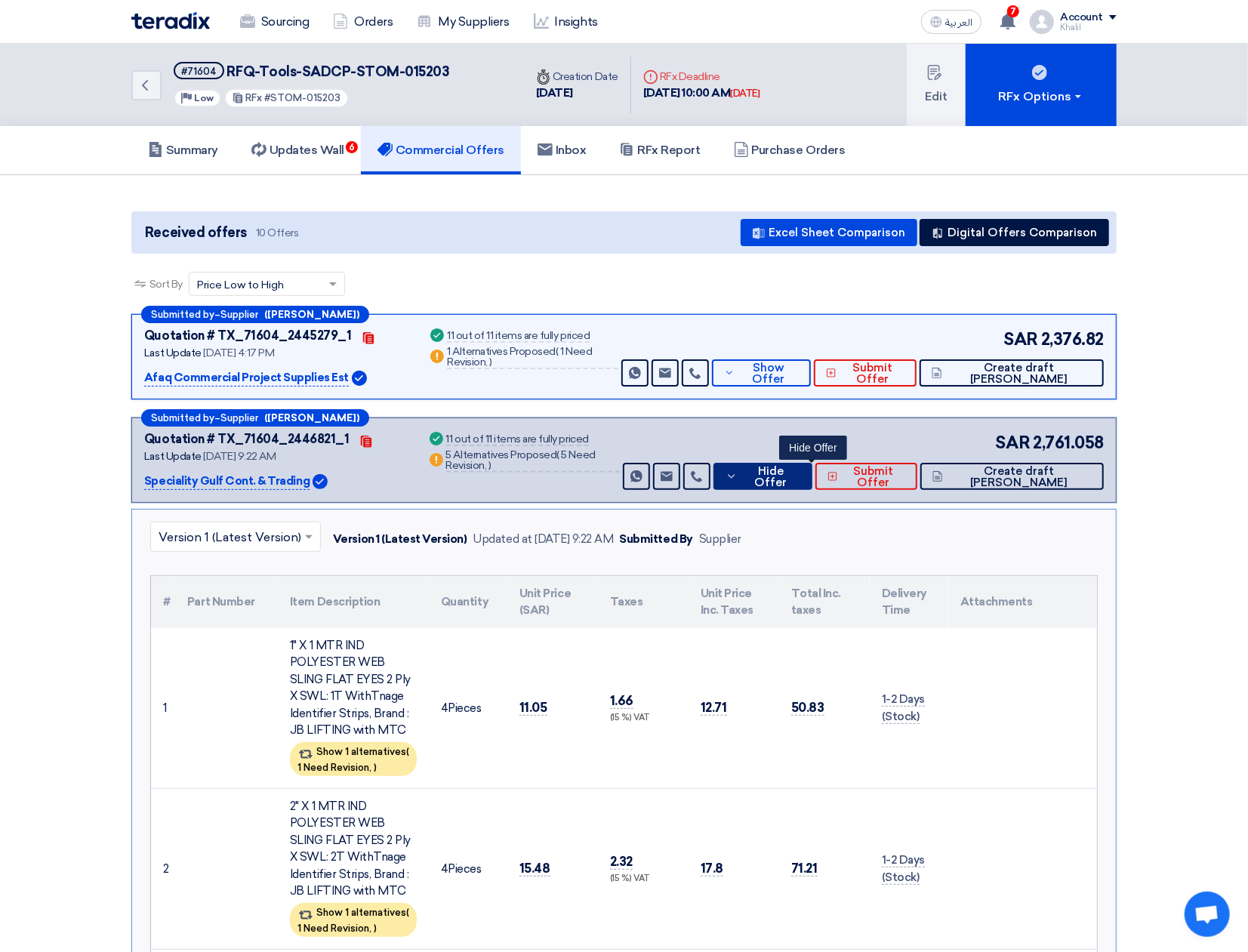
click at [737, 480] on icon at bounding box center [731, 476] width 12 height 12
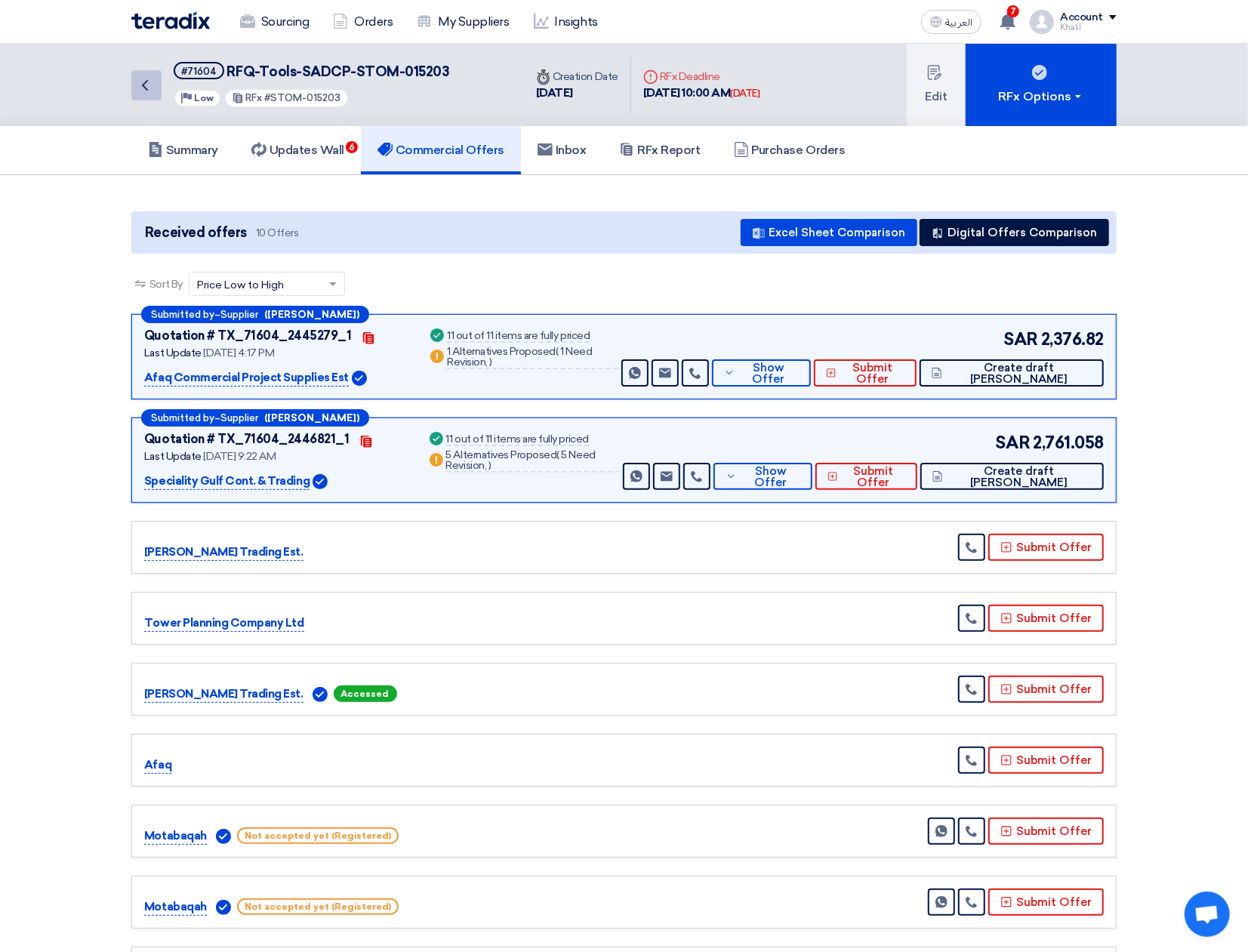
click at [136, 86] on icon "Back" at bounding box center [144, 85] width 18 height 18
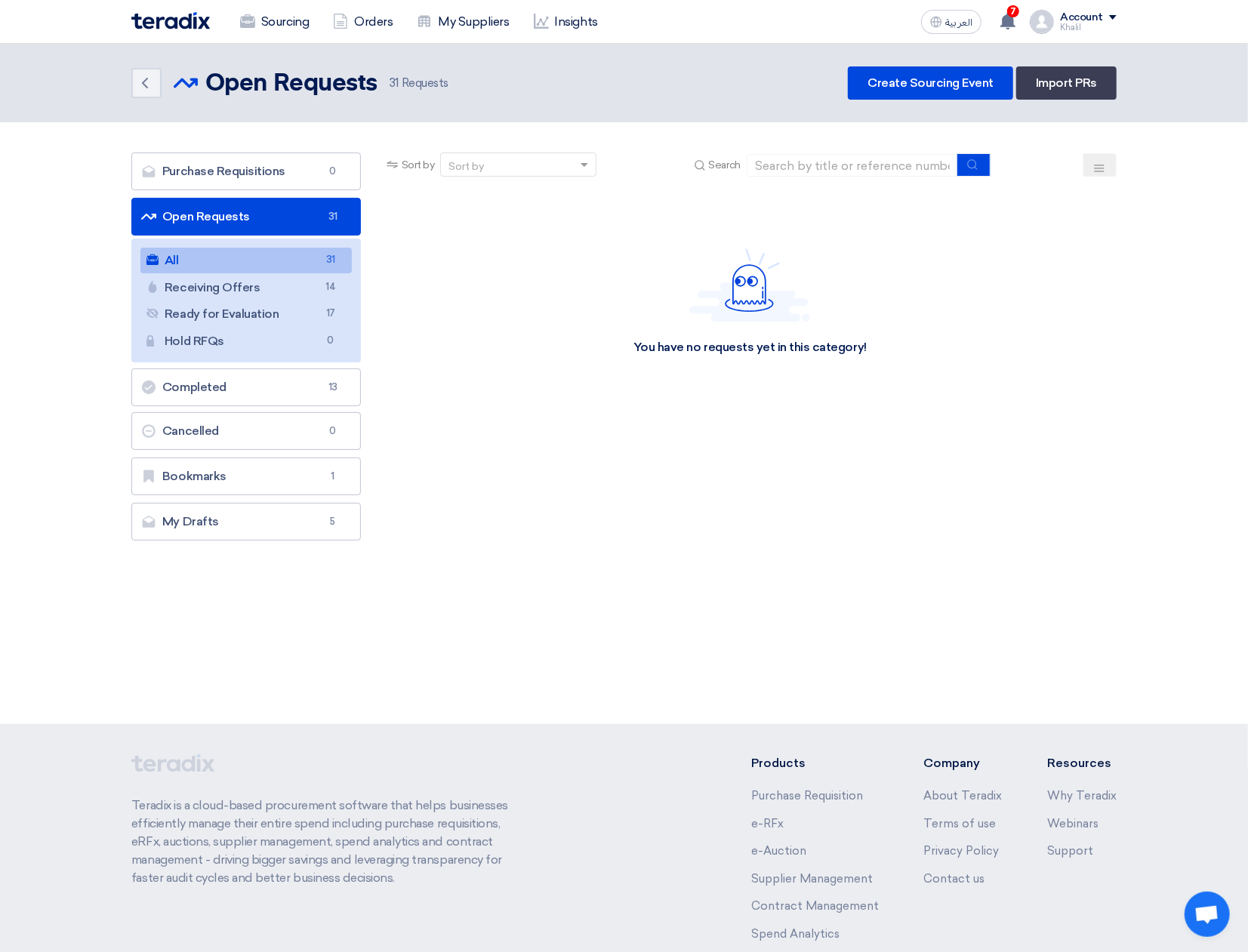
click at [258, 255] on link "All All 31" at bounding box center [246, 260] width 212 height 26
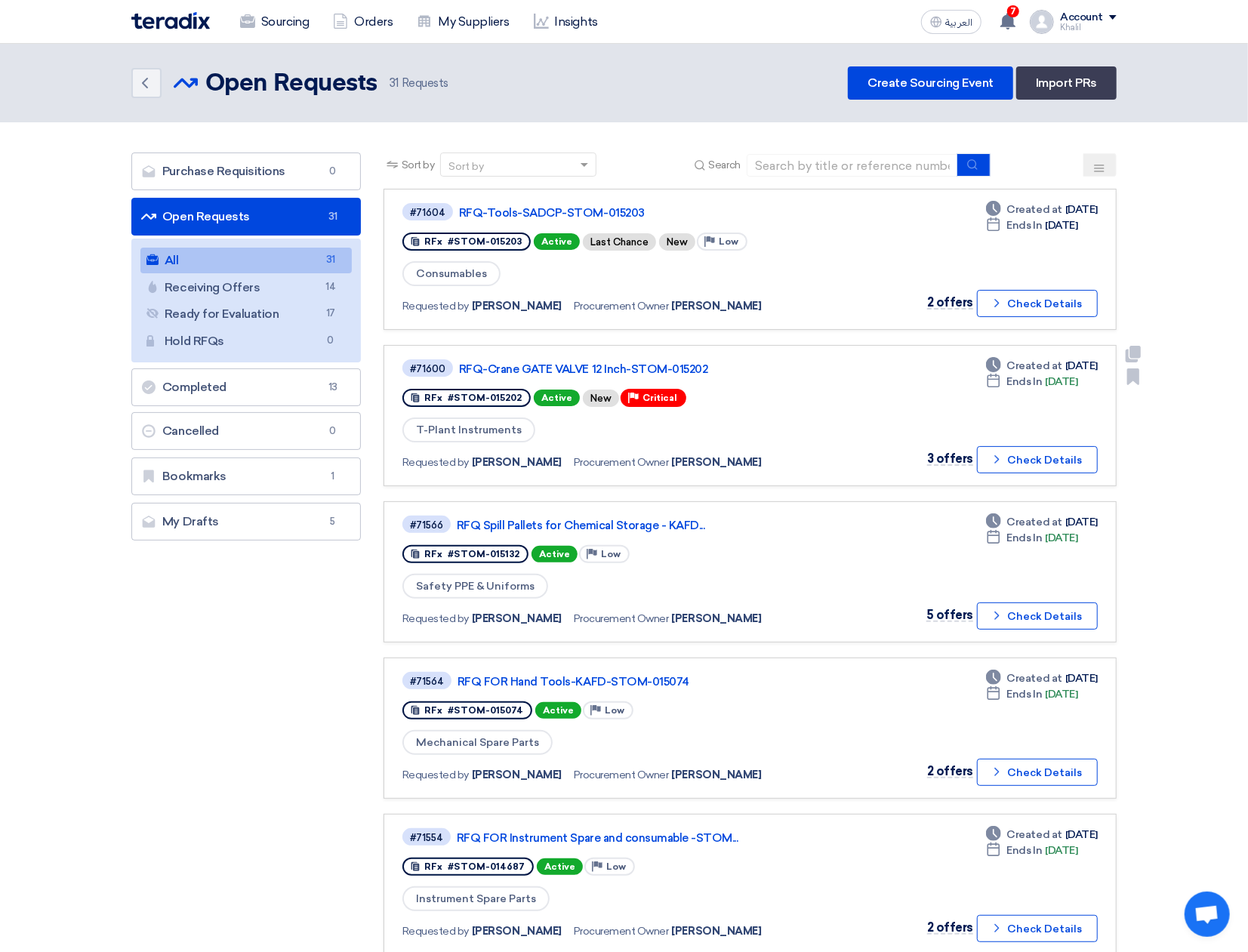
scroll to position [101, 0]
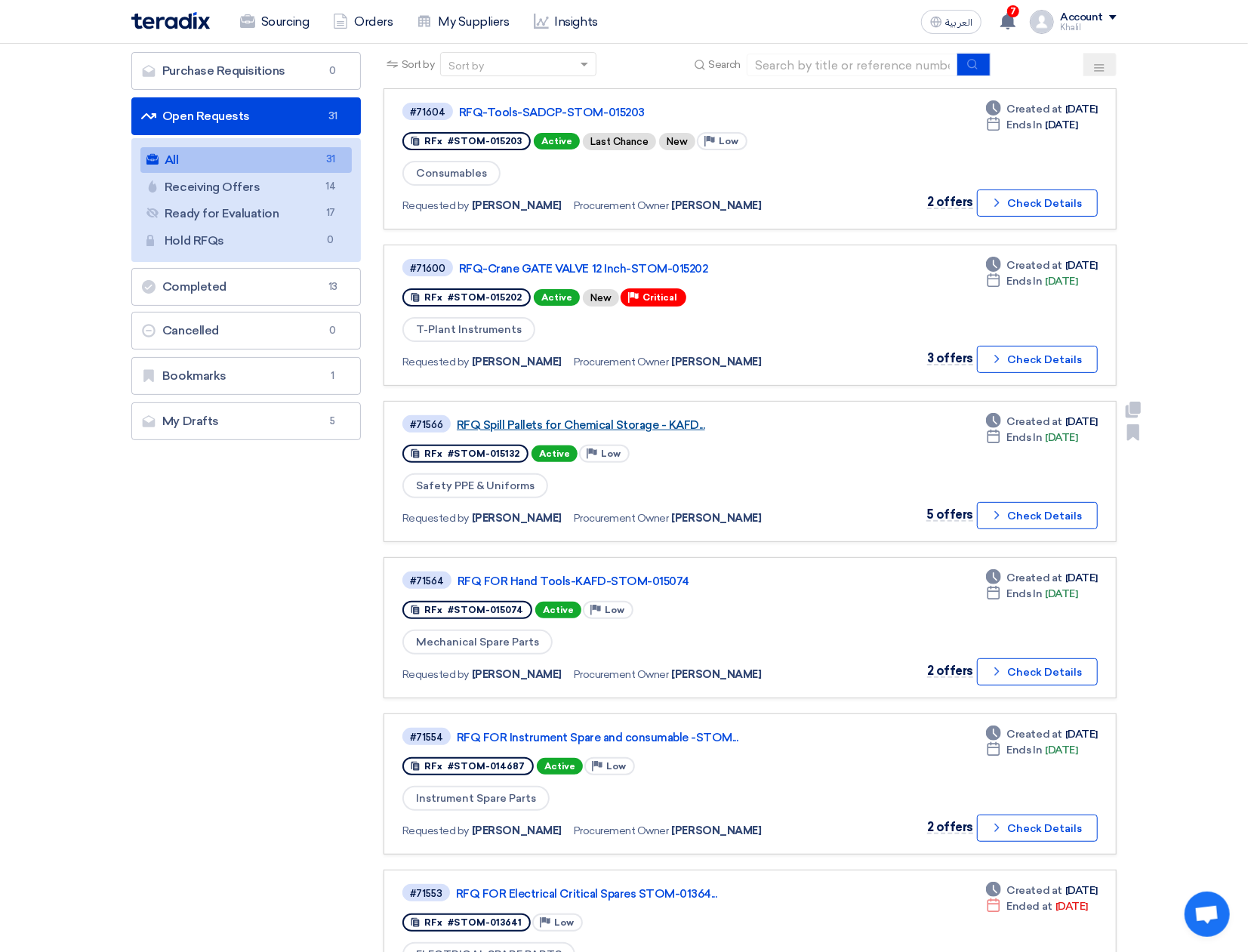
click at [660, 421] on link "RFQ Spill Pallets for Chemical Storage - KAFD..." at bounding box center [645, 425] width 377 height 14
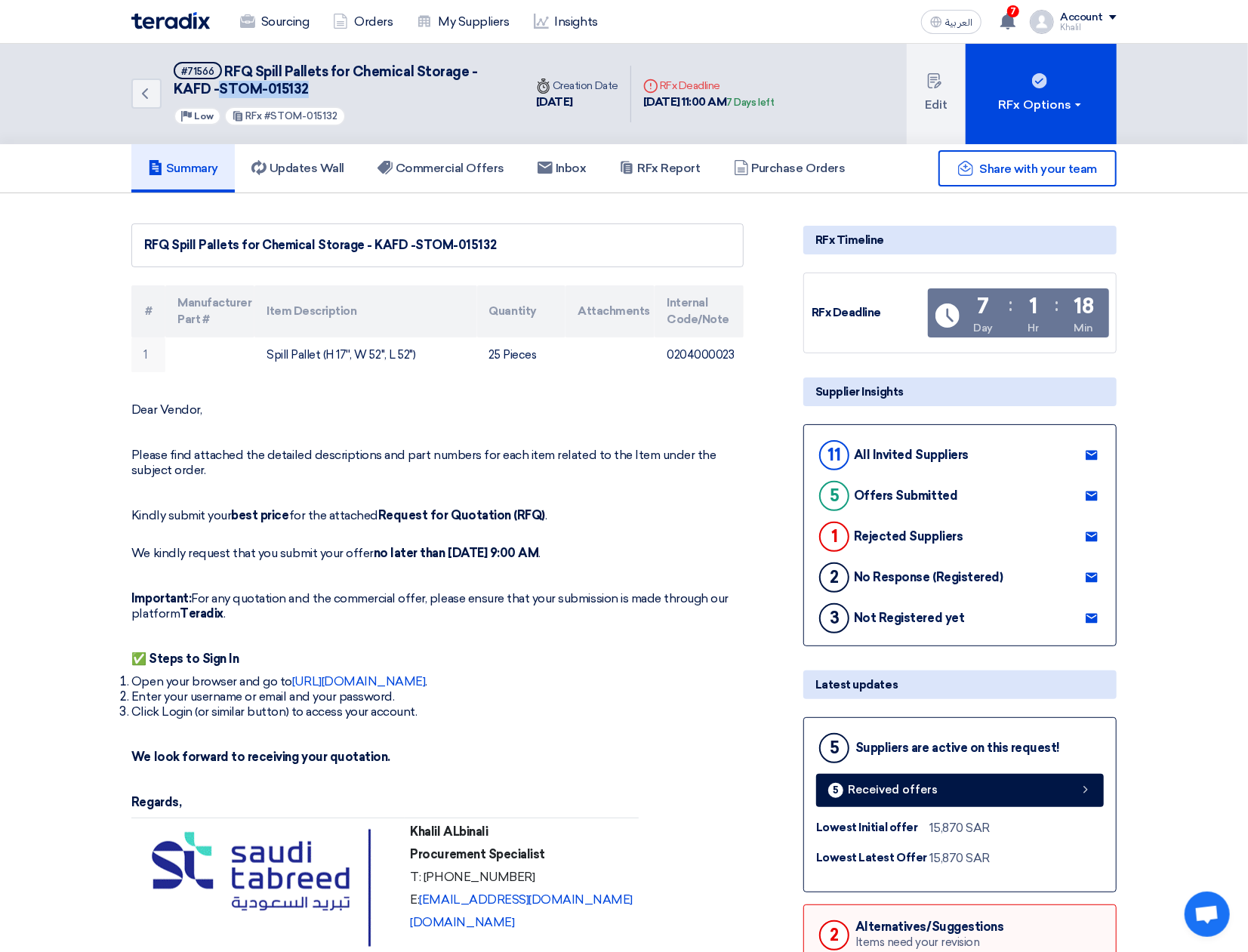
drag, startPoint x: 309, startPoint y: 91, endPoint x: 222, endPoint y: 89, distance: 87.0
click at [222, 89] on h5 "#71566 RFQ Spill Pallets for Chemical Storage - KAFD -STOM-015132" at bounding box center [339, 80] width 332 height 37
copy span "STOM-015132"
click at [451, 173] on h5 "Commercial Offers" at bounding box center [440, 168] width 127 height 15
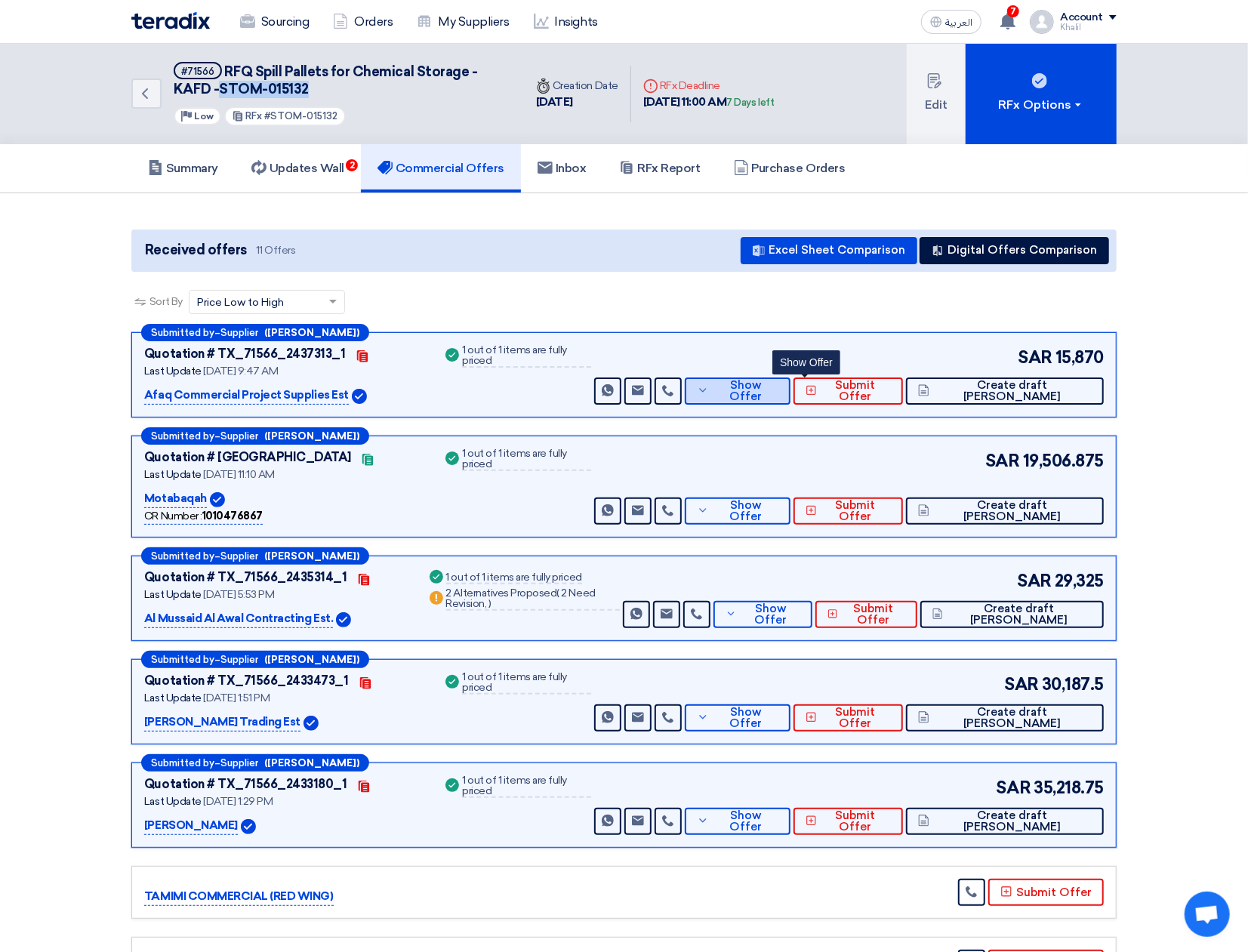
click at [779, 393] on span "Show Offer" at bounding box center [746, 391] width 66 height 22
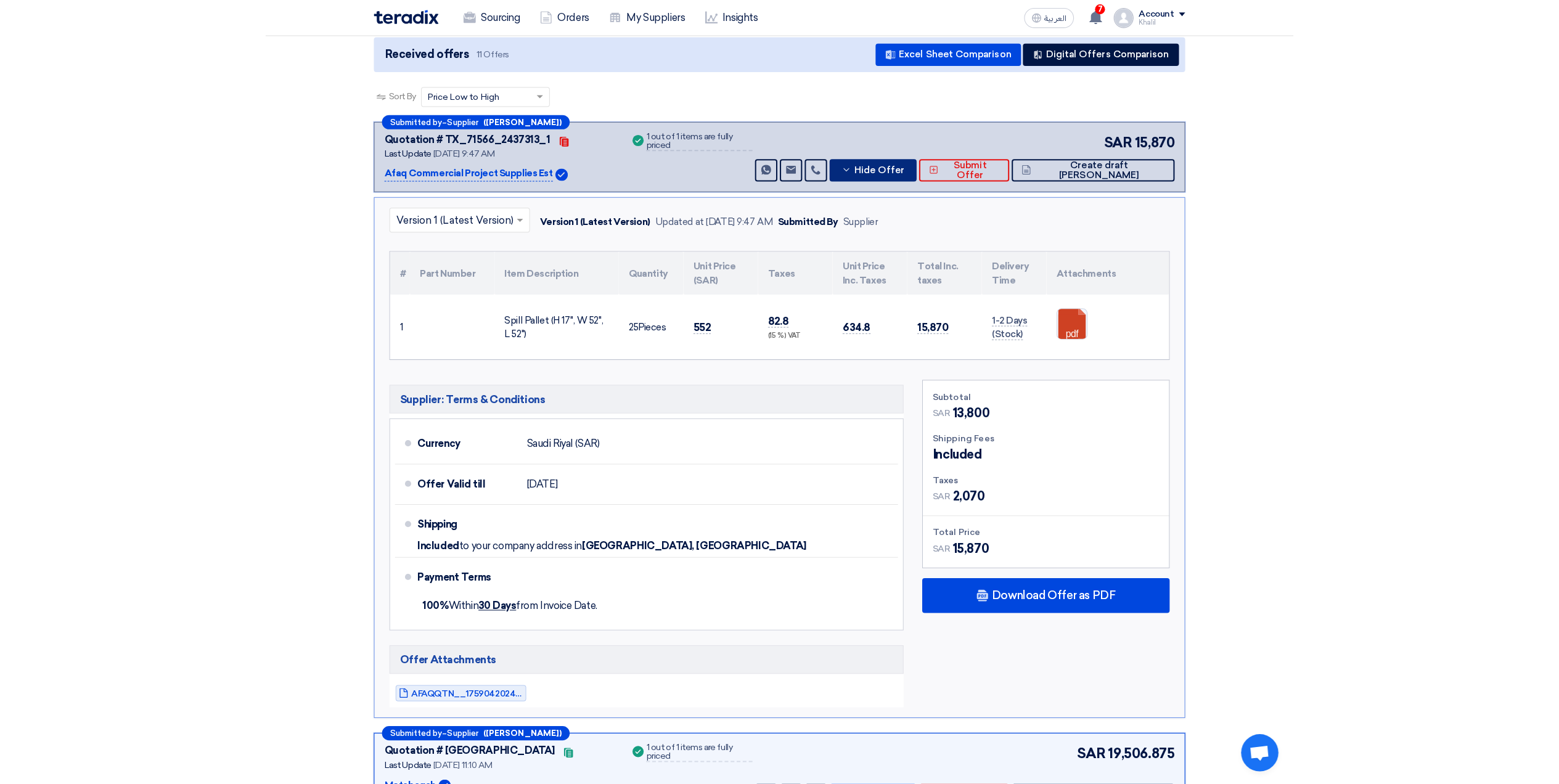
scroll to position [164, 0]
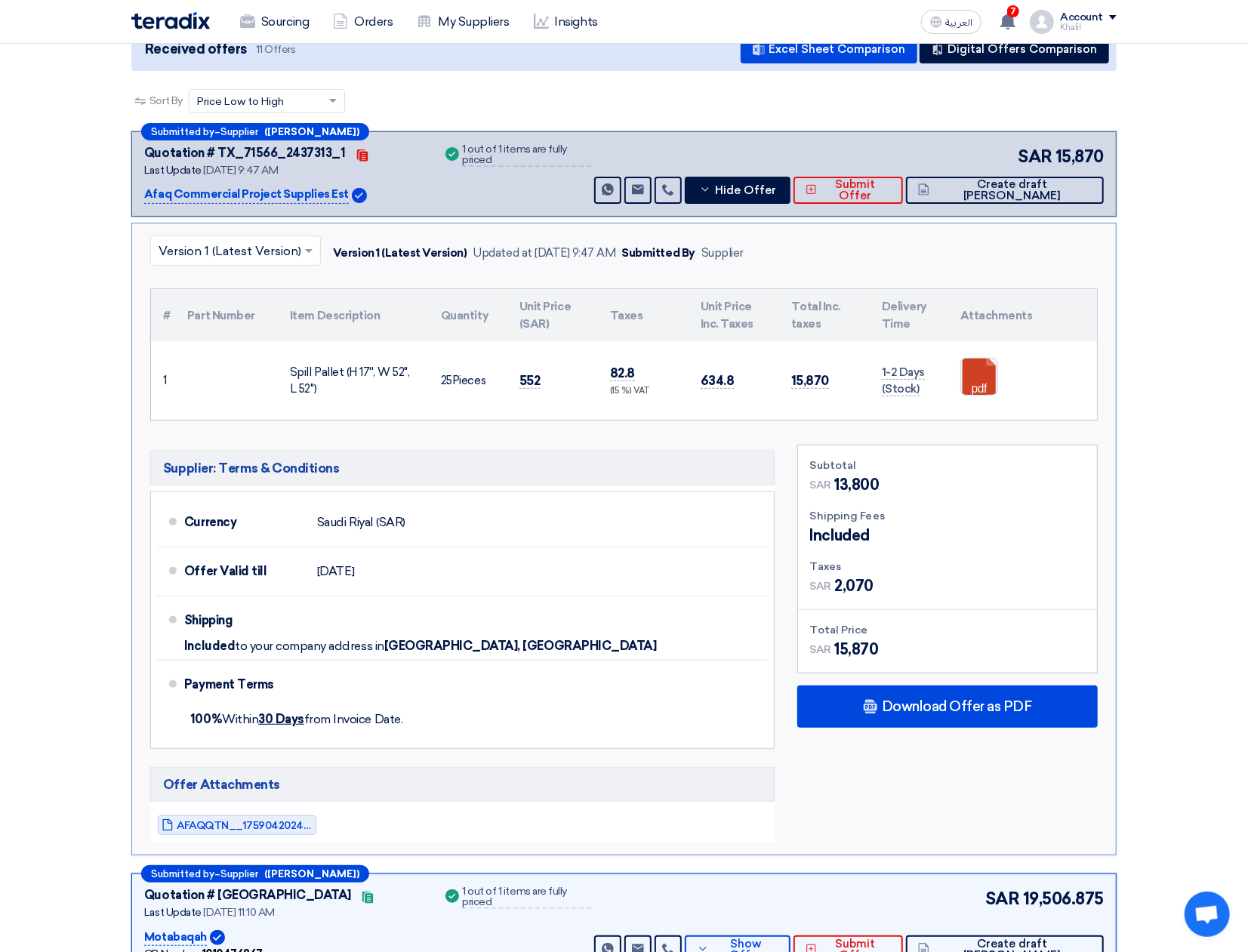
drag, startPoint x: 520, startPoint y: 378, endPoint x: 556, endPoint y: 387, distance: 37.1
click at [556, 387] on td "552" at bounding box center [552, 380] width 91 height 78
copy span "552"
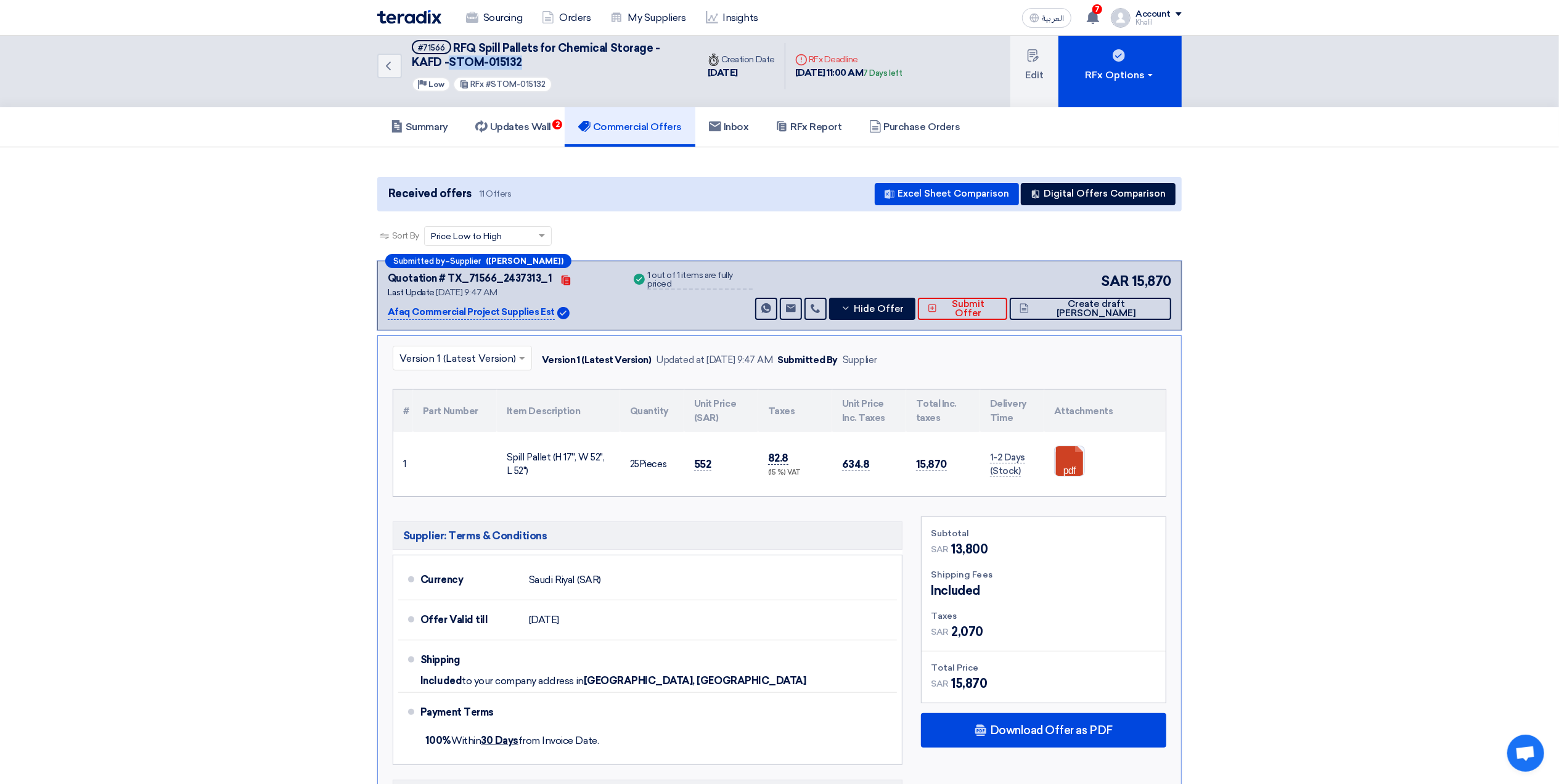
scroll to position [0, 0]
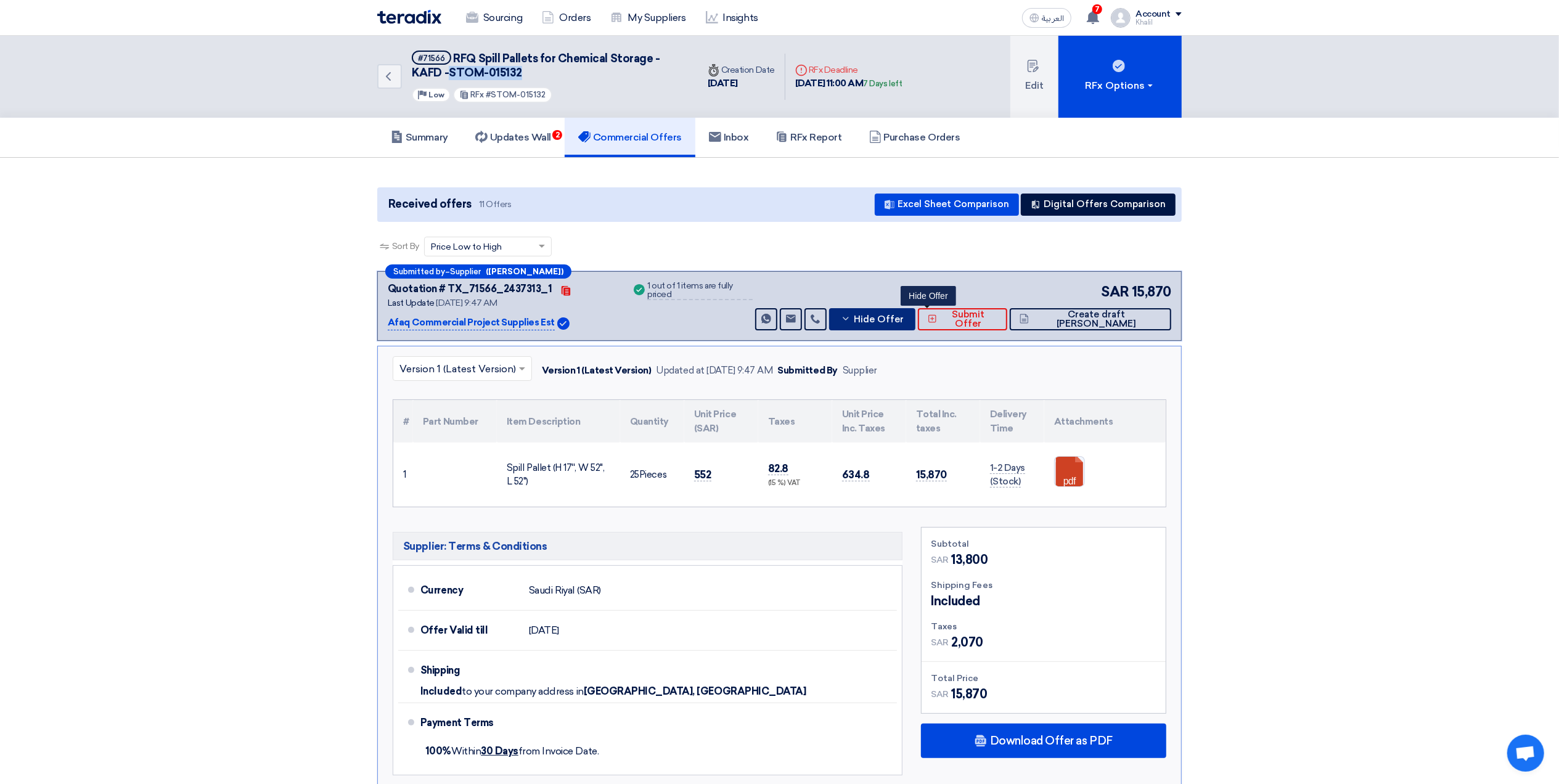
click at [903, 318] on span "Hide Offer" at bounding box center [878, 320] width 50 height 9
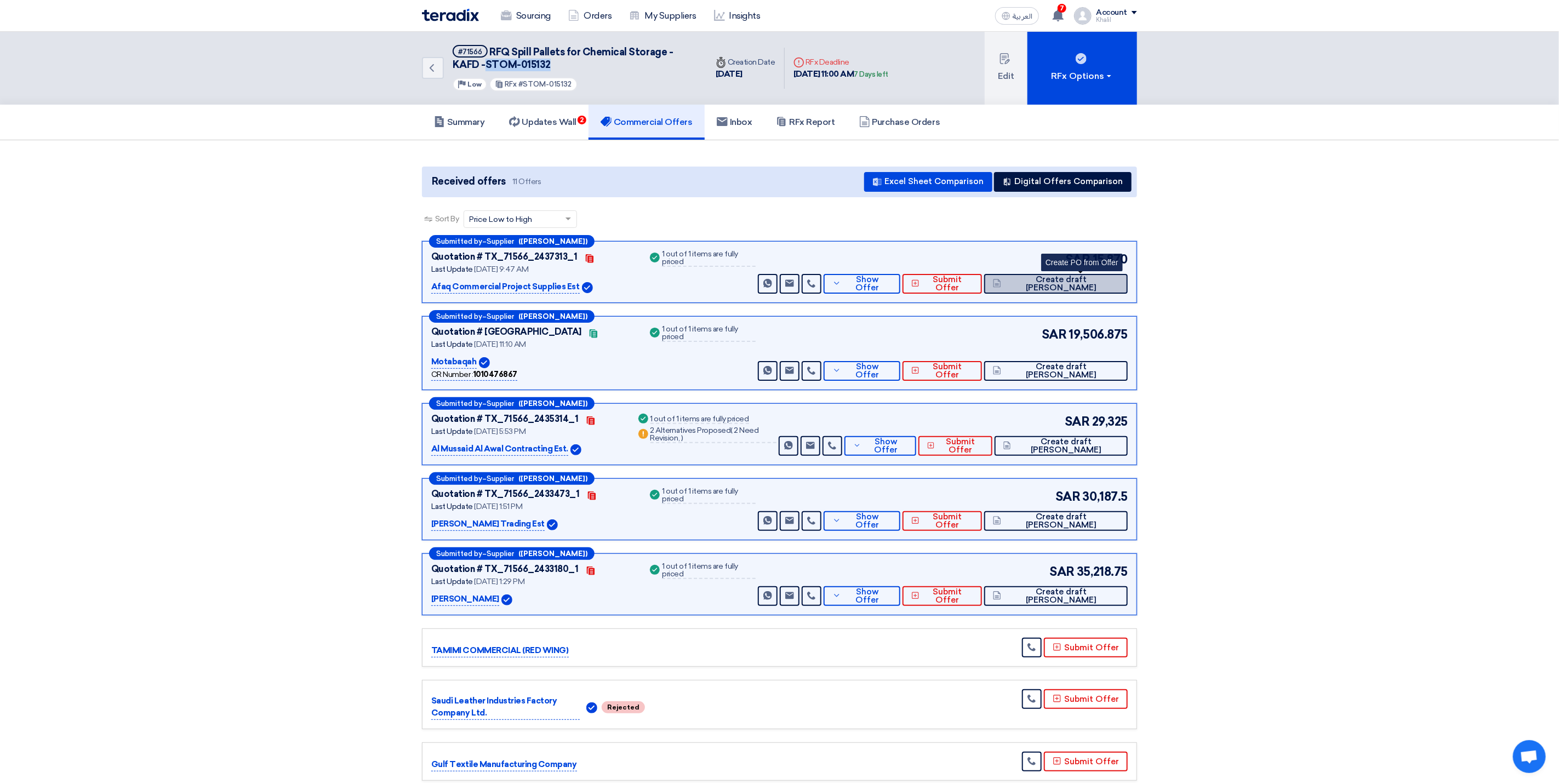
click at [1063, 288] on span "Create draft [PERSON_NAME]" at bounding box center [1062, 284] width 115 height 16
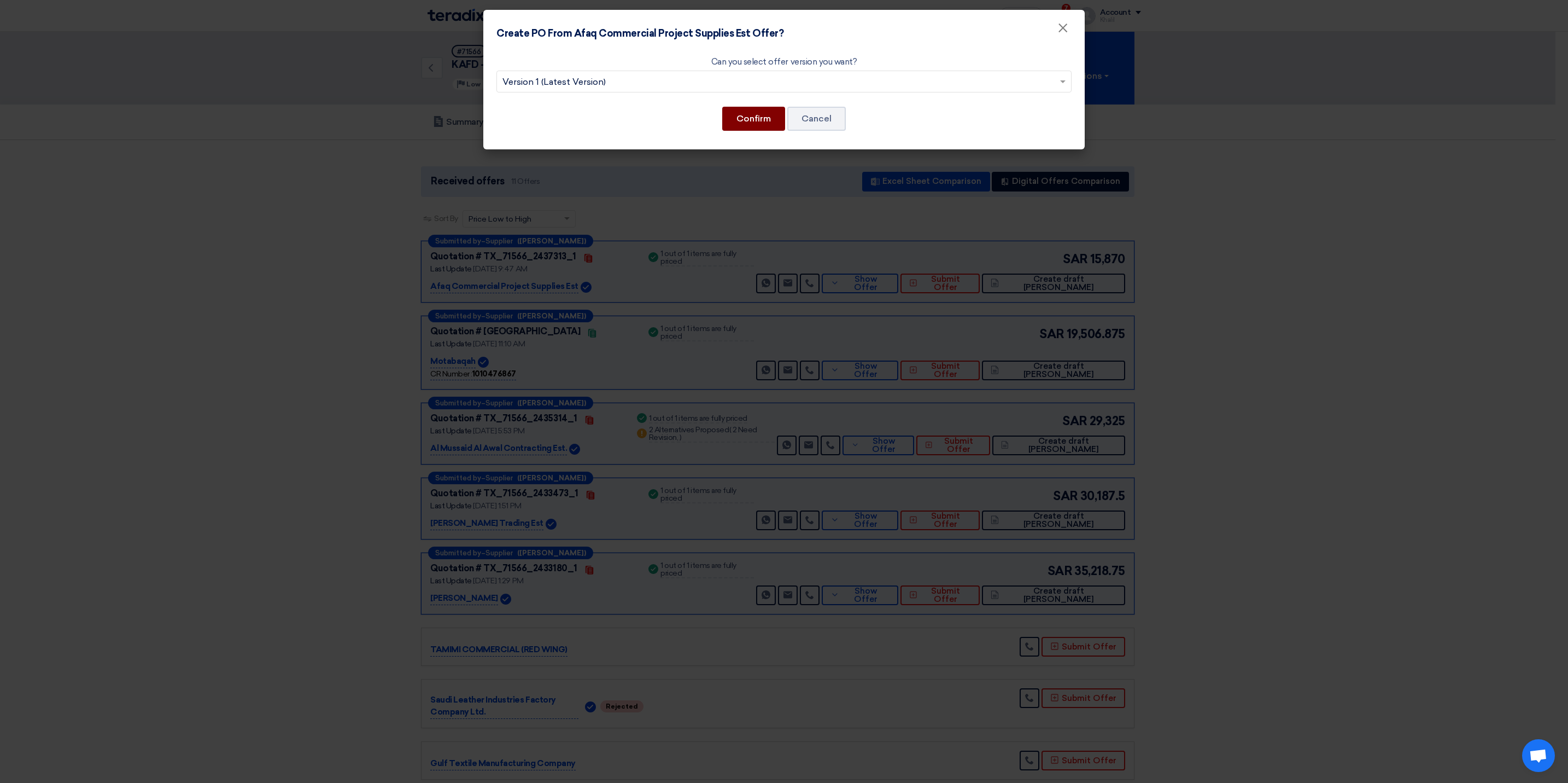
click at [753, 125] on button "Confirm" at bounding box center [754, 118] width 63 height 24
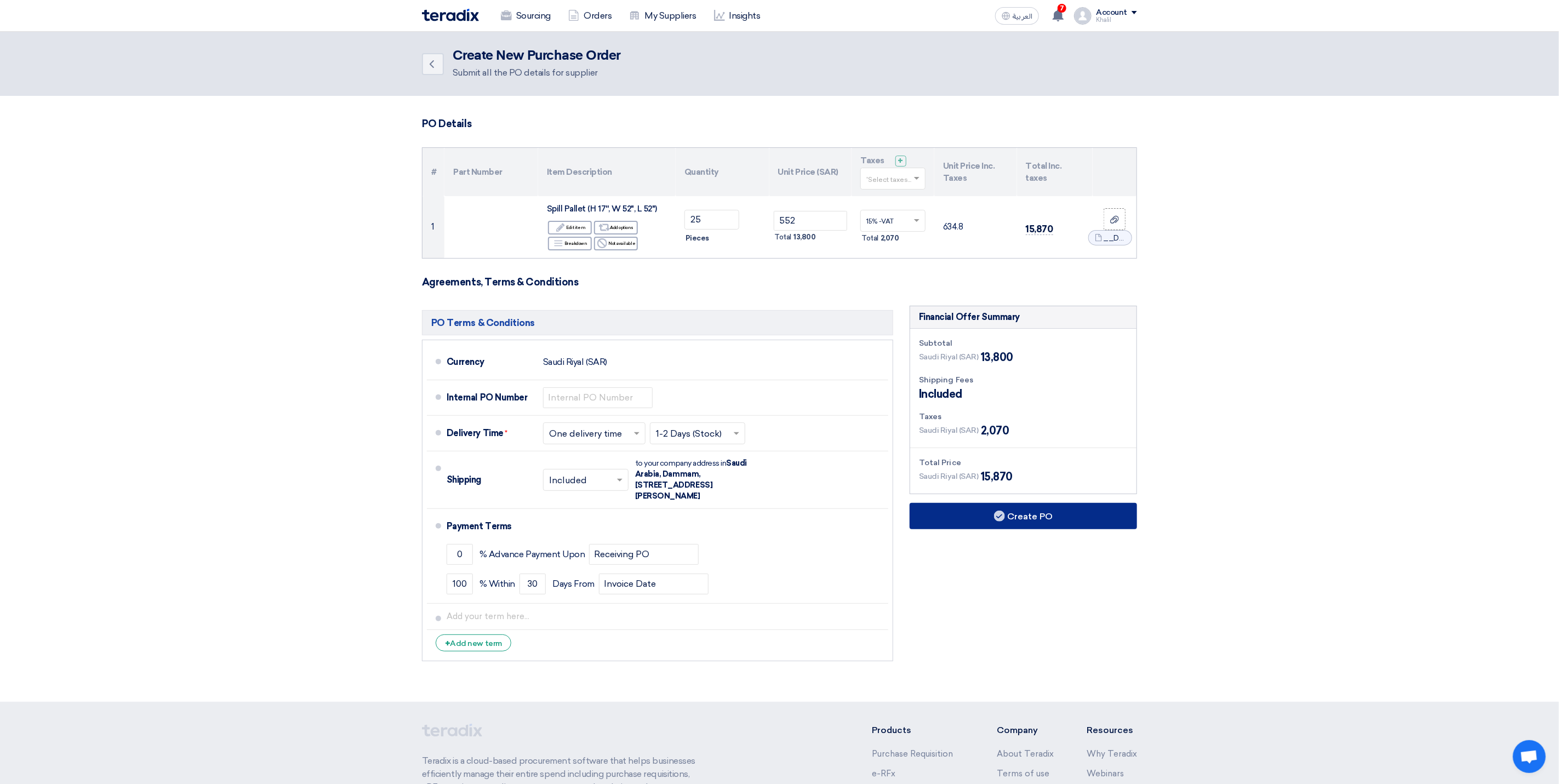
click at [1021, 526] on button "Create PO" at bounding box center [1023, 515] width 228 height 26
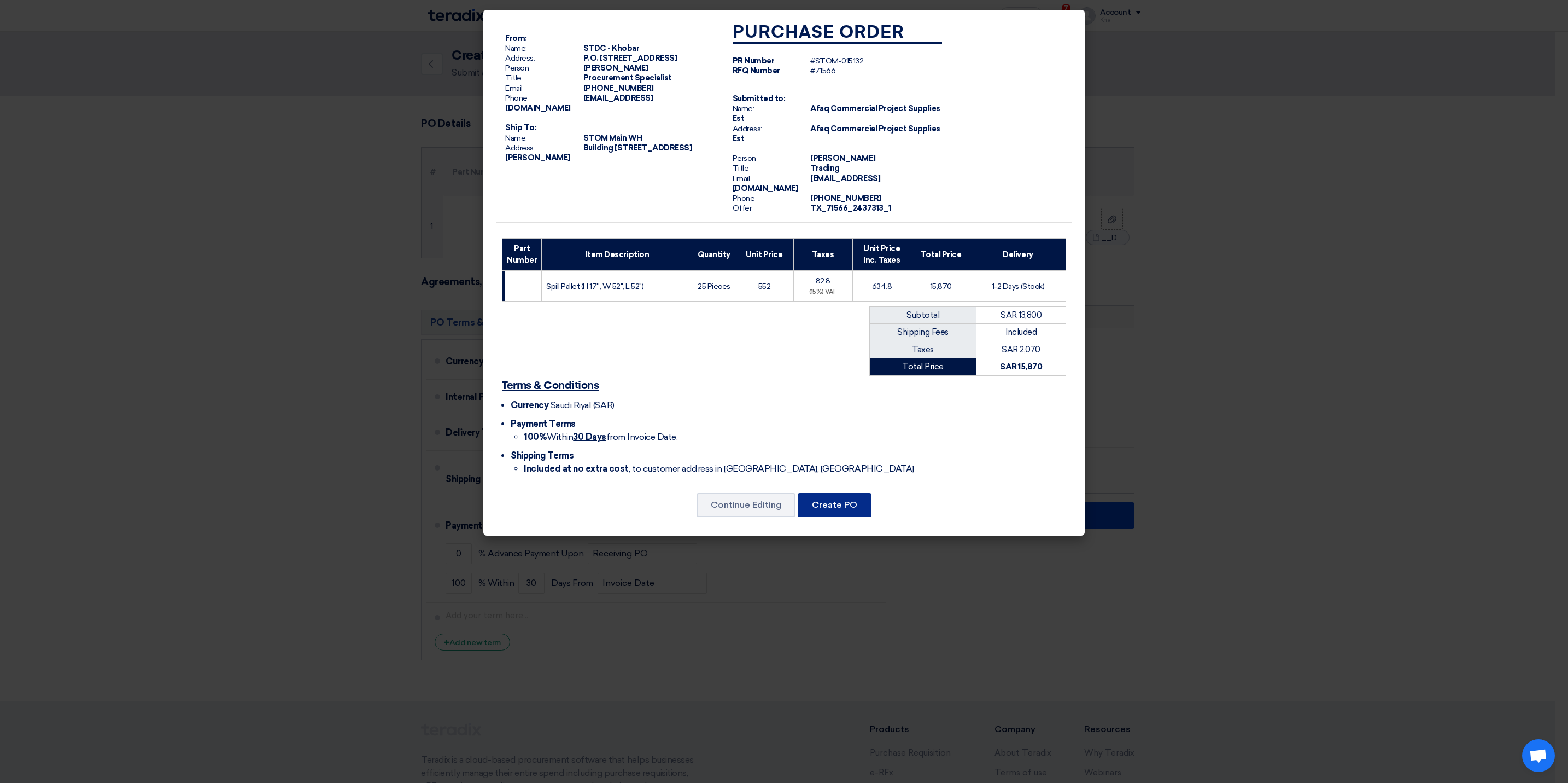
click at [840, 501] on button "Create PO" at bounding box center [834, 505] width 74 height 24
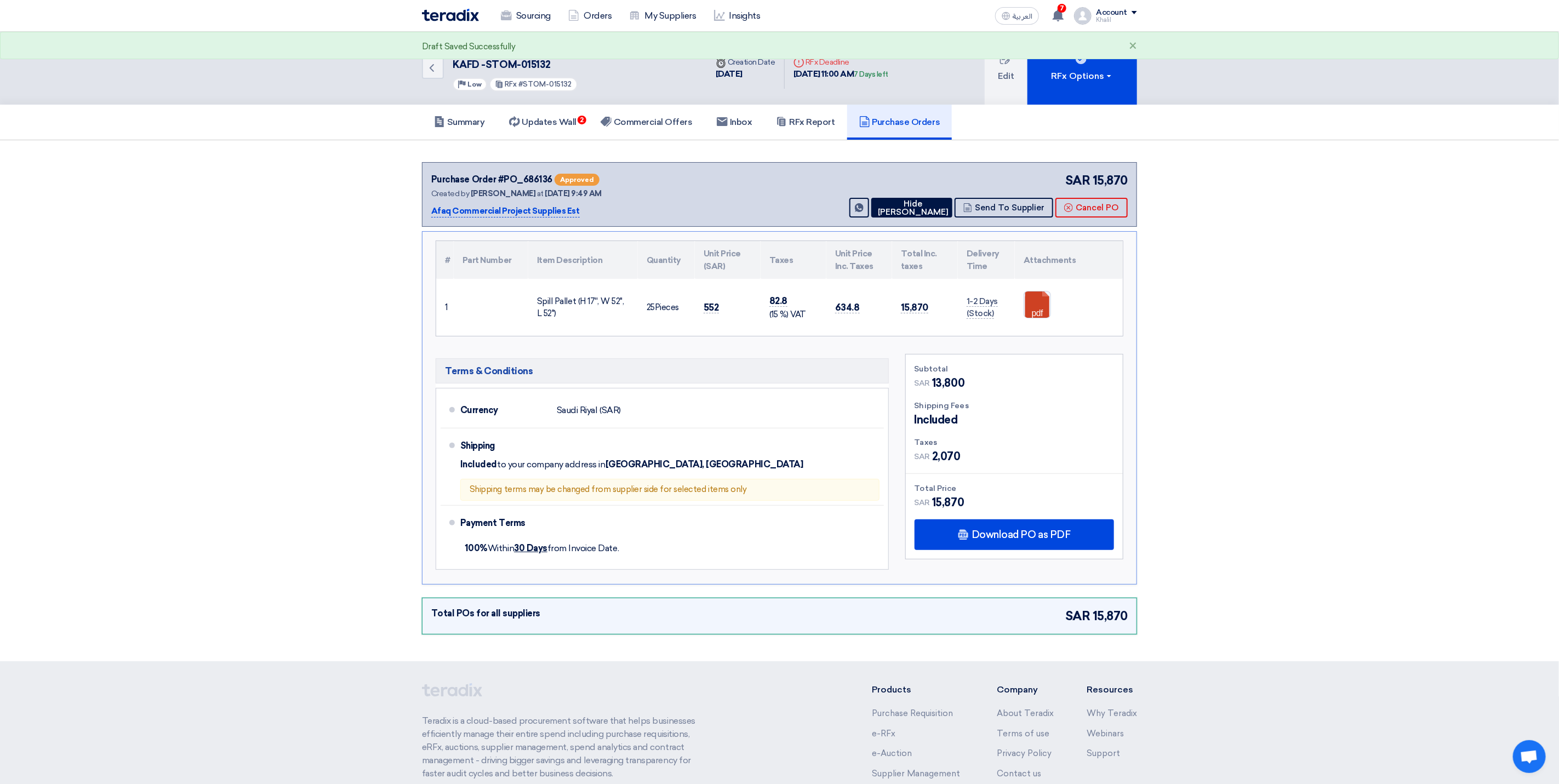
click at [1297, 449] on section "Purchase Order #PO_686136 Approved Created by [PERSON_NAME] at [DATE] 9:49 AM A…" at bounding box center [780, 401] width 1559 height 521
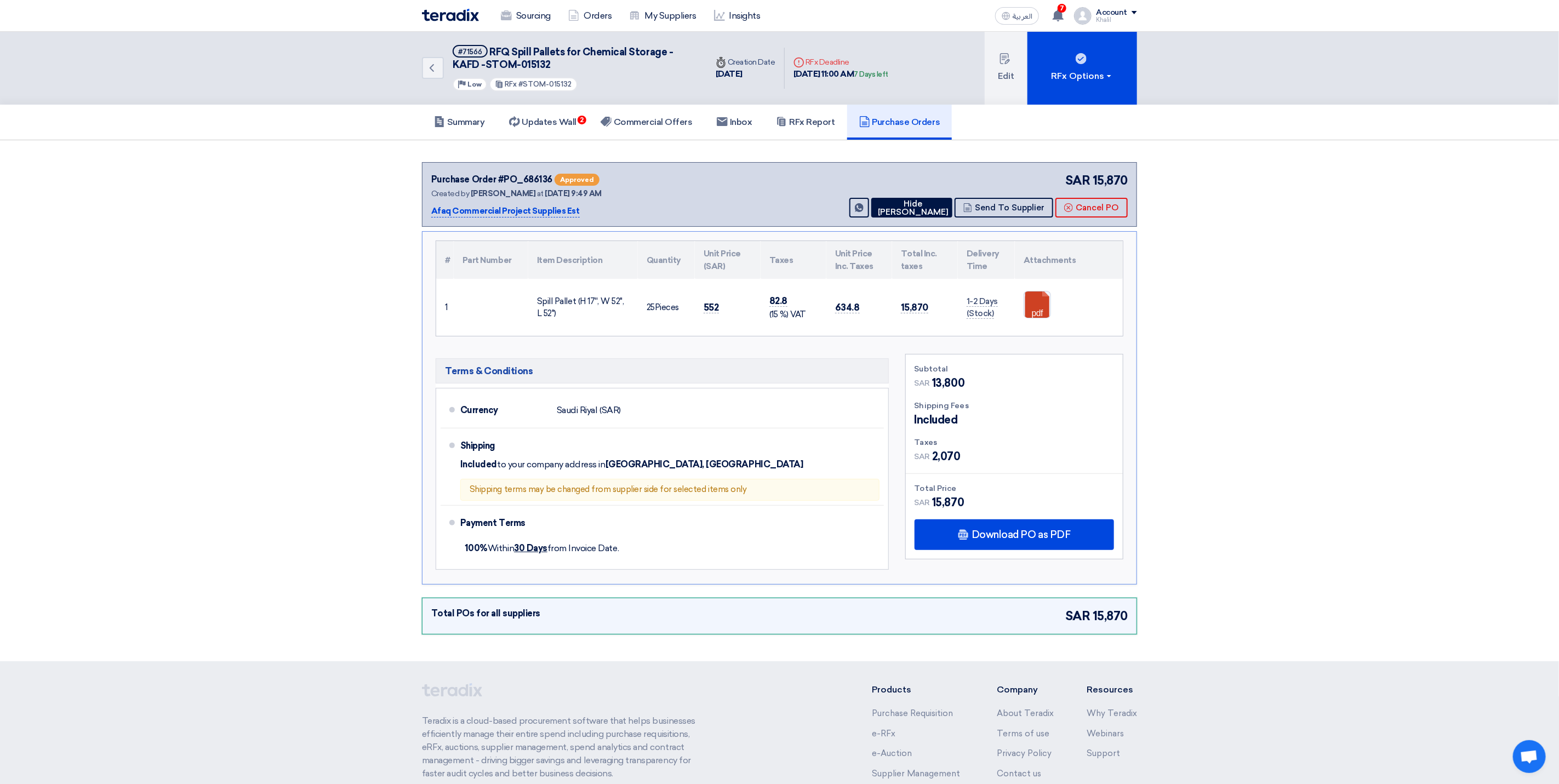
click at [533, 58] on span "RFQ Spill Pallets for Chemical Storage - KAFD -STOM-015132" at bounding box center [563, 58] width 221 height 25
copy div "RFQ Spill Pallets for Chemical Storage - KAFD -STOM-015132"
click at [632, 124] on h5 "Commercial Offers" at bounding box center [646, 122] width 92 height 11
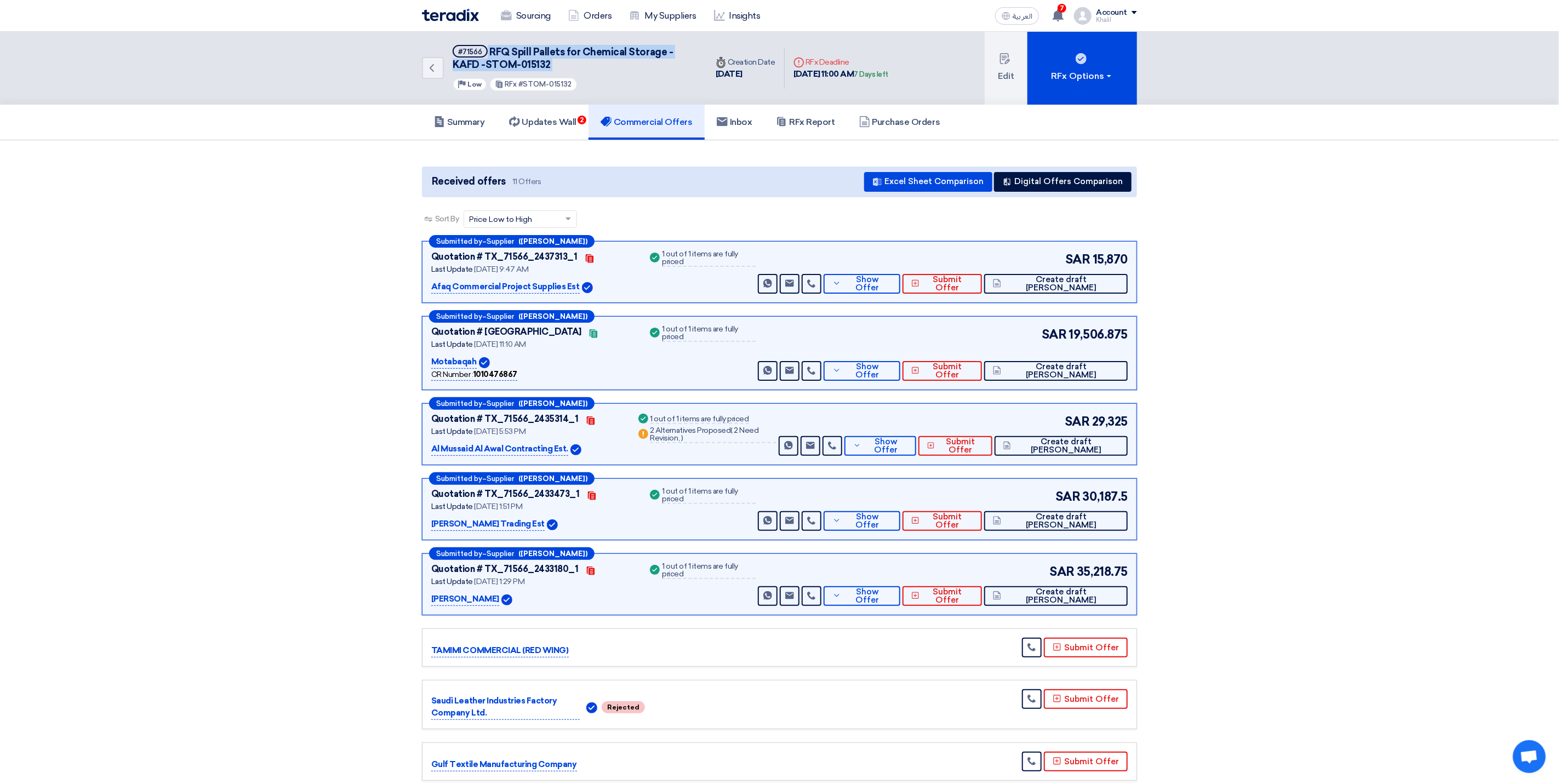
click at [539, 60] on span "RFQ Spill Pallets for Chemical Storage - KAFD -STOM-015132" at bounding box center [563, 58] width 221 height 25
drag, startPoint x: 492, startPoint y: 51, endPoint x: 550, endPoint y: 61, distance: 58.9
click at [550, 61] on h5 "#71566 RFQ Spill Pallets for Chemical Storage - KAFD -STOM-015132" at bounding box center [573, 58] width 241 height 27
drag, startPoint x: 550, startPoint y: 61, endPoint x: 493, endPoint y: 48, distance: 58.5
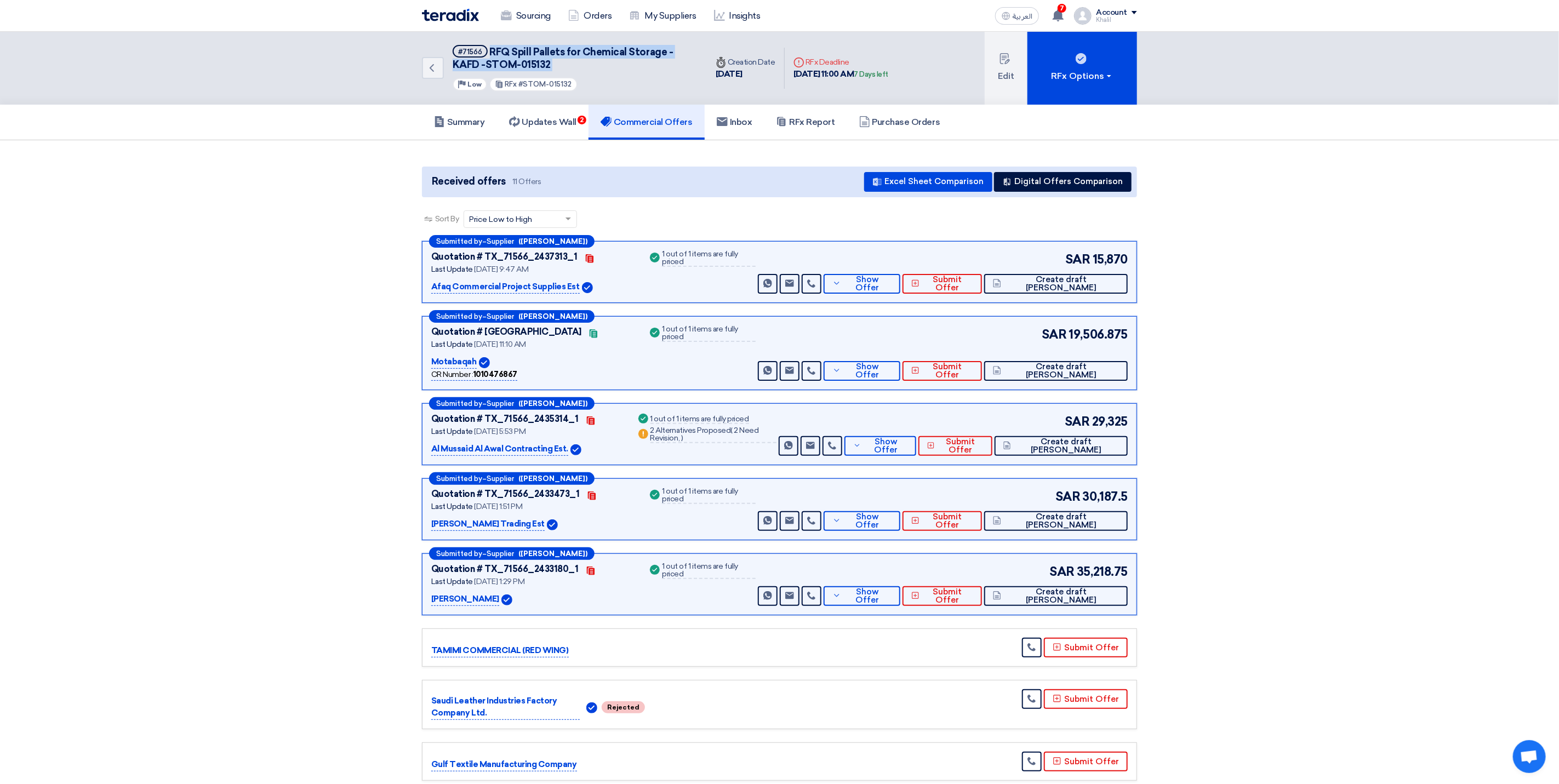
click at [493, 48] on h5 "#71566 RFQ Spill Pallets for Chemical Storage - KAFD -STOM-015132" at bounding box center [573, 58] width 241 height 27
click at [638, 121] on h5 "Commercial Offers" at bounding box center [646, 122] width 92 height 11
click at [546, 119] on h5 "Updates Wall 2" at bounding box center [543, 122] width 67 height 11
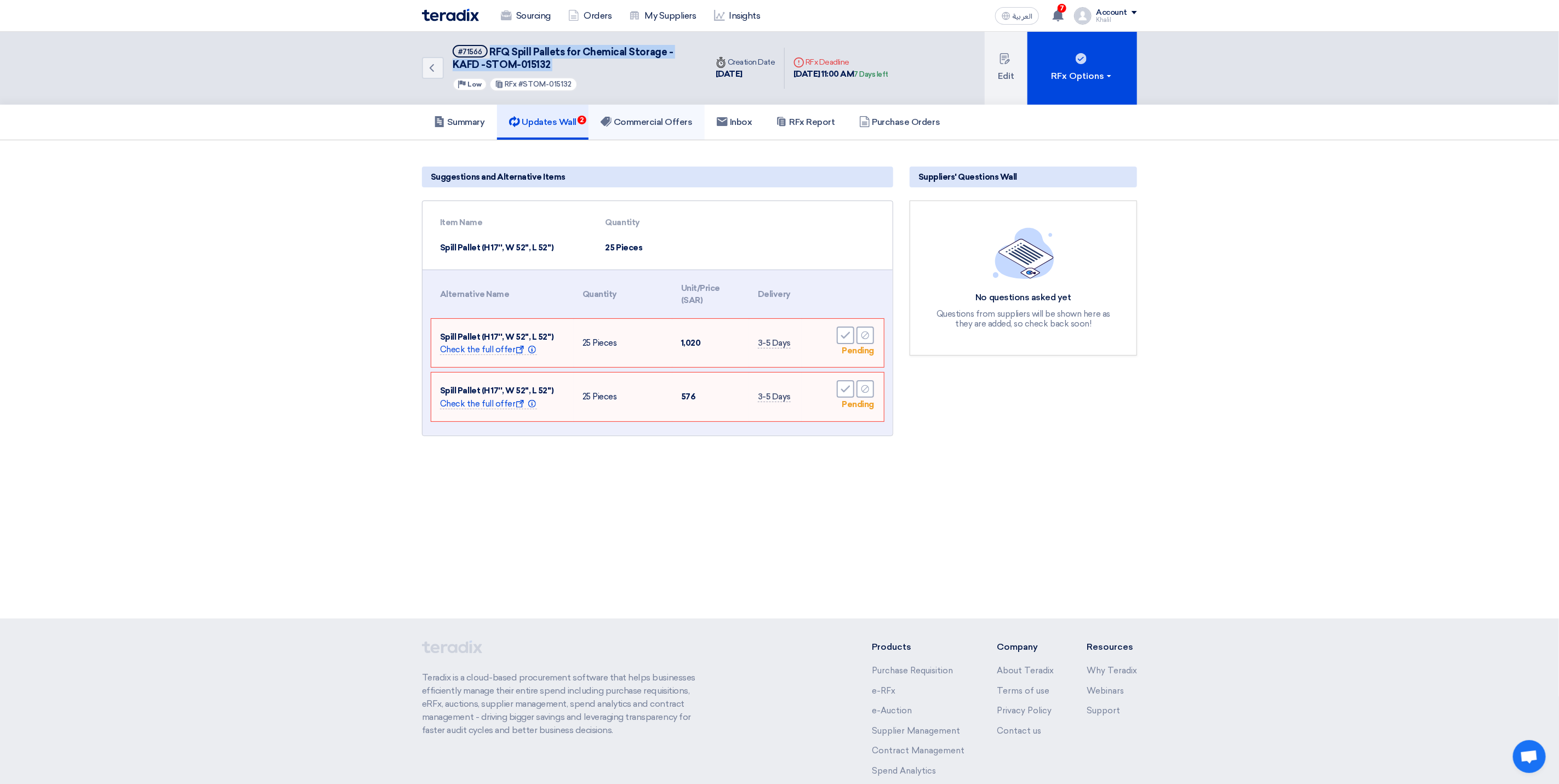
click at [629, 124] on h5 "Commercial Offers" at bounding box center [646, 122] width 92 height 11
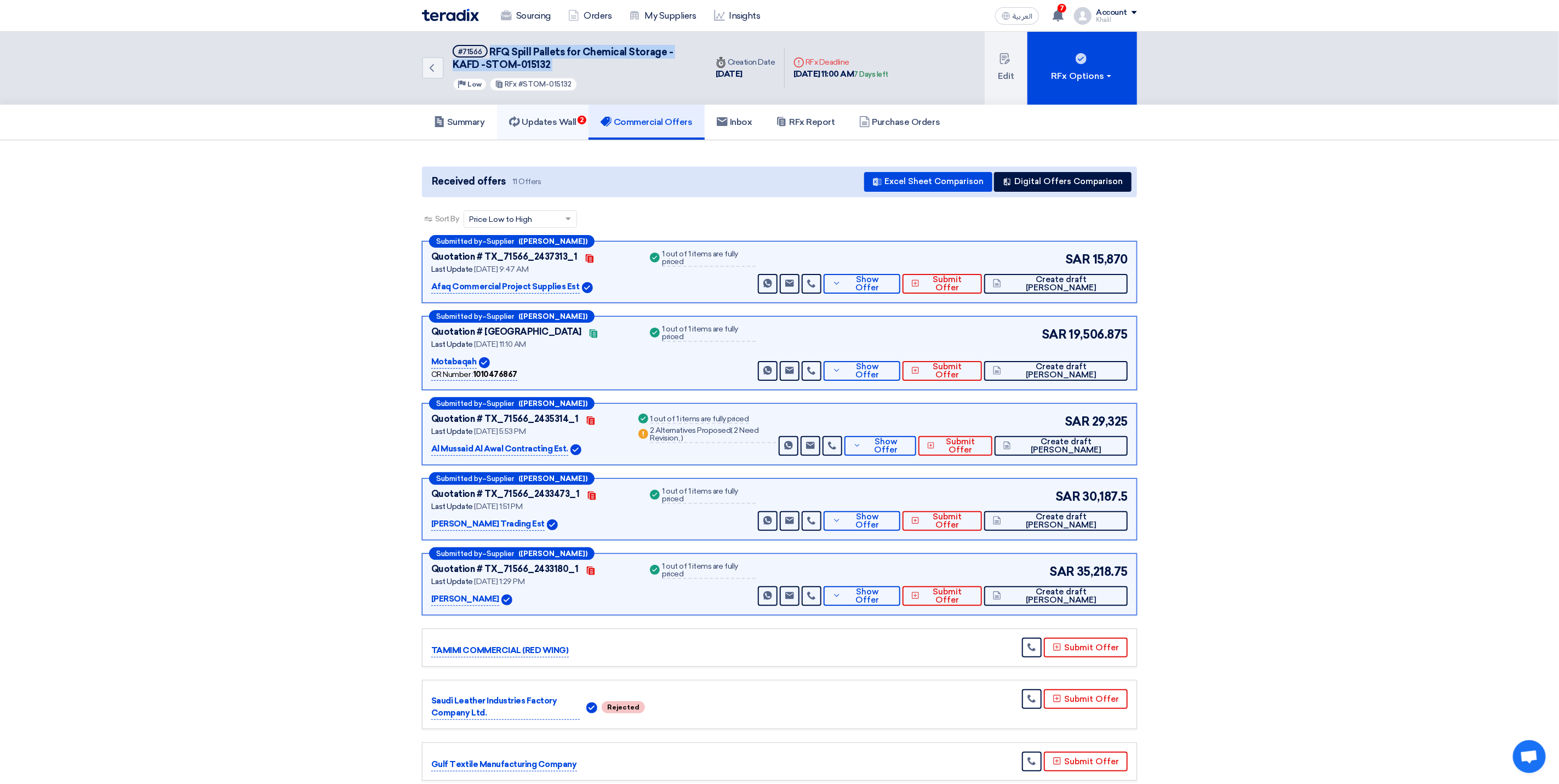
click at [556, 125] on h5 "Updates Wall 2" at bounding box center [543, 122] width 67 height 11
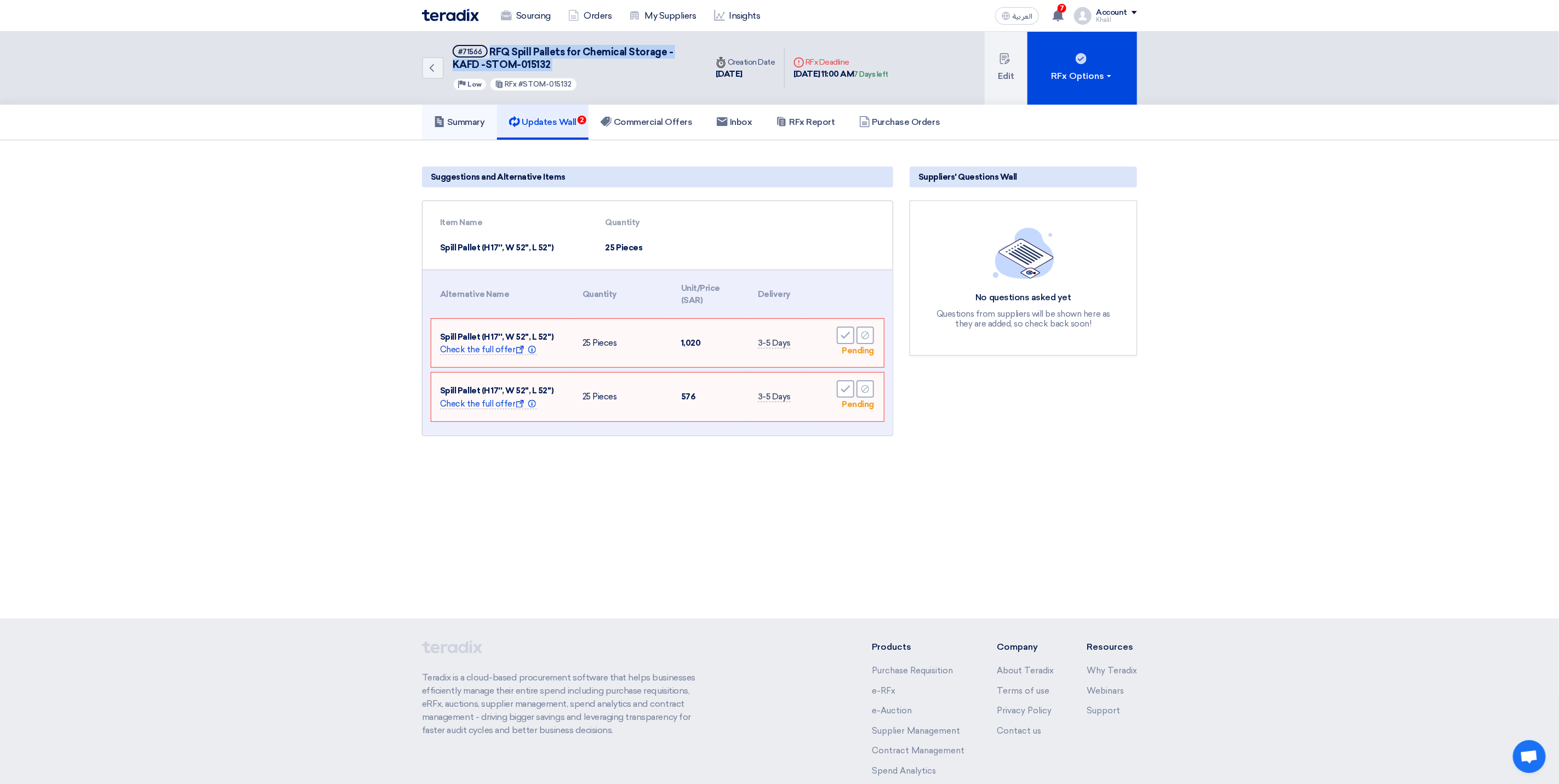
click at [471, 122] on h5 "Summary" at bounding box center [459, 122] width 51 height 11
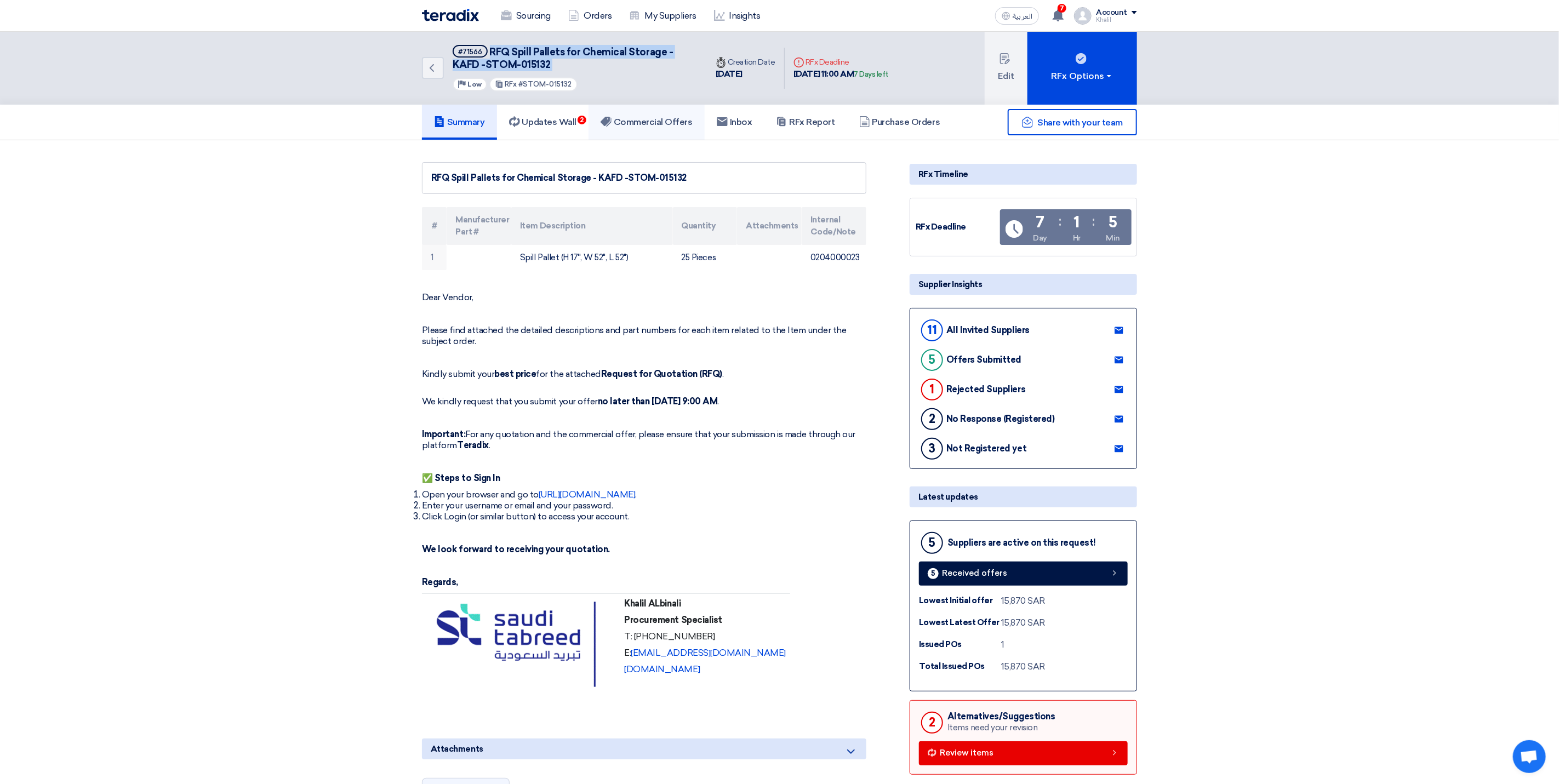
click at [664, 130] on link "Commercial Offers" at bounding box center [646, 122] width 116 height 35
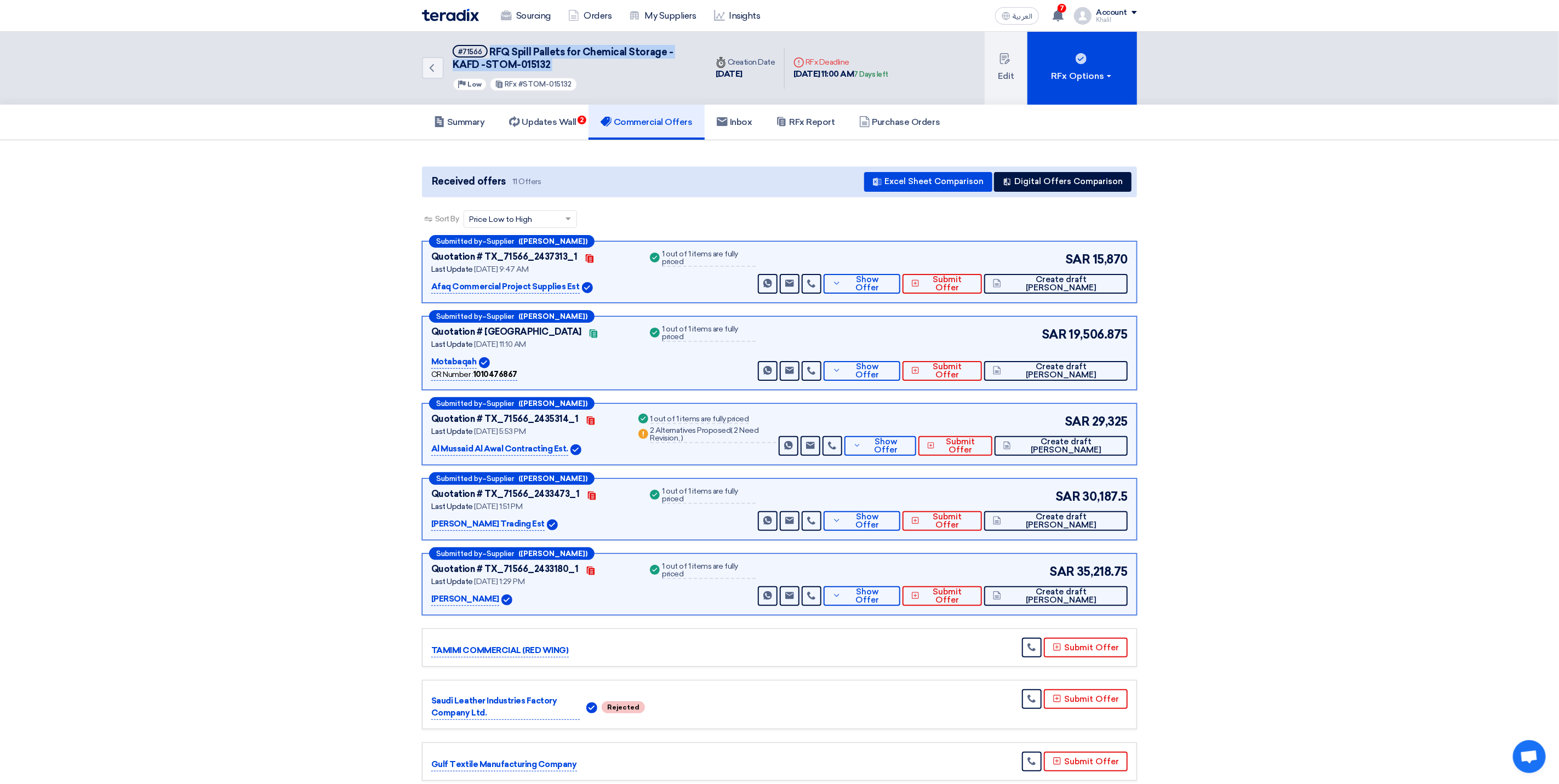
drag, startPoint x: 433, startPoint y: 183, endPoint x: 515, endPoint y: 181, distance: 82.0
click at [515, 181] on span "Received offers 11 Offers" at bounding box center [485, 181] width 116 height 15
copy span "Received offers 11"
click at [1113, 81] on div "RFx Options" at bounding box center [1083, 76] width 62 height 13
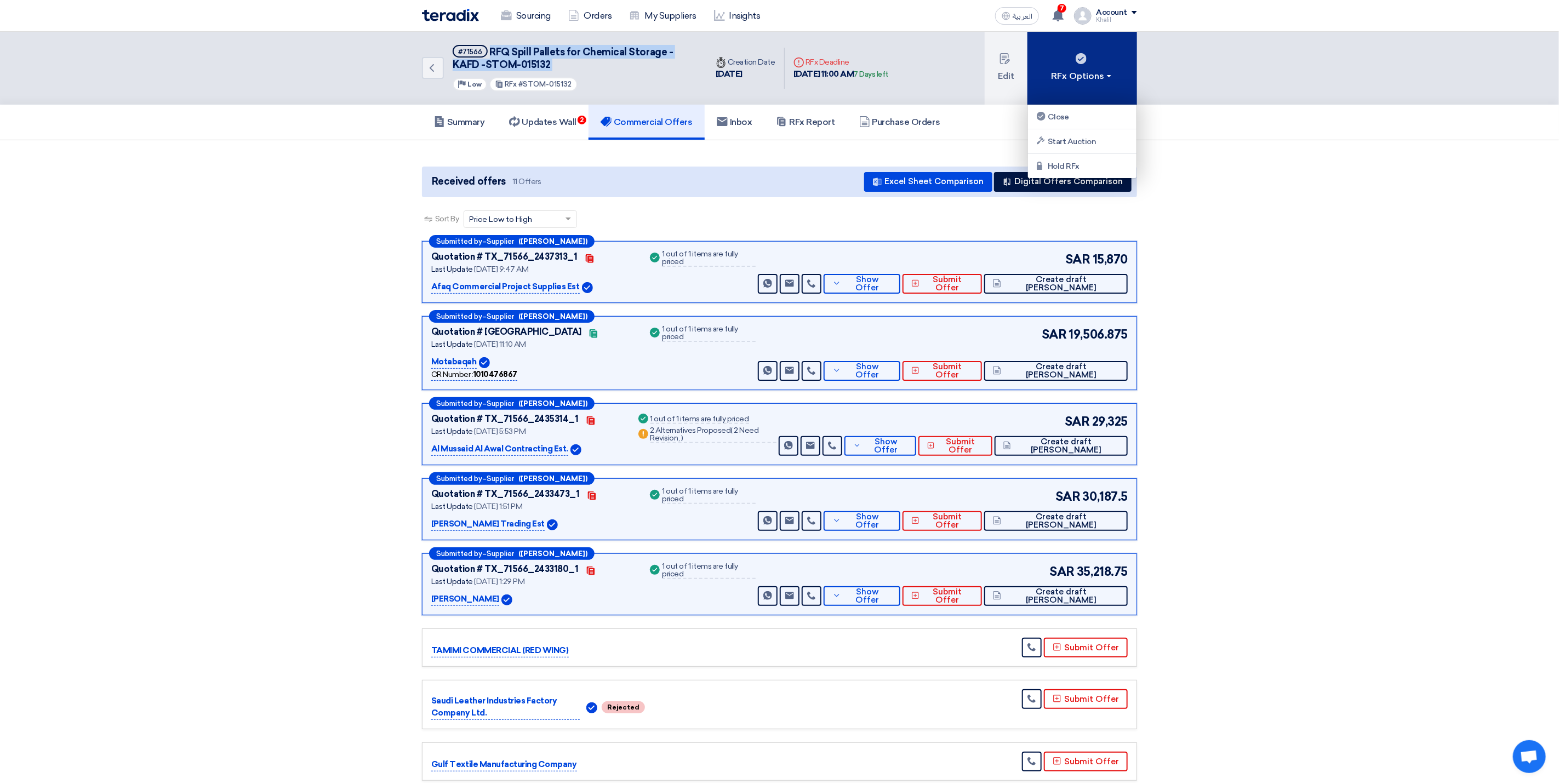
click at [1115, 82] on button "RFx Options" at bounding box center [1082, 68] width 110 height 73
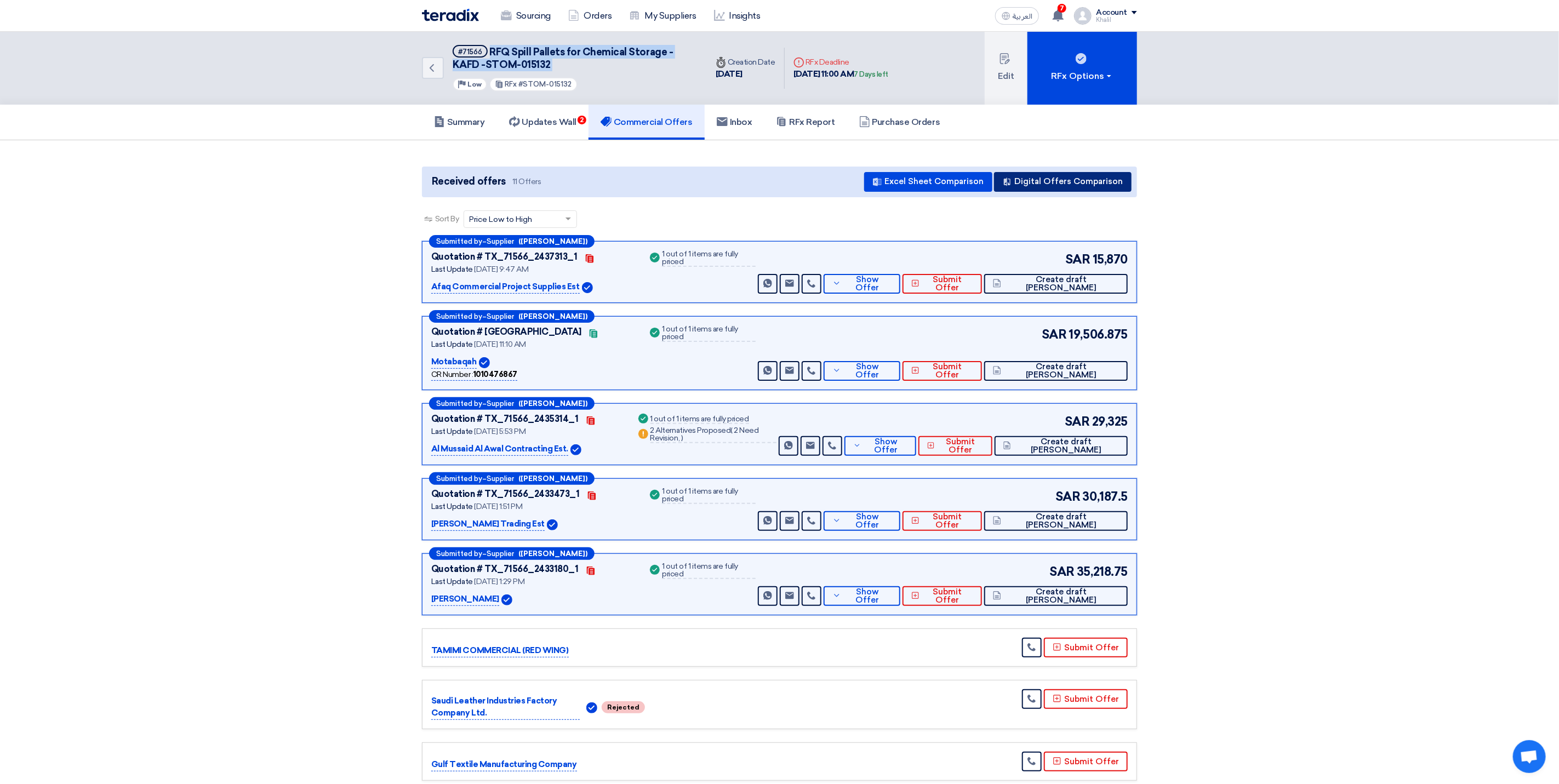
click at [1072, 181] on button "Digital Offers Comparison" at bounding box center [1063, 182] width 138 height 20
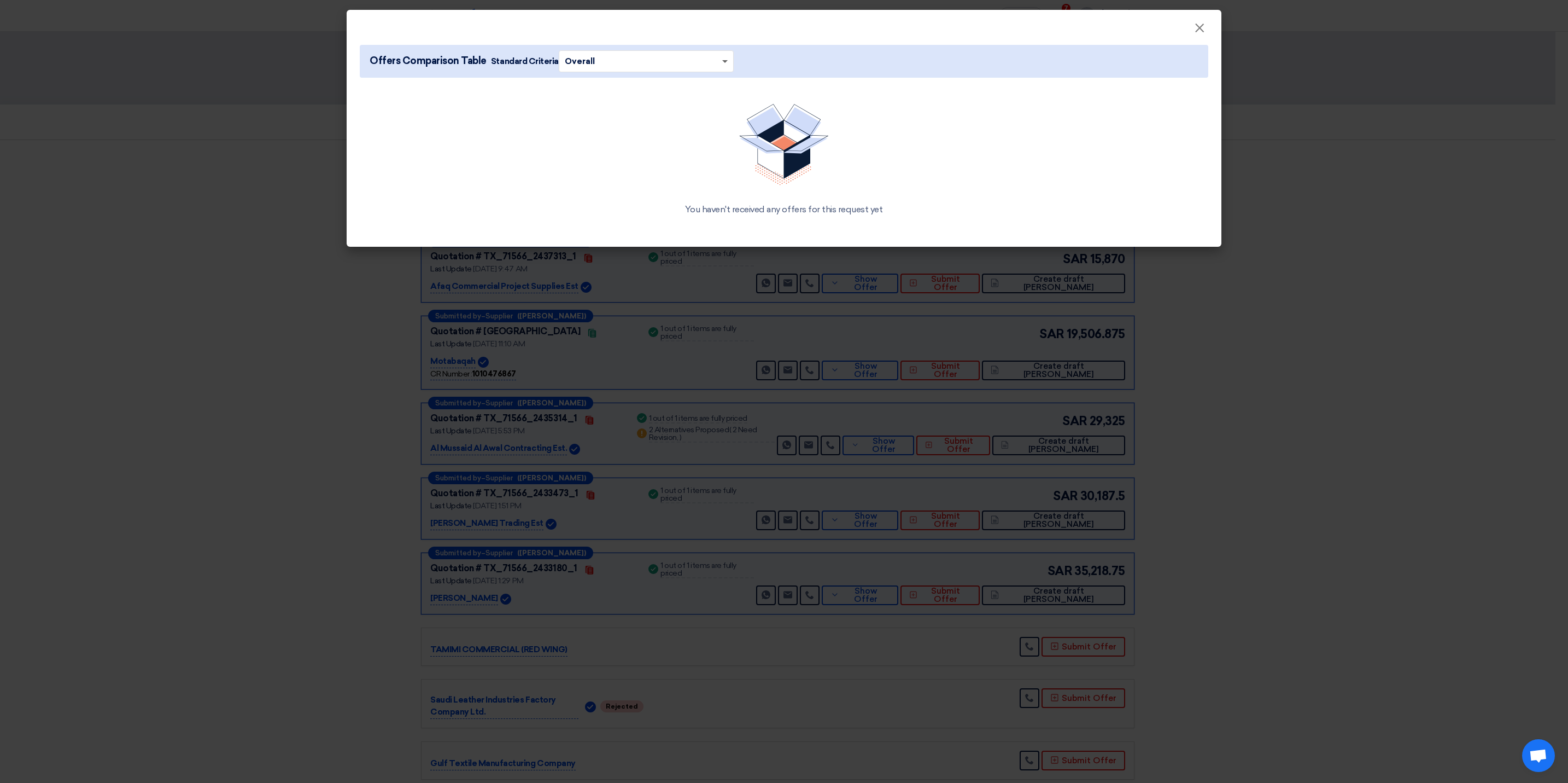
click at [720, 56] on span at bounding box center [727, 61] width 14 height 12
click at [699, 81] on div "Overall" at bounding box center [646, 83] width 174 height 21
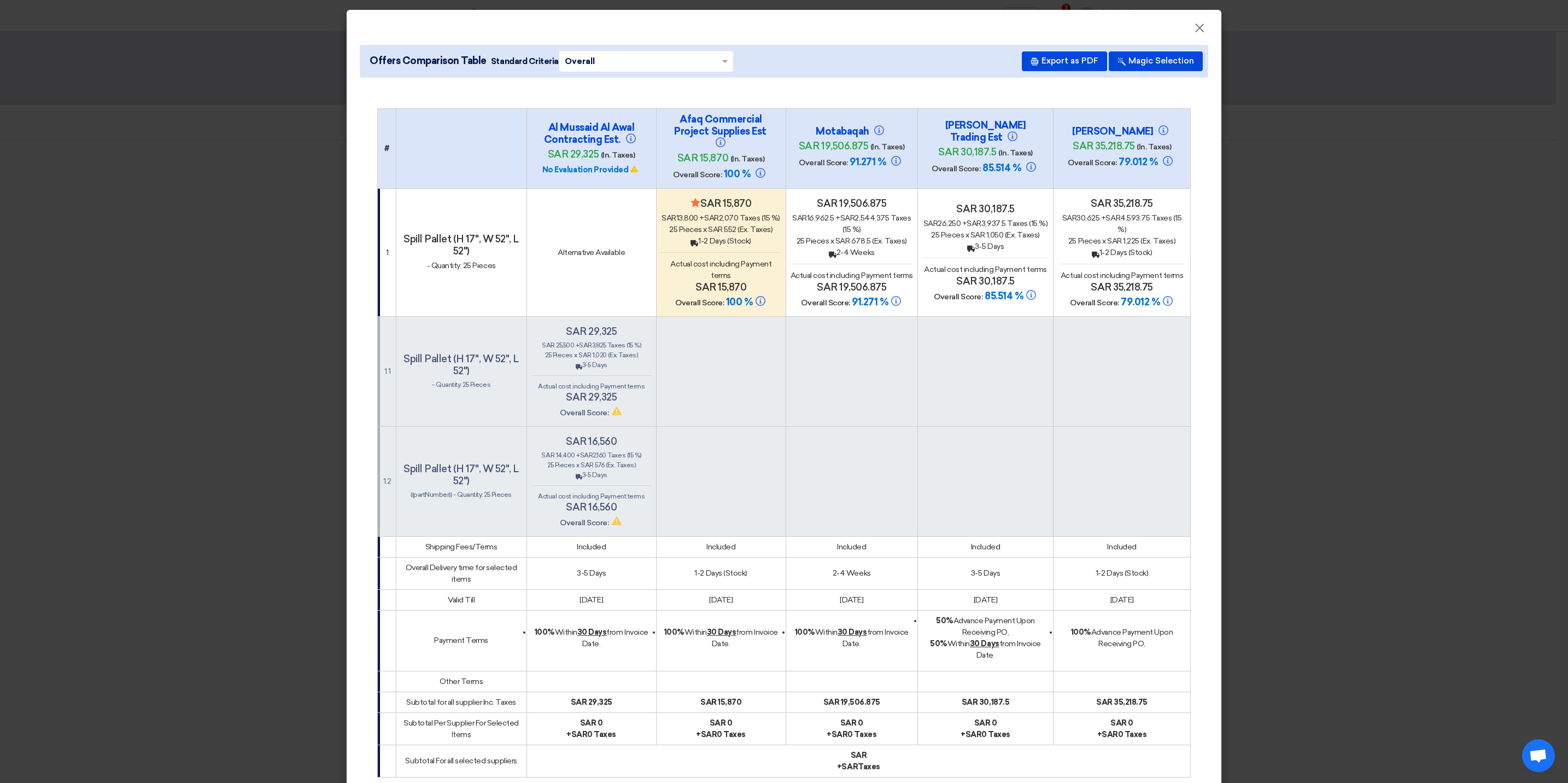
drag, startPoint x: 669, startPoint y: 118, endPoint x: 763, endPoint y: 135, distance: 95.5
click at [763, 135] on h4 "Afaq Commercial Project Supplies Est" at bounding box center [721, 132] width 109 height 36
copy h4 "Afaq Commercial Project Supplies Est"
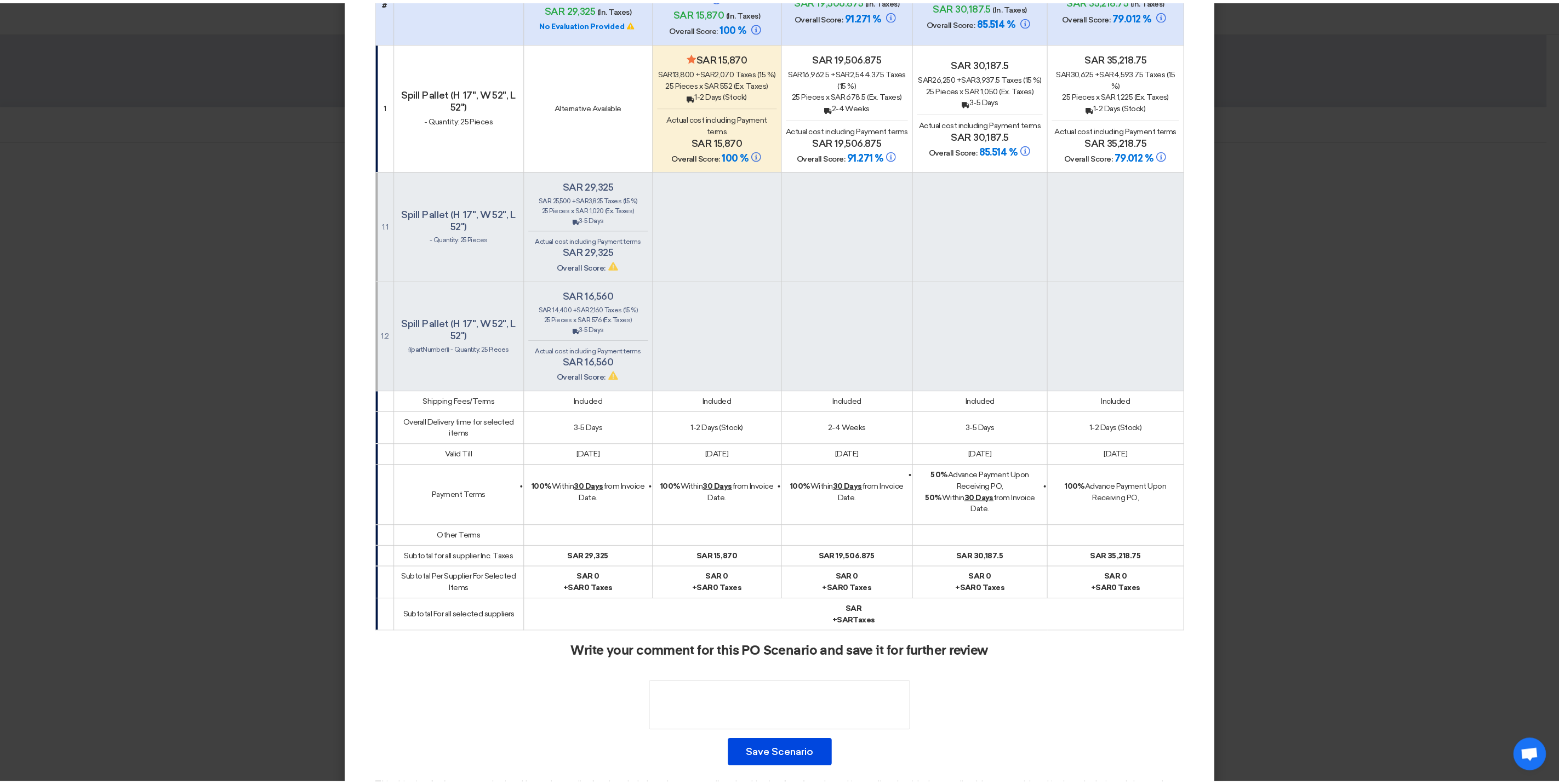
scroll to position [228, 0]
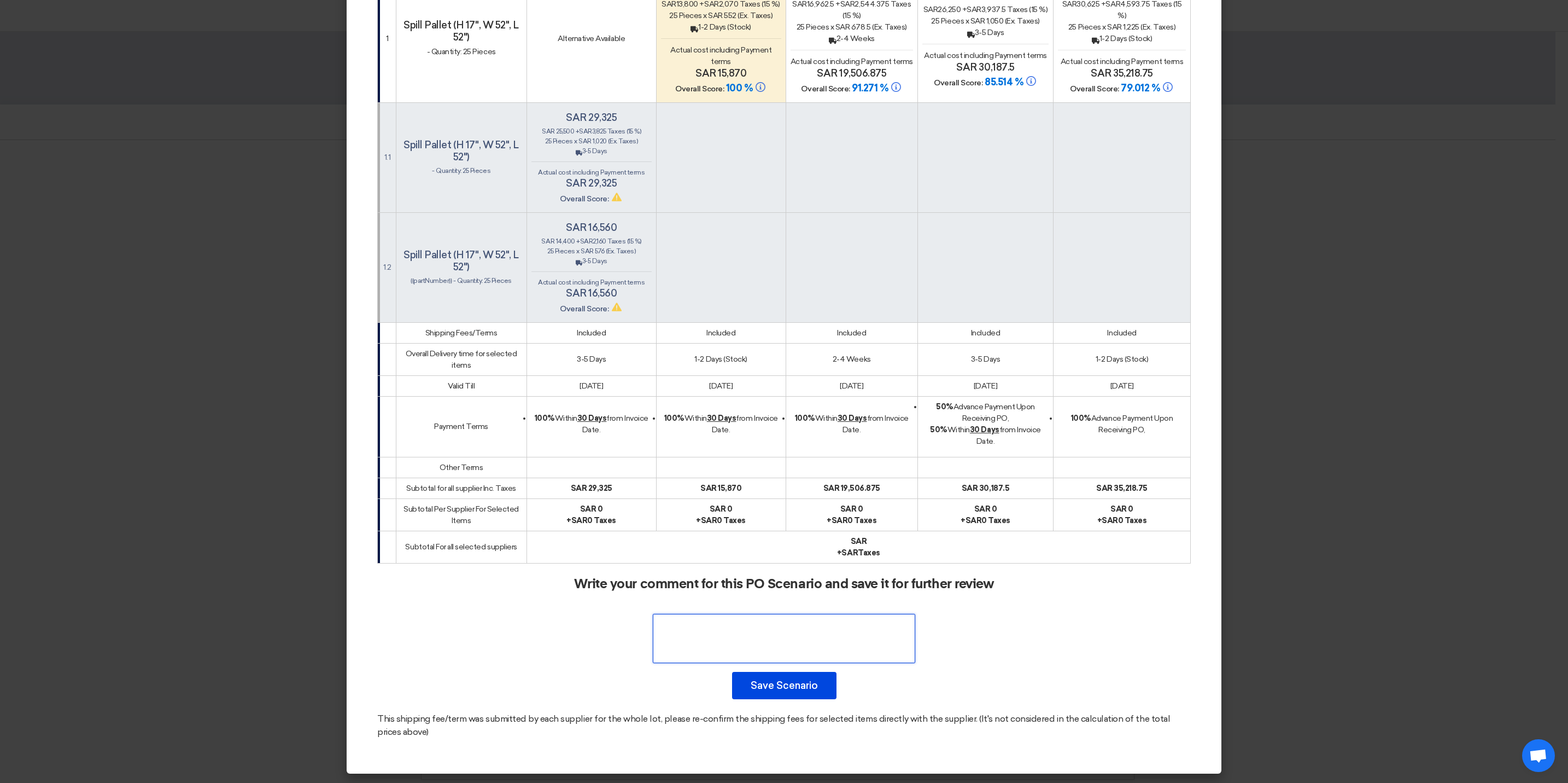
click at [738, 640] on textarea at bounding box center [784, 639] width 263 height 49
paste textarea "Afaq Commercial Project Supplies Est"
click at [855, 624] on textarea at bounding box center [784, 639] width 263 height 49
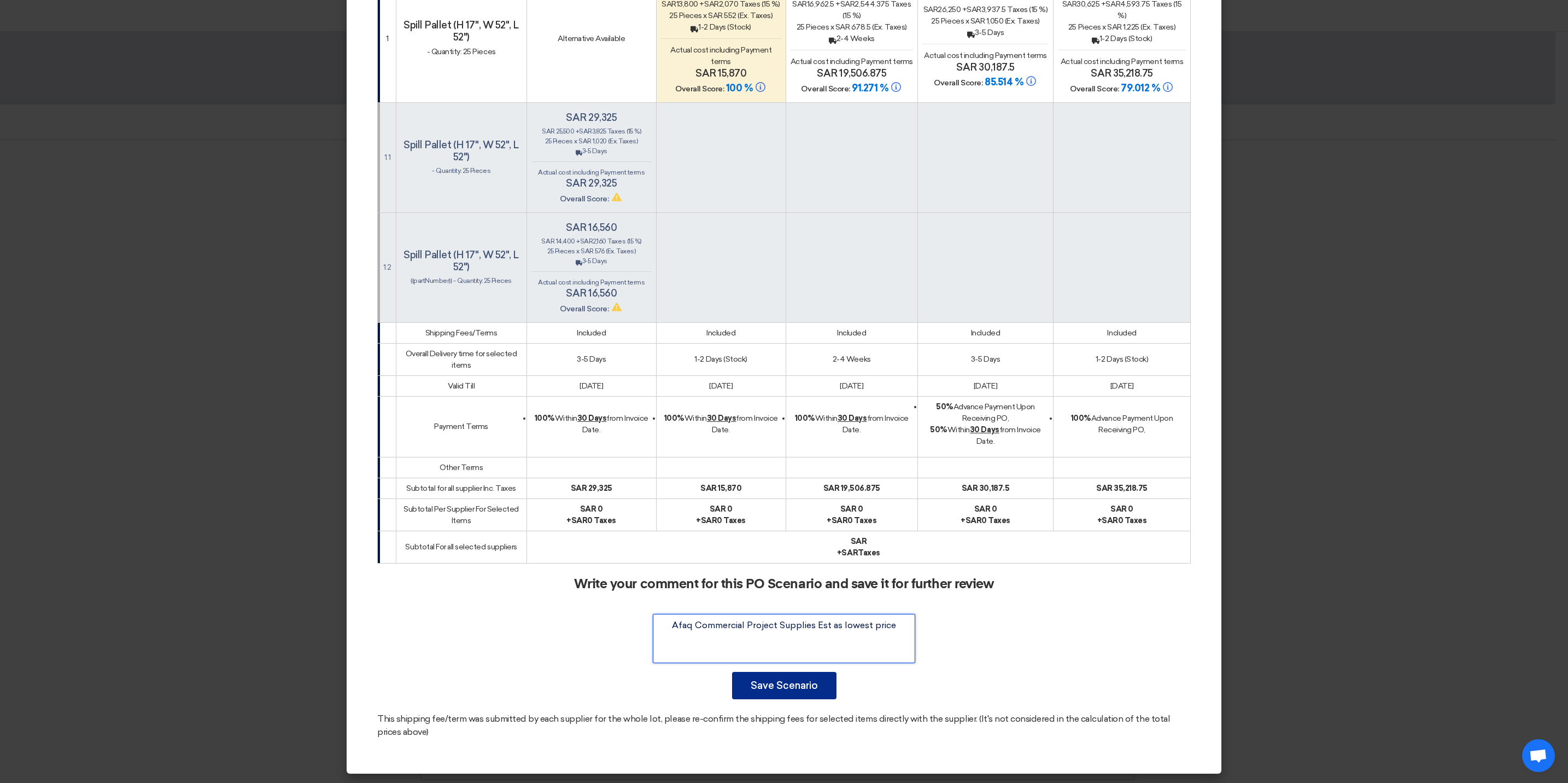
type textarea "Afaq Commercial Project Supplies Est as lowest price"
click at [790, 688] on button "Save Scenario" at bounding box center [784, 685] width 104 height 27
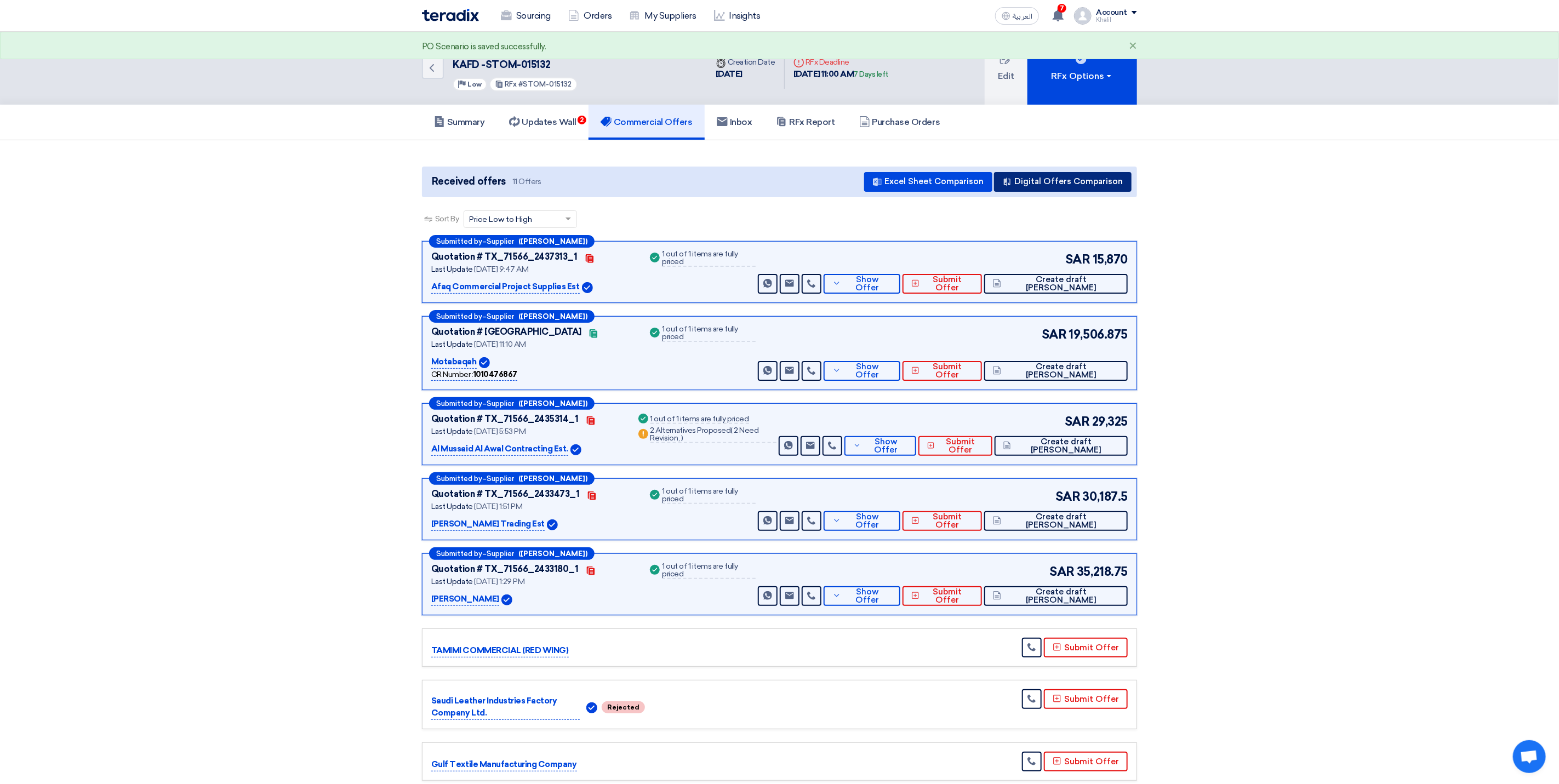
click at [1055, 184] on button "Digital Offers Comparison" at bounding box center [1063, 182] width 138 height 20
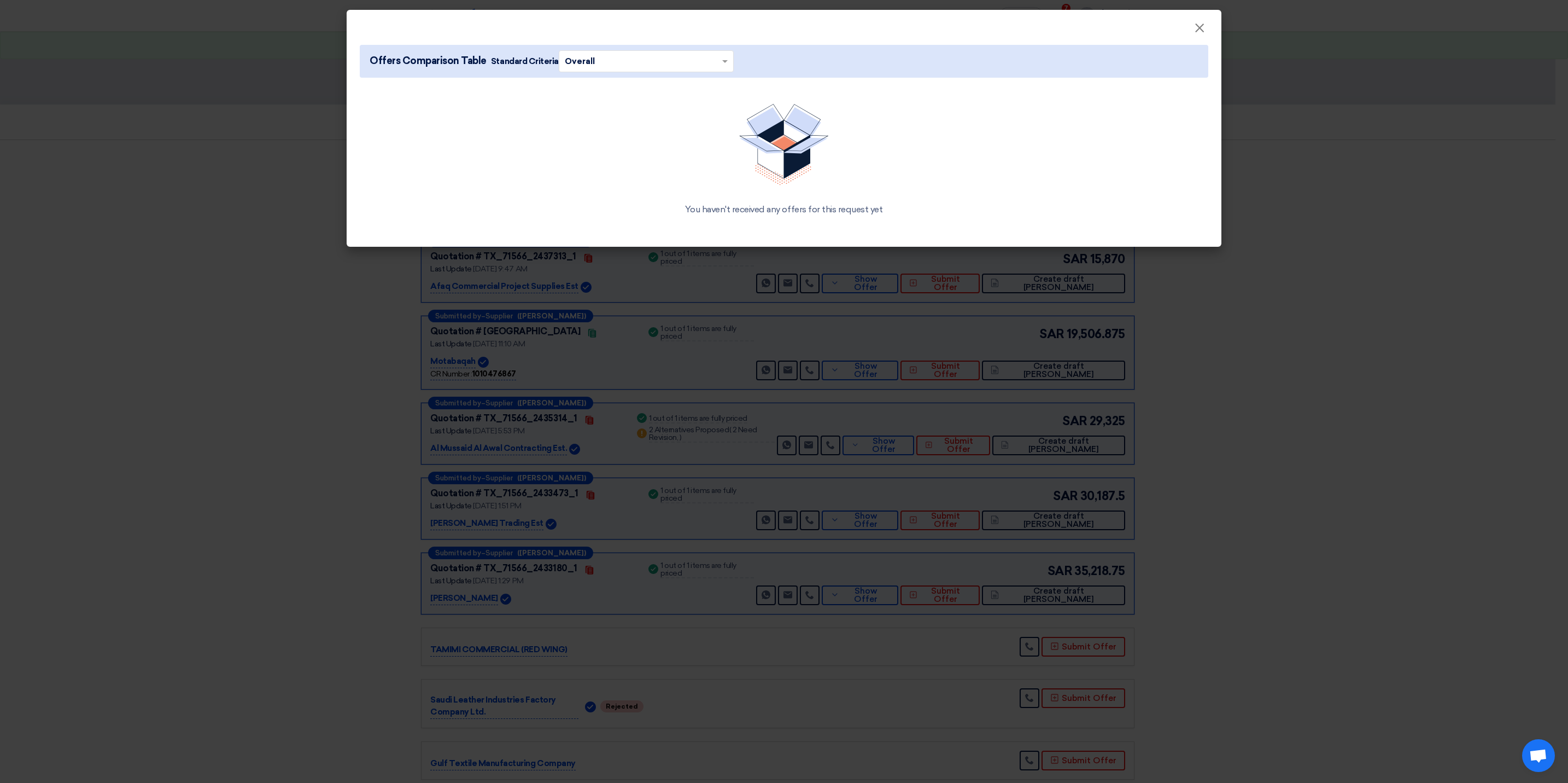
click at [723, 61] on span at bounding box center [727, 61] width 14 height 12
click at [673, 84] on div "Overall" at bounding box center [646, 83] width 174 height 21
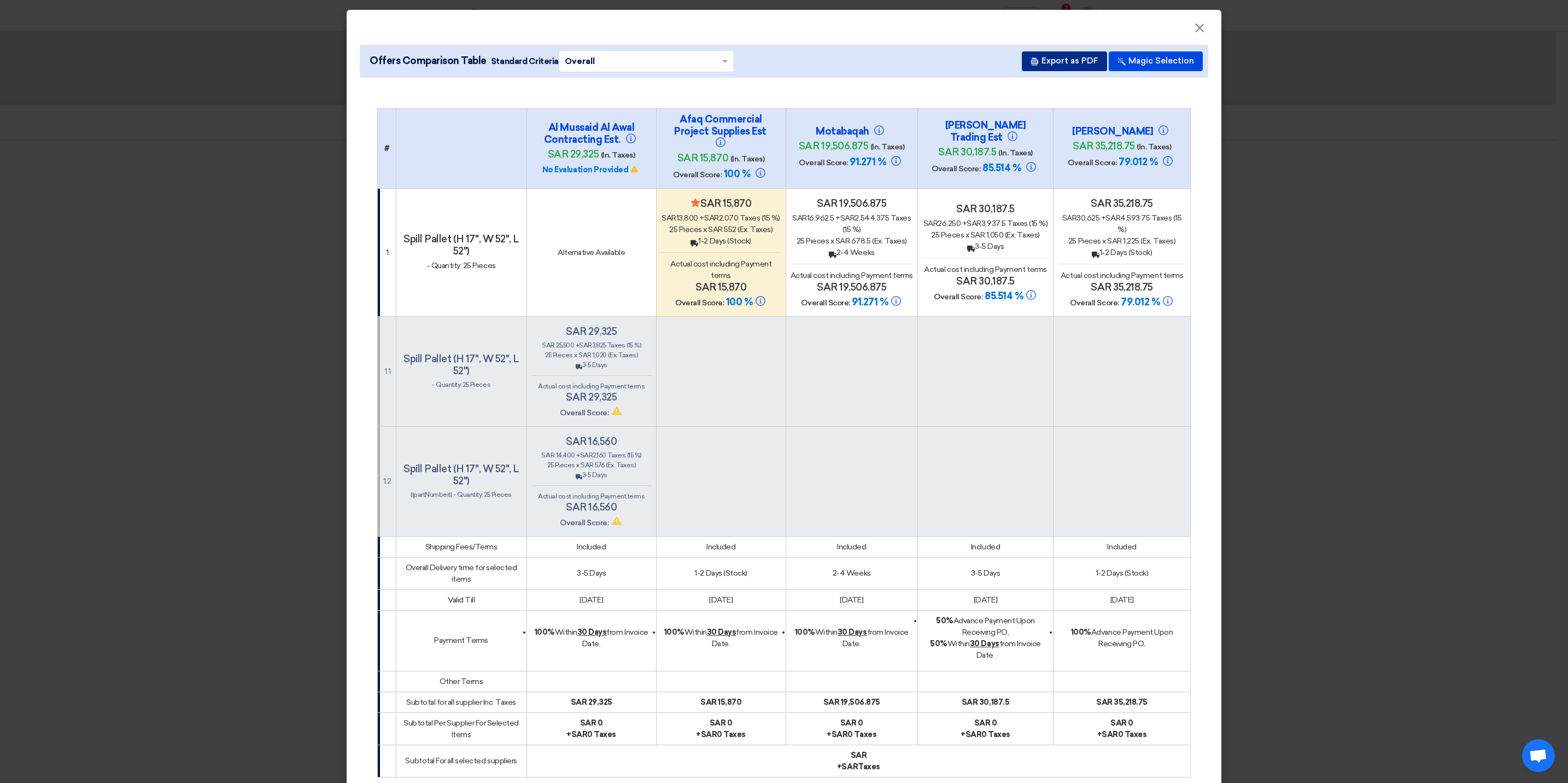
click at [1045, 61] on button "Export as PDF" at bounding box center [1065, 61] width 85 height 20
drag, startPoint x: 360, startPoint y: 58, endPoint x: 370, endPoint y: 59, distance: 10.0
click at [370, 59] on span "Offers Comparison Table Standard Criteria × Overall ×" at bounding box center [549, 61] width 369 height 22
click at [370, 58] on span "Offers Comparison Table" at bounding box center [428, 60] width 117 height 15
drag, startPoint x: 363, startPoint y: 56, endPoint x: 482, endPoint y: 58, distance: 119.0
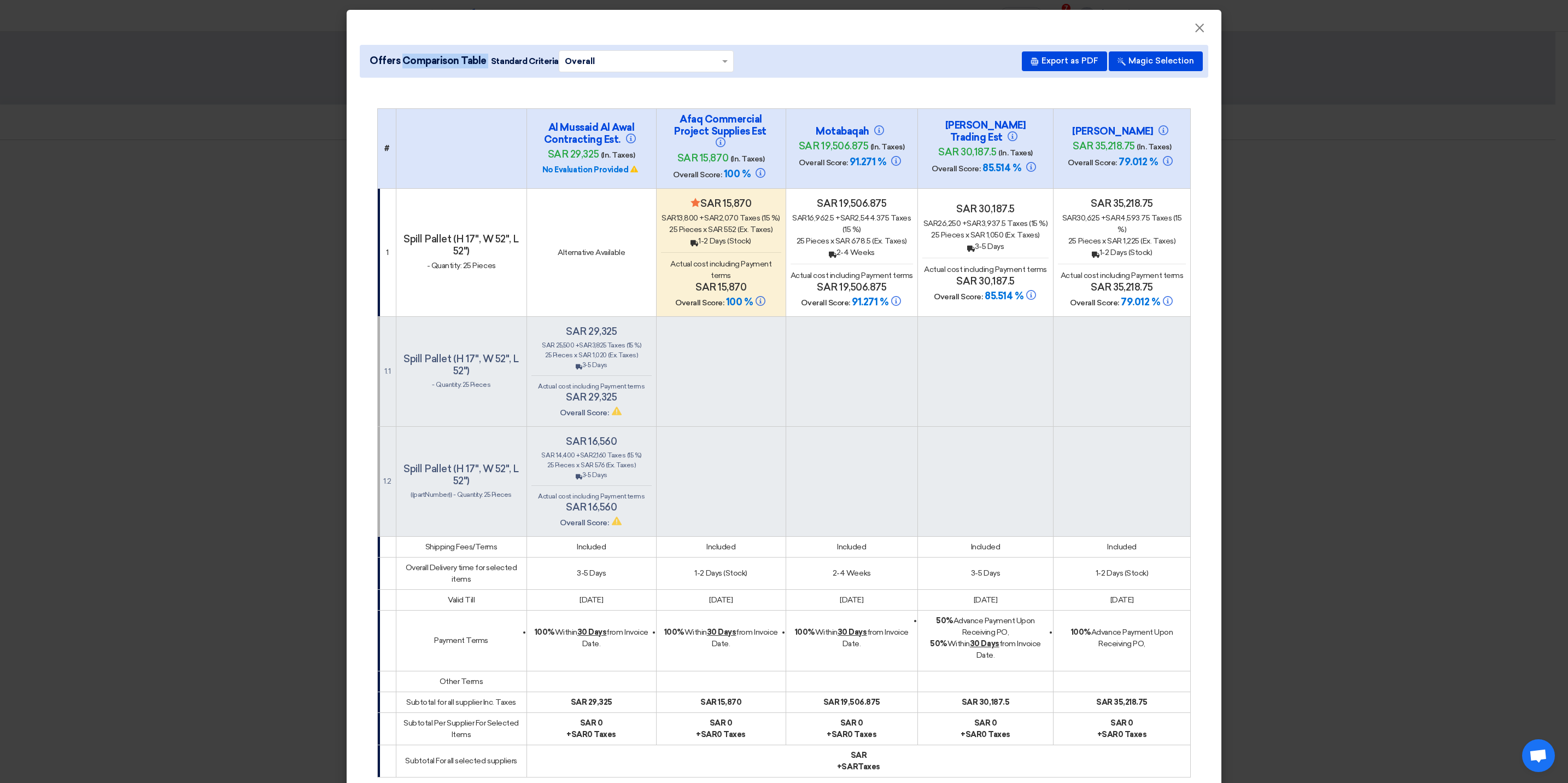
click at [482, 58] on span "Offers Comparison Table Standard Criteria × Overall ×" at bounding box center [549, 61] width 369 height 22
click at [1194, 29] on span "×" at bounding box center [1199, 30] width 11 height 22
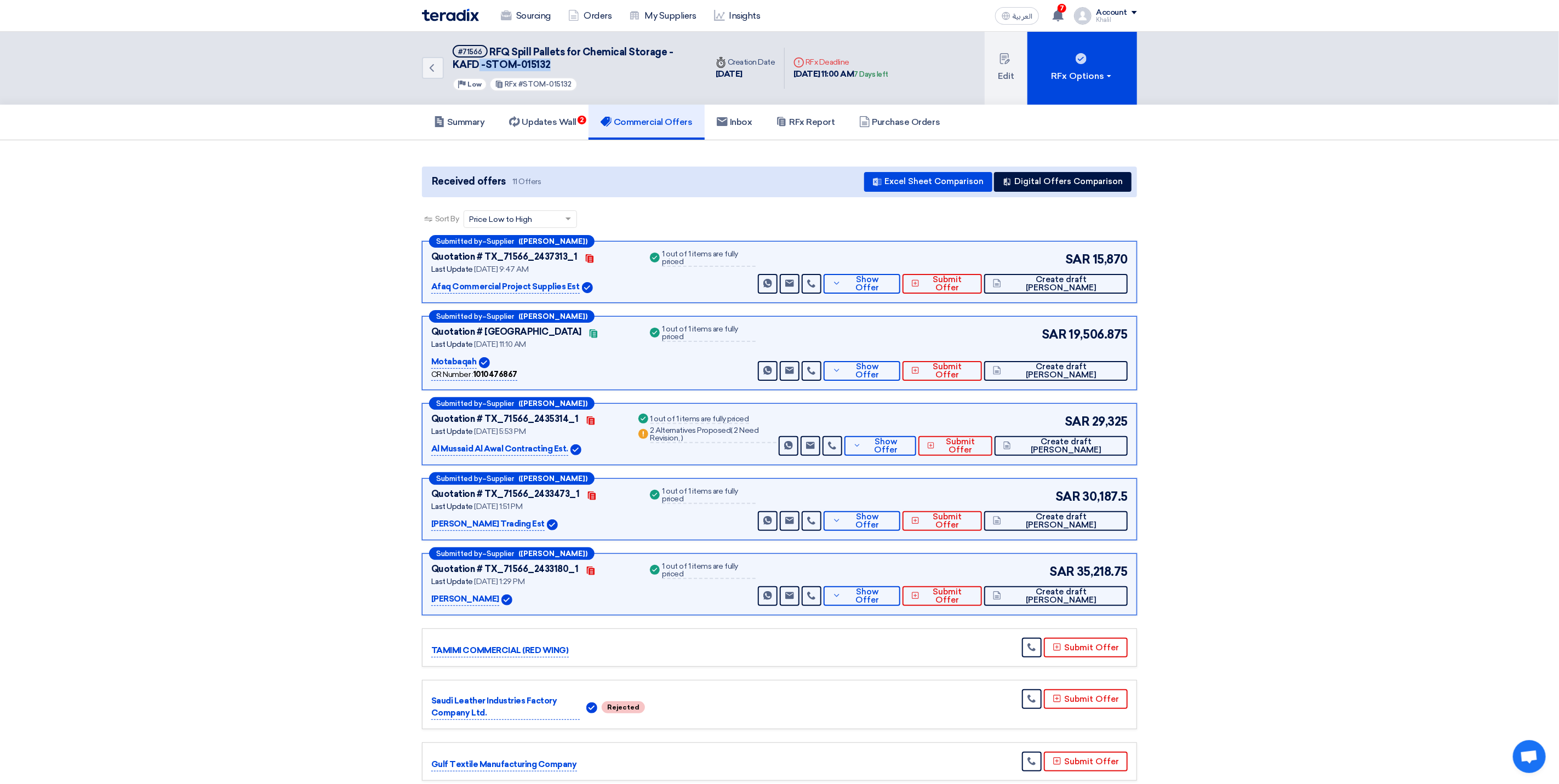
drag, startPoint x: 550, startPoint y: 67, endPoint x: 478, endPoint y: 66, distance: 72.0
click at [478, 66] on h5 "#71566 RFQ Spill Pallets for Chemical Storage - KAFD -STOM-015132" at bounding box center [573, 58] width 241 height 27
click at [1095, 288] on button "Create draft [PERSON_NAME]" at bounding box center [1056, 284] width 143 height 20
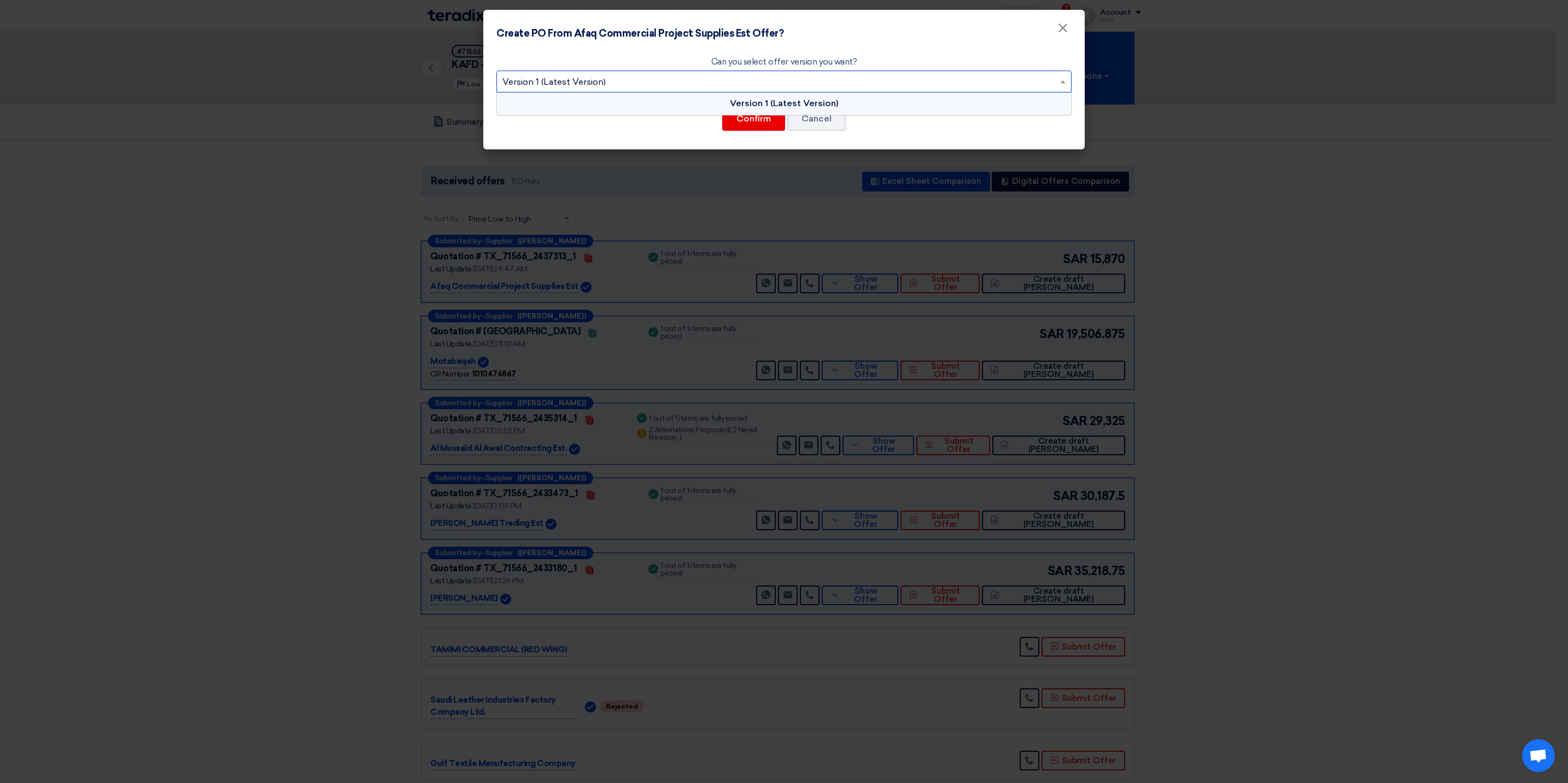
click at [808, 78] on input "text" at bounding box center [778, 83] width 552 height 18
click at [771, 103] on span "Version 1 (Latest Version)" at bounding box center [784, 103] width 109 height 11
click at [765, 117] on button "Confirm" at bounding box center [754, 118] width 63 height 24
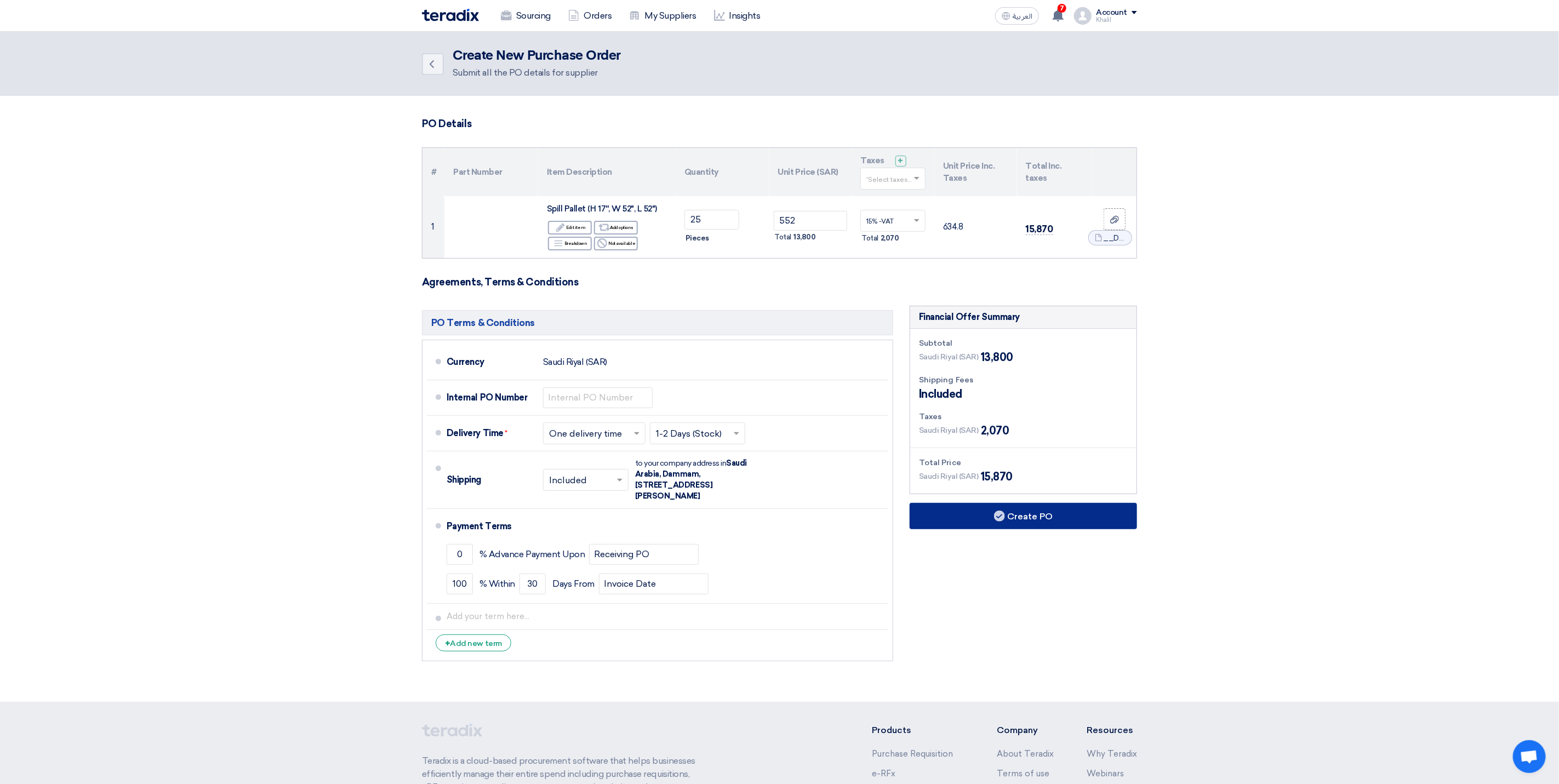
click at [1003, 517] on use at bounding box center [1000, 516] width 11 height 11
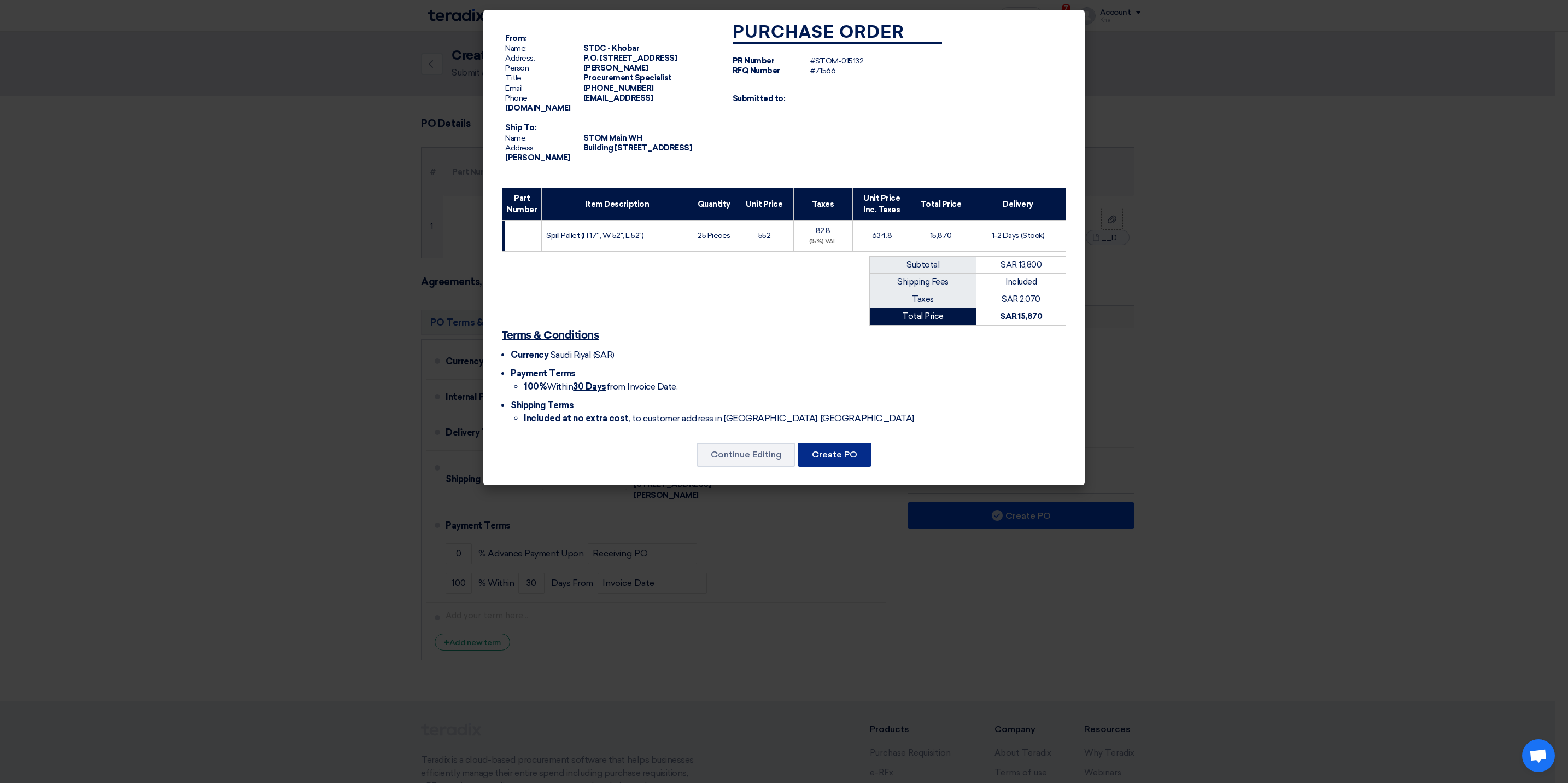
click at [825, 467] on button "Create PO" at bounding box center [834, 454] width 74 height 24
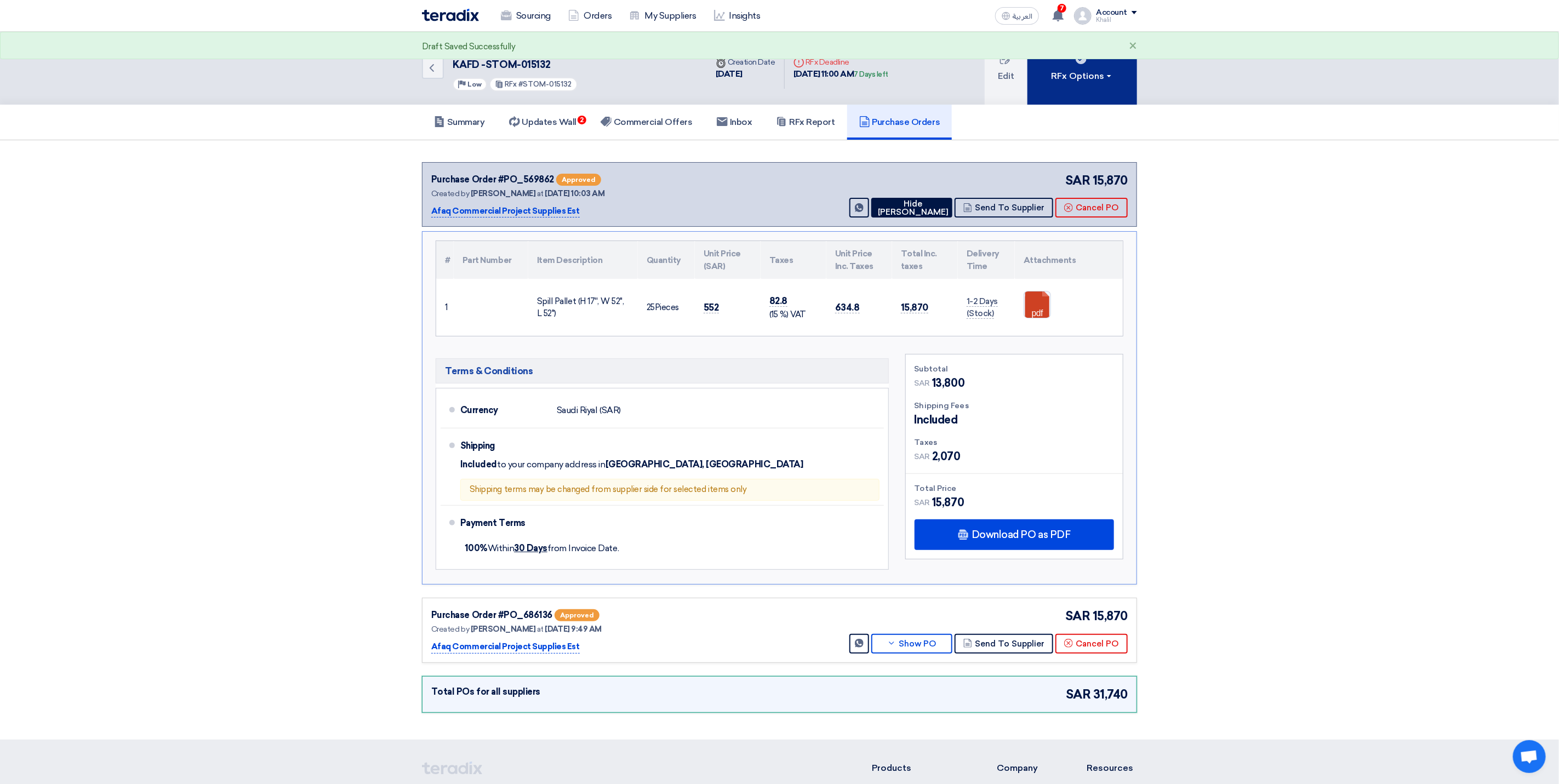
click at [1112, 74] on div "RFx Options" at bounding box center [1083, 76] width 62 height 13
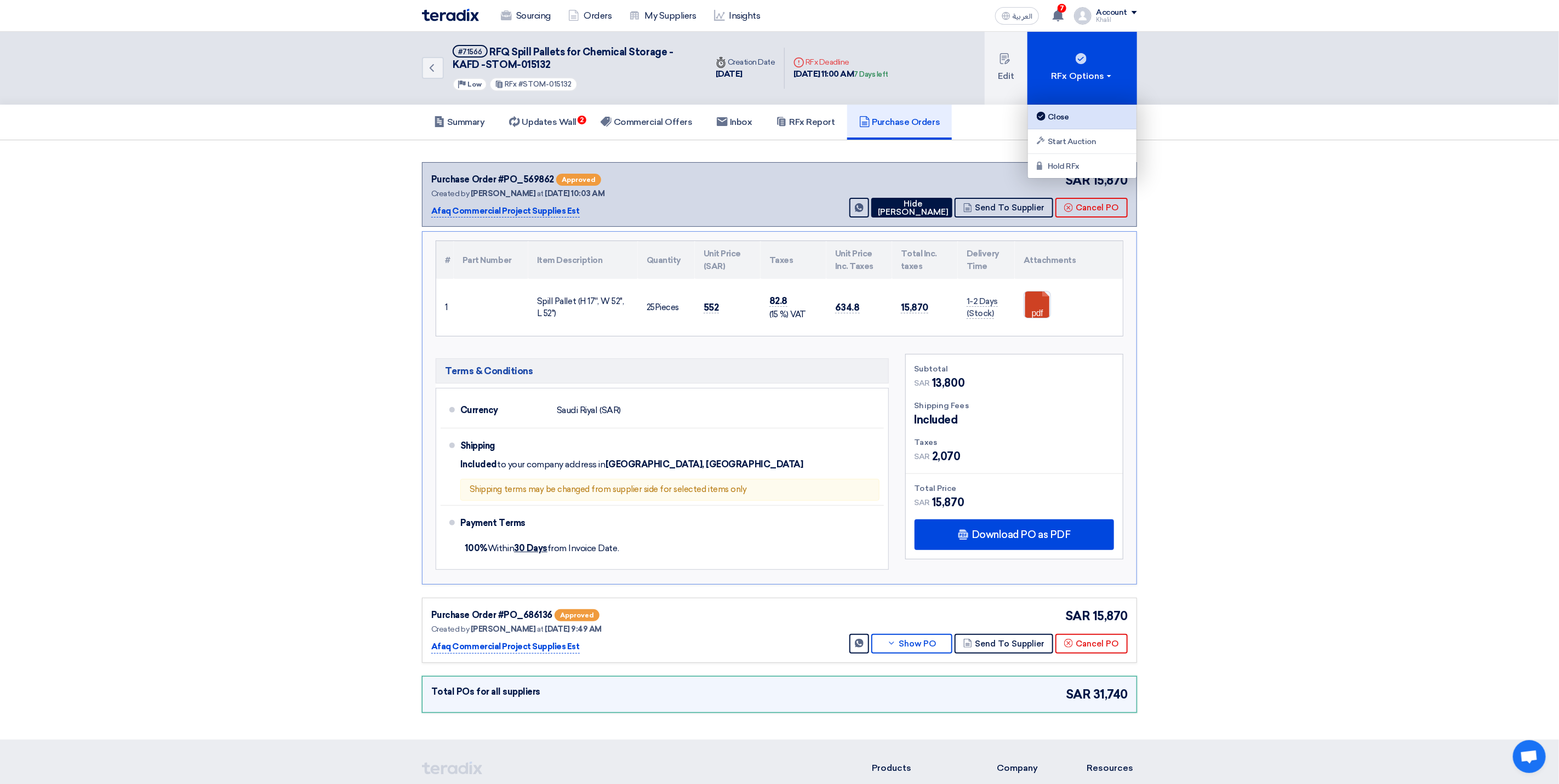
click at [1100, 109] on link "Close" at bounding box center [1082, 117] width 109 height 25
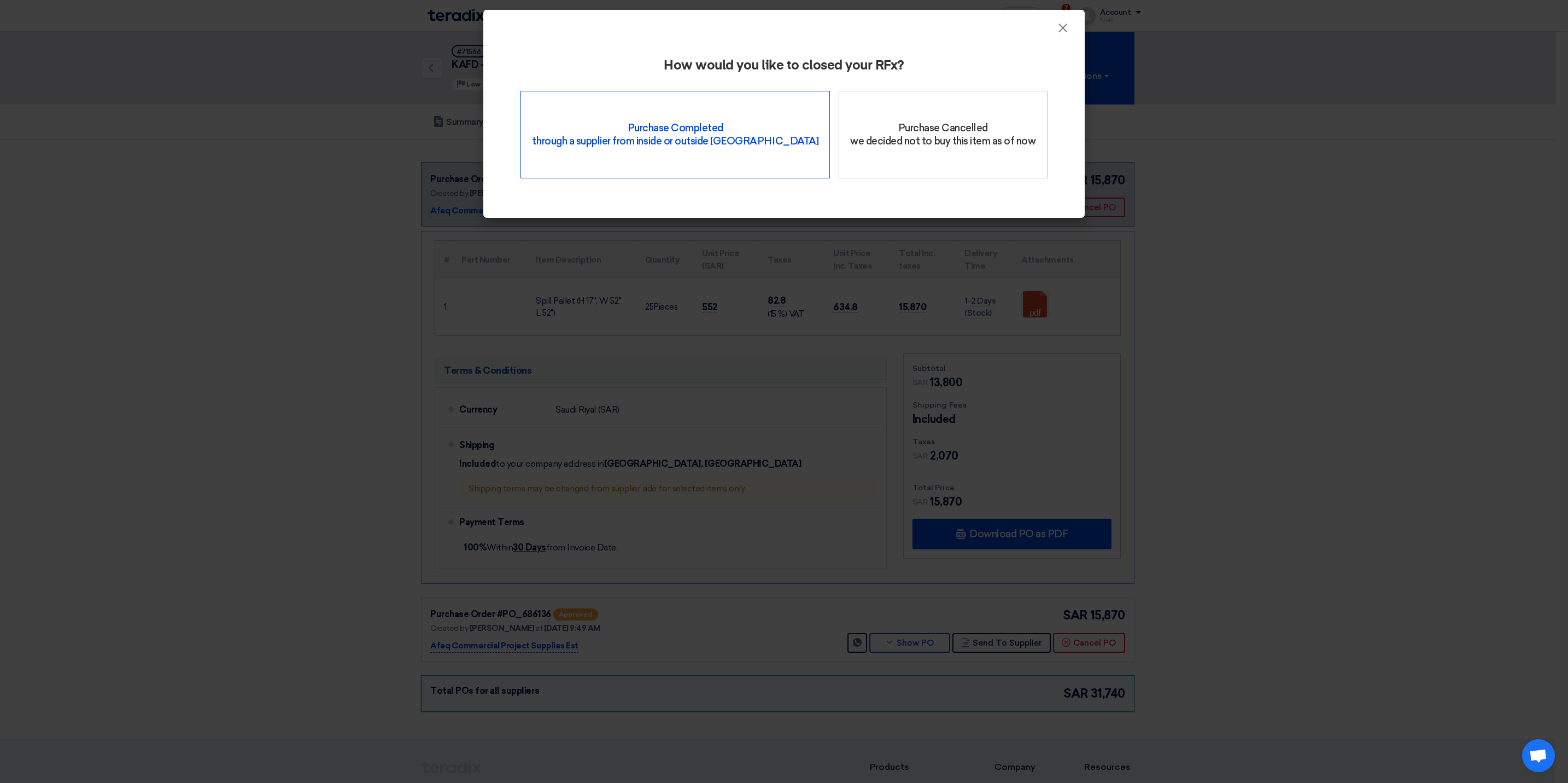
click at [706, 148] on div "Purchase Completed through a supplier from inside or outside Teradix" at bounding box center [675, 135] width 310 height 88
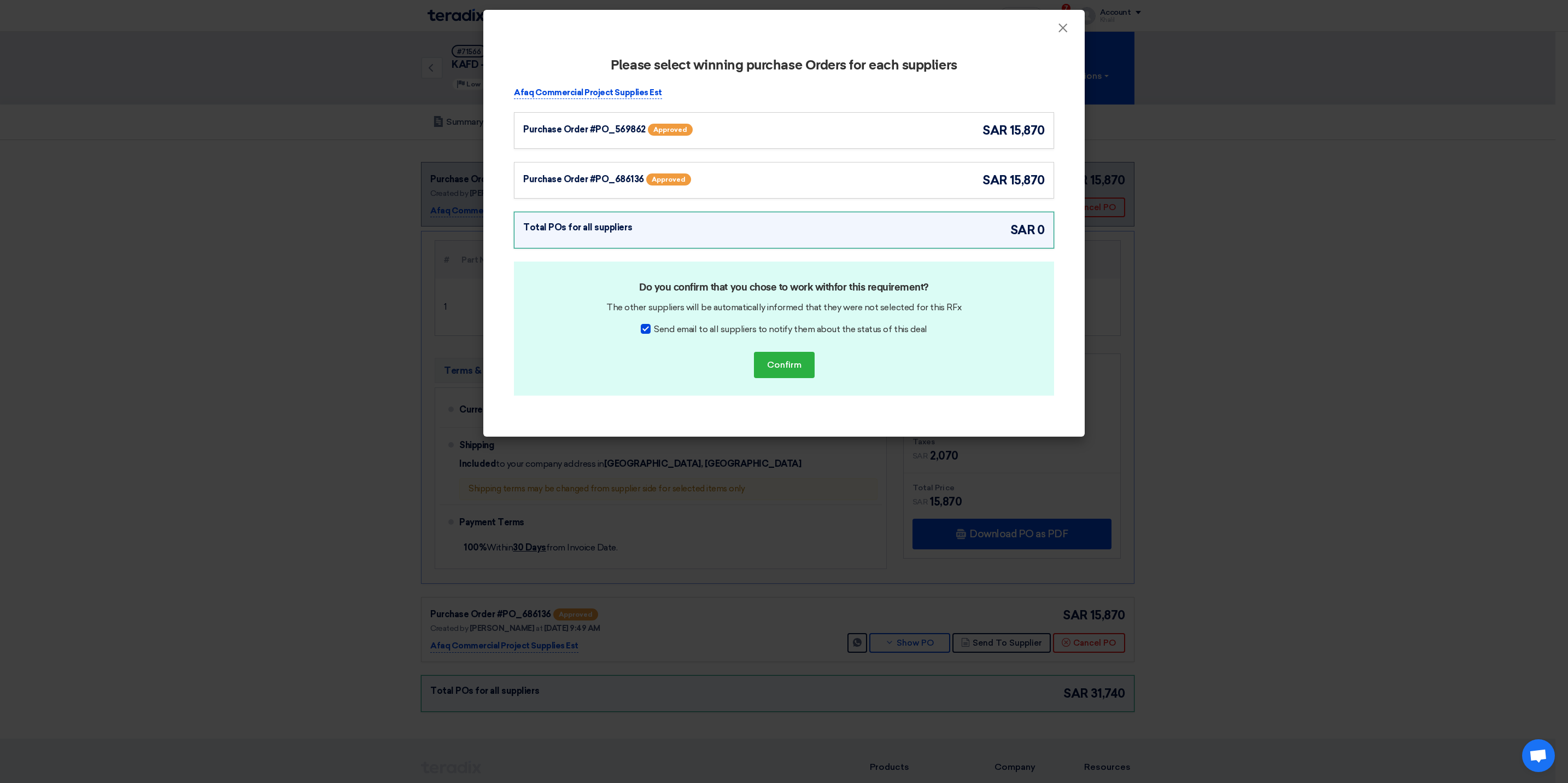
click at [825, 130] on div "Purchase Order #PO_569862 Approved sar 15,870" at bounding box center [784, 130] width 522 height 18
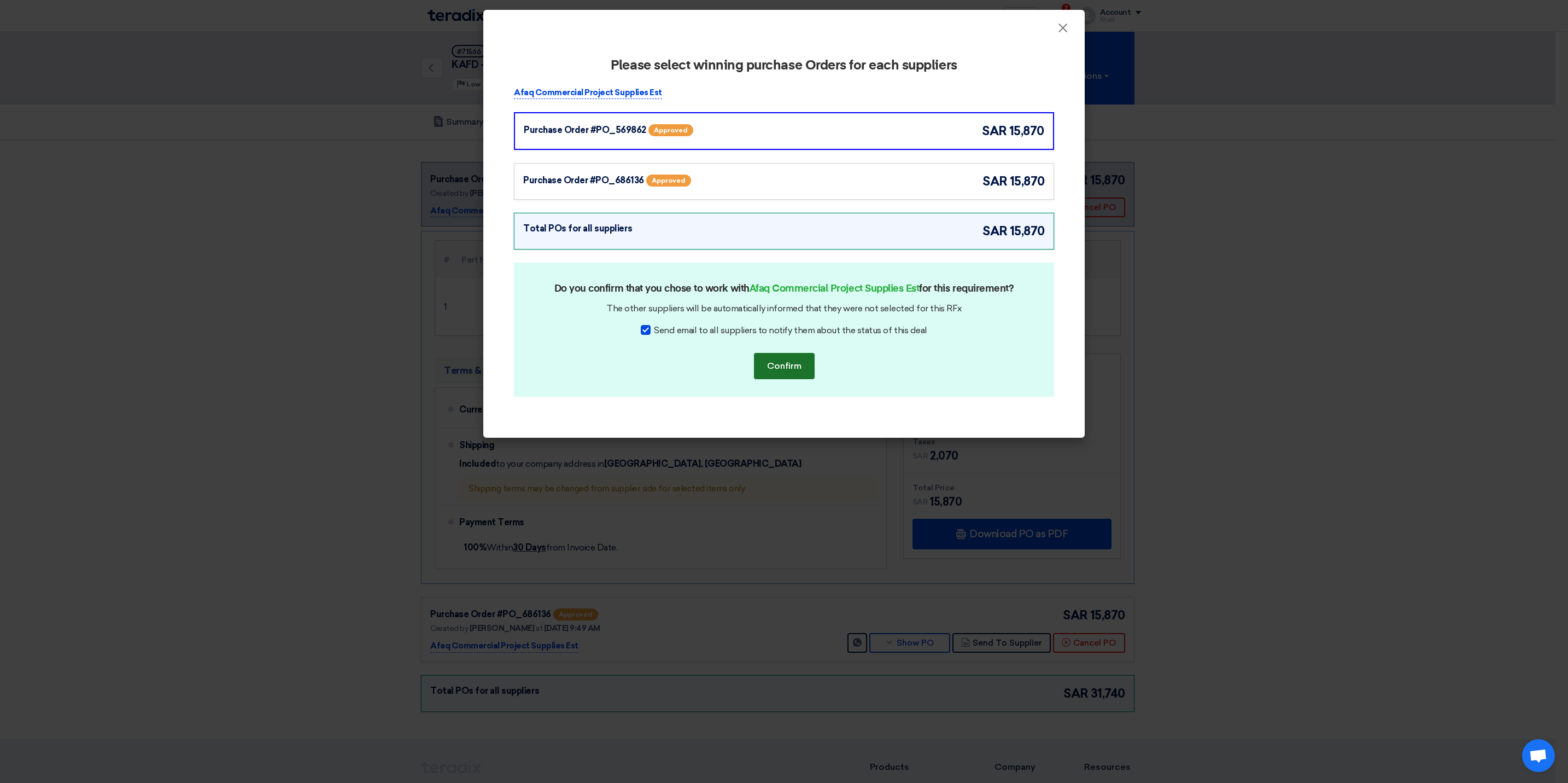
click at [786, 367] on button "Confirm" at bounding box center [784, 365] width 61 height 26
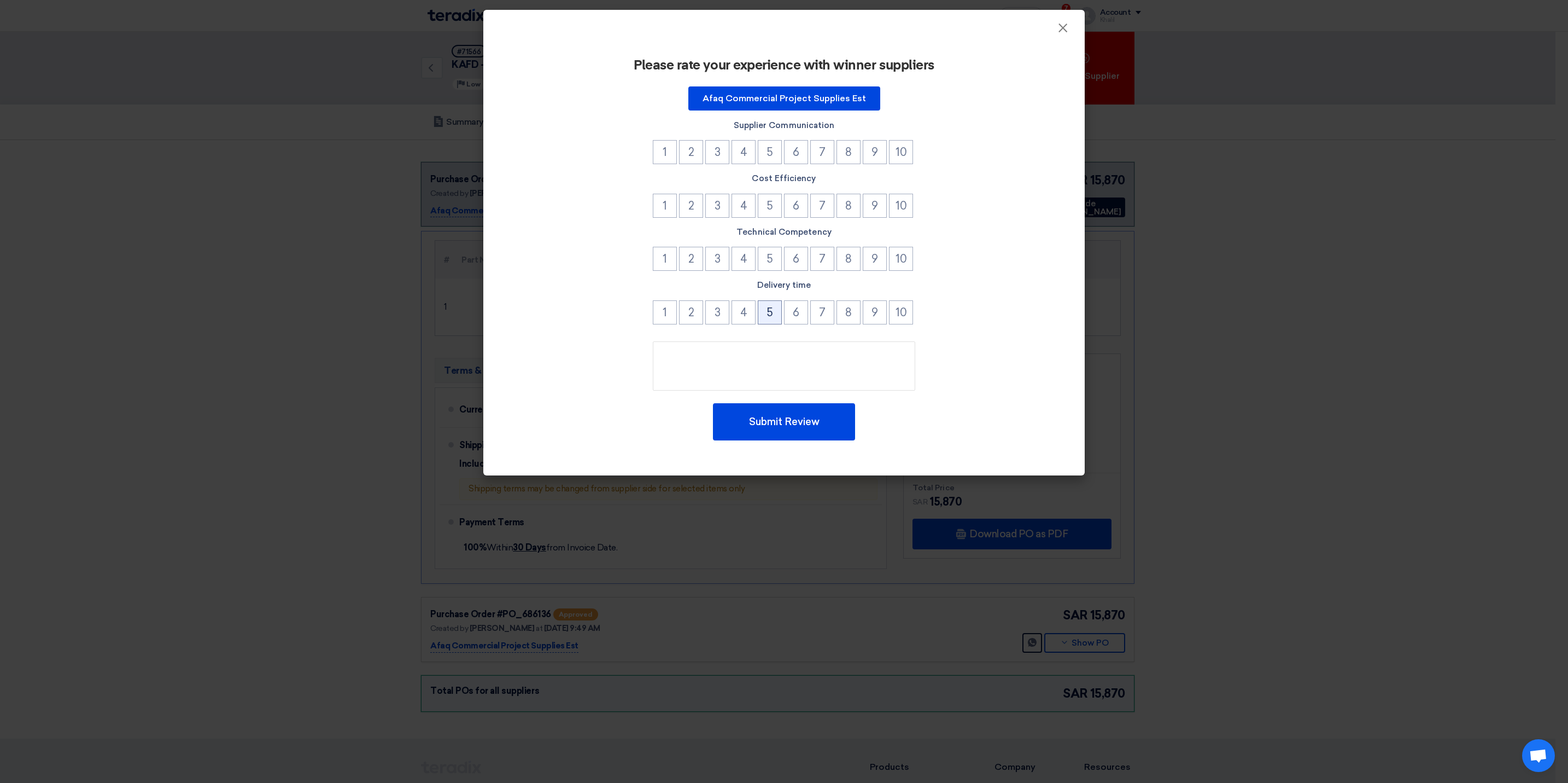
click at [766, 311] on button "5" at bounding box center [770, 312] width 24 height 24
drag, startPoint x: 773, startPoint y: 258, endPoint x: 771, endPoint y: 235, distance: 23.1
click at [773, 253] on button "5" at bounding box center [770, 259] width 24 height 24
click at [766, 197] on button "5" at bounding box center [770, 205] width 24 height 24
click at [766, 151] on button "5" at bounding box center [770, 152] width 24 height 24
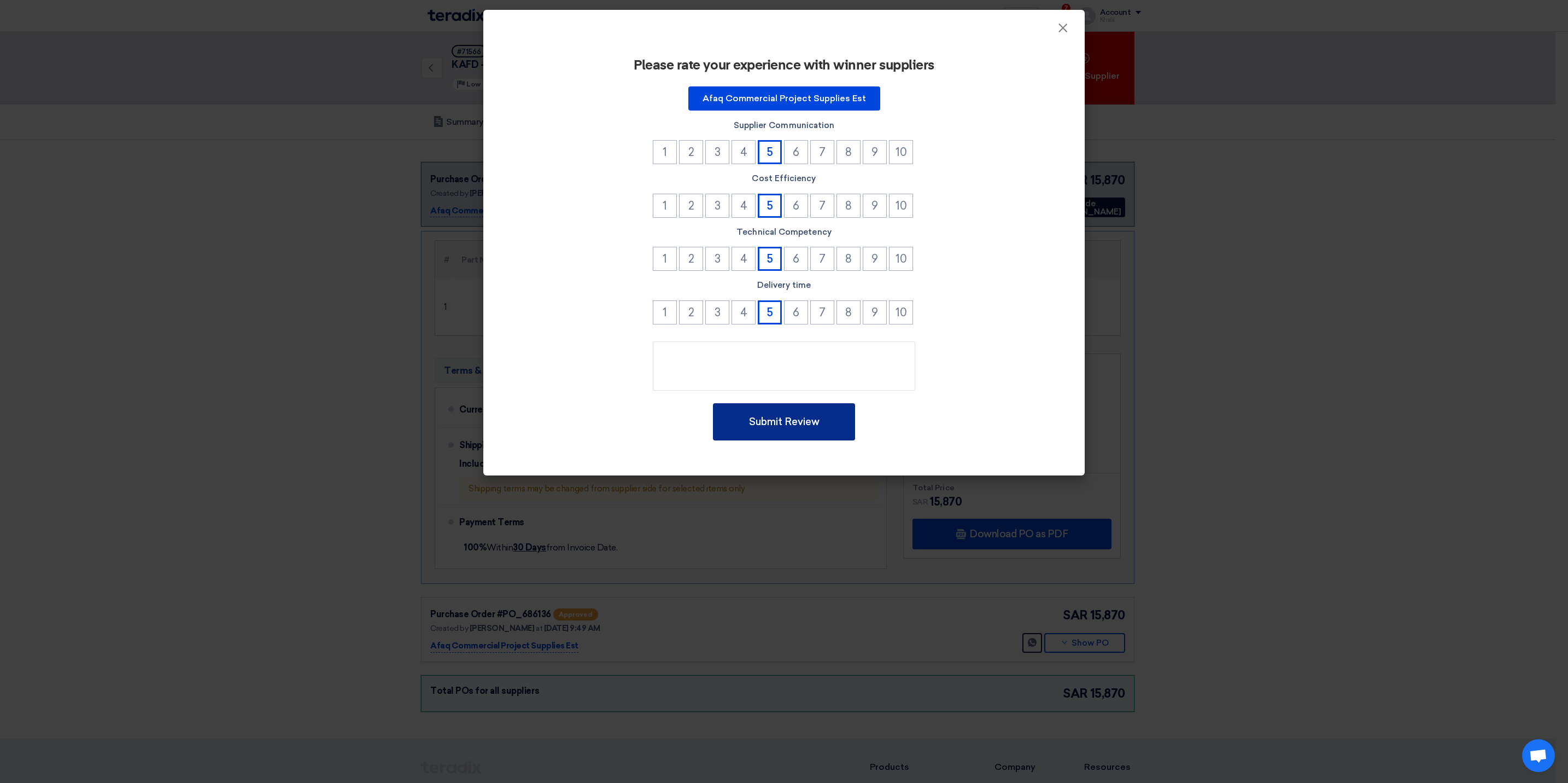
click at [799, 416] on button "Submit Review" at bounding box center [784, 421] width 142 height 37
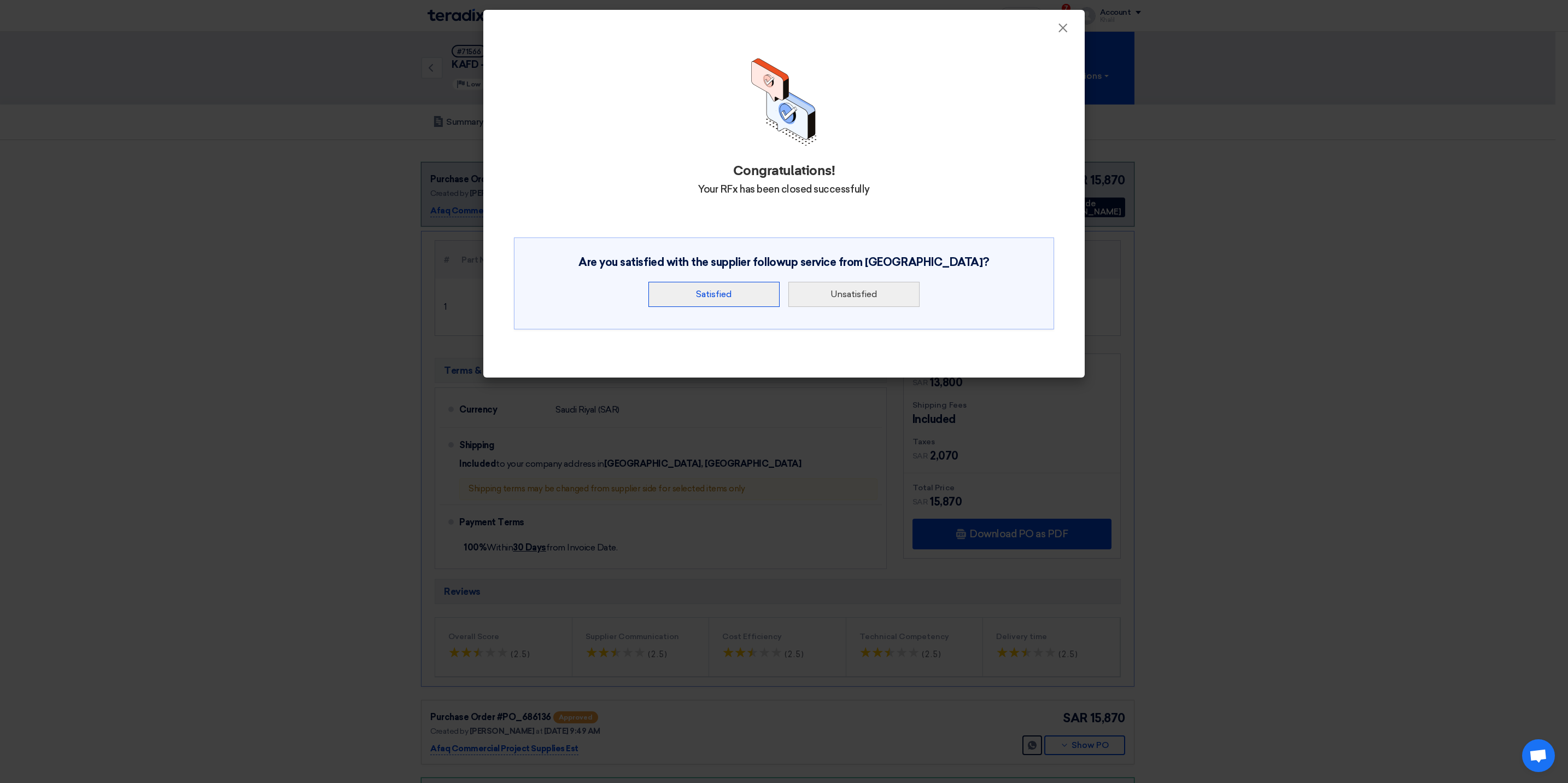
click at [721, 297] on button "Satisfied" at bounding box center [714, 294] width 131 height 25
